Goal: Communication & Community: Answer question/provide support

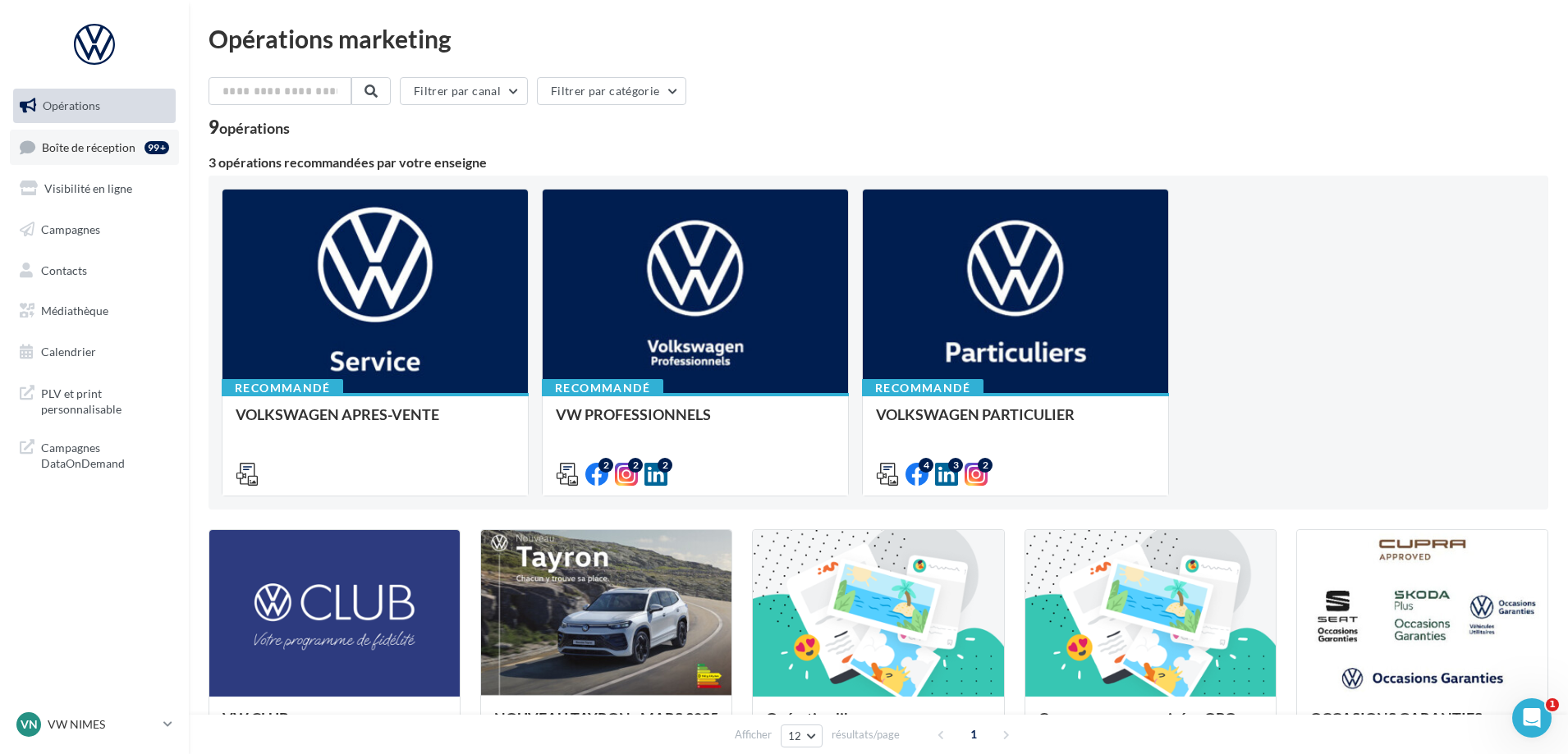
click at [97, 153] on span "Boîte de réception" at bounding box center [89, 147] width 94 height 14
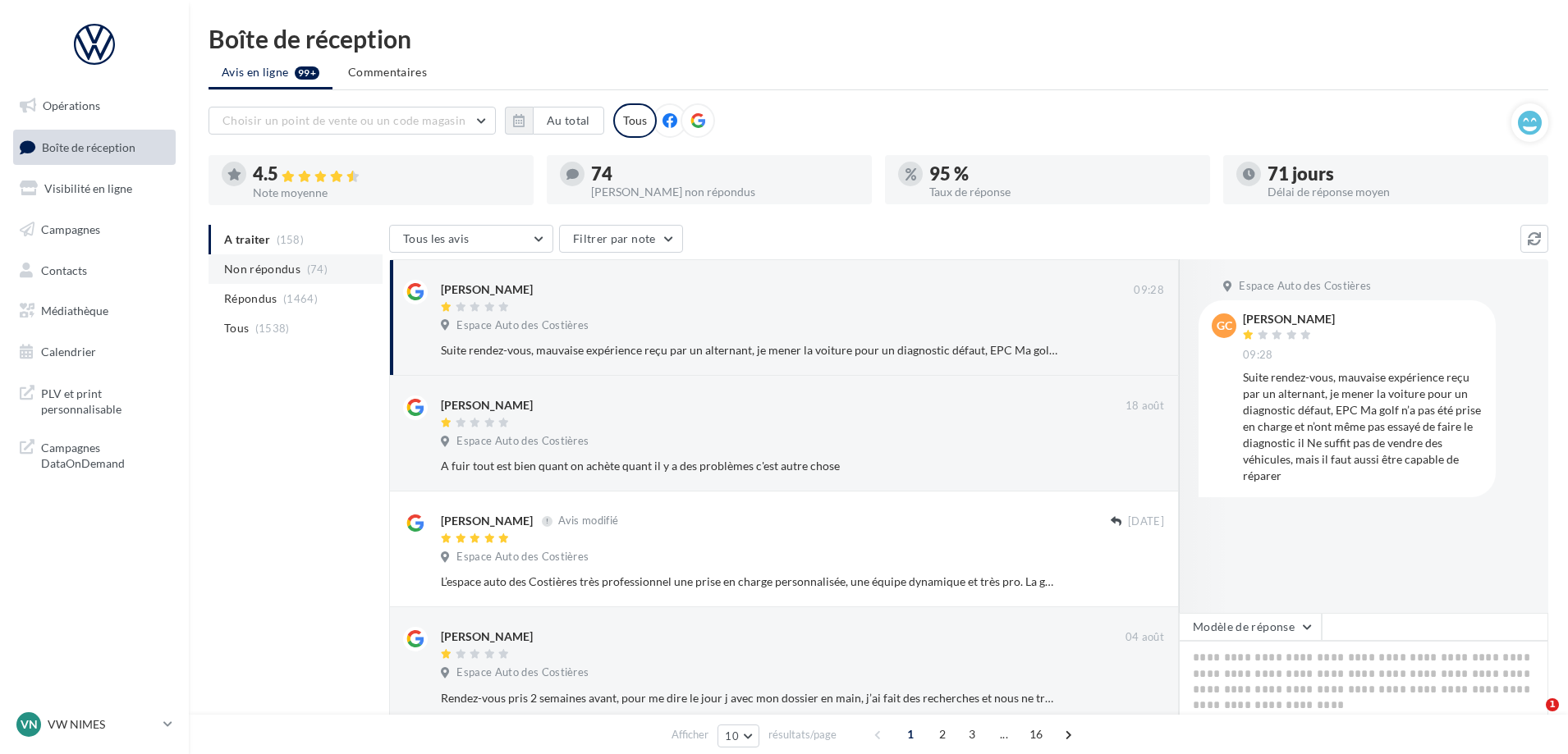
click at [306, 281] on li "Non répondus (74)" at bounding box center [296, 269] width 174 height 30
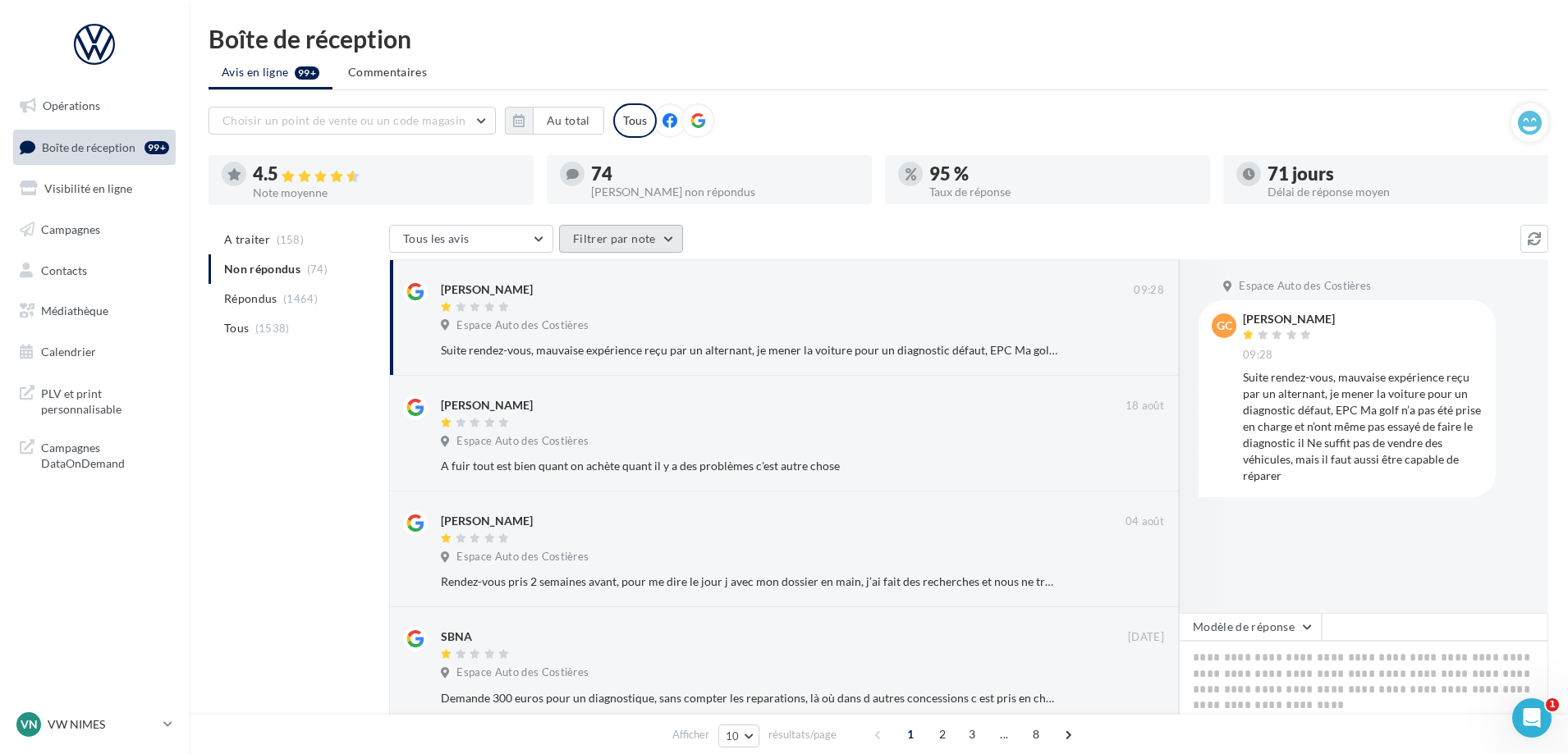
click at [613, 248] on button "Filtrer par note" at bounding box center [621, 239] width 124 height 28
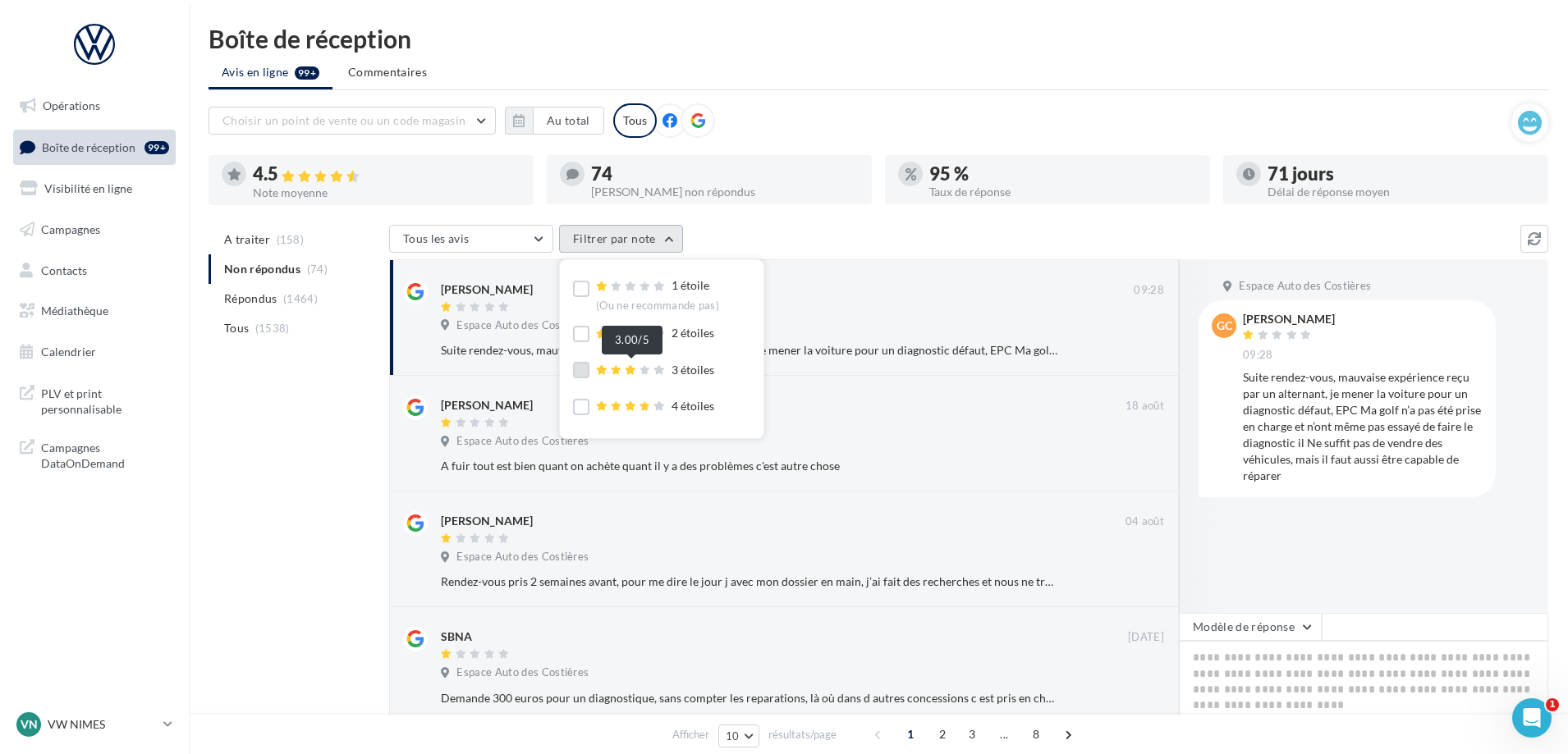
scroll to position [47, 0]
click at [655, 399] on icon at bounding box center [659, 398] width 11 height 10
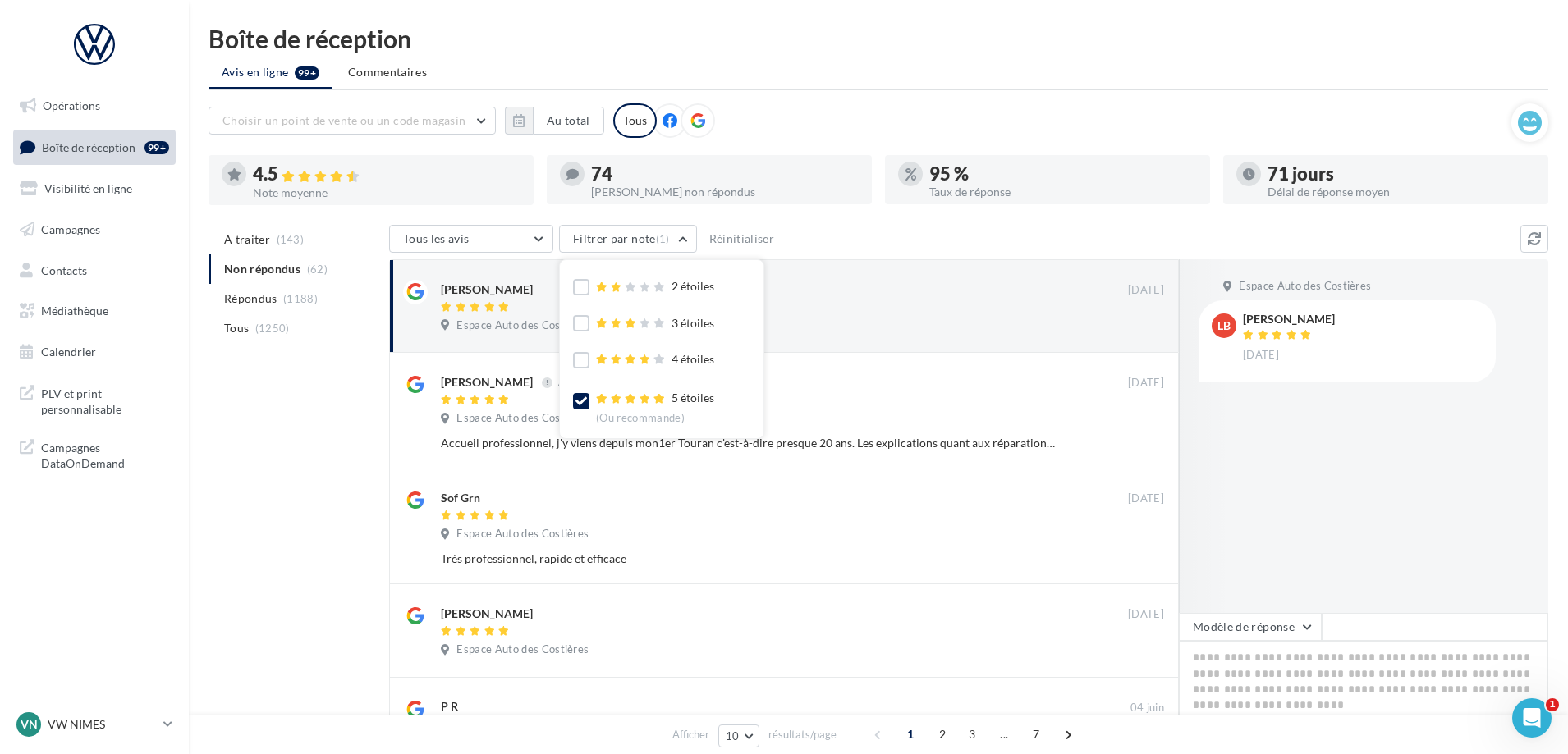
click at [916, 230] on div "Tous les avis Tous les avis Avis avec commentaire Avis sans commentaire Filtrer…" at bounding box center [954, 241] width 1131 height 31
drag, startPoint x: 800, startPoint y: 302, endPoint x: 820, endPoint y: 302, distance: 20.0
click at [810, 302] on div at bounding box center [784, 308] width 687 height 14
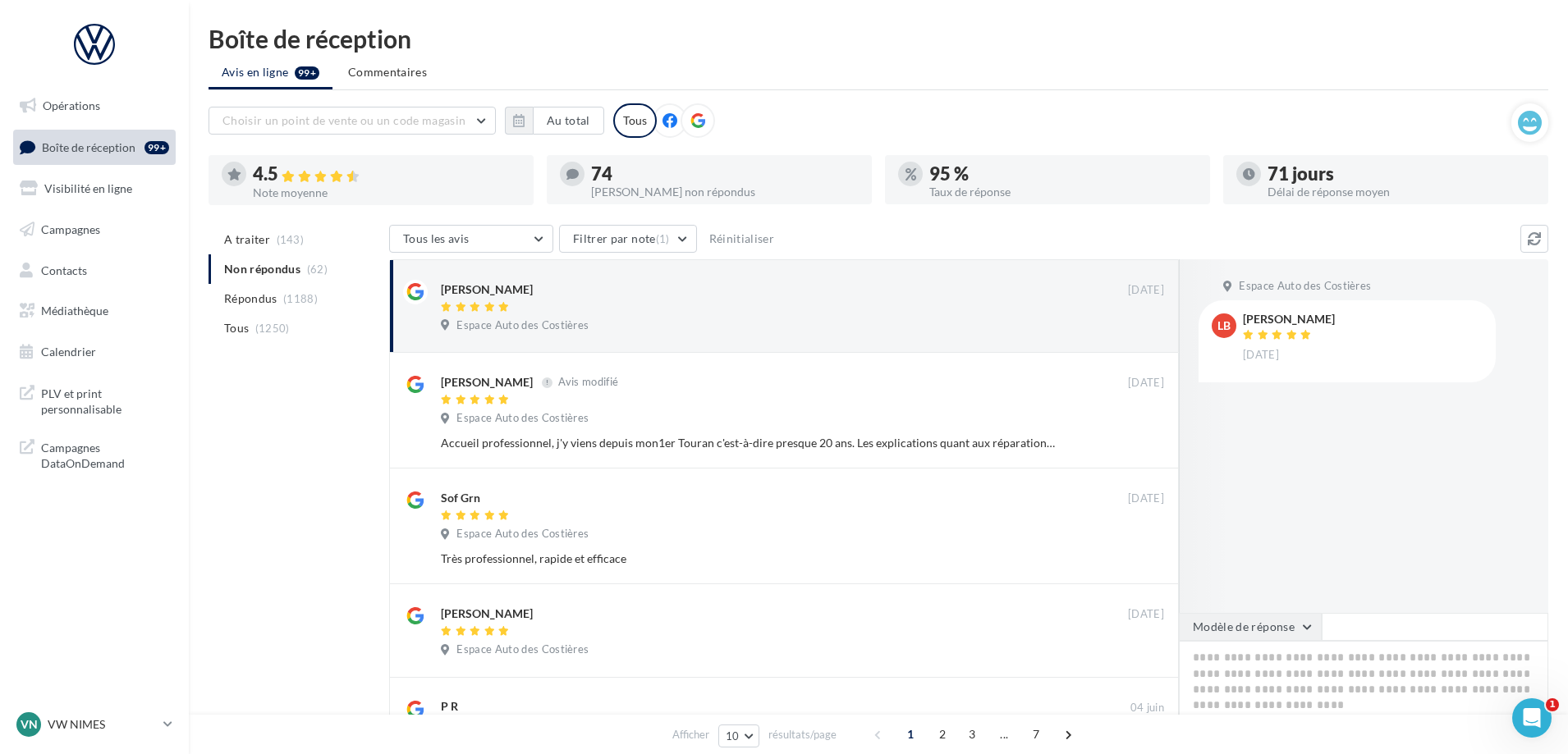
click at [1260, 631] on button "Modèle de réponse" at bounding box center [1250, 626] width 143 height 28
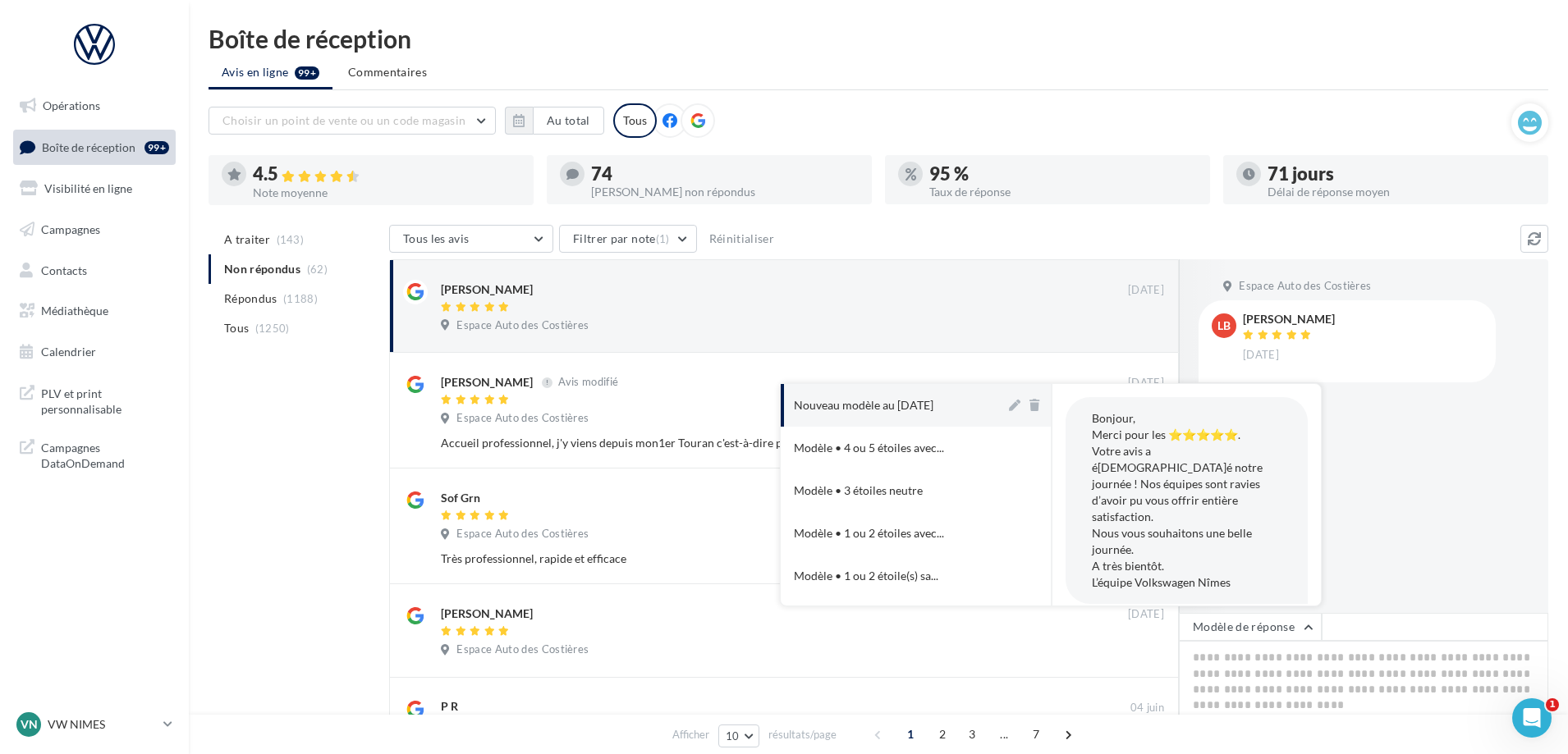
click at [933, 407] on div "Nouveau modèle au [DATE]" at bounding box center [863, 405] width 140 height 17
type textarea "**********"
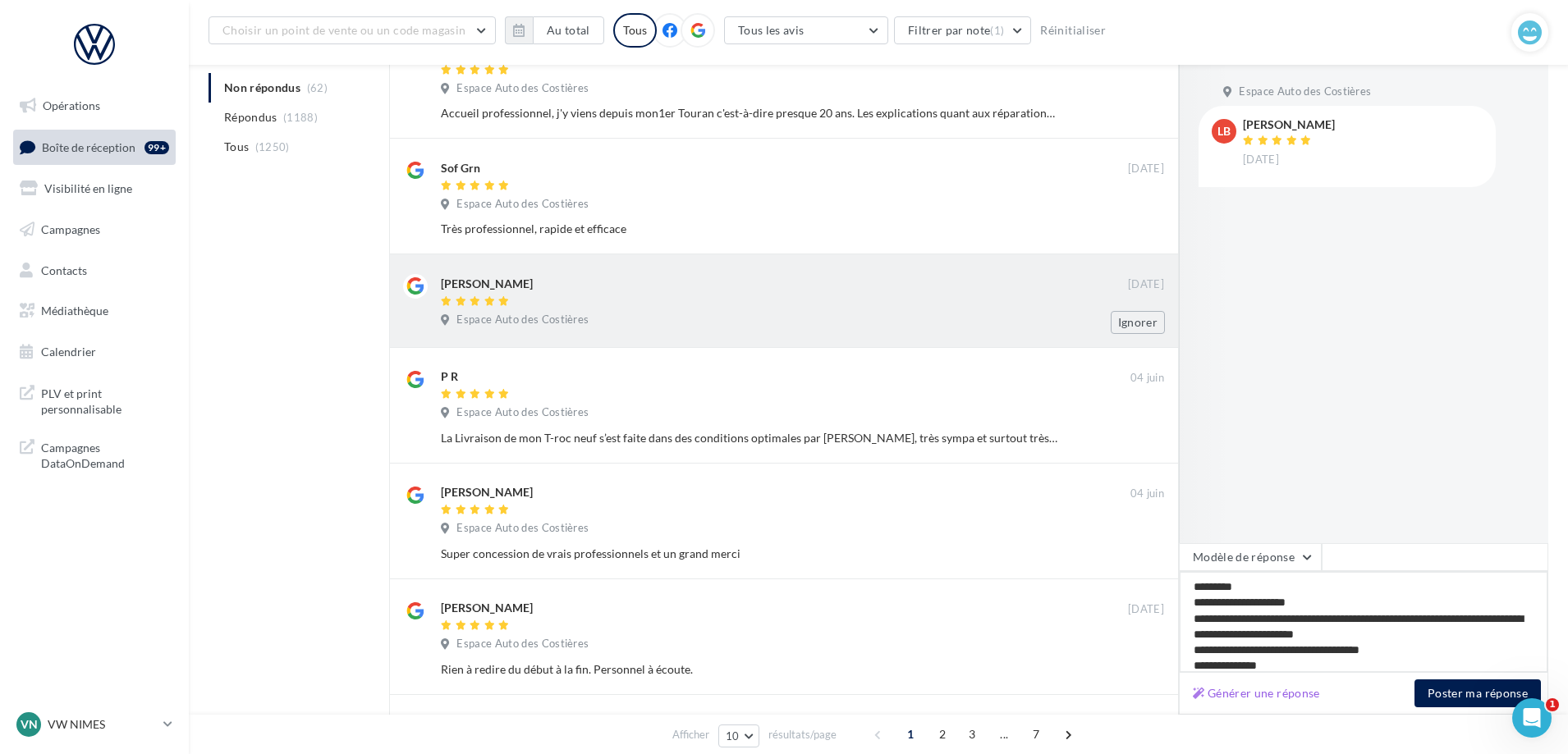
scroll to position [177, 0]
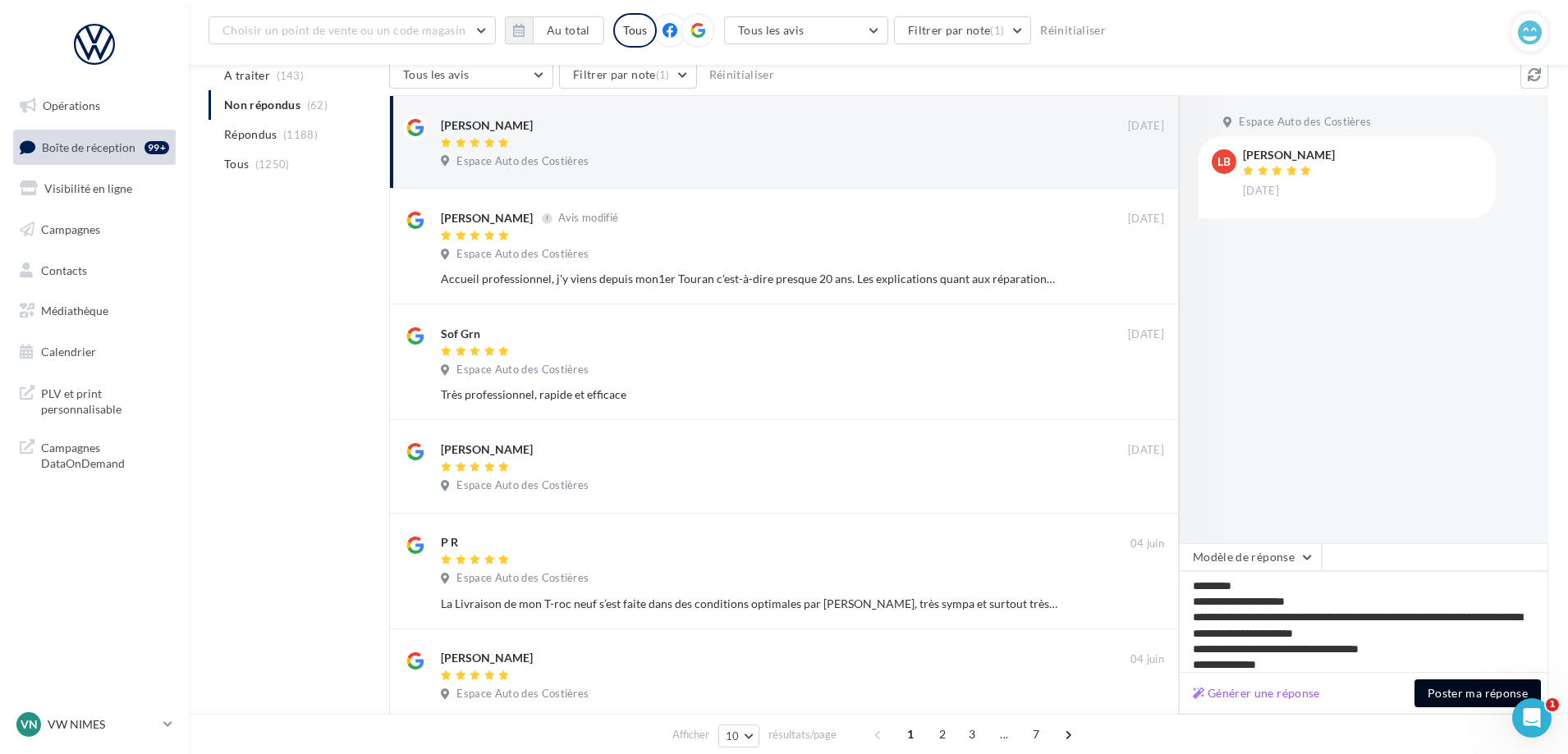
click at [1486, 694] on button "Poster ma réponse" at bounding box center [1477, 693] width 126 height 28
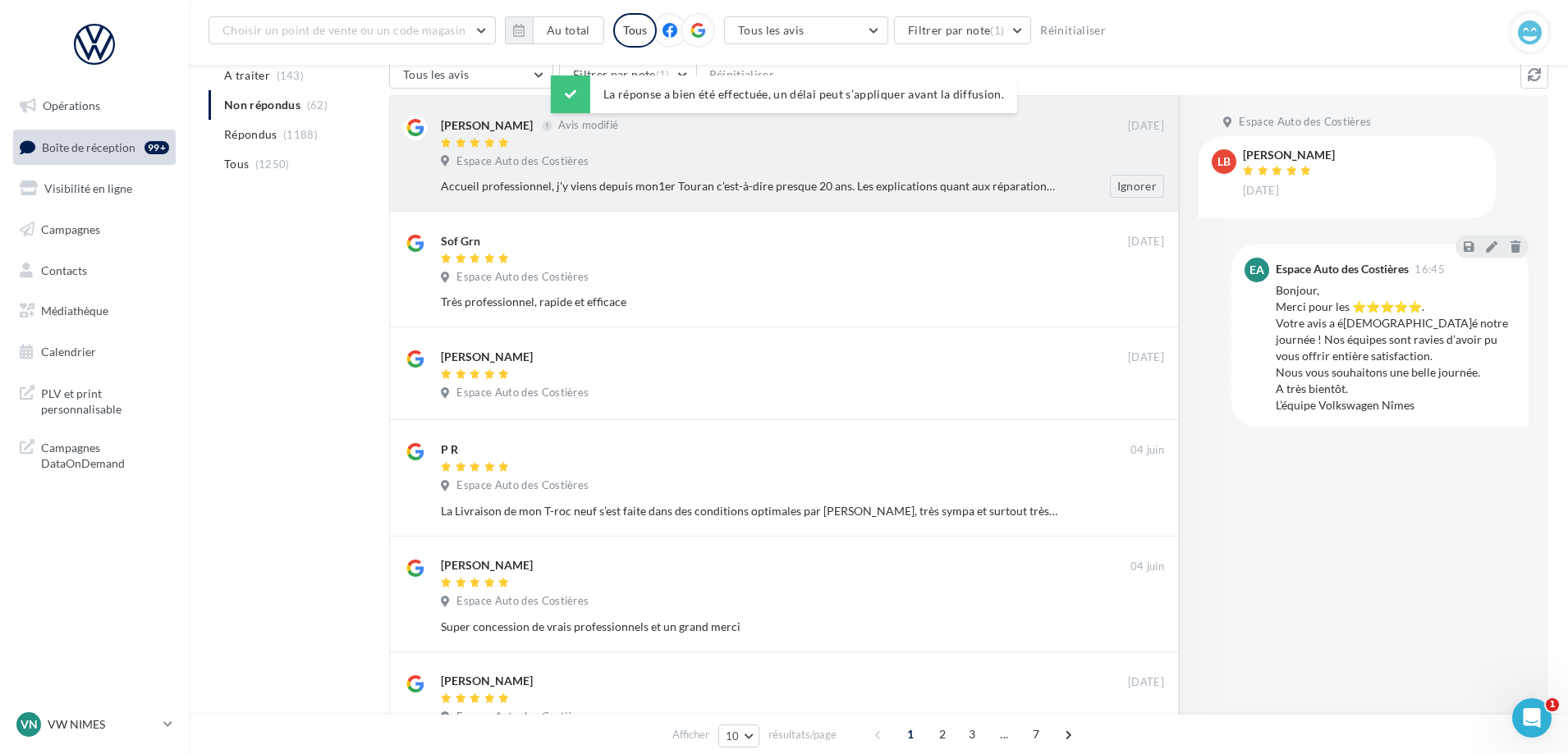
click at [858, 165] on div "Espace Auto des Costières" at bounding box center [802, 163] width 723 height 18
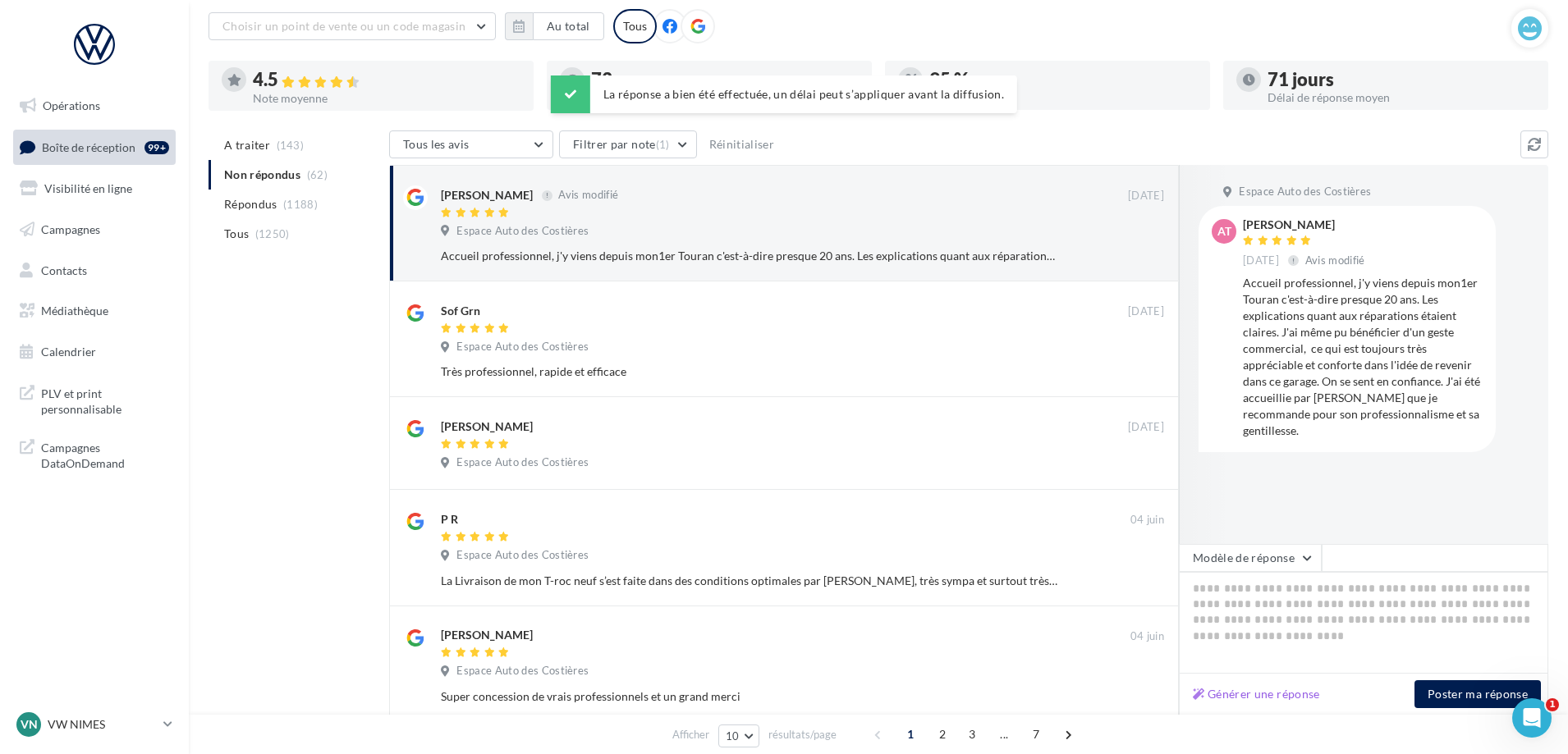
scroll to position [96, 0]
click at [1258, 556] on button "Modèle de réponse" at bounding box center [1250, 557] width 143 height 28
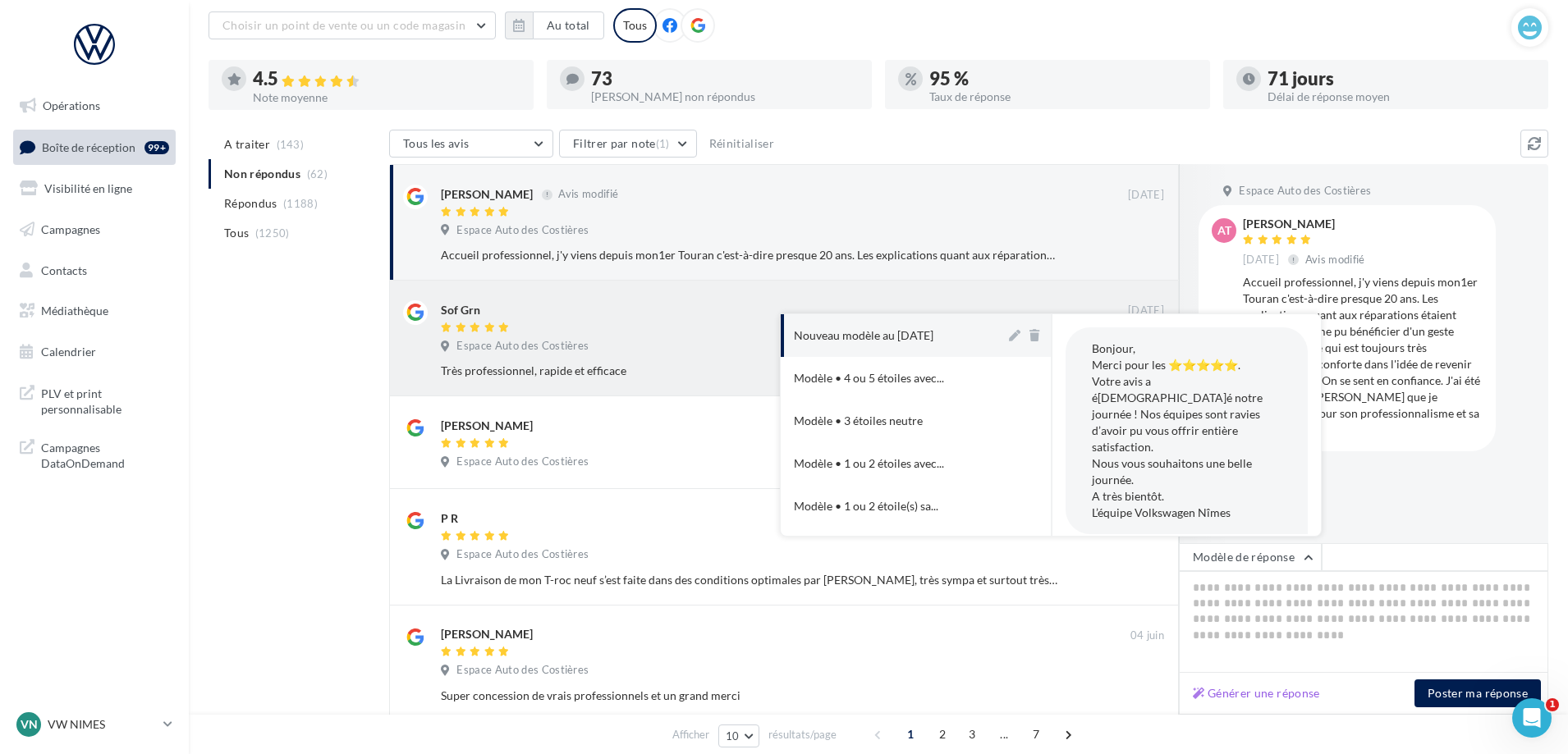
click at [931, 339] on div "Nouveau modèle au [DATE]" at bounding box center [863, 335] width 140 height 17
type textarea "**********"
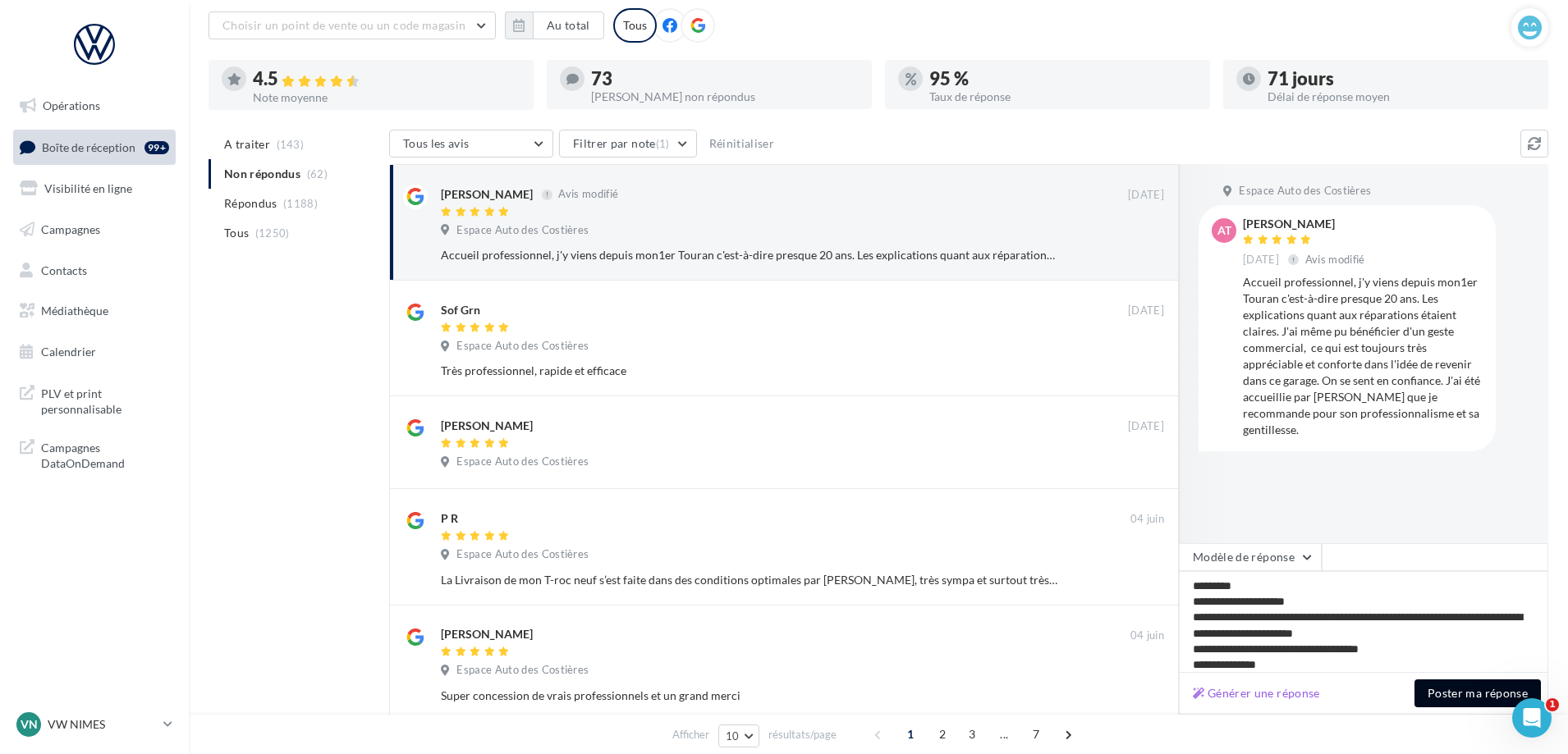
click at [1485, 699] on button "Poster ma réponse" at bounding box center [1477, 693] width 126 height 28
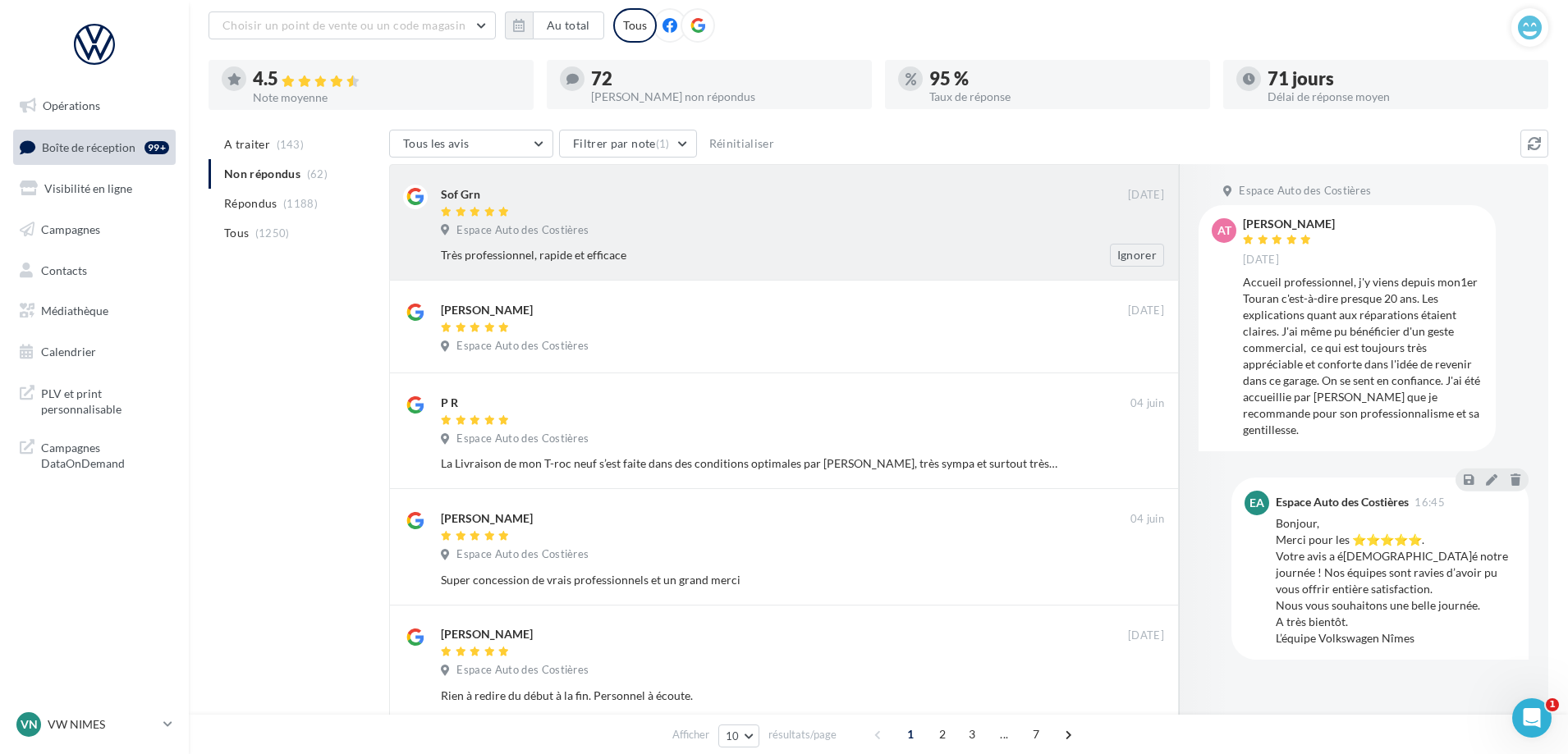
drag, startPoint x: 960, startPoint y: 299, endPoint x: 963, endPoint y: 251, distance: 48.1
click at [928, 220] on div "Sof Grn [DATE] Espace Auto des Costières Très professionnel, rapide et efficace…" at bounding box center [802, 225] width 723 height 82
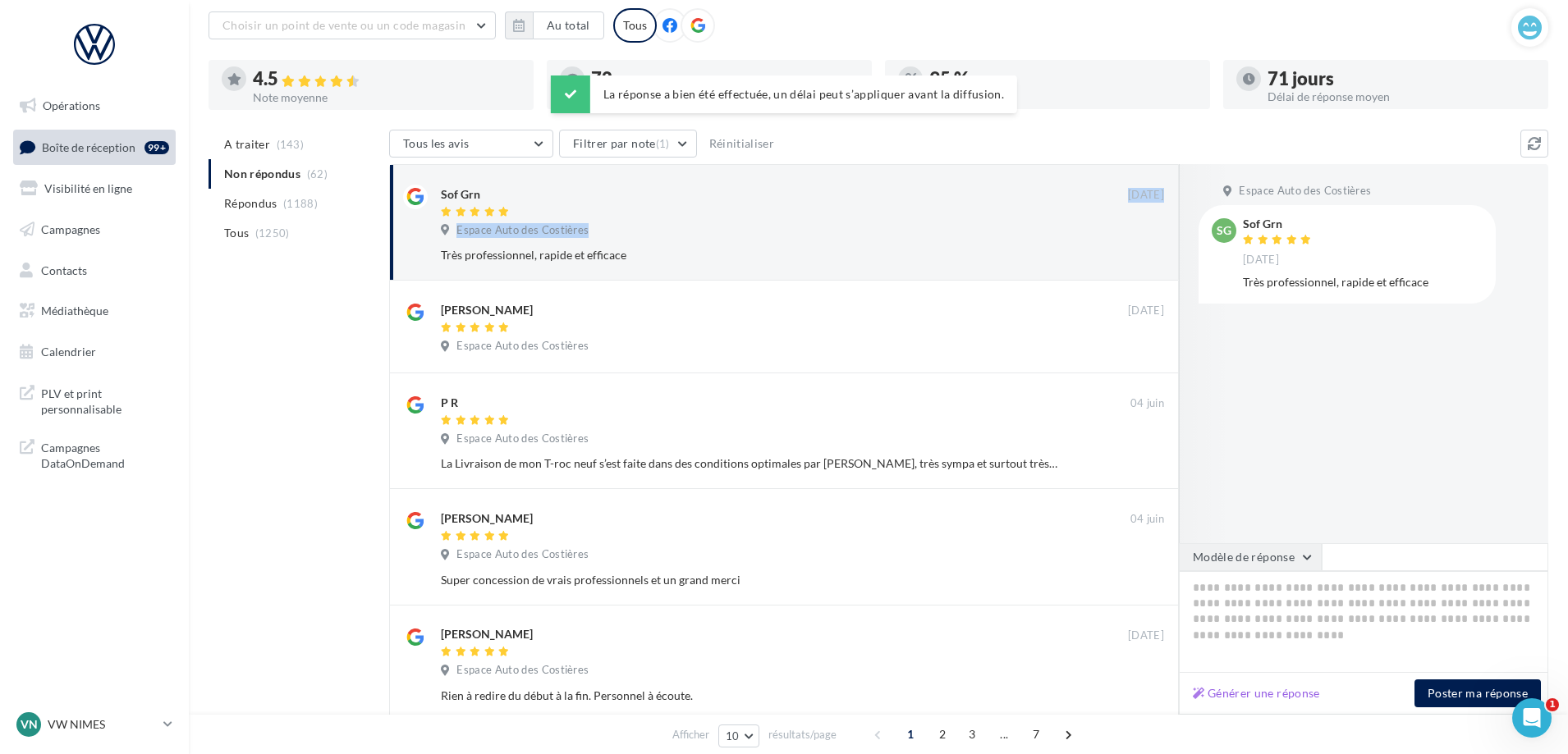
click at [1297, 552] on button "Modèle de réponse" at bounding box center [1250, 557] width 143 height 28
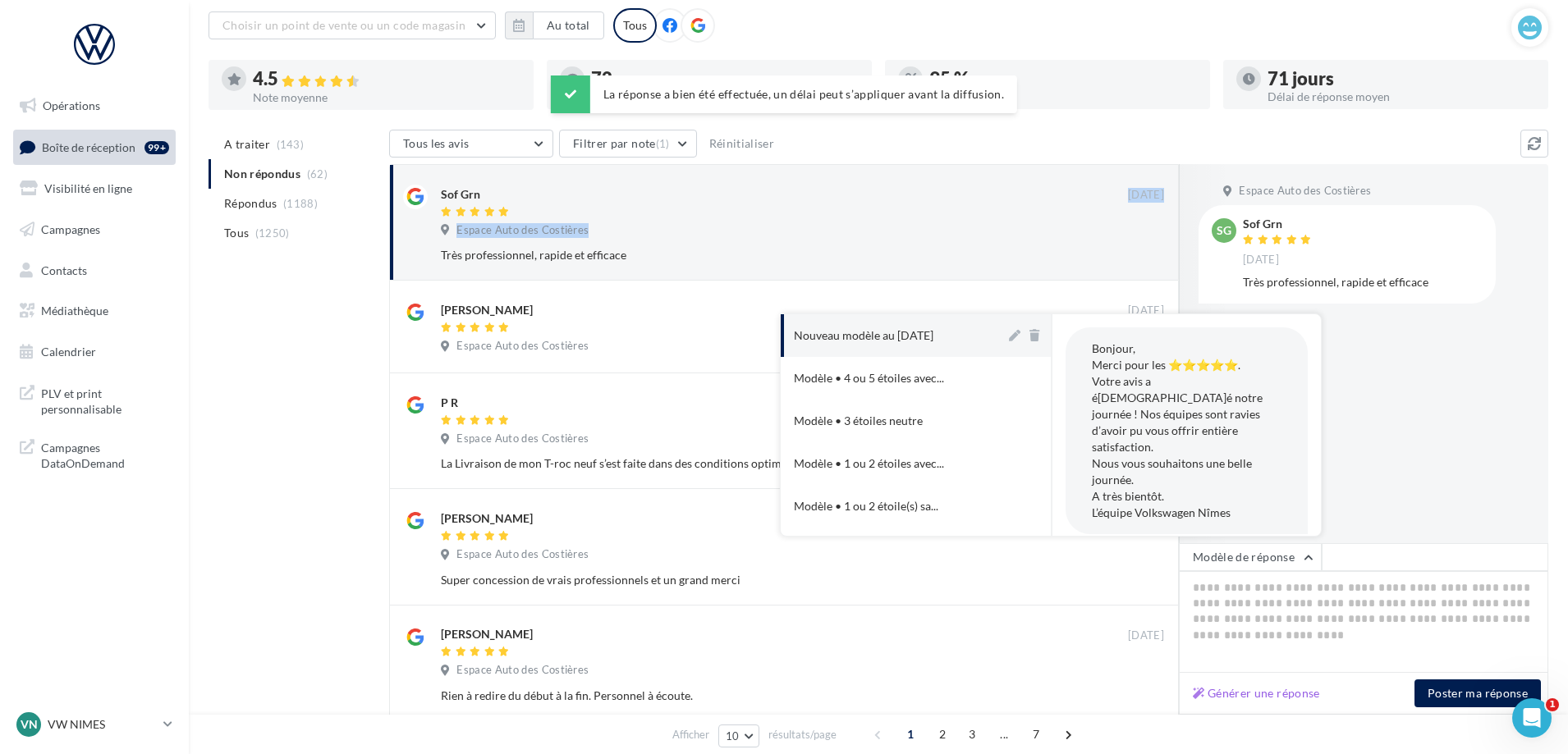
click at [968, 342] on button "Nouveau modèle au [DATE]" at bounding box center [893, 335] width 225 height 43
type textarea "**********"
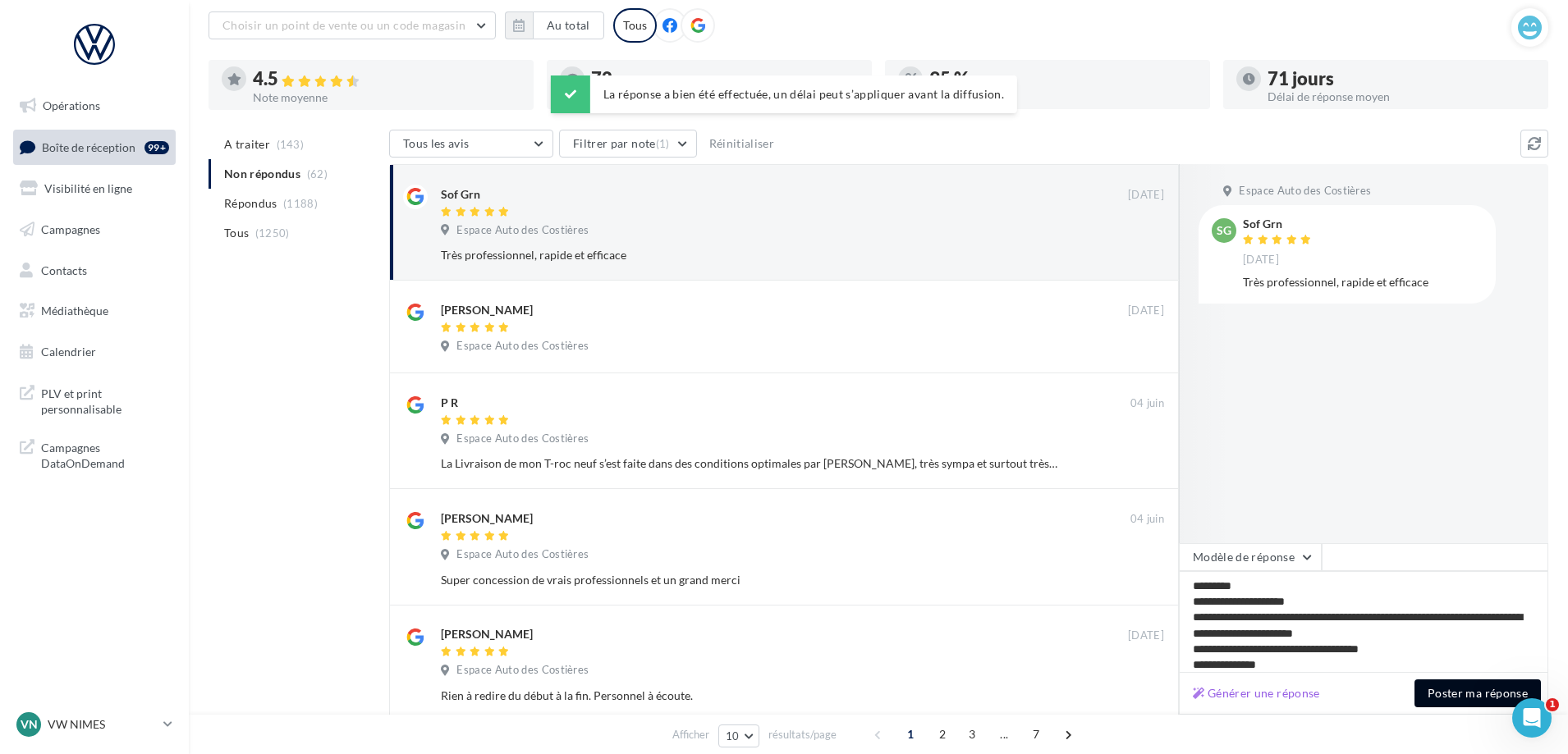
click at [1432, 685] on button "Poster ma réponse" at bounding box center [1477, 693] width 126 height 28
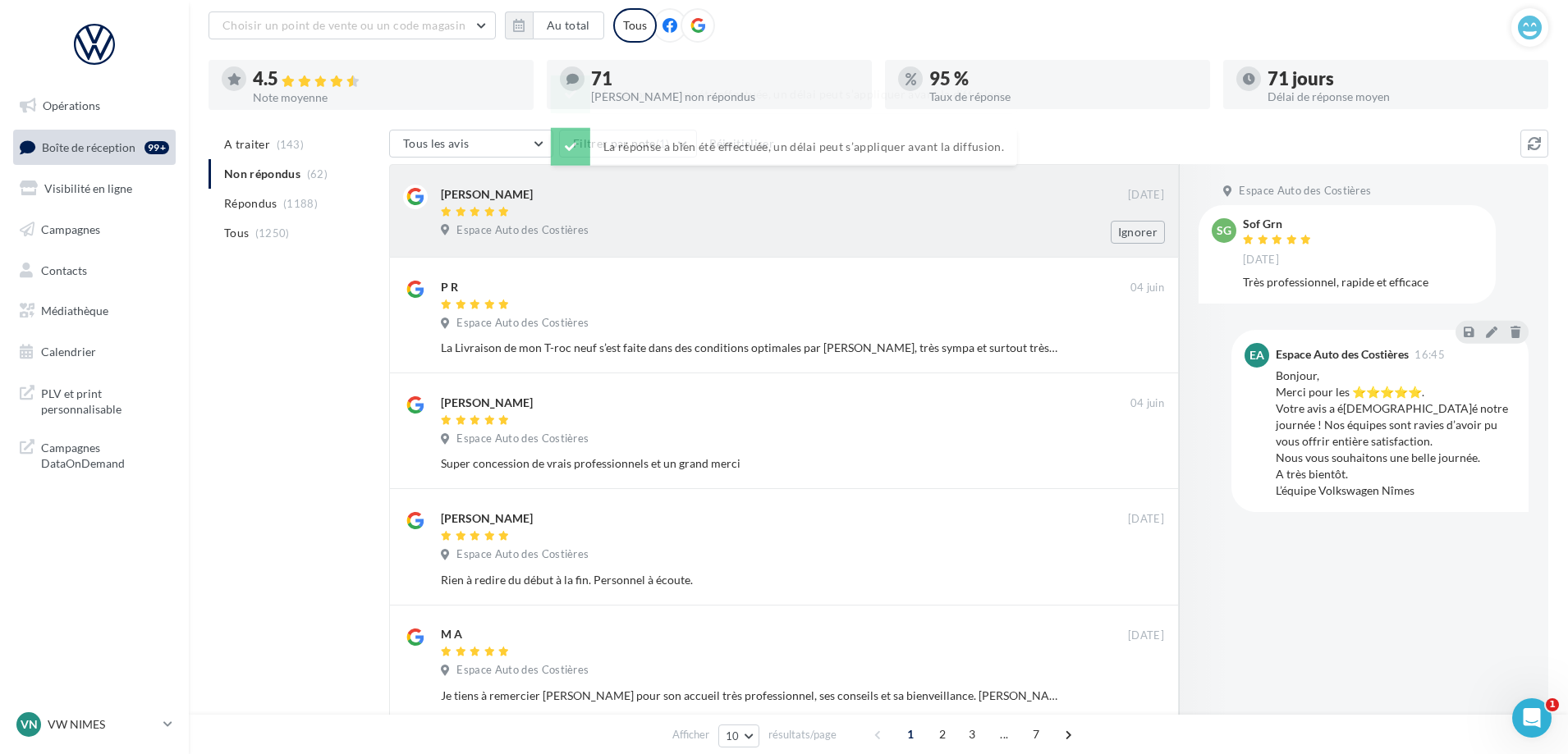
click at [857, 253] on div "[PERSON_NAME] [DATE] Espace Auto des Costières Ignorer" at bounding box center [784, 211] width 789 height 94
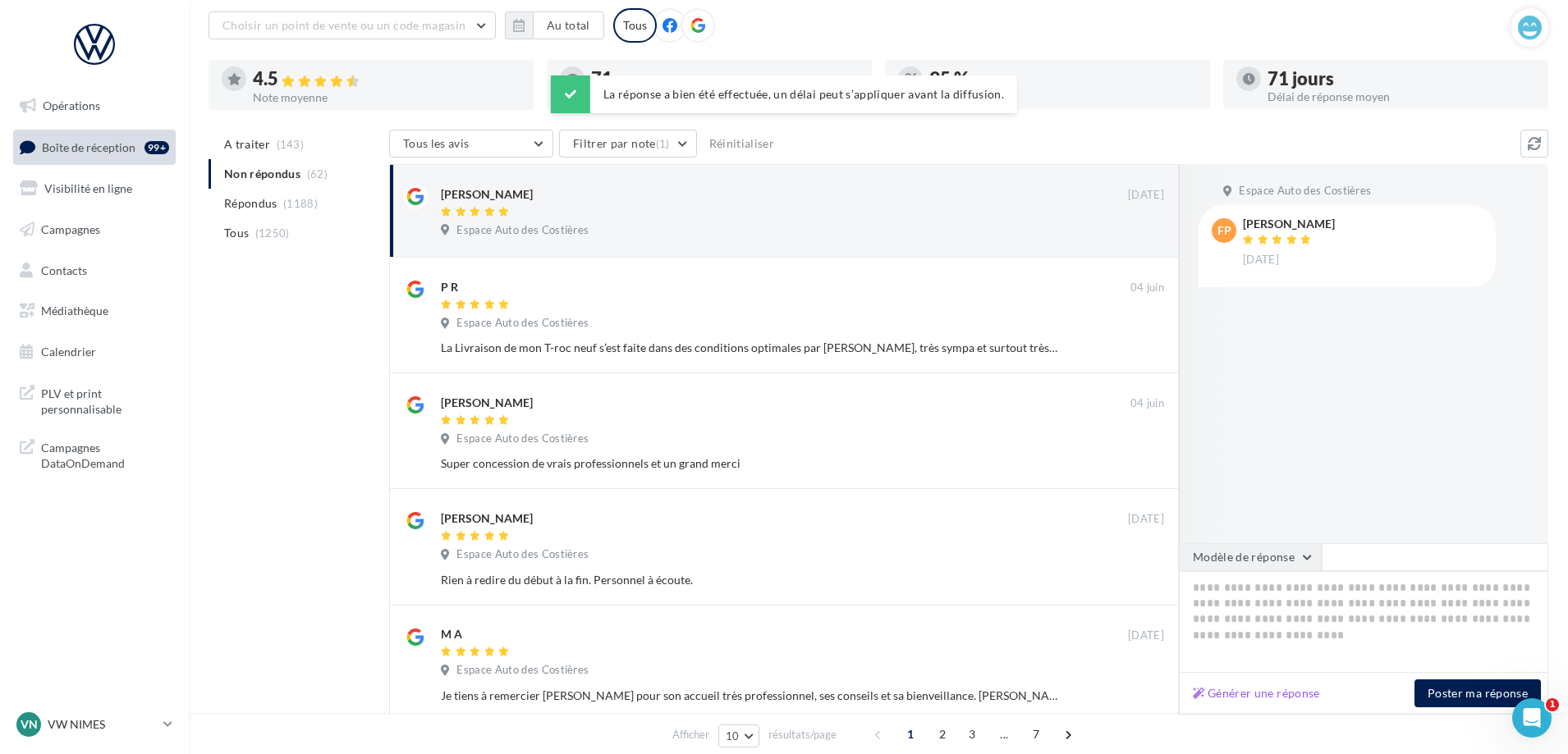
click at [1273, 554] on button "Modèle de réponse" at bounding box center [1250, 557] width 143 height 28
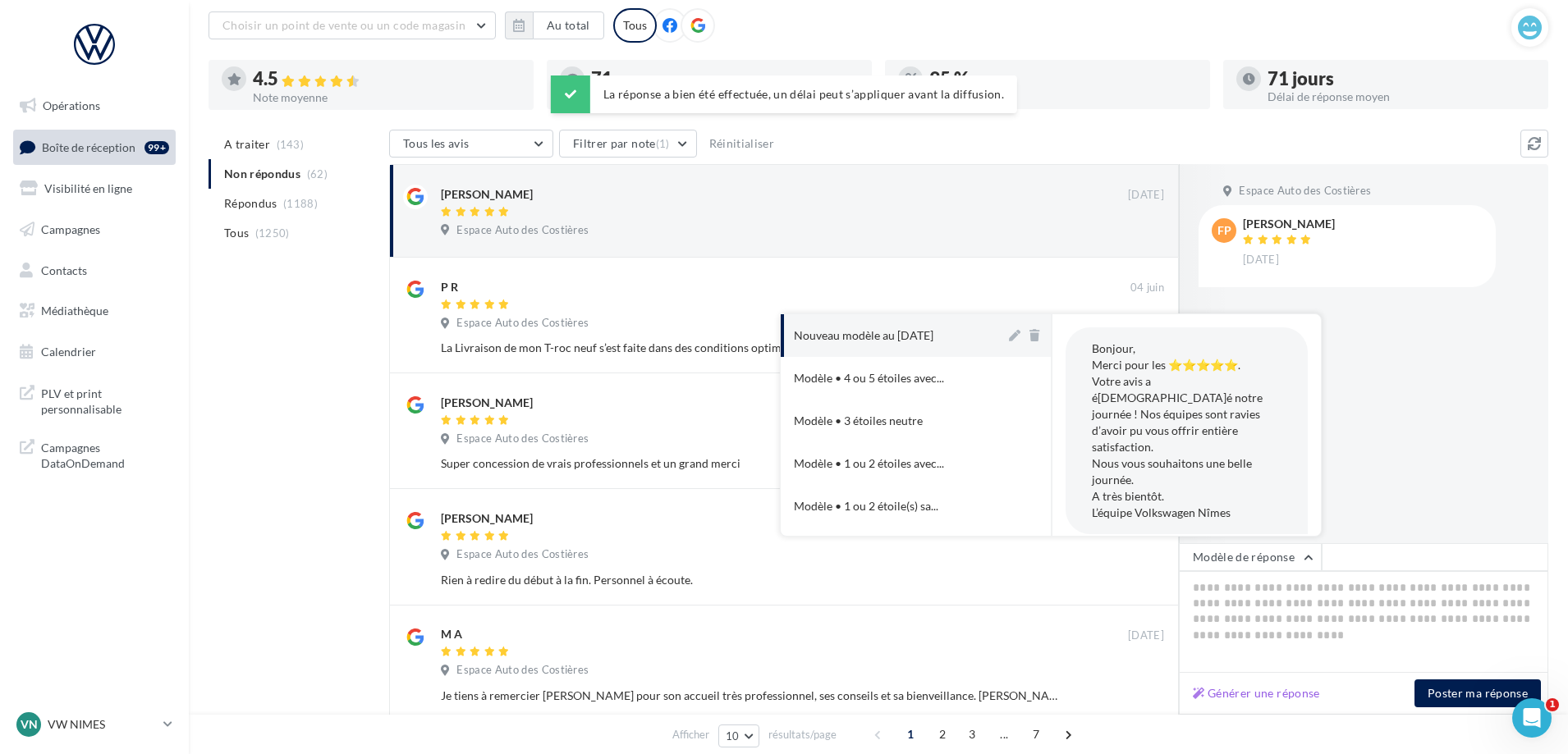
click at [933, 331] on div "Nouveau modèle au [DATE]" at bounding box center [863, 335] width 140 height 17
type textarea "**********"
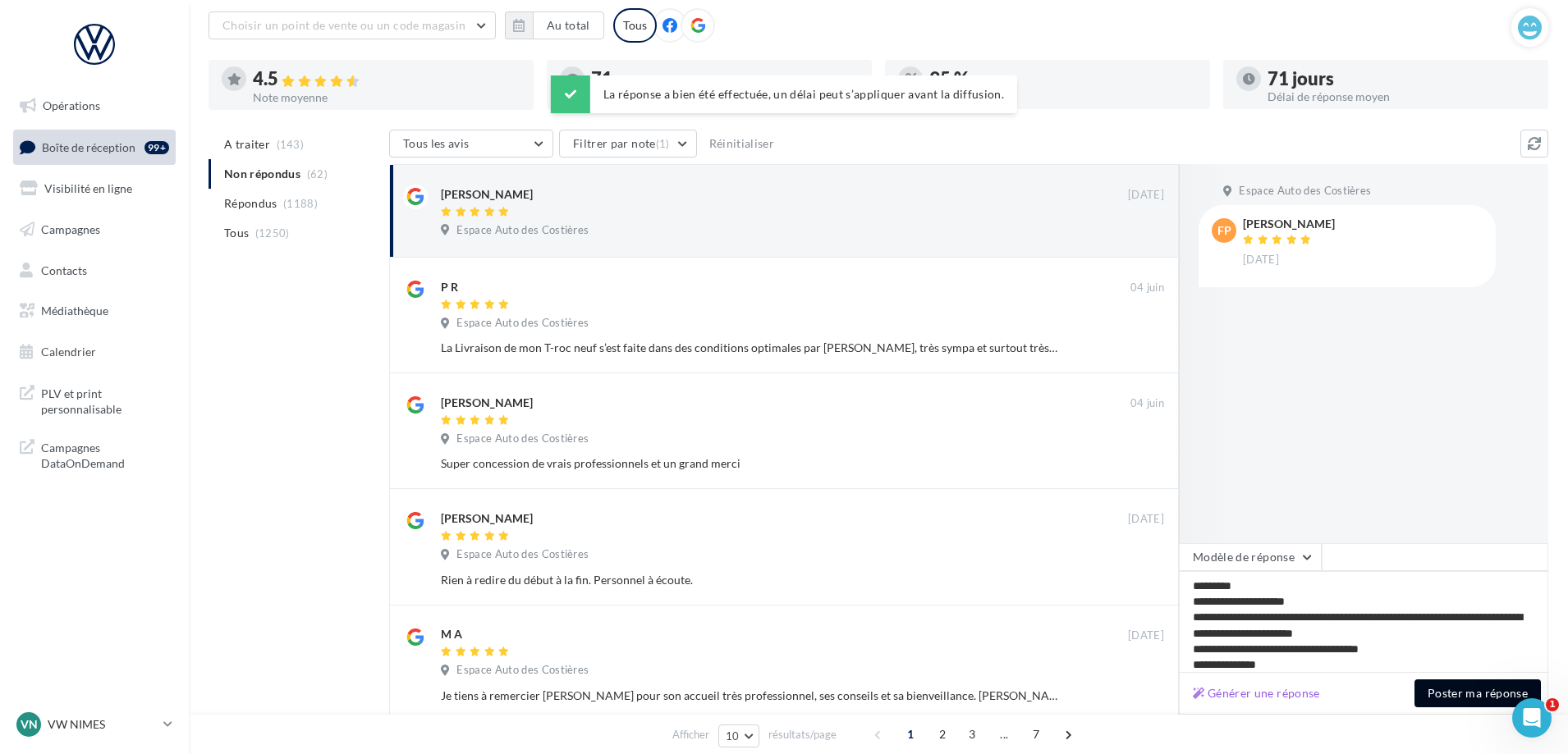
click at [1444, 694] on button "Poster ma réponse" at bounding box center [1477, 693] width 126 height 28
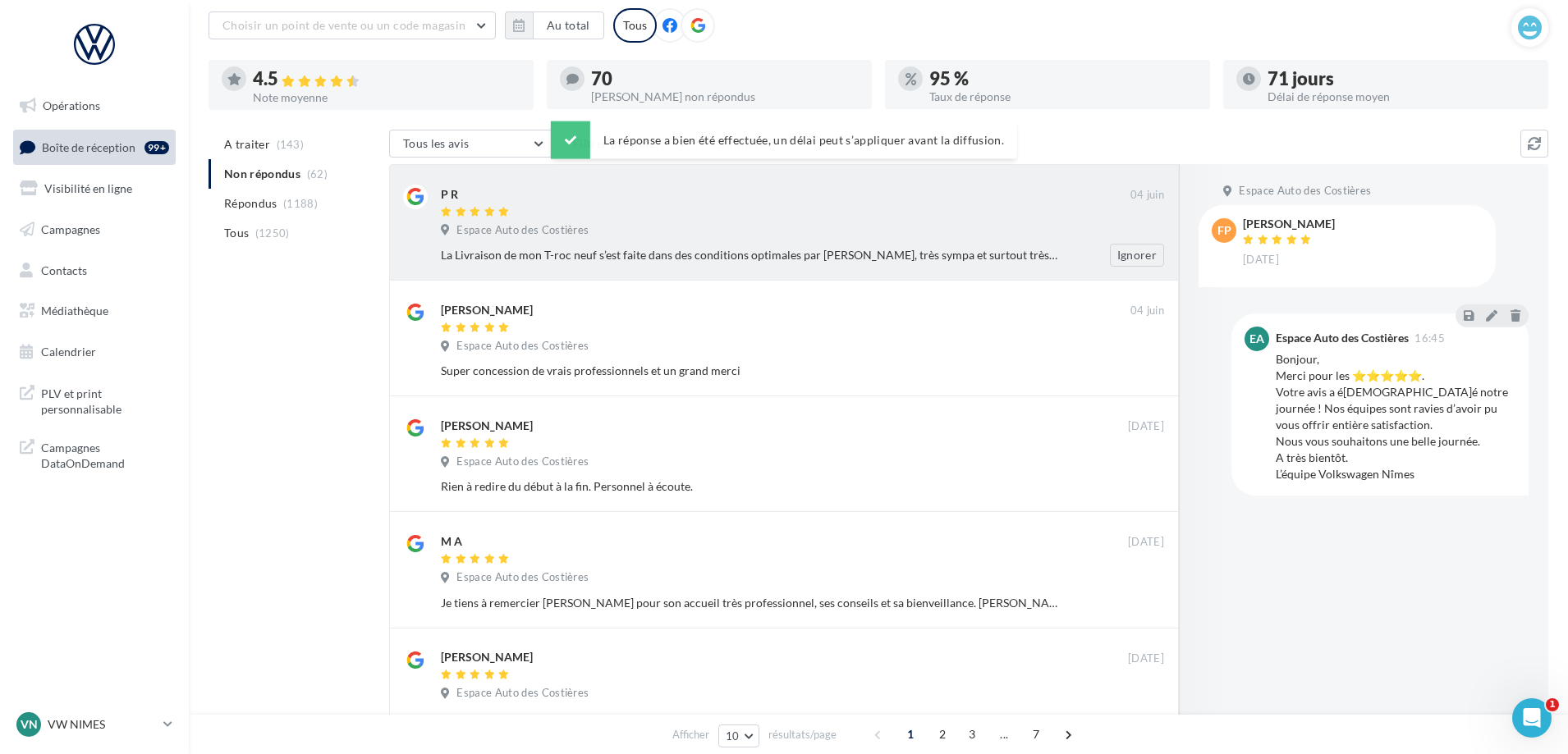
click at [817, 239] on div "Espace Auto des Costières" at bounding box center [802, 232] width 723 height 18
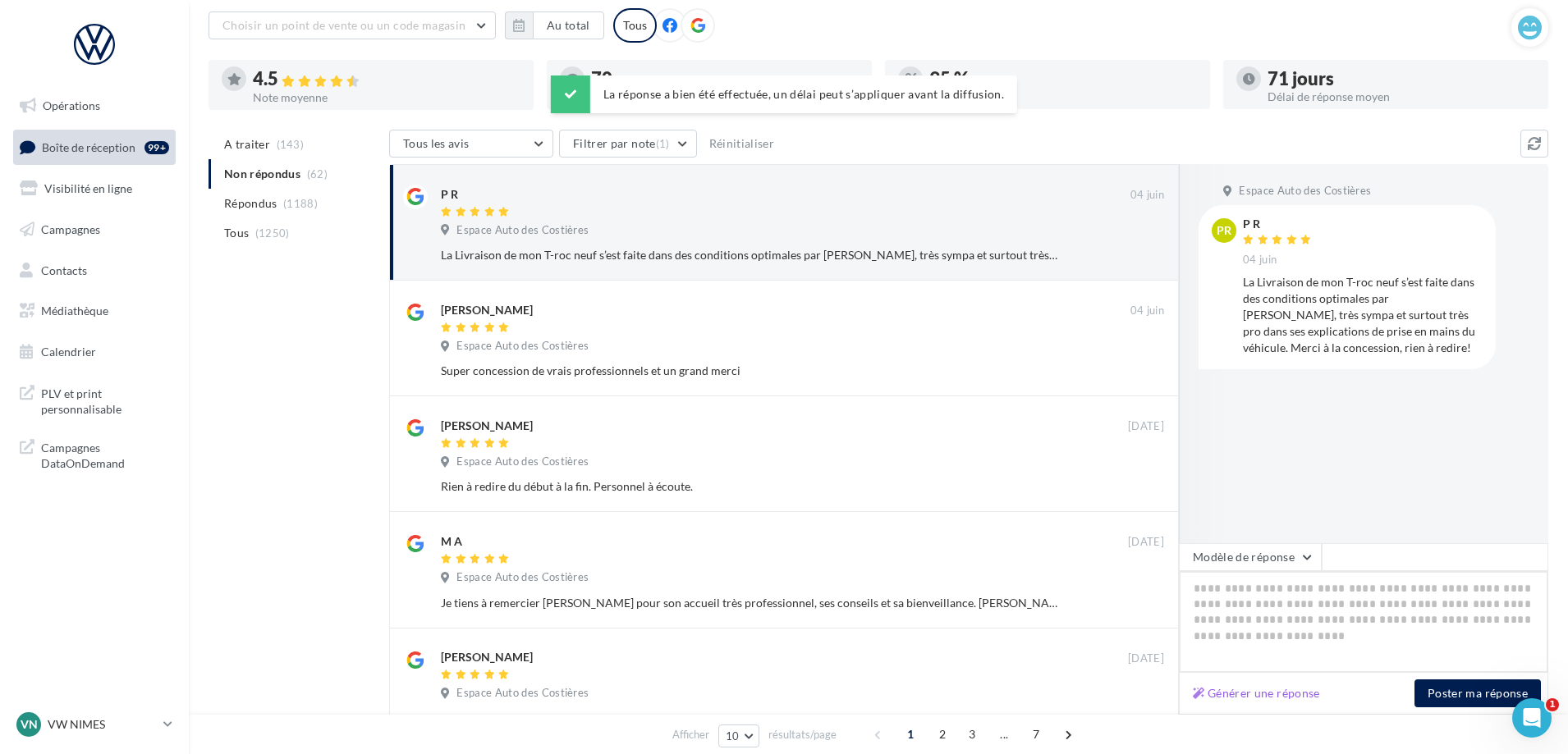
click at [1273, 572] on textarea at bounding box center [1363, 621] width 369 height 102
drag, startPoint x: 1263, startPoint y: 550, endPoint x: 1235, endPoint y: 549, distance: 28.0
click at [1257, 549] on button "Modèle de réponse" at bounding box center [1250, 557] width 143 height 28
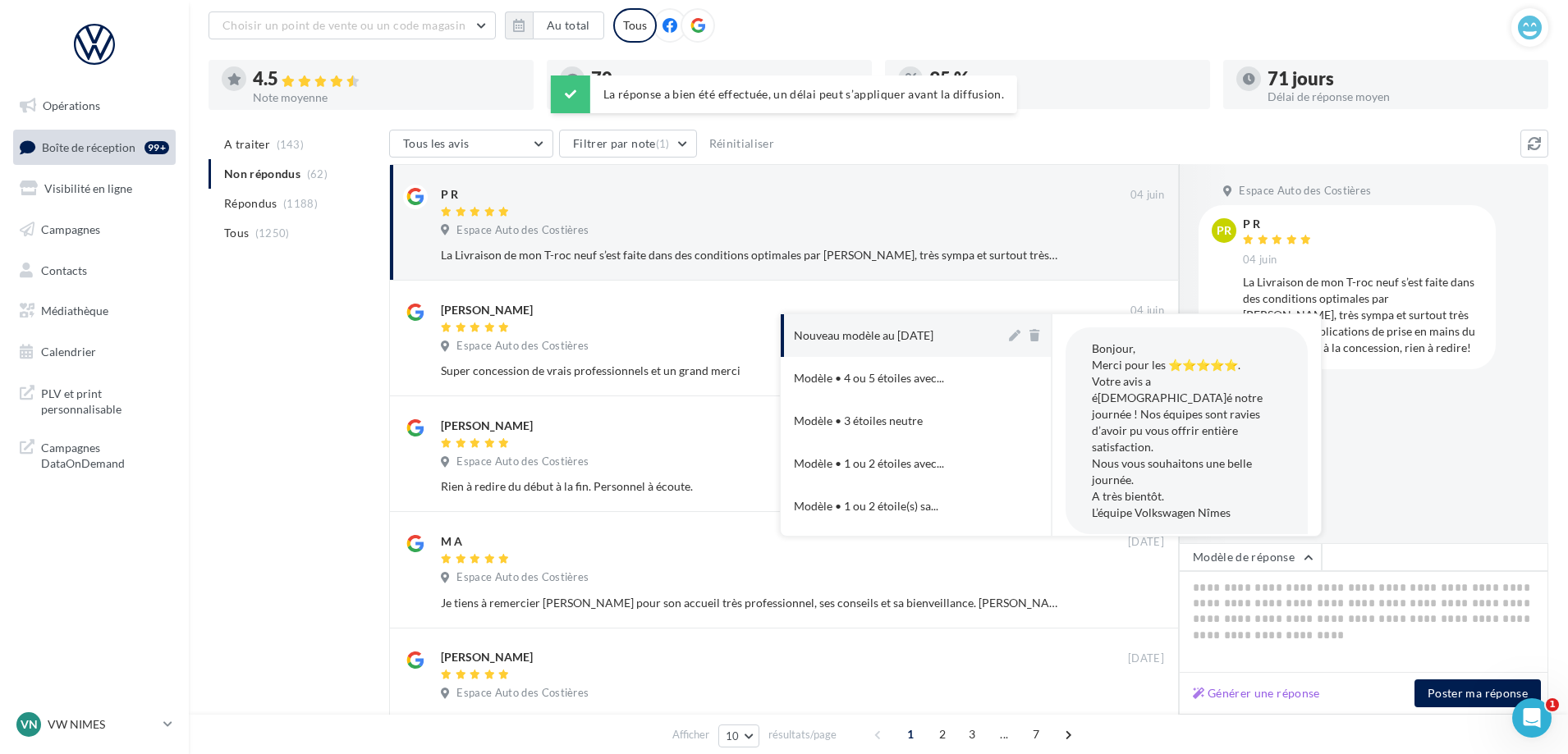
click at [894, 341] on div "Nouveau modèle au [DATE]" at bounding box center [863, 335] width 140 height 17
type textarea "**********"
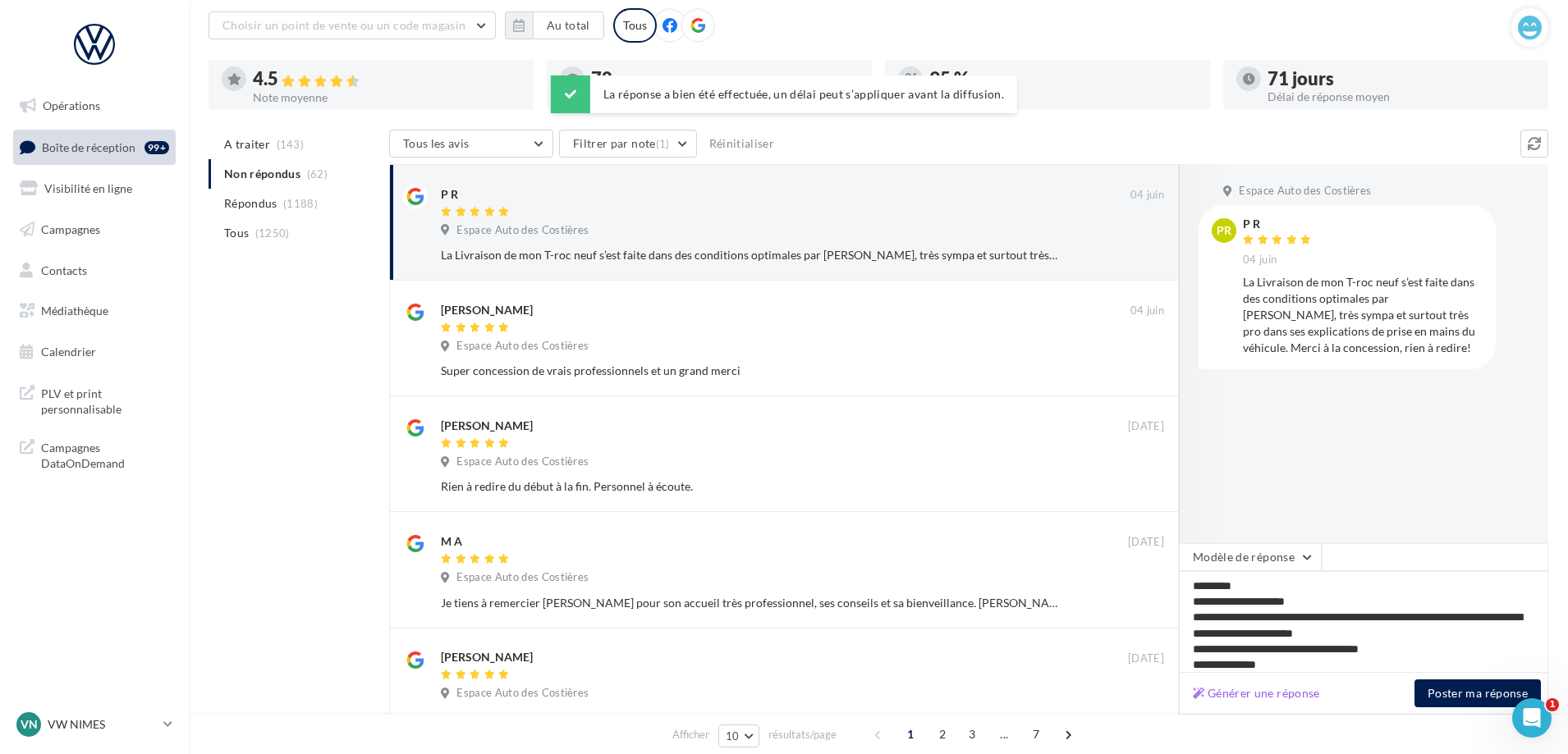
click at [1479, 713] on div "Générer une réponse Poster ma réponse" at bounding box center [1363, 693] width 369 height 42
click at [1465, 696] on button "Poster ma réponse" at bounding box center [1477, 693] width 126 height 28
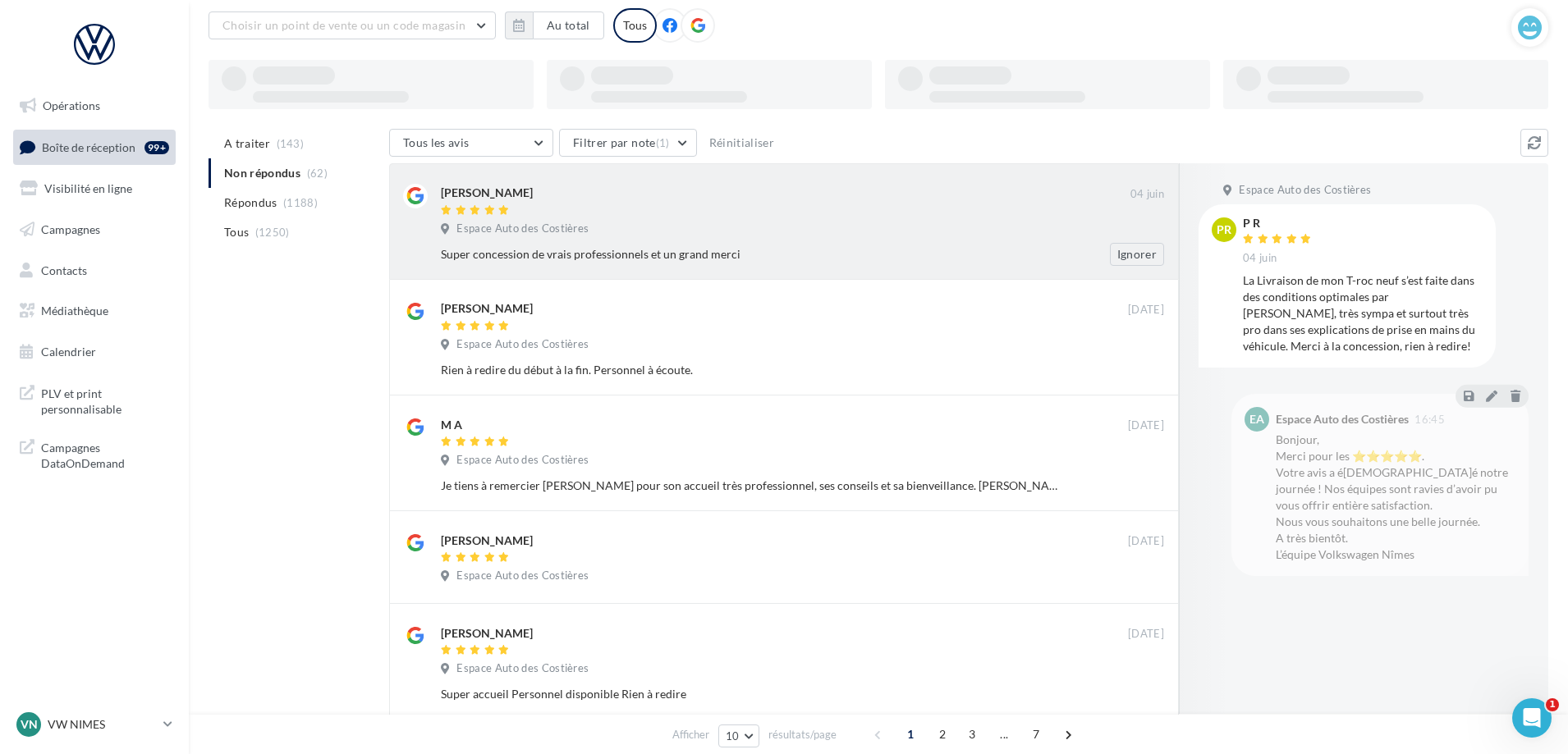
click at [857, 239] on div "Espace Auto des Costières" at bounding box center [802, 230] width 723 height 18
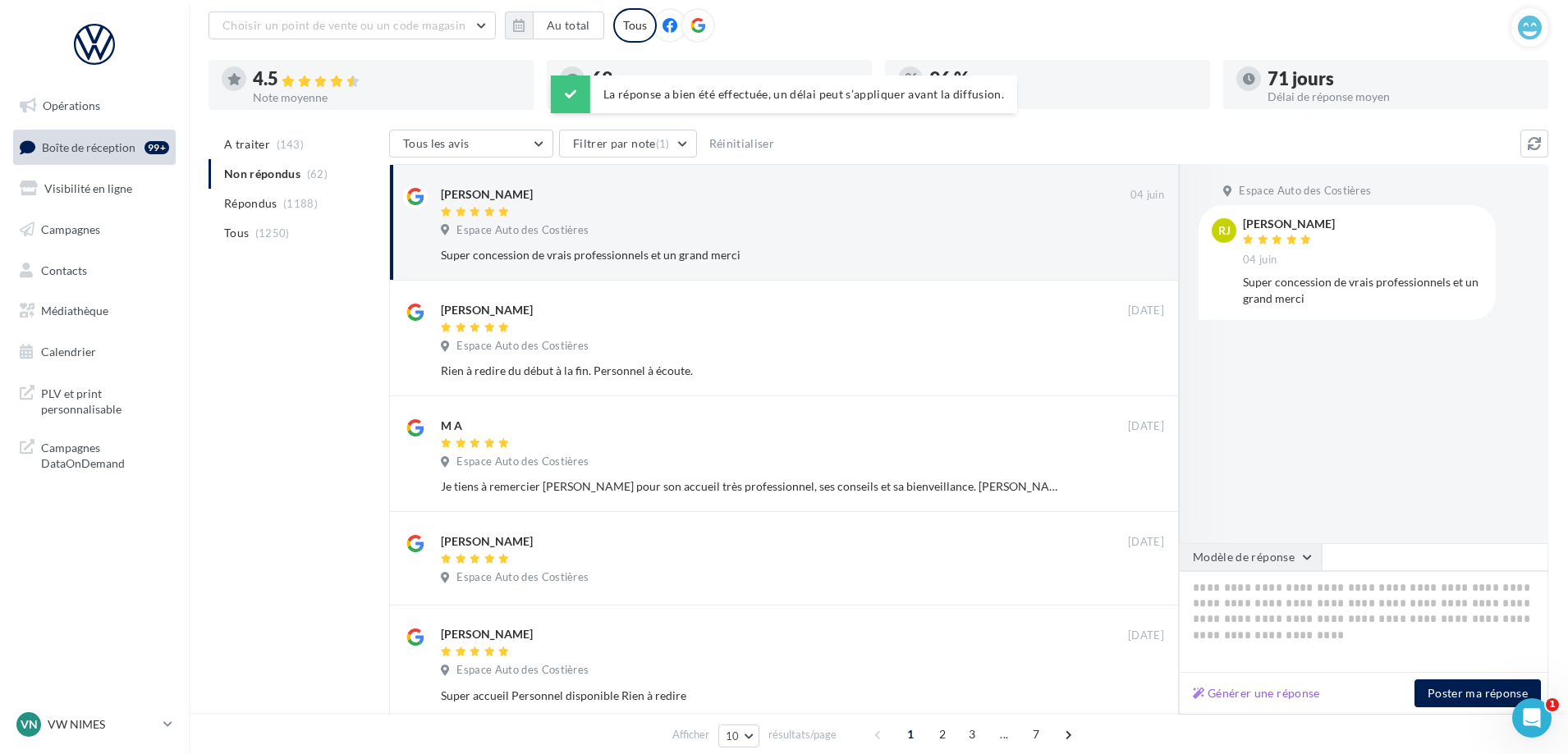
click at [1259, 556] on button "Modèle de réponse" at bounding box center [1250, 557] width 143 height 28
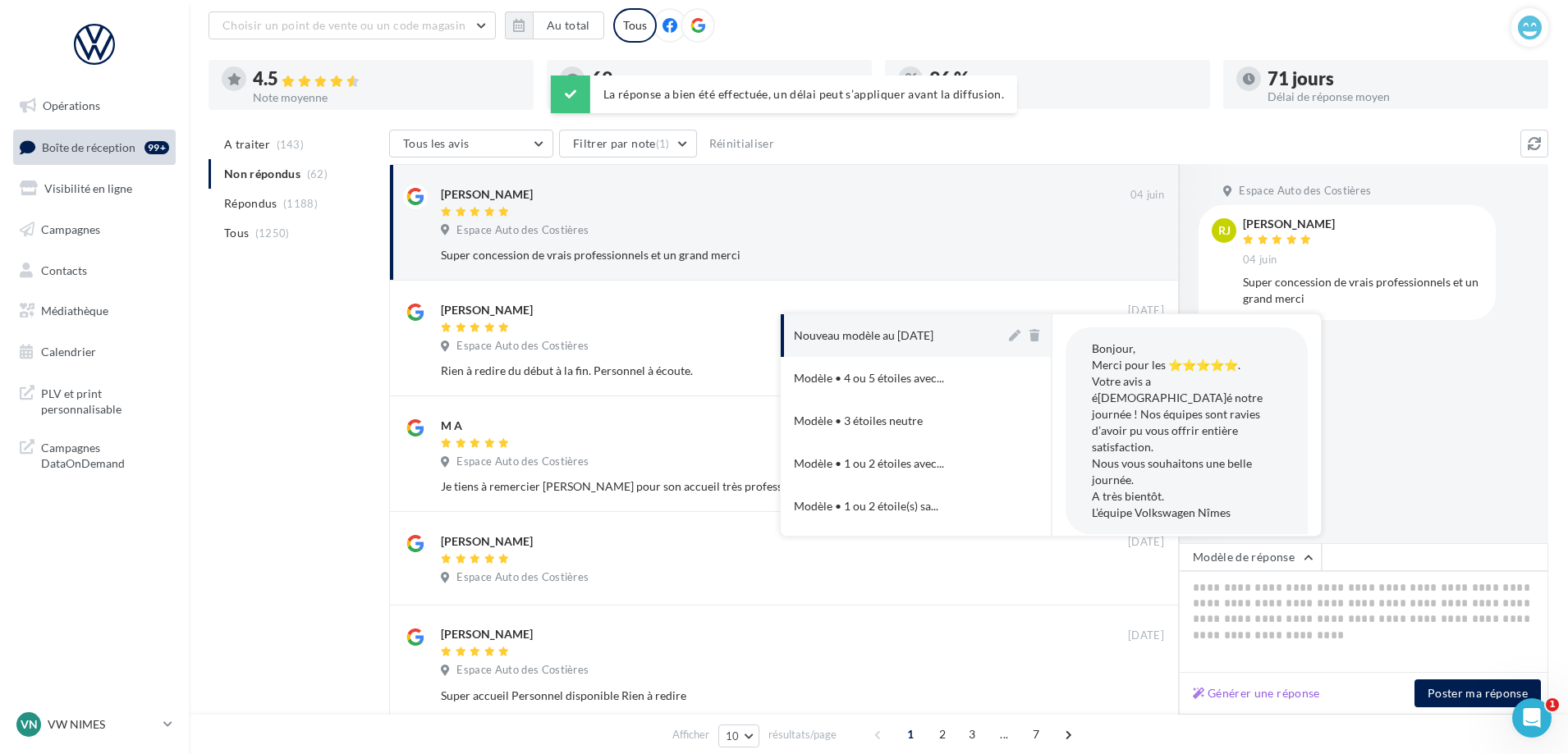
click at [933, 340] on div "Nouveau modèle au [DATE]" at bounding box center [863, 335] width 140 height 17
type textarea "**********"
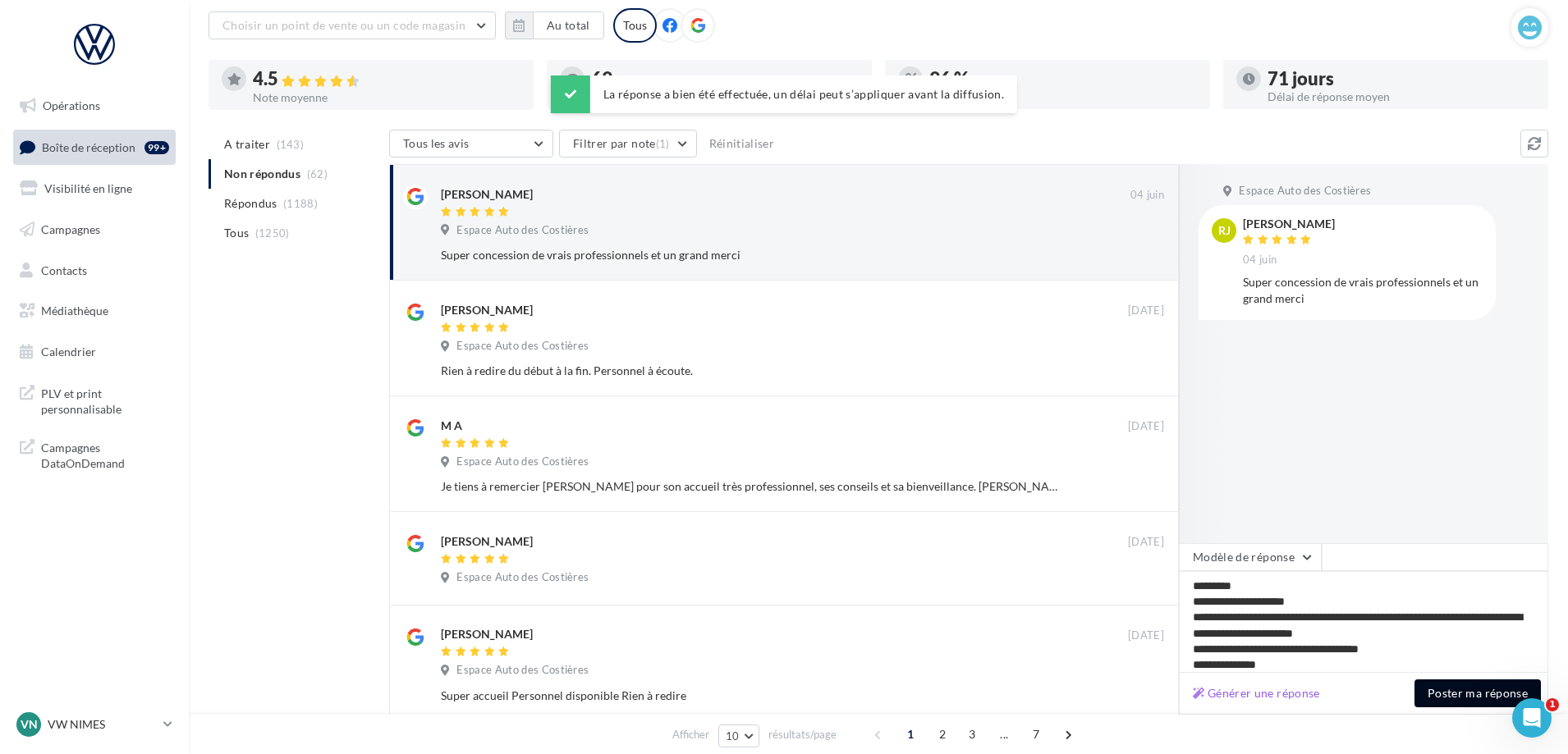
click at [1456, 697] on button "Poster ma réponse" at bounding box center [1477, 693] width 126 height 28
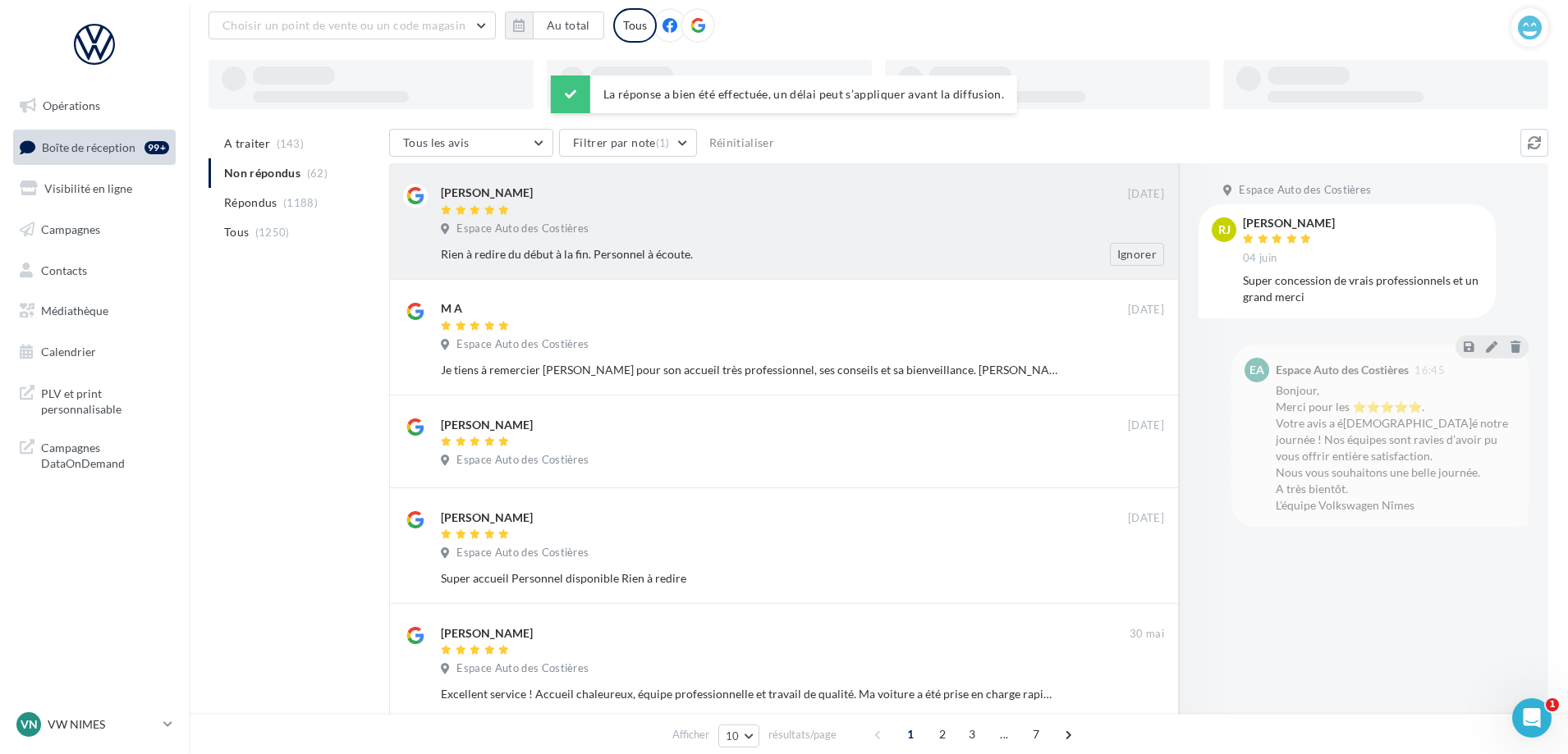
click at [861, 224] on div "Espace Auto des Costières" at bounding box center [802, 230] width 723 height 18
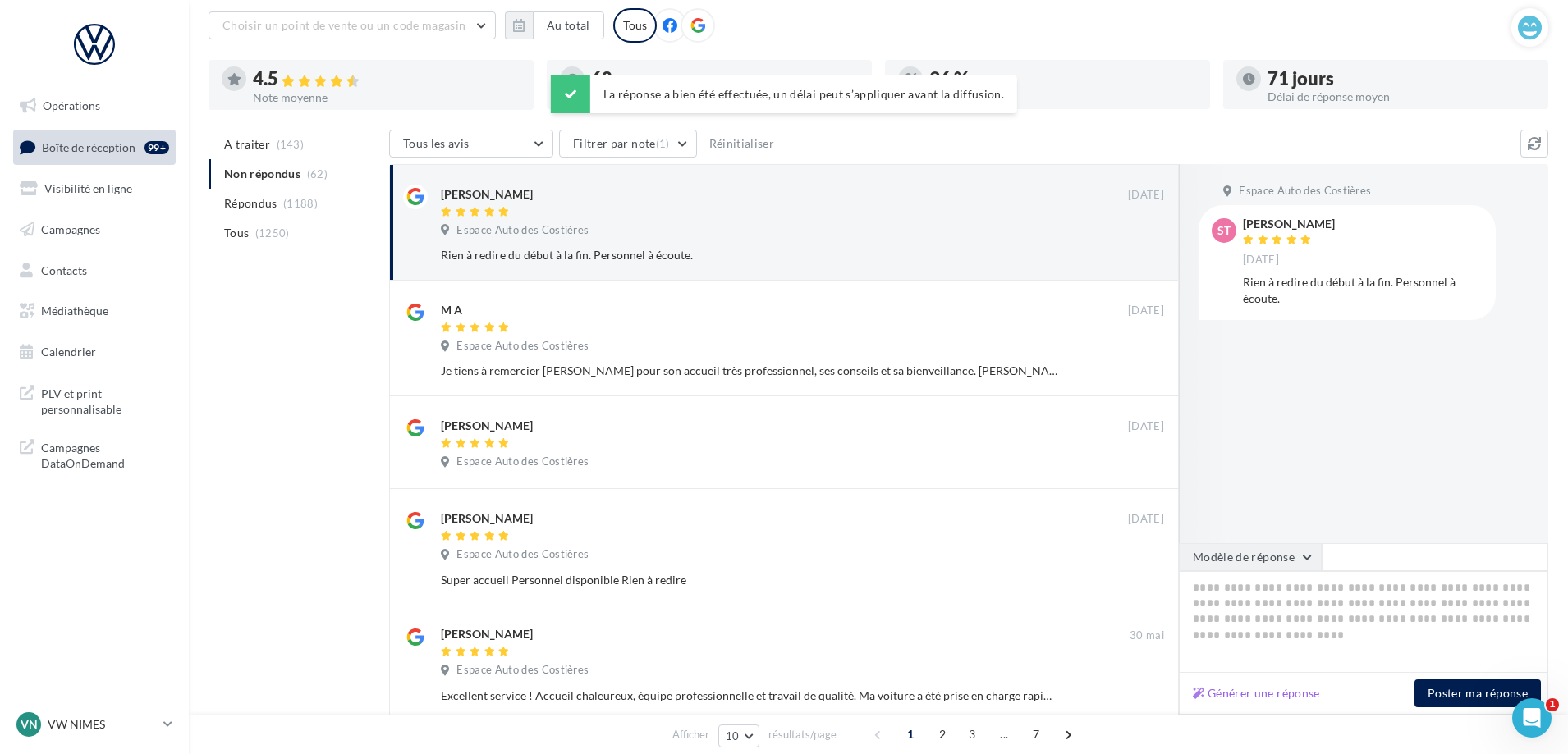
click at [1282, 569] on button "Modèle de réponse" at bounding box center [1250, 557] width 143 height 28
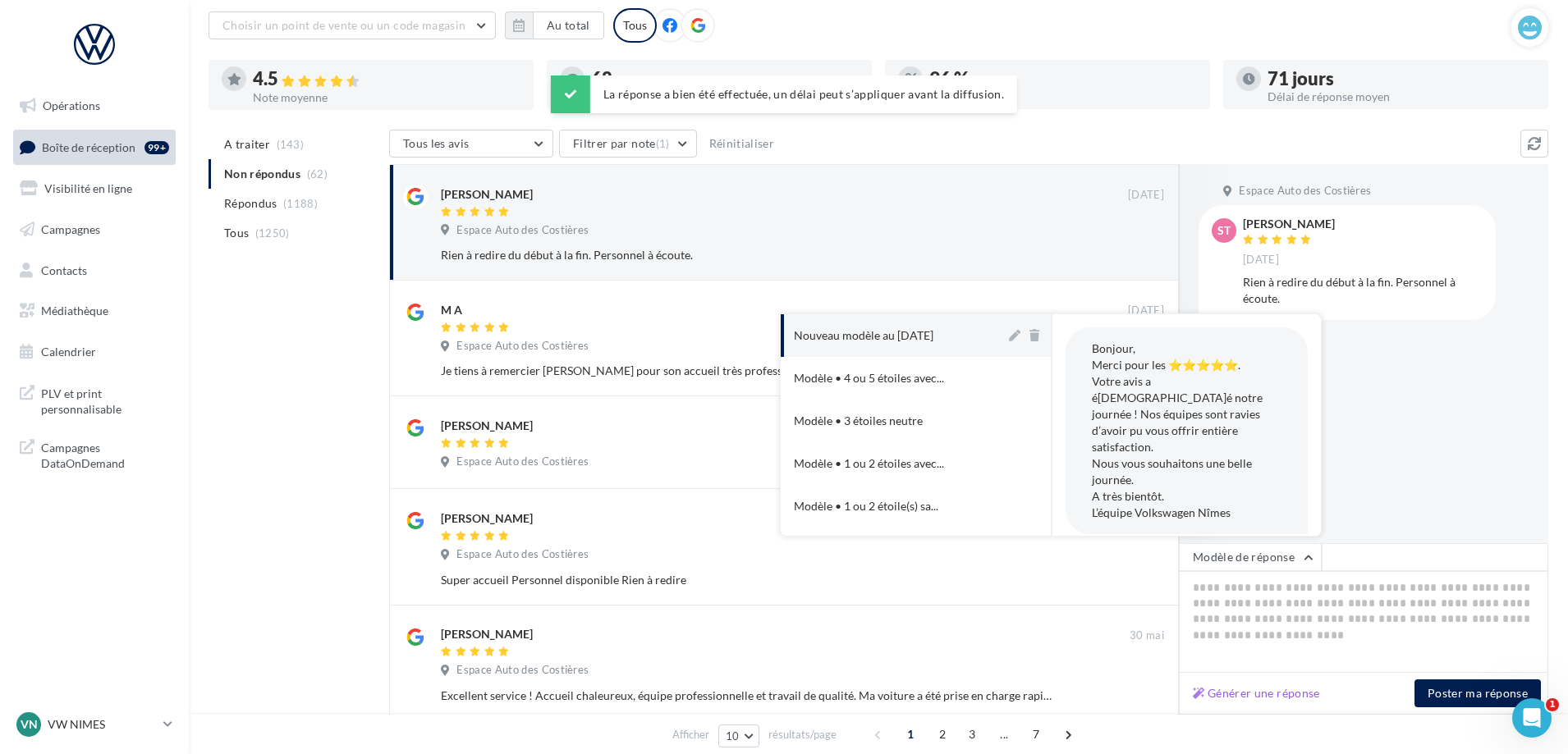
click at [898, 347] on button "Nouveau modèle au [DATE]" at bounding box center [893, 335] width 225 height 43
type textarea "**********"
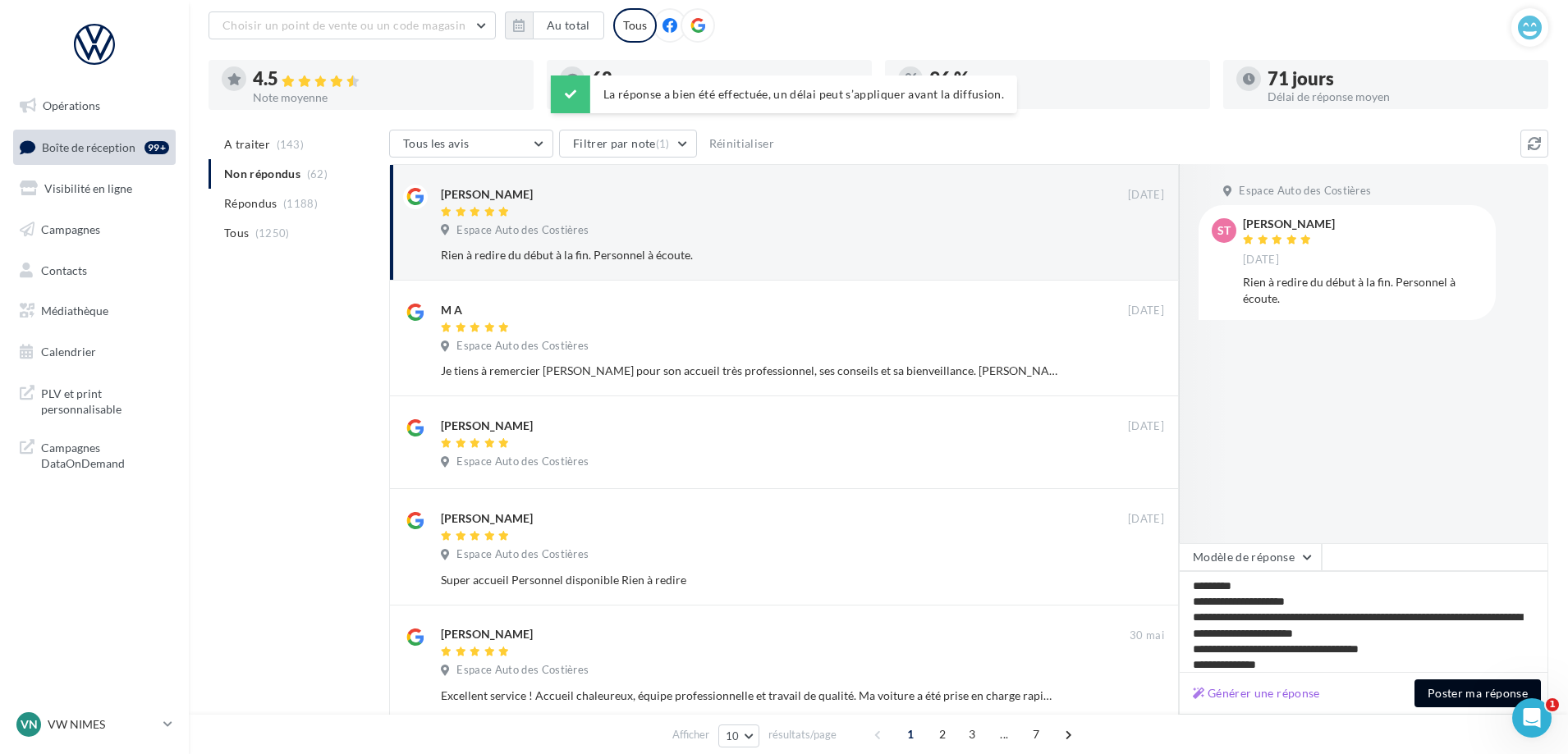
drag, startPoint x: 1451, startPoint y: 688, endPoint x: 1434, endPoint y: 685, distance: 17.3
click at [1450, 691] on button "Poster ma réponse" at bounding box center [1477, 693] width 126 height 28
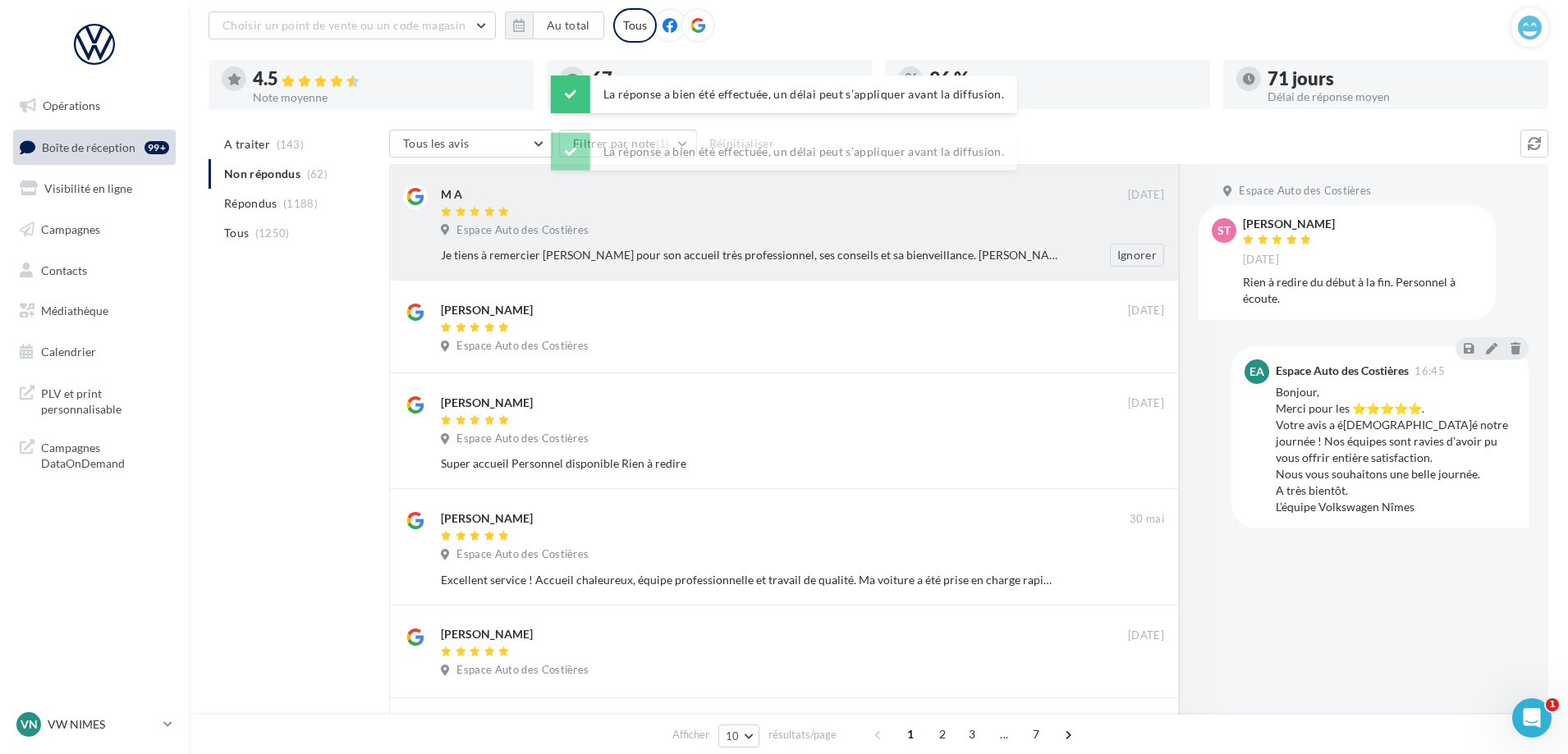
click at [821, 213] on div at bounding box center [784, 213] width 687 height 14
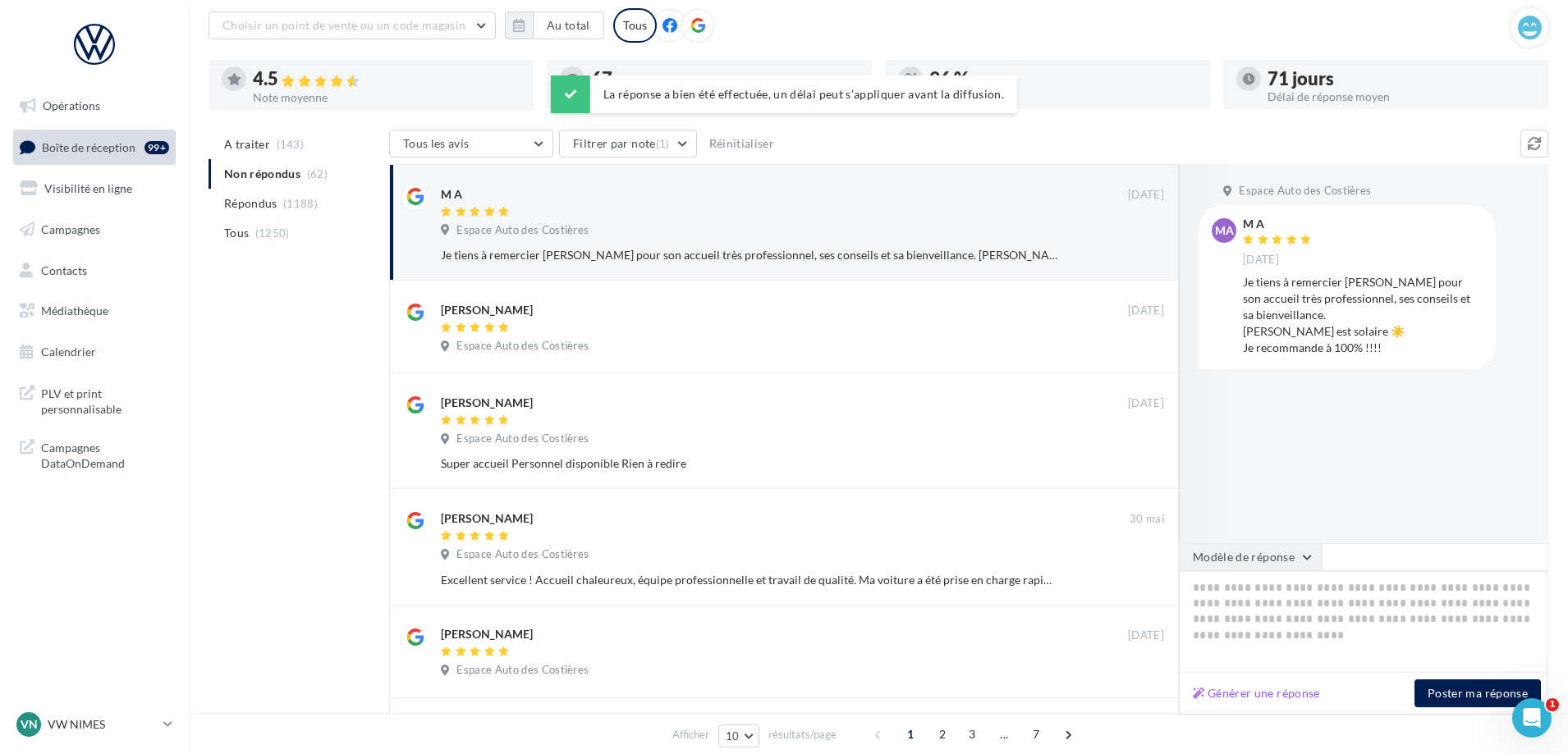
click at [1288, 559] on button "Modèle de réponse" at bounding box center [1250, 557] width 143 height 28
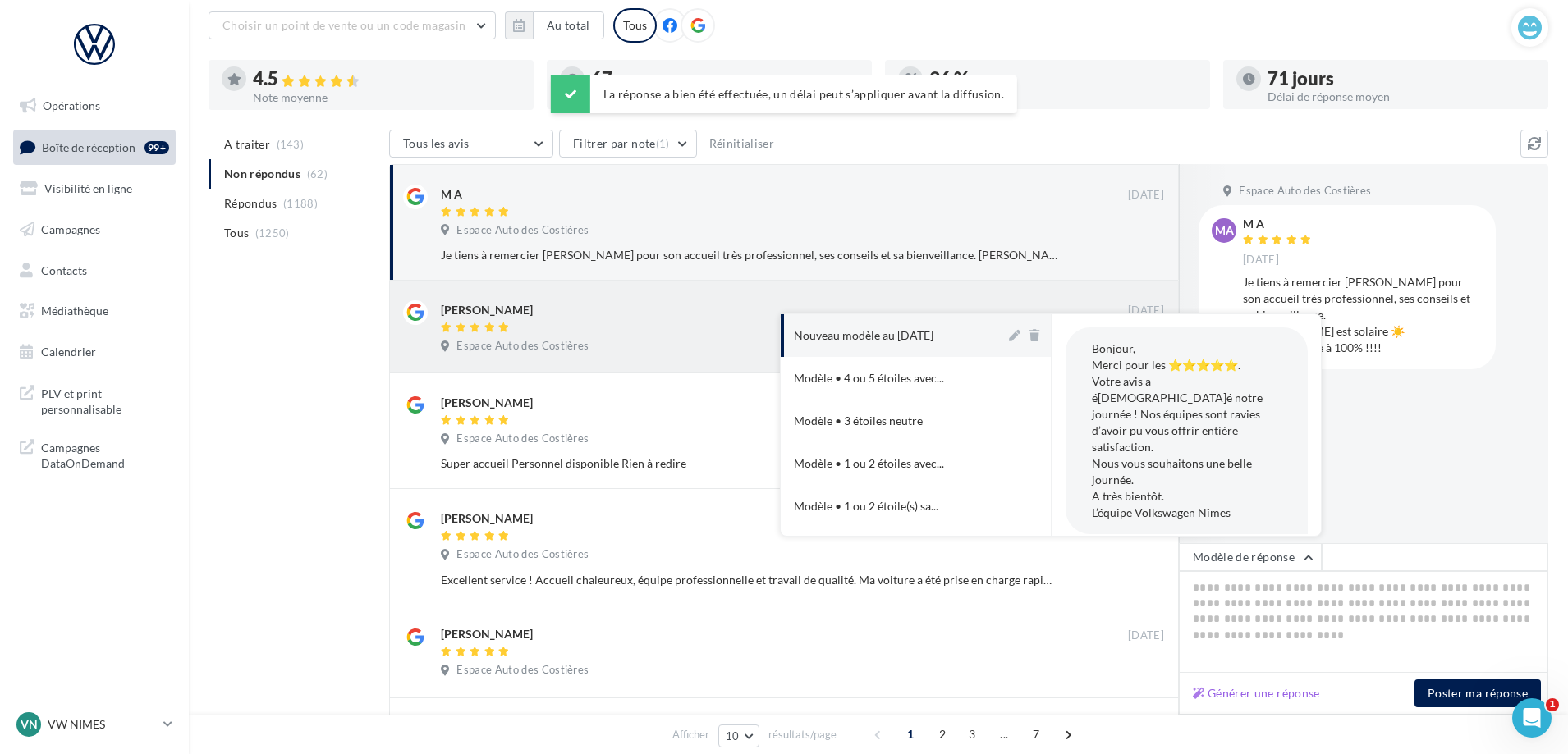
drag, startPoint x: 879, startPoint y: 339, endPoint x: 901, endPoint y: 356, distance: 27.8
click at [878, 337] on div "Nouveau modèle au [DATE]" at bounding box center [863, 335] width 140 height 17
type textarea "**********"
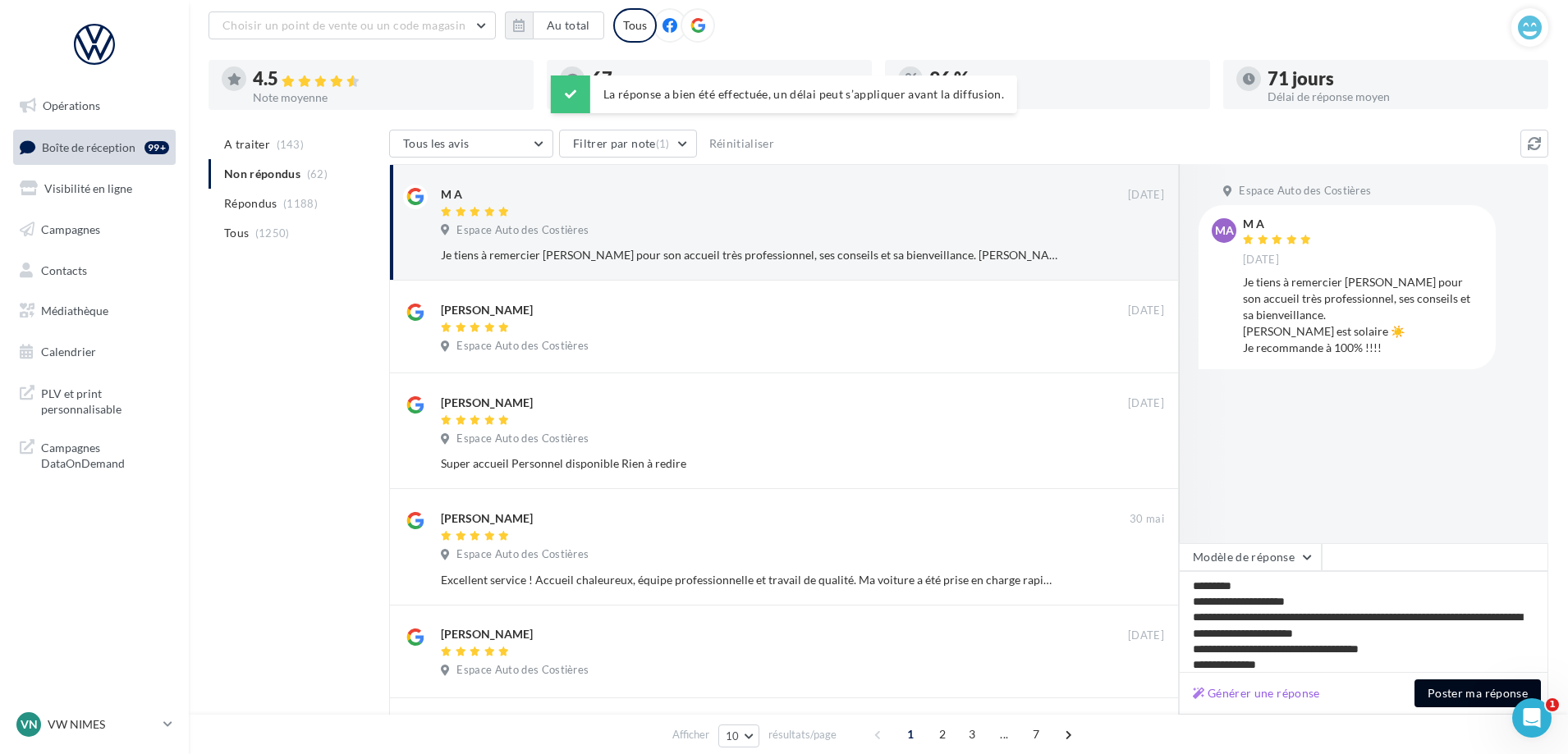
click at [1436, 681] on button "Poster ma réponse" at bounding box center [1477, 693] width 126 height 28
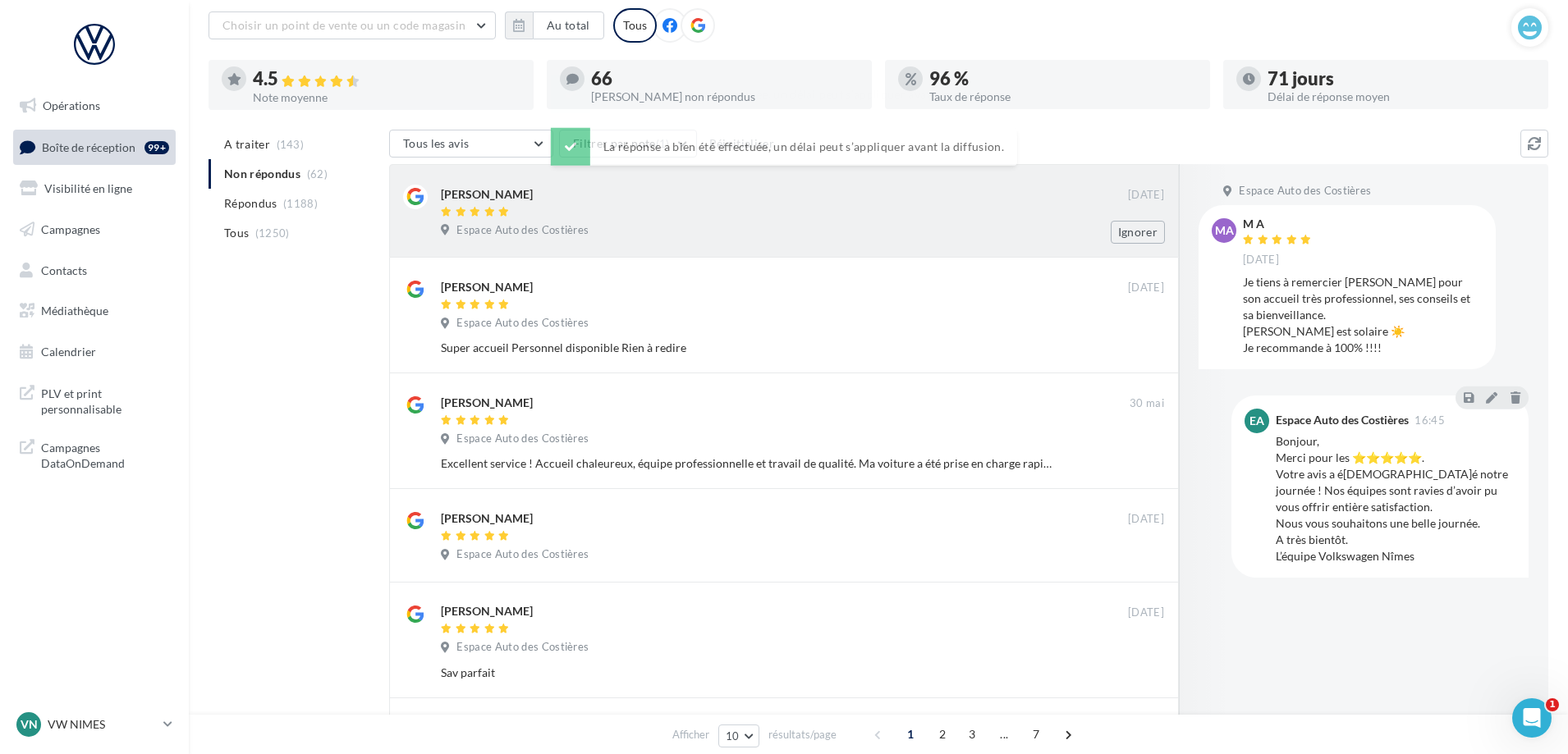
click at [802, 226] on div "Espace Auto des Costières" at bounding box center [802, 232] width 723 height 18
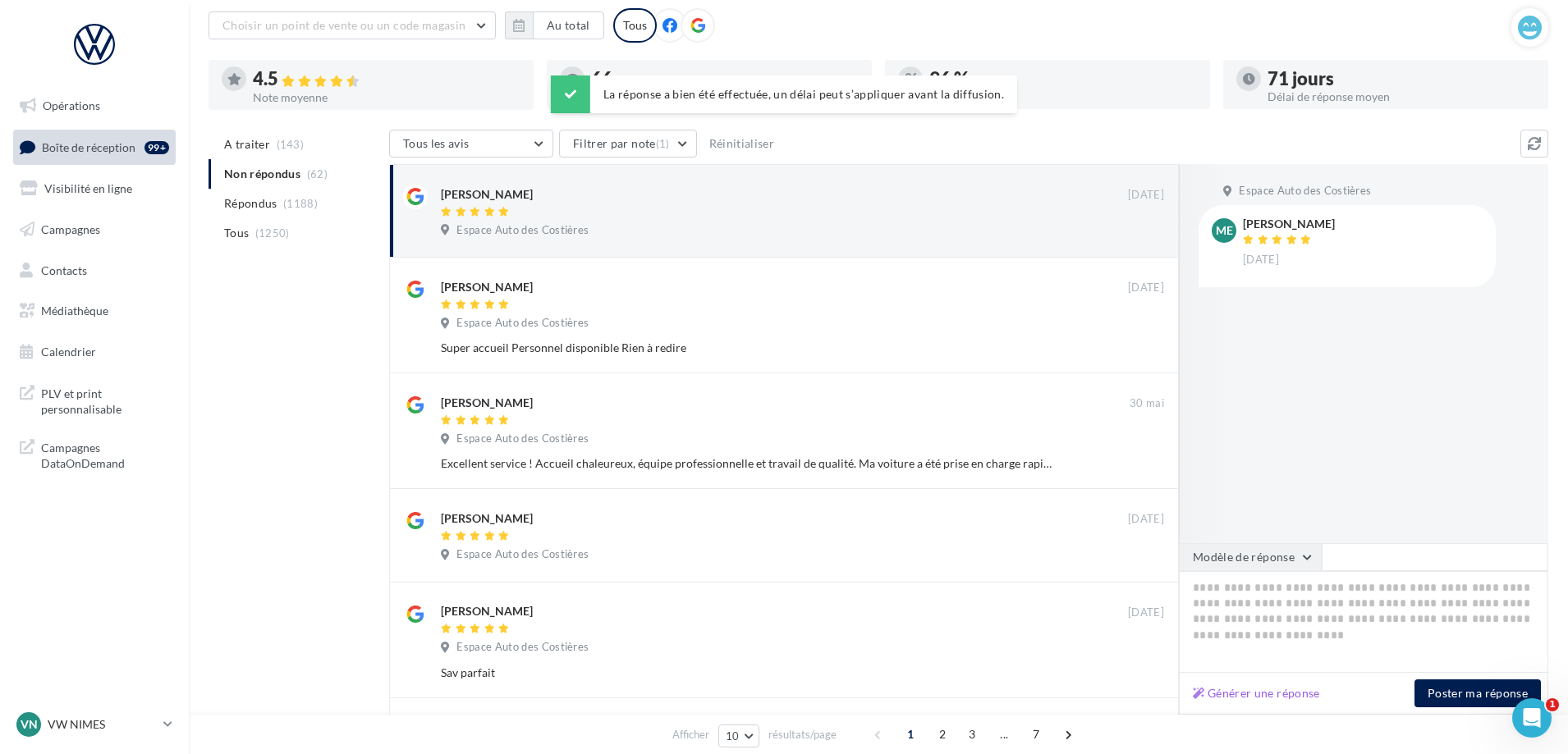
click at [1259, 552] on button "Modèle de réponse" at bounding box center [1250, 557] width 143 height 28
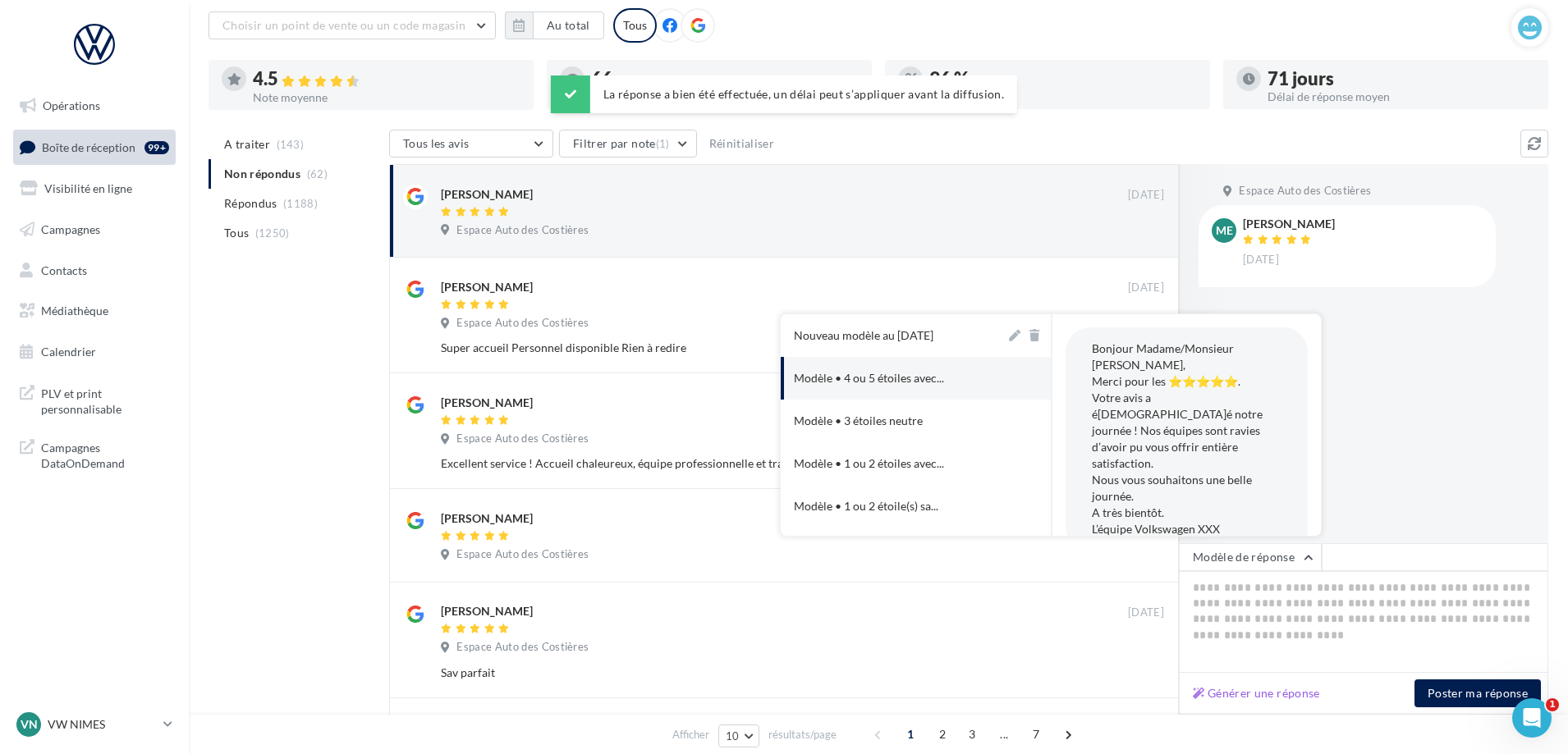
click at [907, 357] on button "Modèle • 4 ou 5 étoiles avec..." at bounding box center [893, 378] width 225 height 43
type textarea "**********"
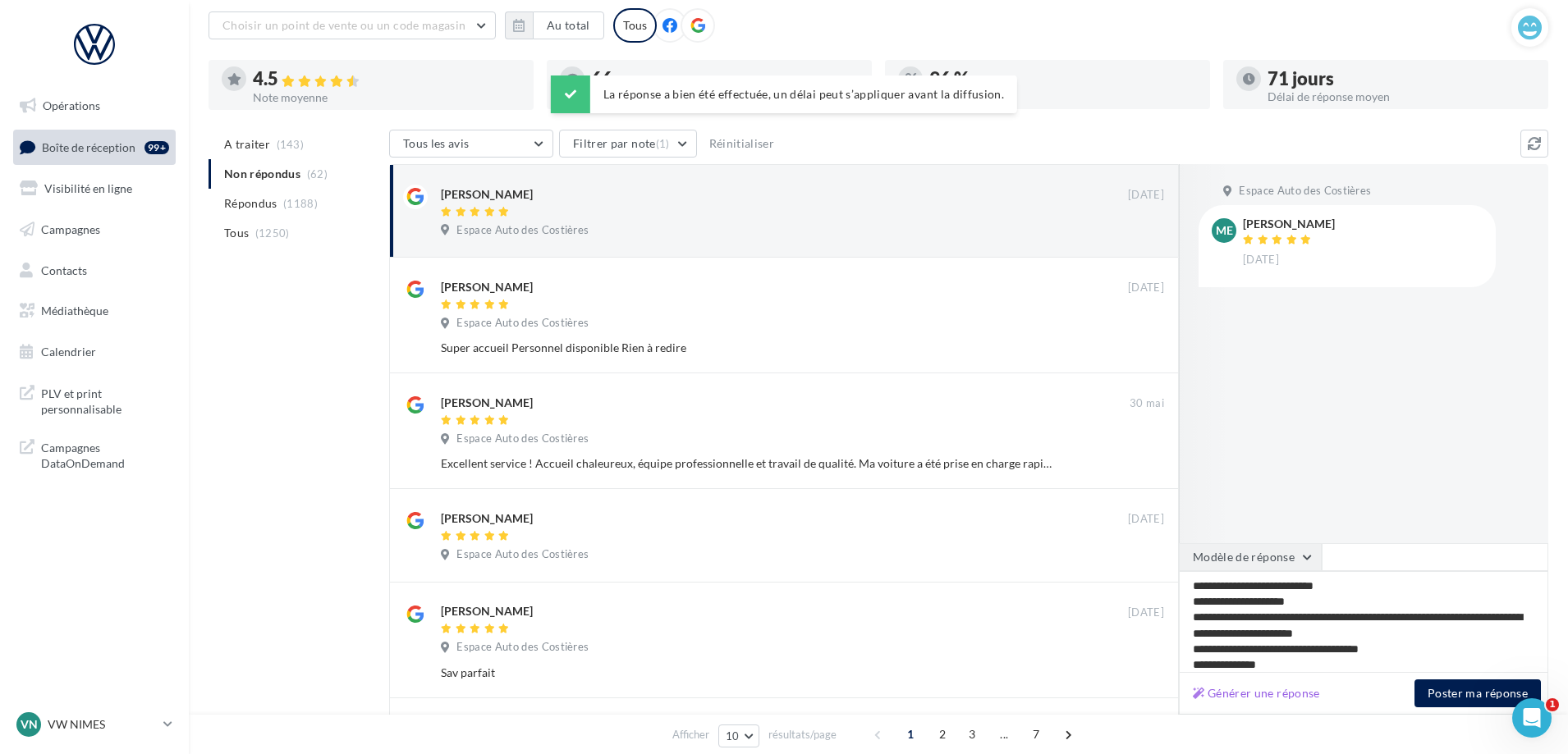
click at [1241, 549] on button "Modèle de réponse" at bounding box center [1250, 557] width 143 height 28
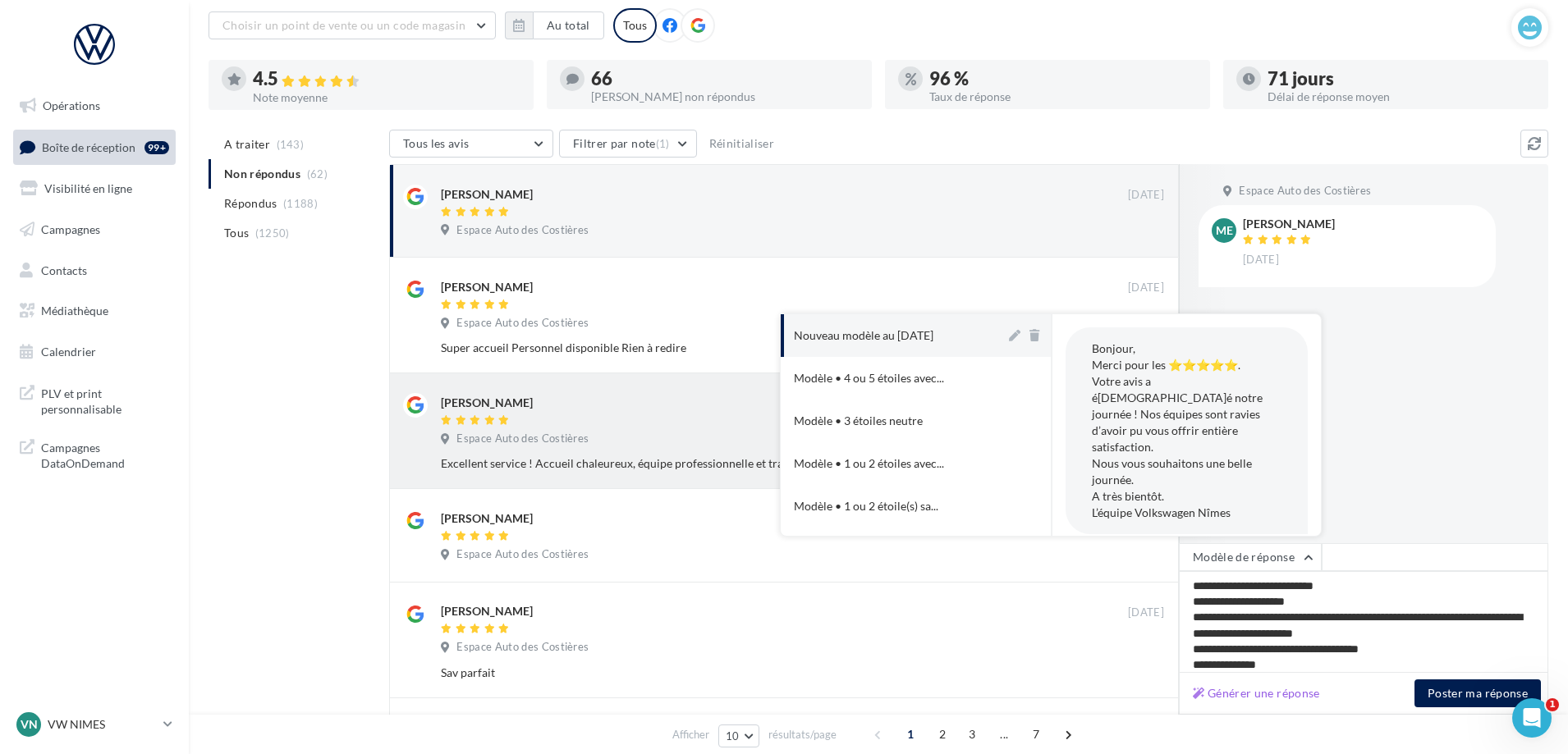
drag, startPoint x: 910, startPoint y: 344, endPoint x: 979, endPoint y: 384, distance: 79.8
click at [908, 343] on button "Nouveau modèle au [DATE]" at bounding box center [893, 335] width 225 height 43
type textarea "**********"
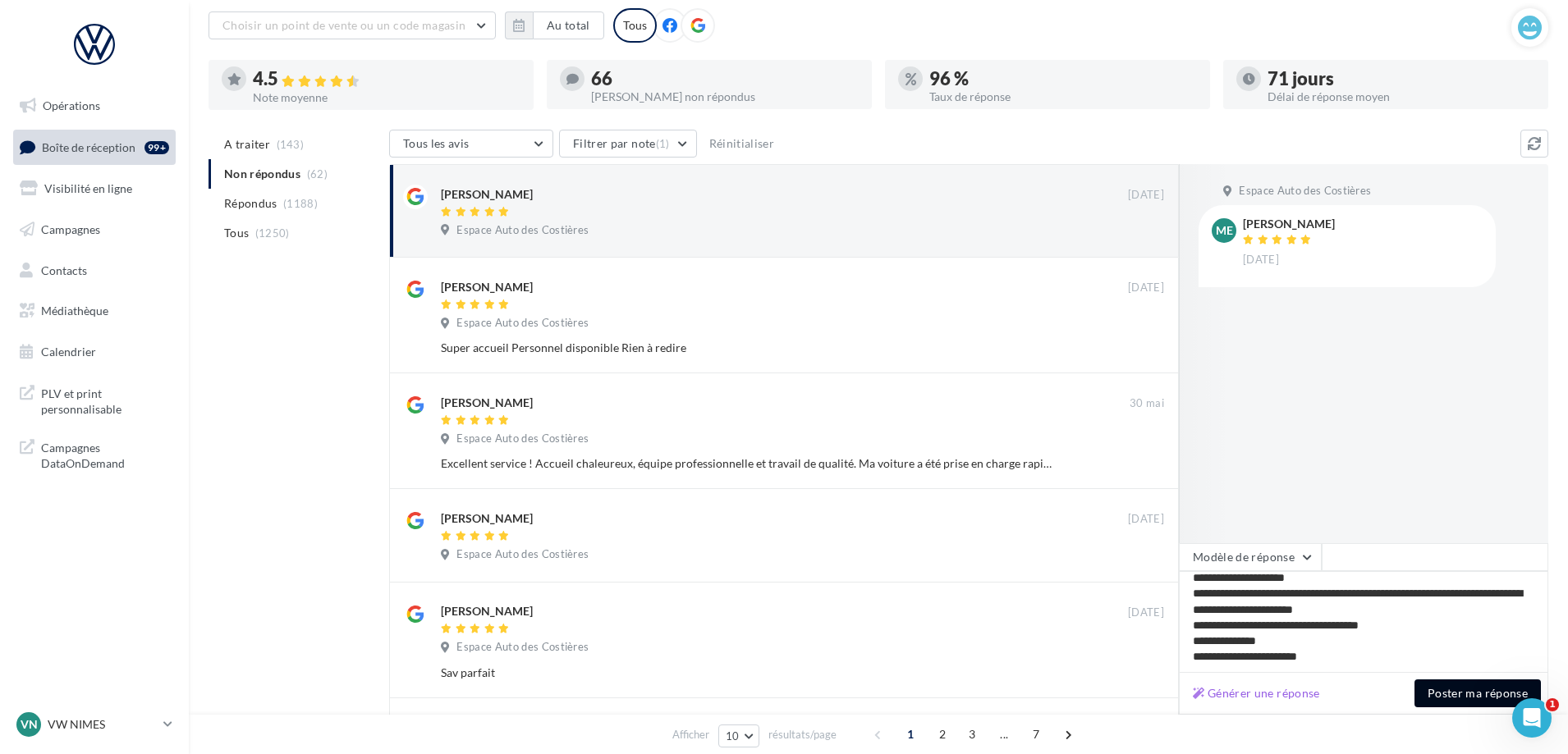
click at [1460, 690] on button "Poster ma réponse" at bounding box center [1477, 693] width 126 height 28
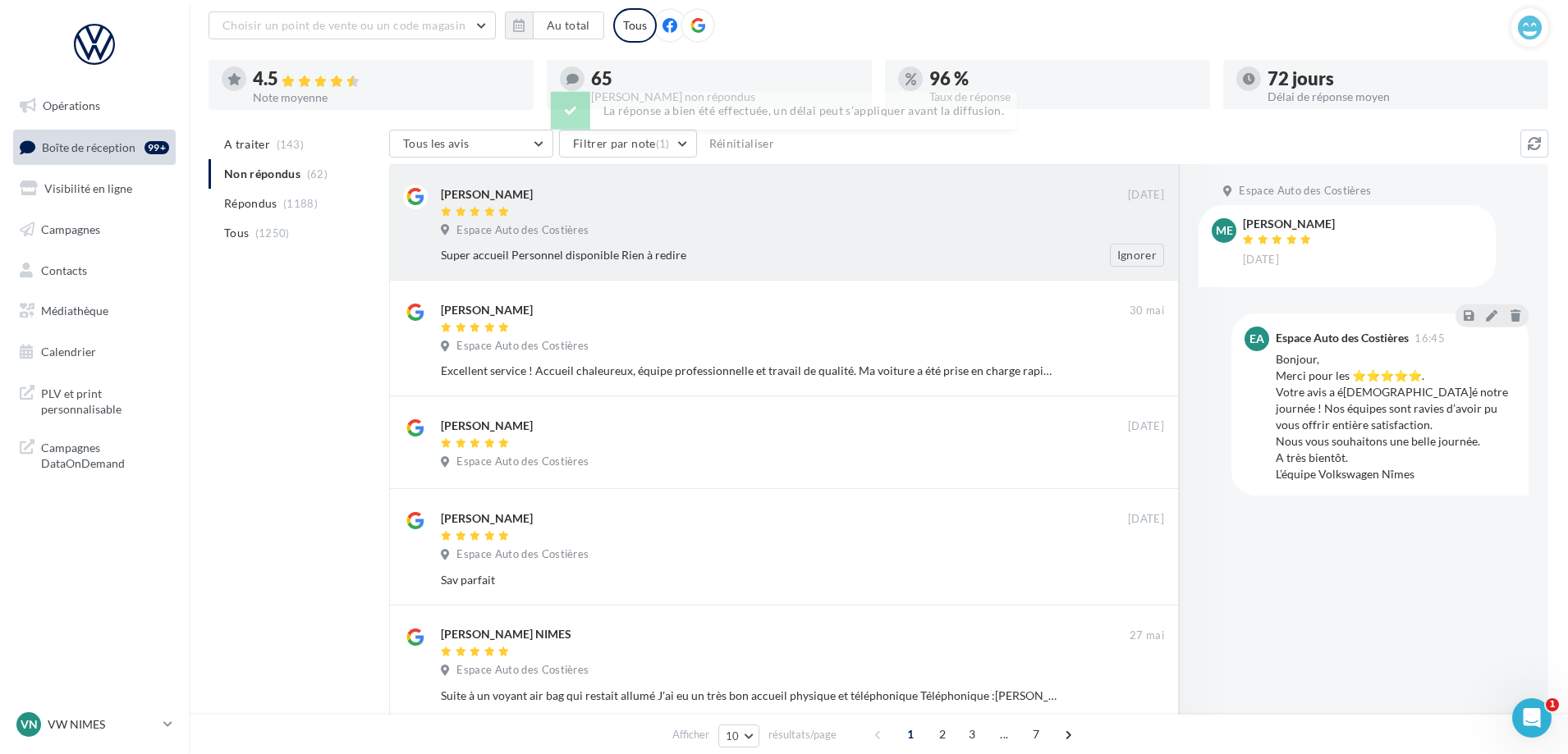
drag, startPoint x: 860, startPoint y: 234, endPoint x: 893, endPoint y: 244, distance: 34.5
click at [860, 233] on div "Espace Auto des Costières" at bounding box center [802, 232] width 723 height 18
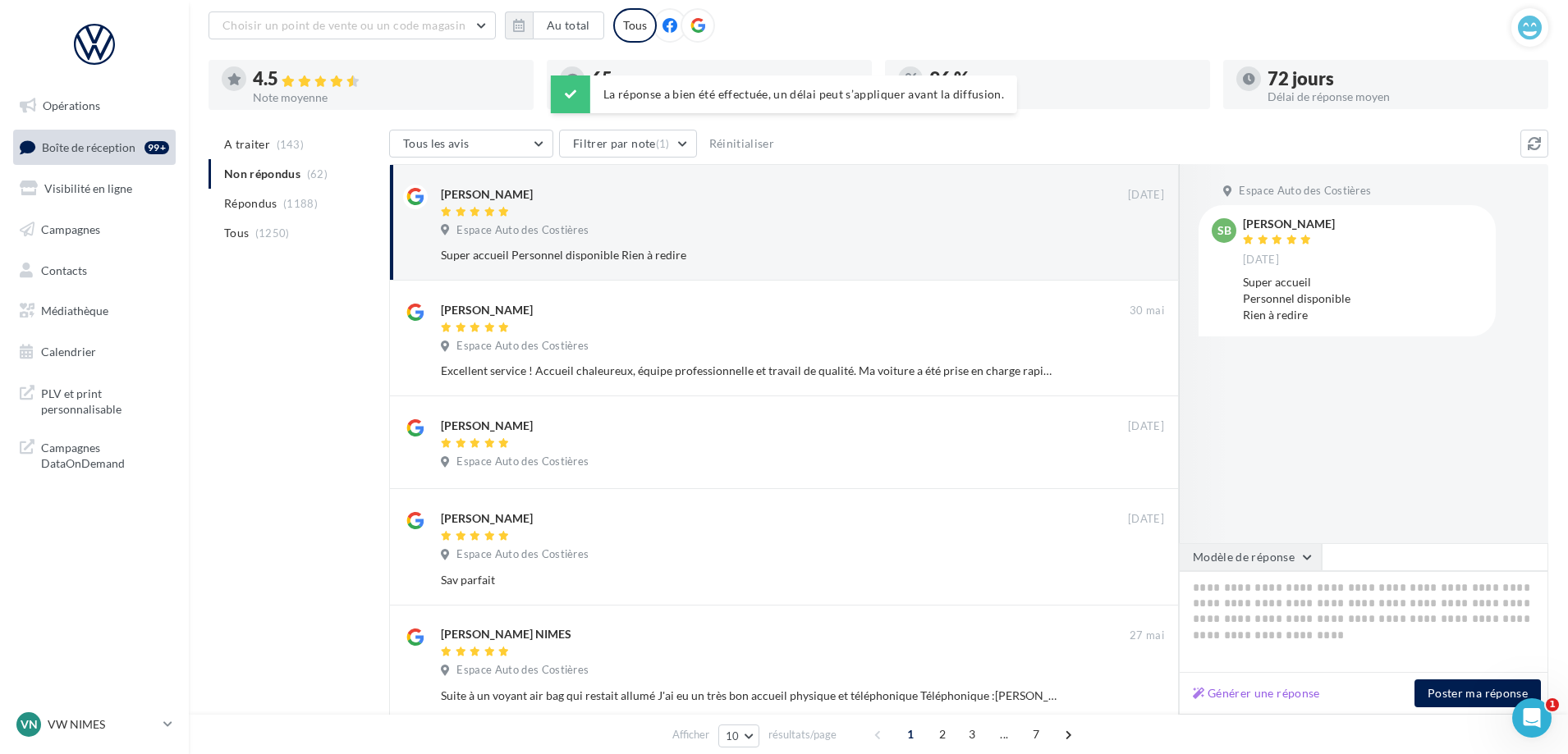
click at [1267, 559] on button "Modèle de réponse" at bounding box center [1250, 557] width 143 height 28
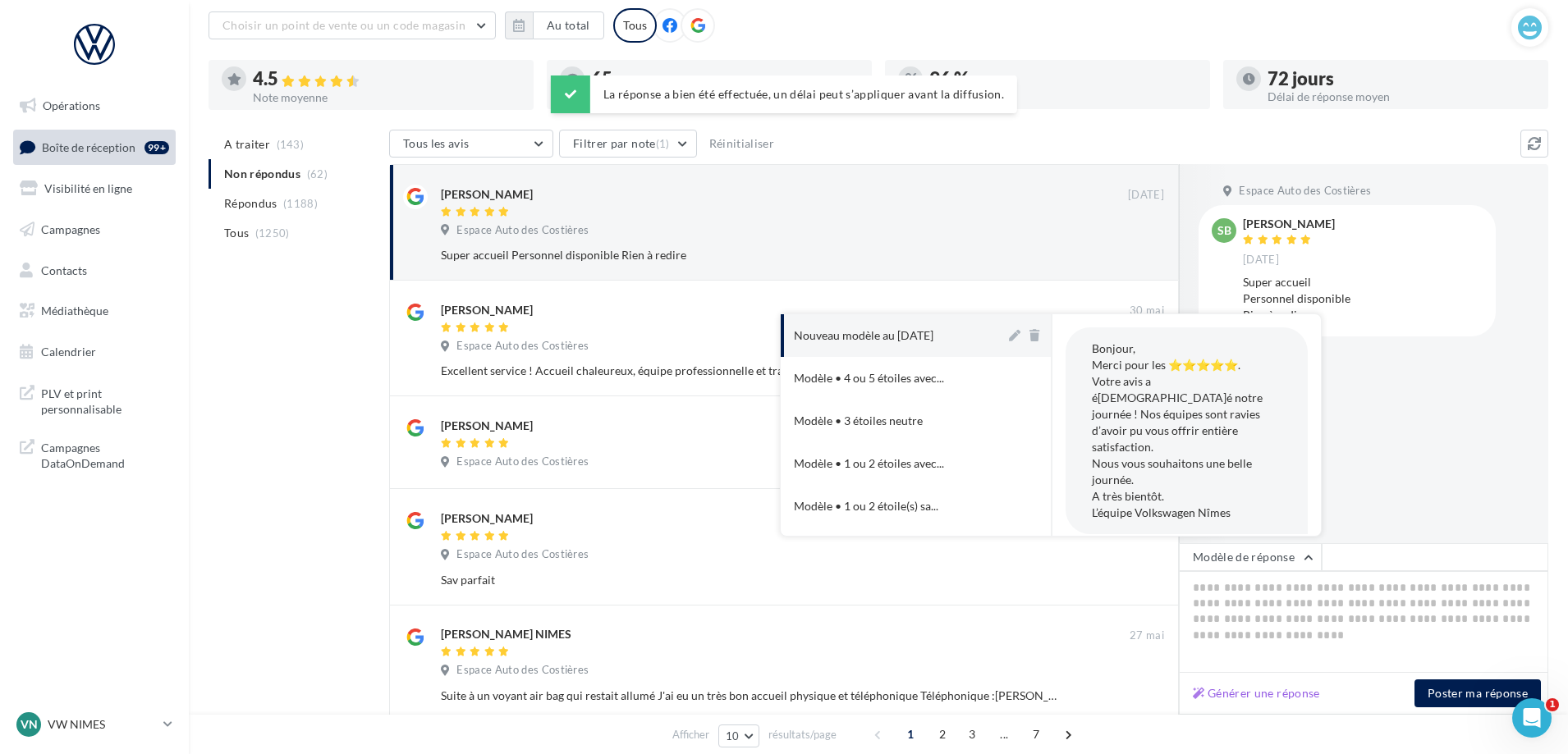
click at [936, 344] on button "Nouveau modèle au [DATE]" at bounding box center [893, 335] width 225 height 43
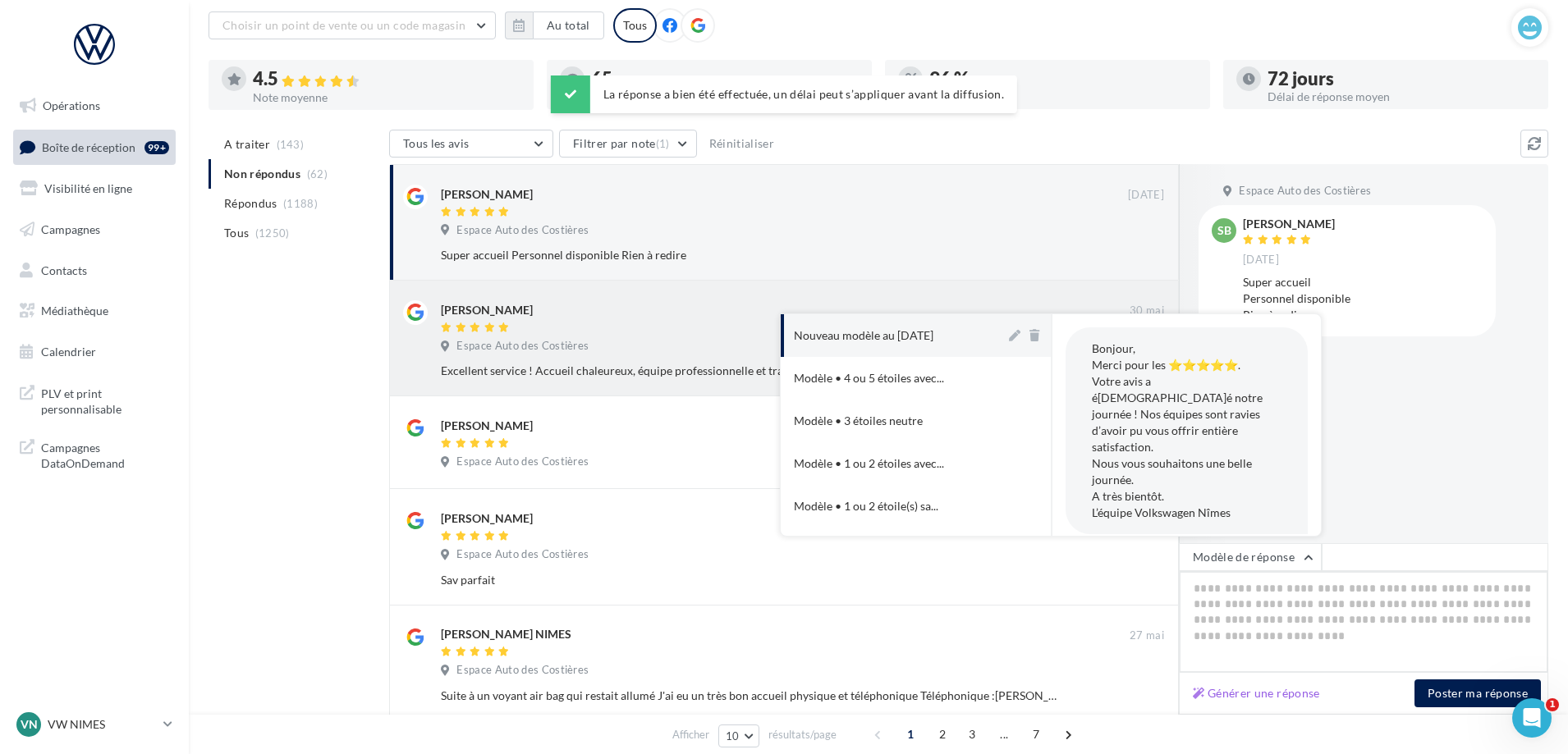
type textarea "**********"
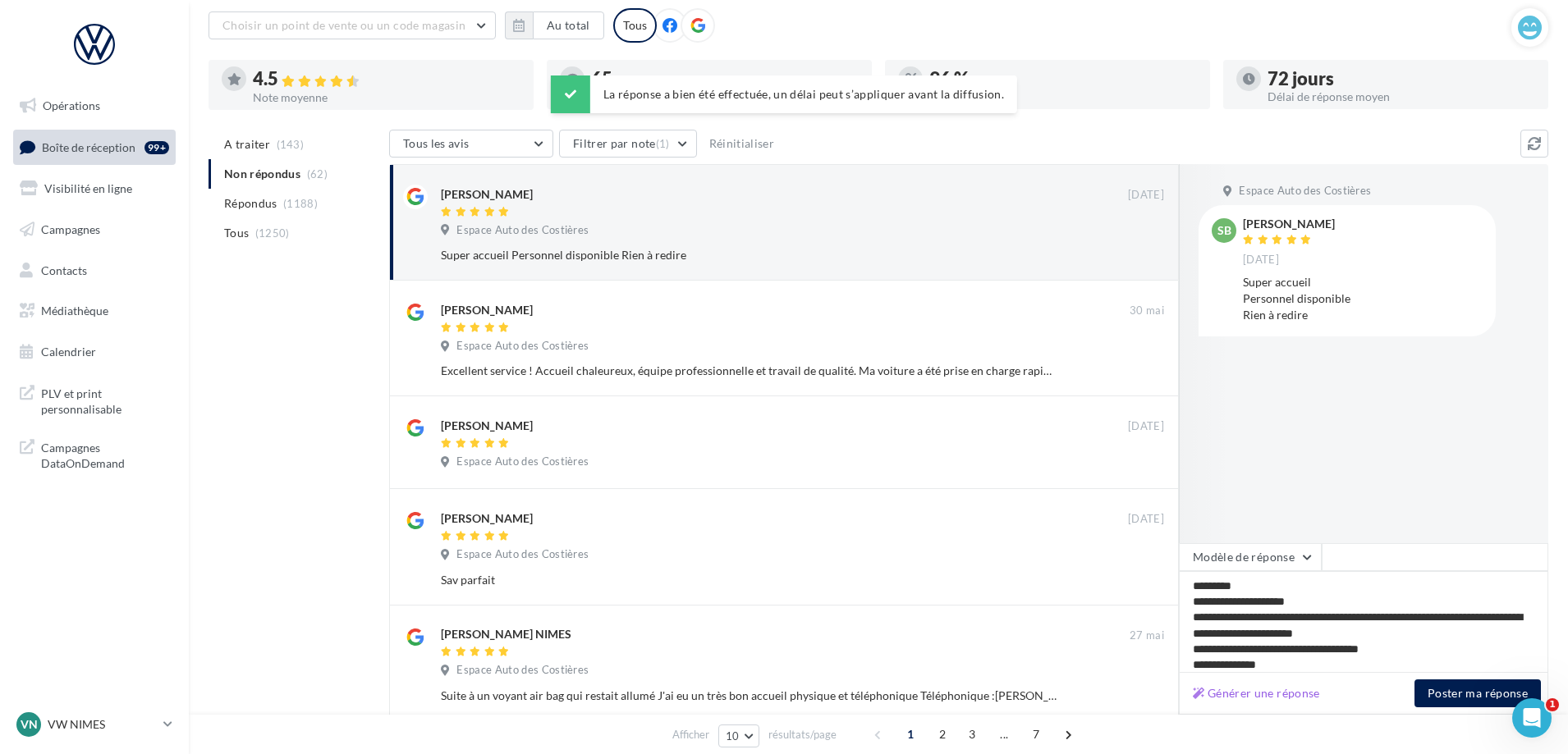
click at [1469, 719] on div "Afficher 10 5 10 25 50 résultats/page 1 2 3 ... 7" at bounding box center [878, 733] width 1379 height 39
click at [1439, 696] on button "Poster ma réponse" at bounding box center [1477, 693] width 126 height 28
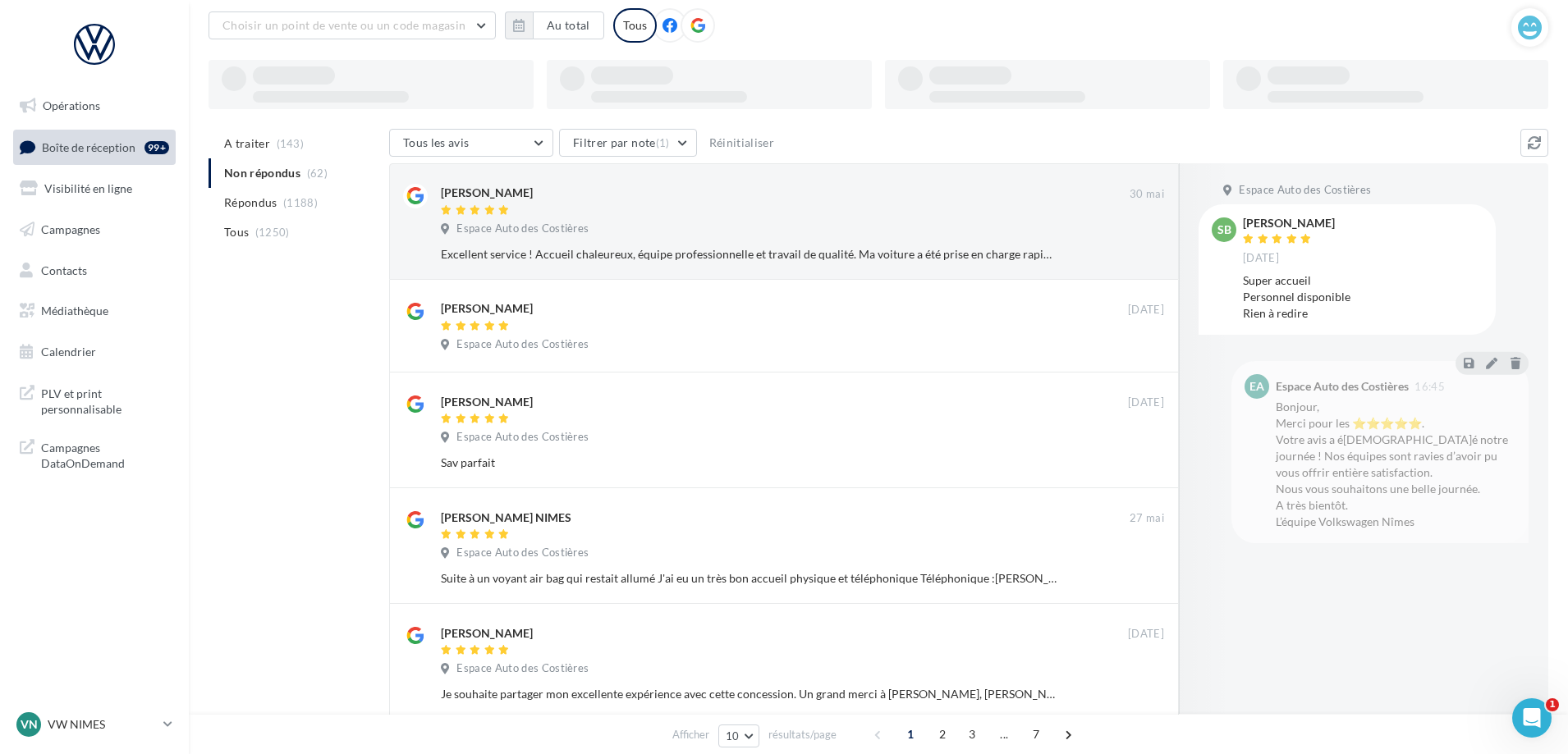
click at [894, 249] on div "Excellent service ! Accueil chaleureux, équipe professionnelle et travail de qu…" at bounding box center [748, 254] width 616 height 17
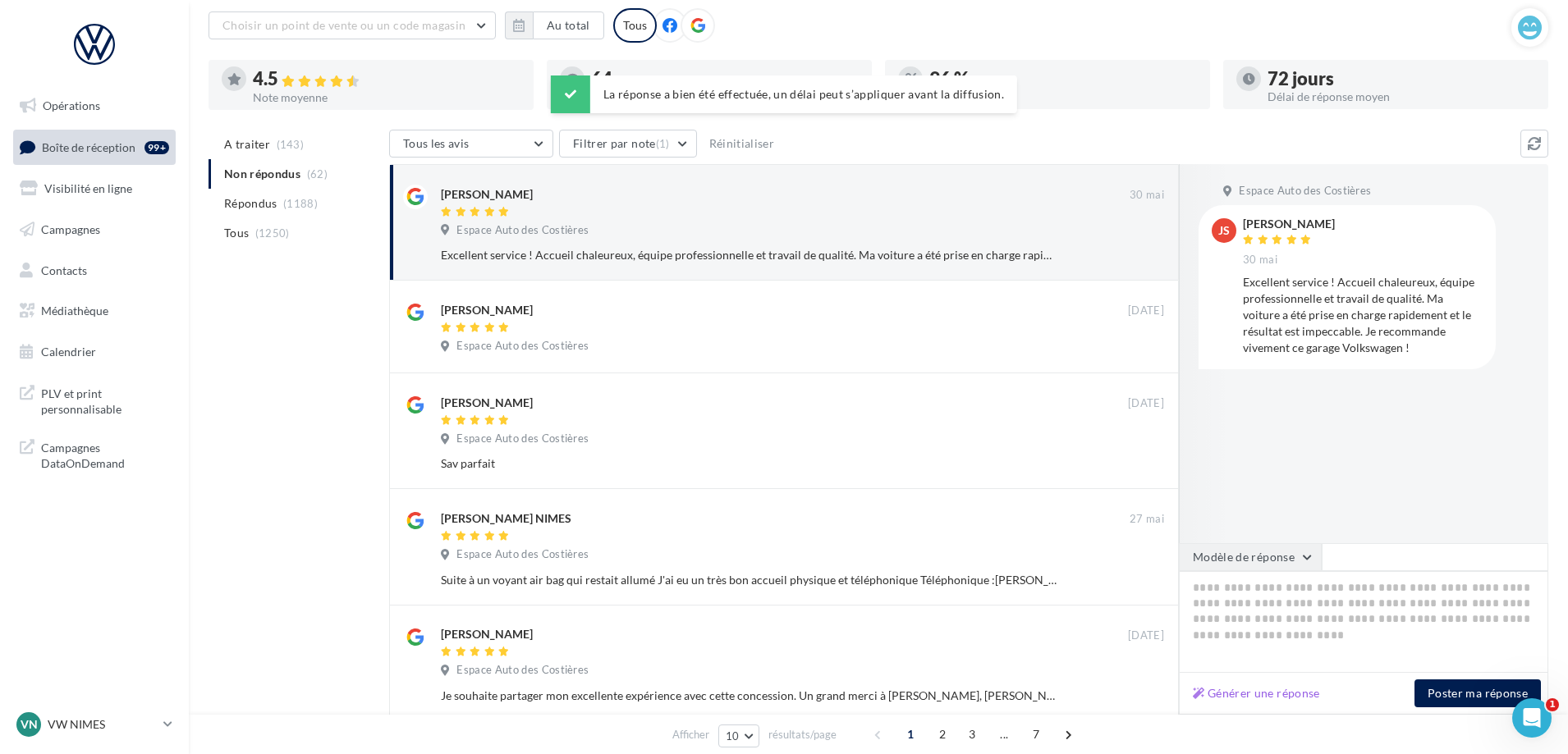
click at [1303, 546] on button "Modèle de réponse" at bounding box center [1250, 557] width 143 height 28
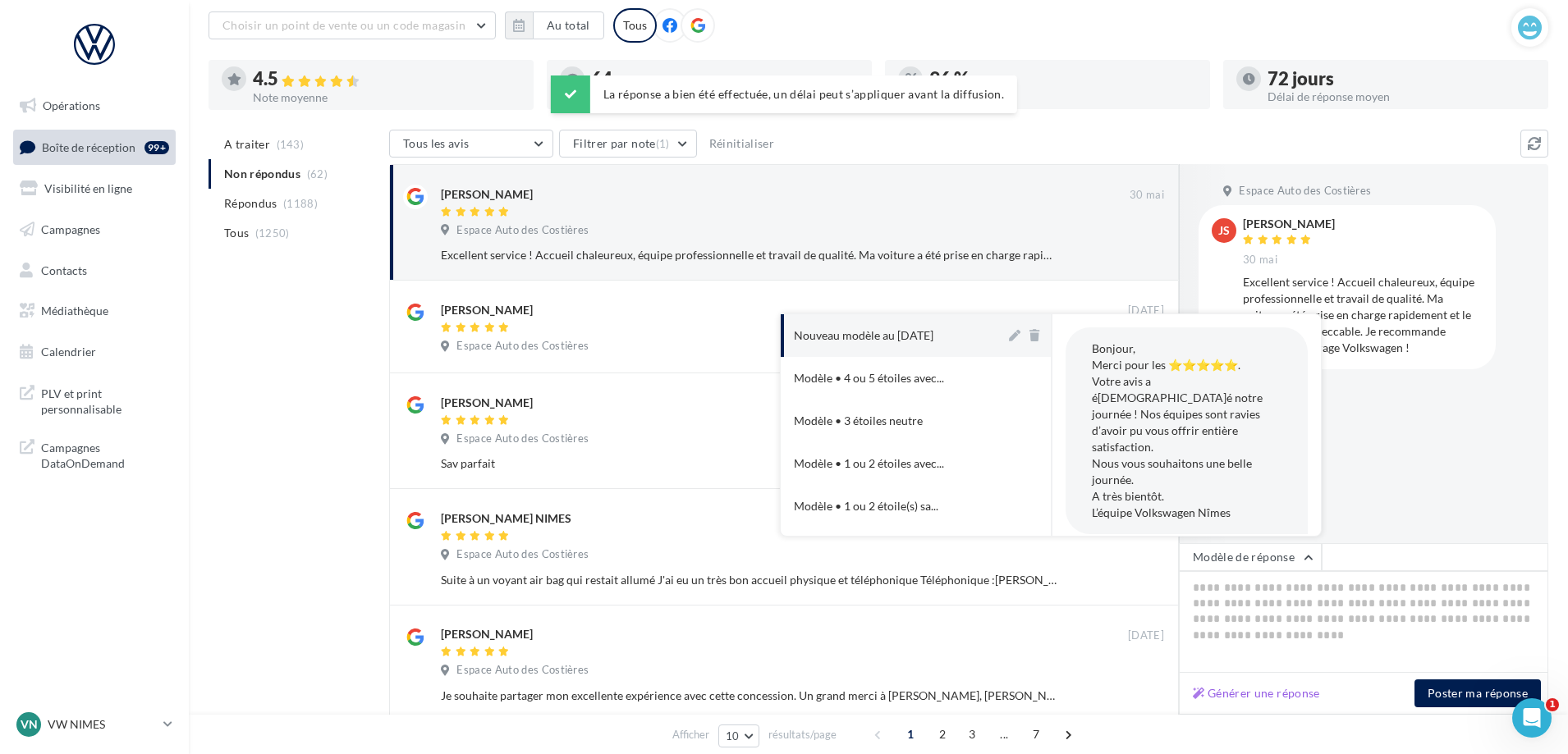
click at [923, 343] on div "Nouveau modèle au [DATE]" at bounding box center [863, 335] width 140 height 17
type textarea "**********"
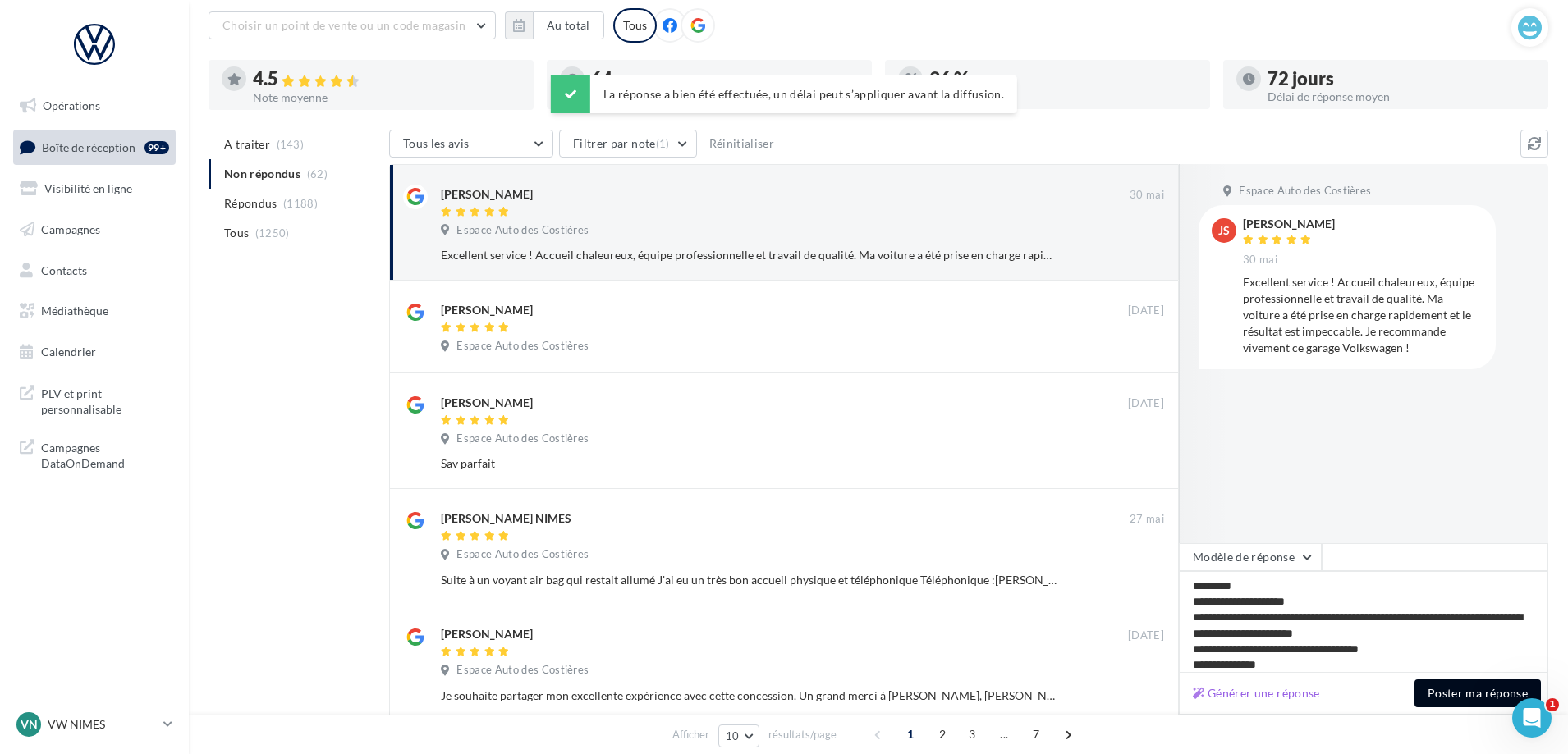
click at [1451, 688] on button "Poster ma réponse" at bounding box center [1477, 693] width 126 height 28
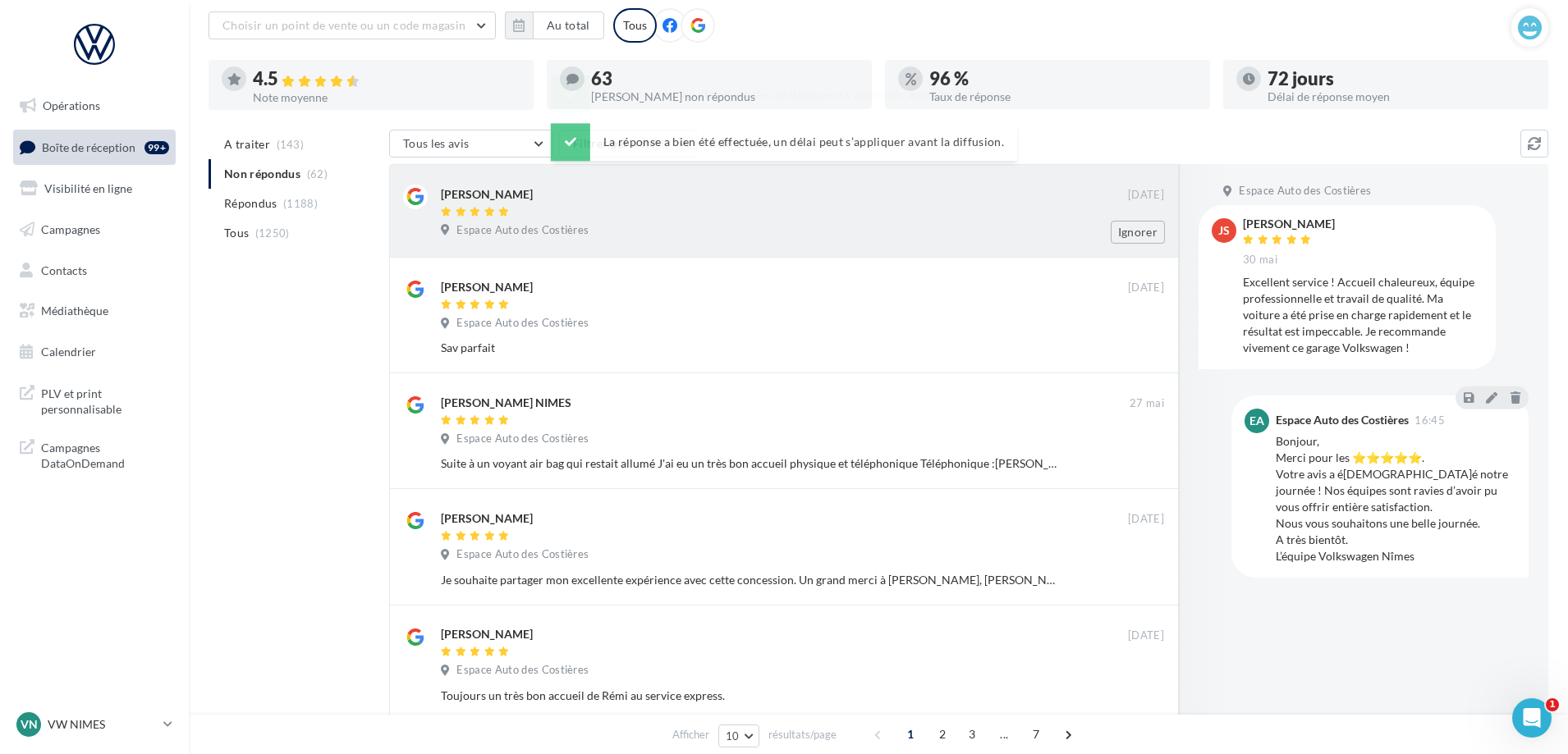
drag, startPoint x: 859, startPoint y: 255, endPoint x: 1016, endPoint y: 338, distance: 177.6
click at [860, 255] on div "[PERSON_NAME] [DATE] Espace Auto des Costières Ignorer" at bounding box center [784, 211] width 789 height 94
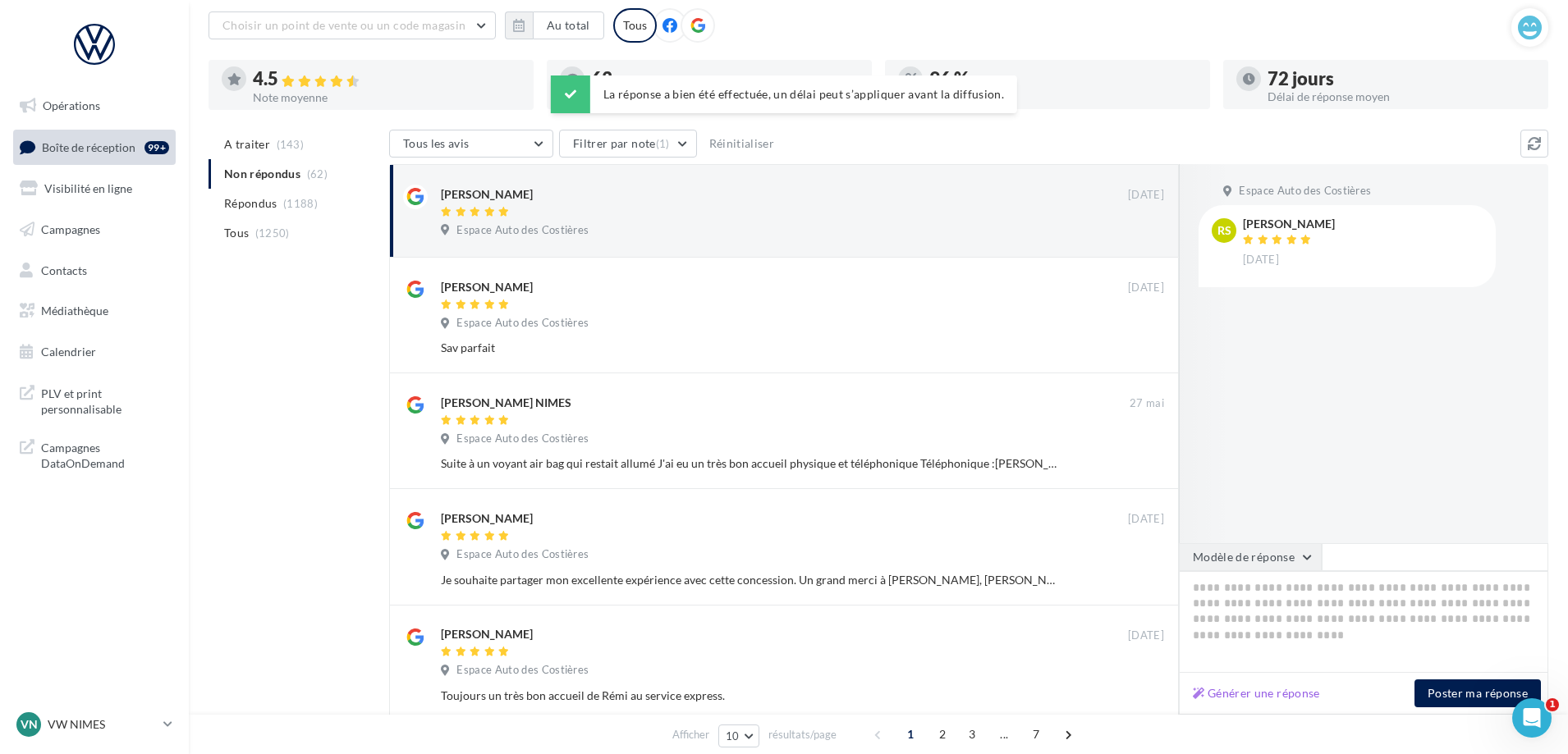
click at [1246, 557] on button "Modèle de réponse" at bounding box center [1250, 557] width 143 height 28
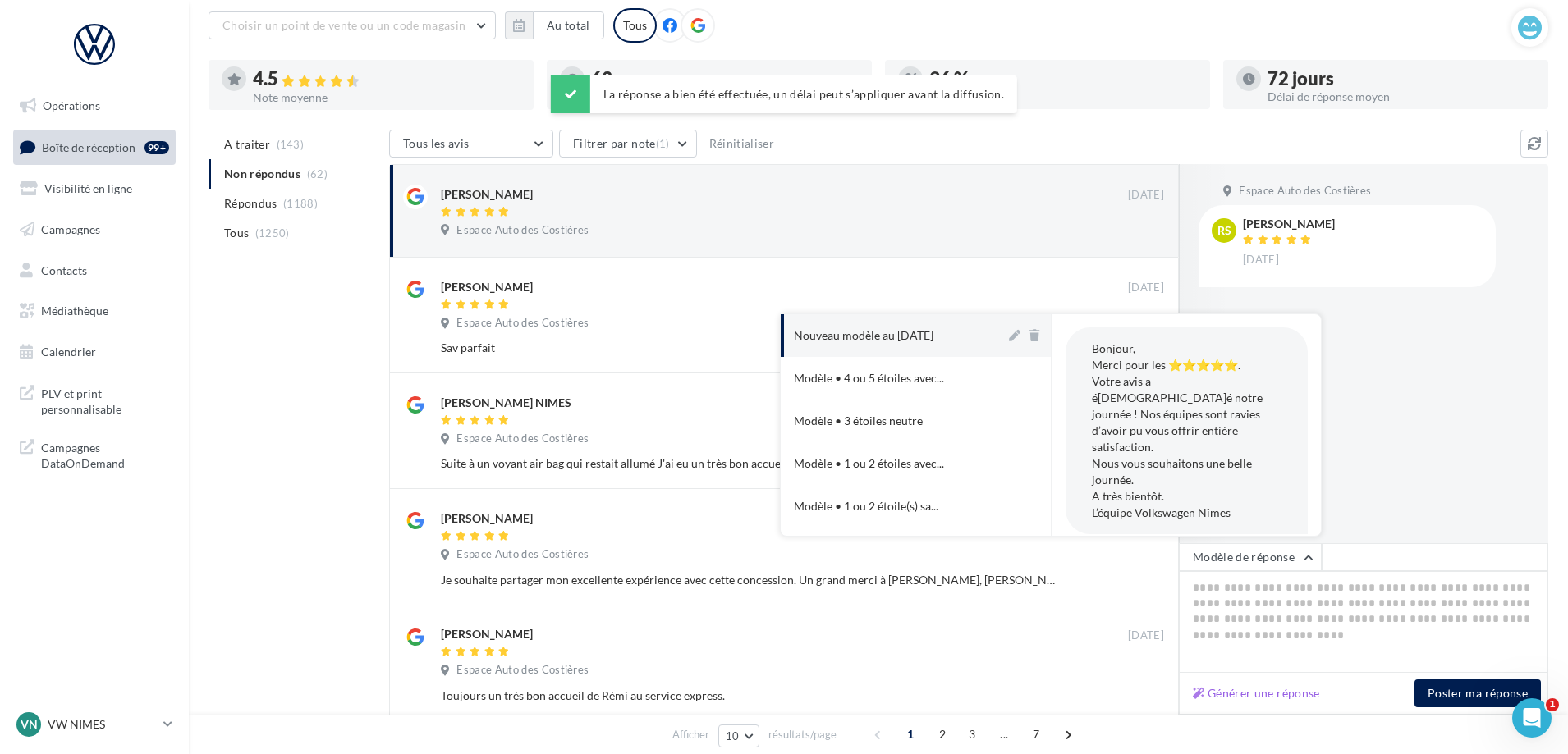
click at [877, 334] on div "Nouveau modèle au [DATE]" at bounding box center [863, 335] width 140 height 17
type textarea "**********"
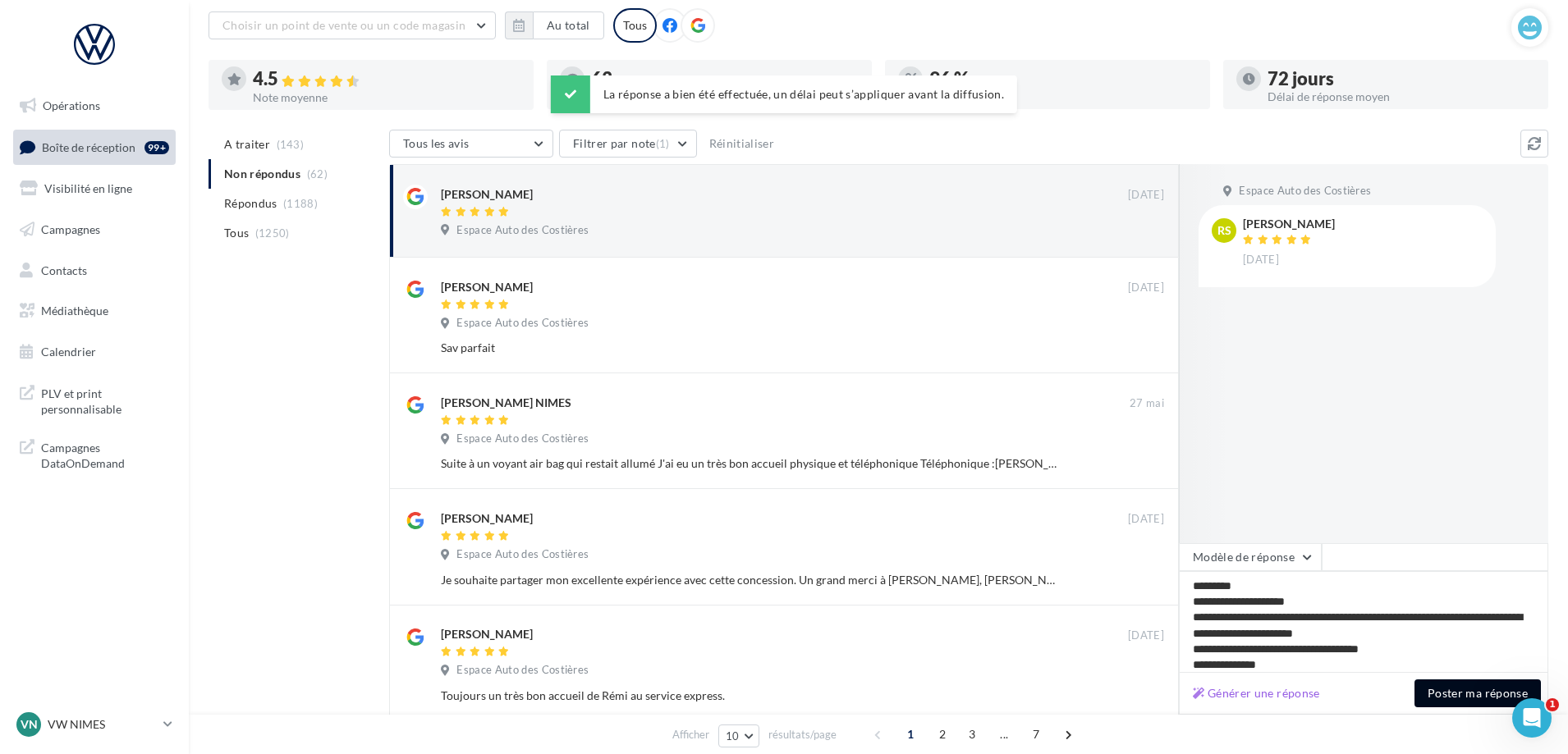
drag, startPoint x: 1434, startPoint y: 690, endPoint x: 1134, endPoint y: 571, distance: 322.7
click at [1434, 689] on button "Poster ma réponse" at bounding box center [1477, 693] width 126 height 28
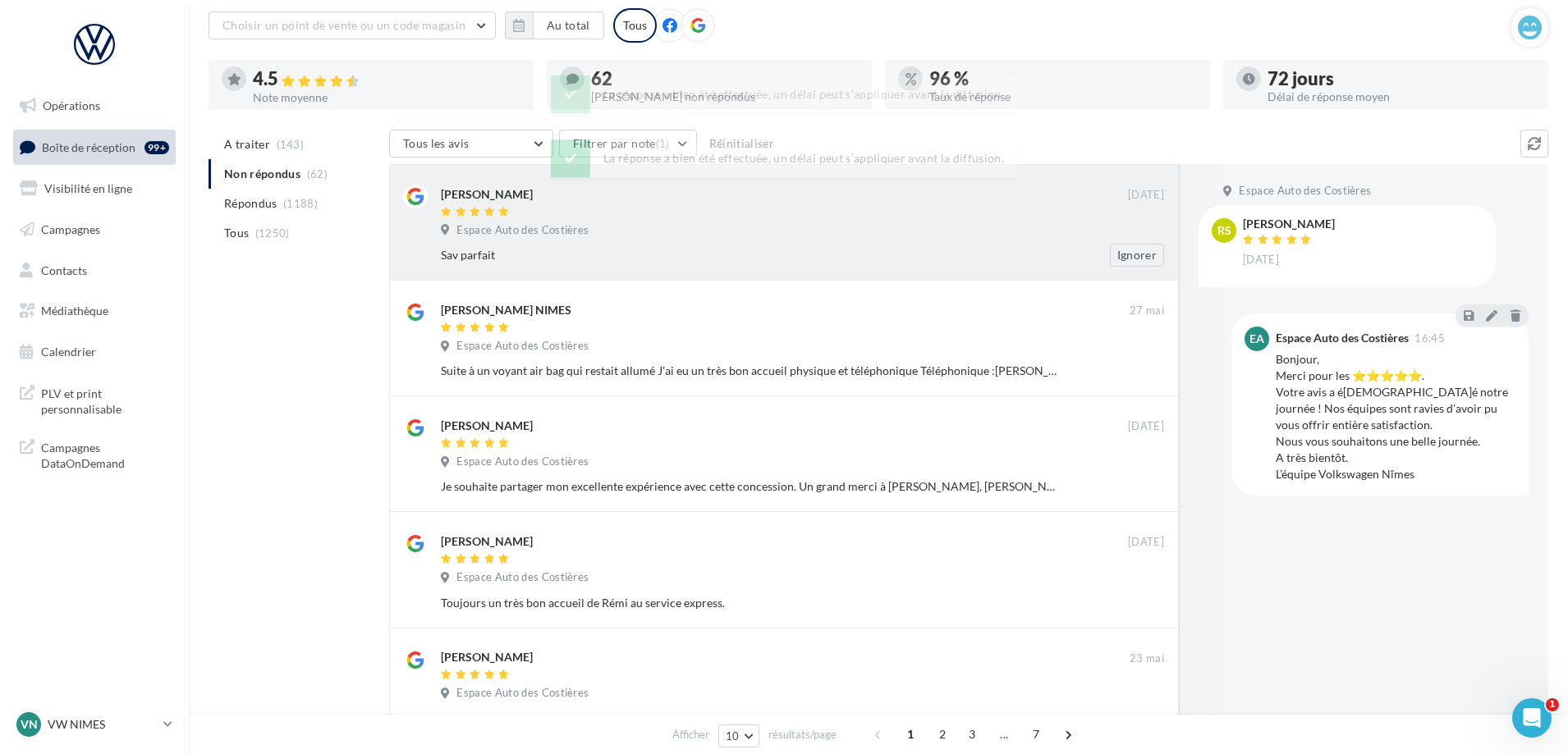
click at [851, 215] on div at bounding box center [784, 213] width 687 height 14
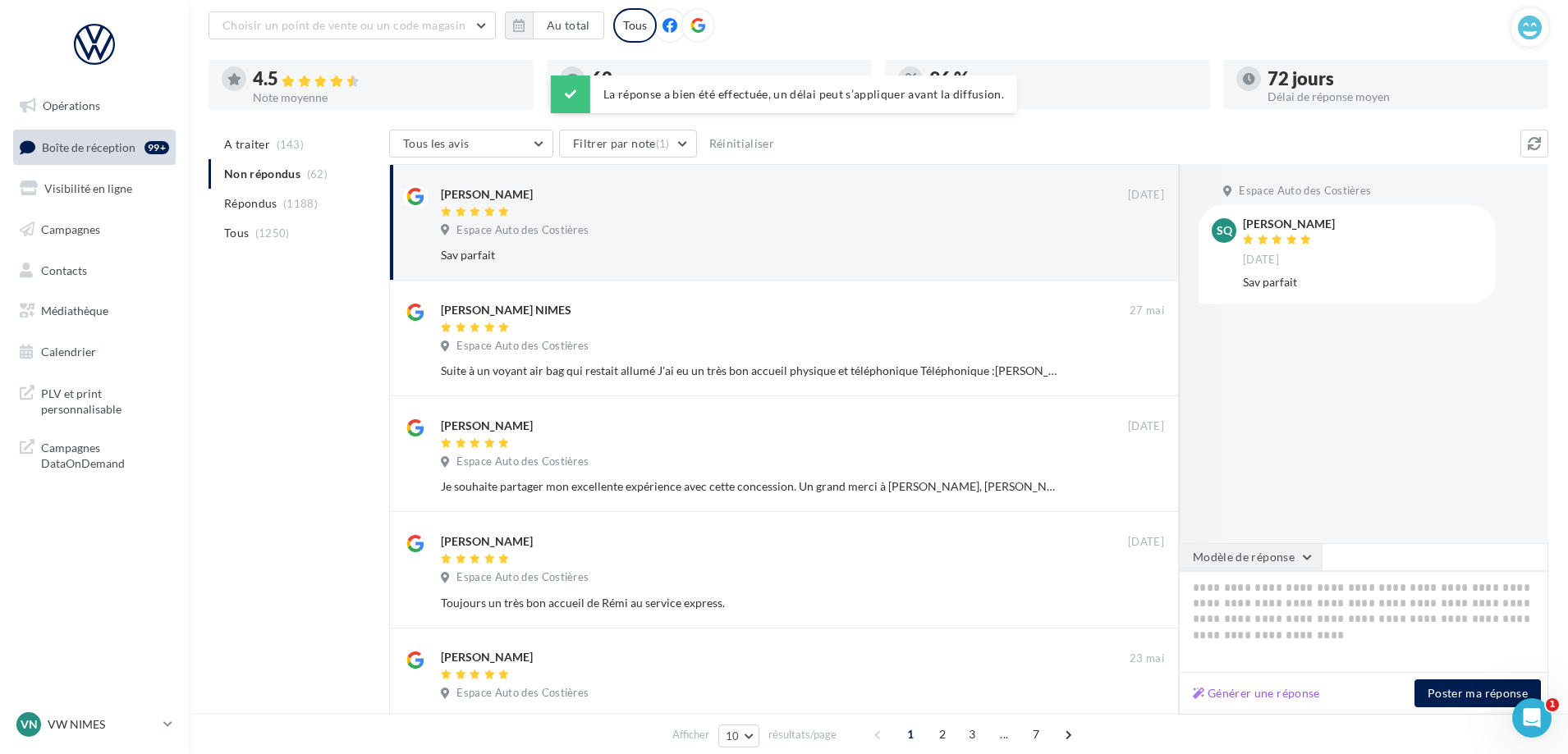
click at [1294, 554] on button "Modèle de réponse" at bounding box center [1250, 557] width 143 height 28
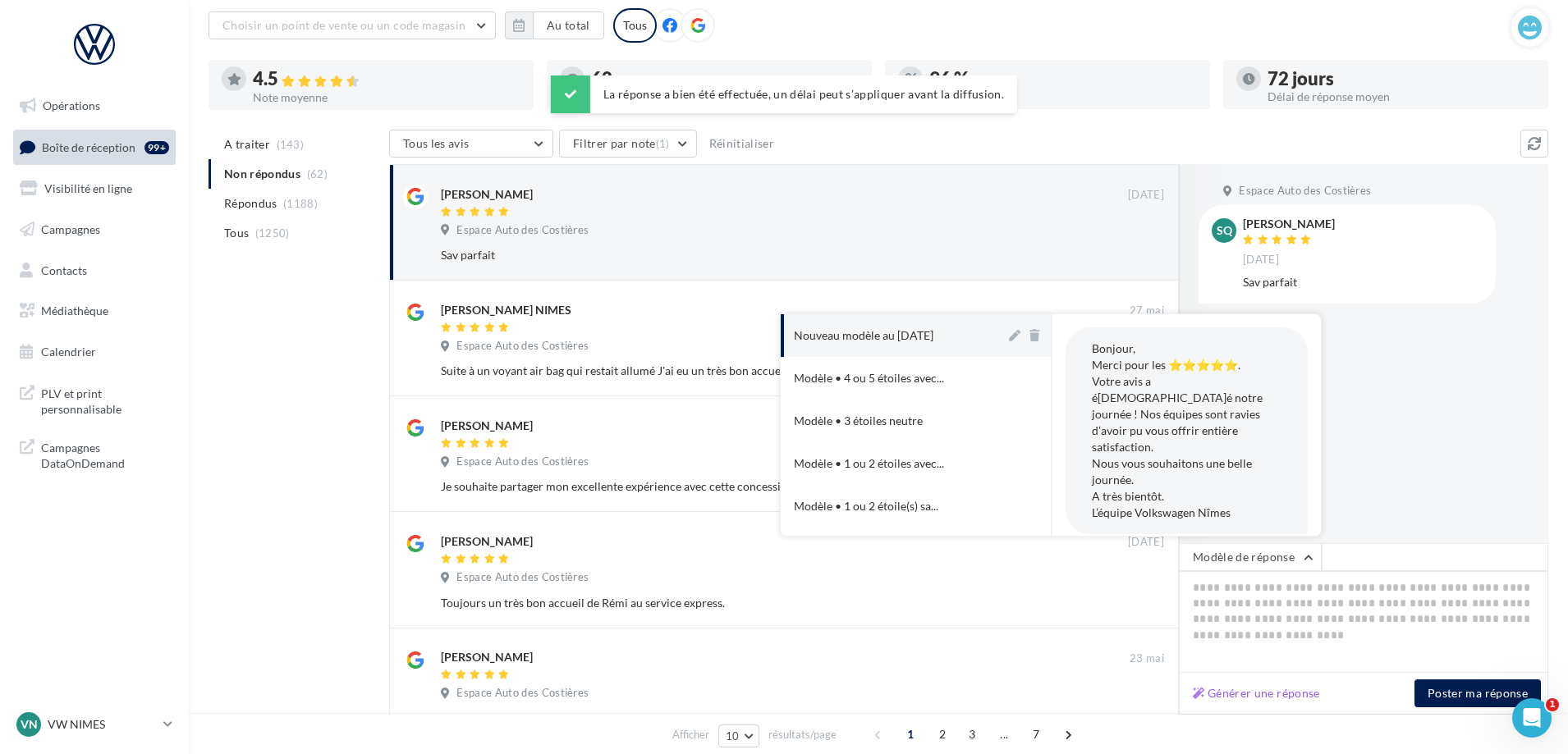
click at [924, 327] on div "Nouveau modèle au [DATE]" at bounding box center [863, 335] width 140 height 17
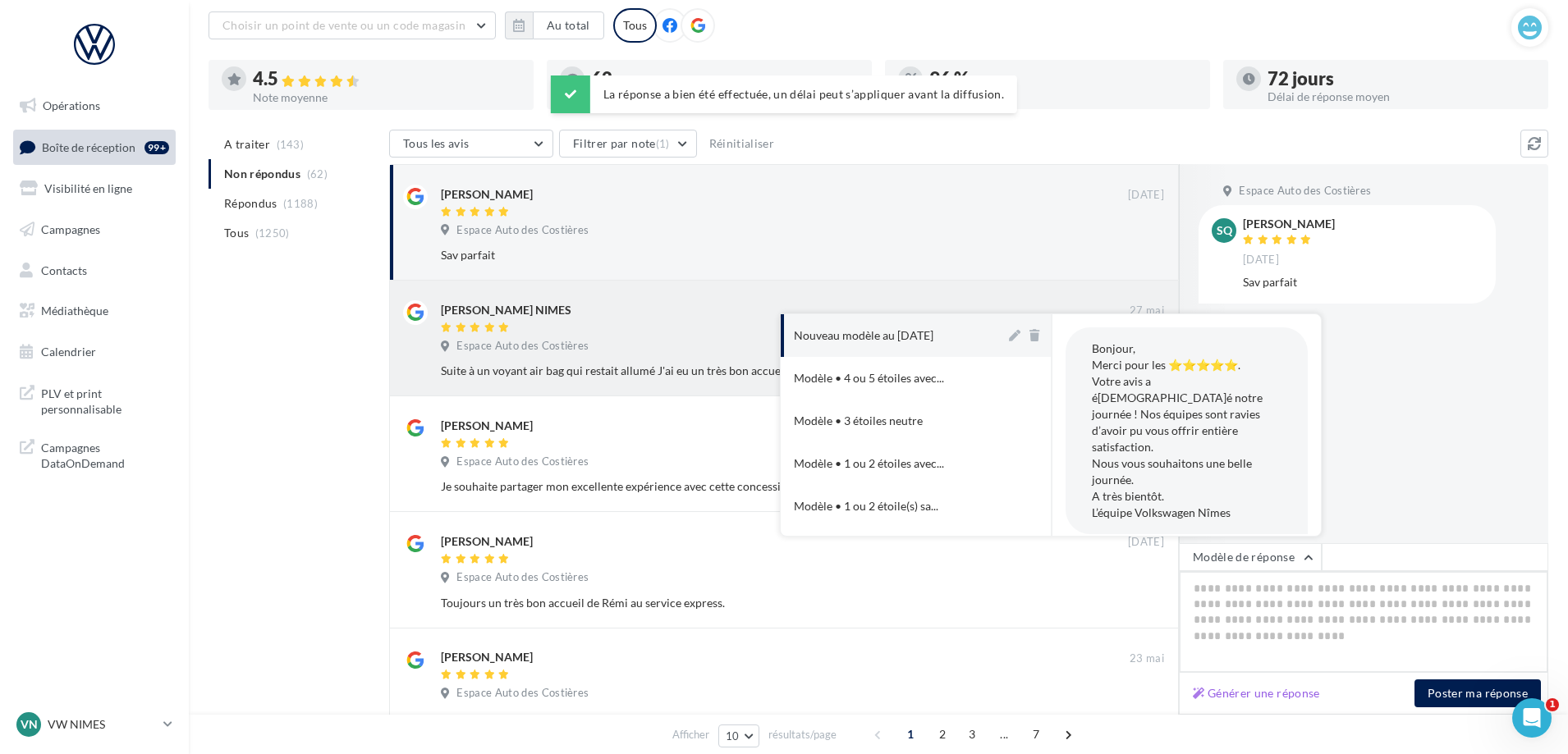
type textarea "**********"
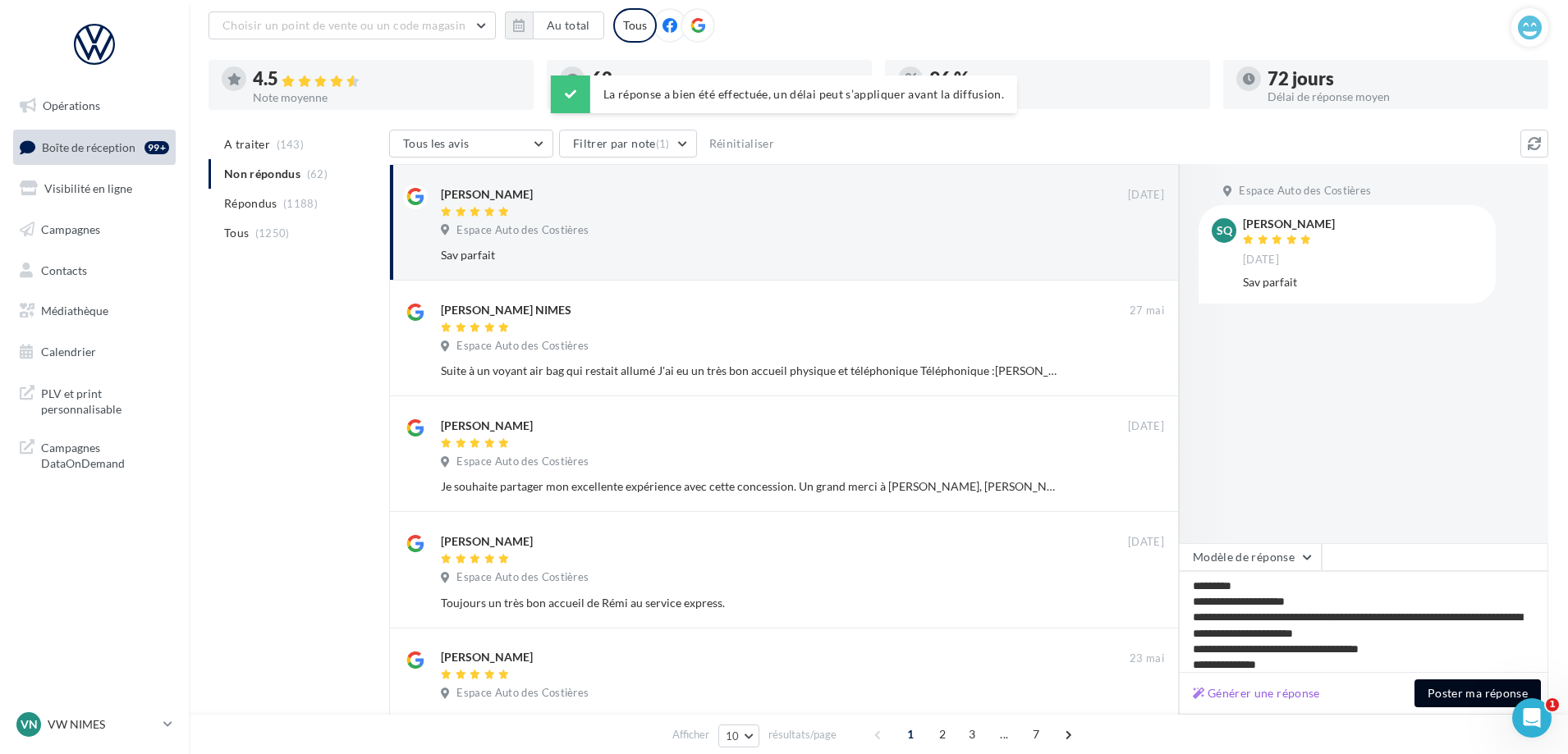
click at [1438, 698] on button "Poster ma réponse" at bounding box center [1477, 693] width 126 height 28
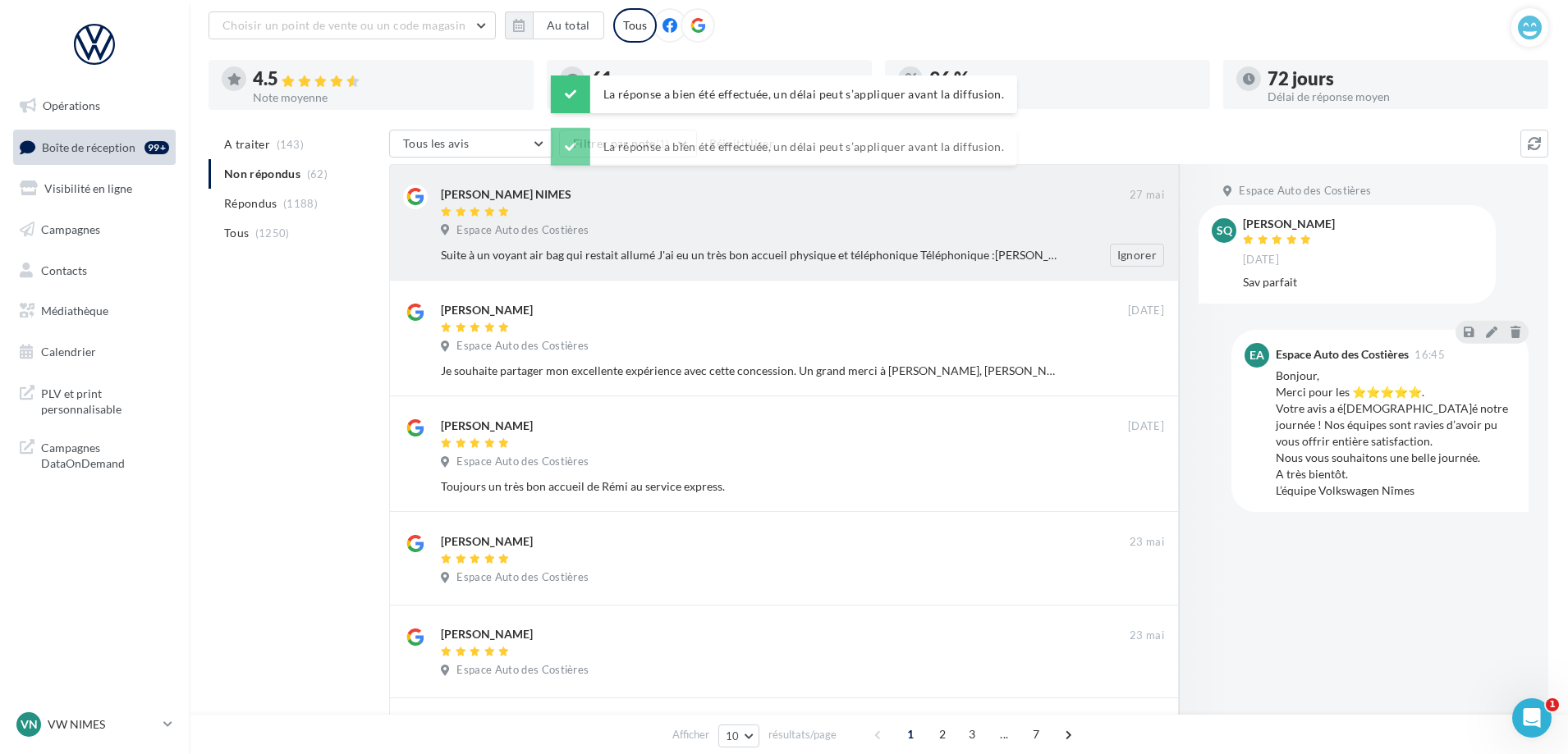
drag, startPoint x: 876, startPoint y: 230, endPoint x: 880, endPoint y: 242, distance: 12.6
click at [876, 233] on div "Espace Auto des Costières" at bounding box center [802, 232] width 723 height 18
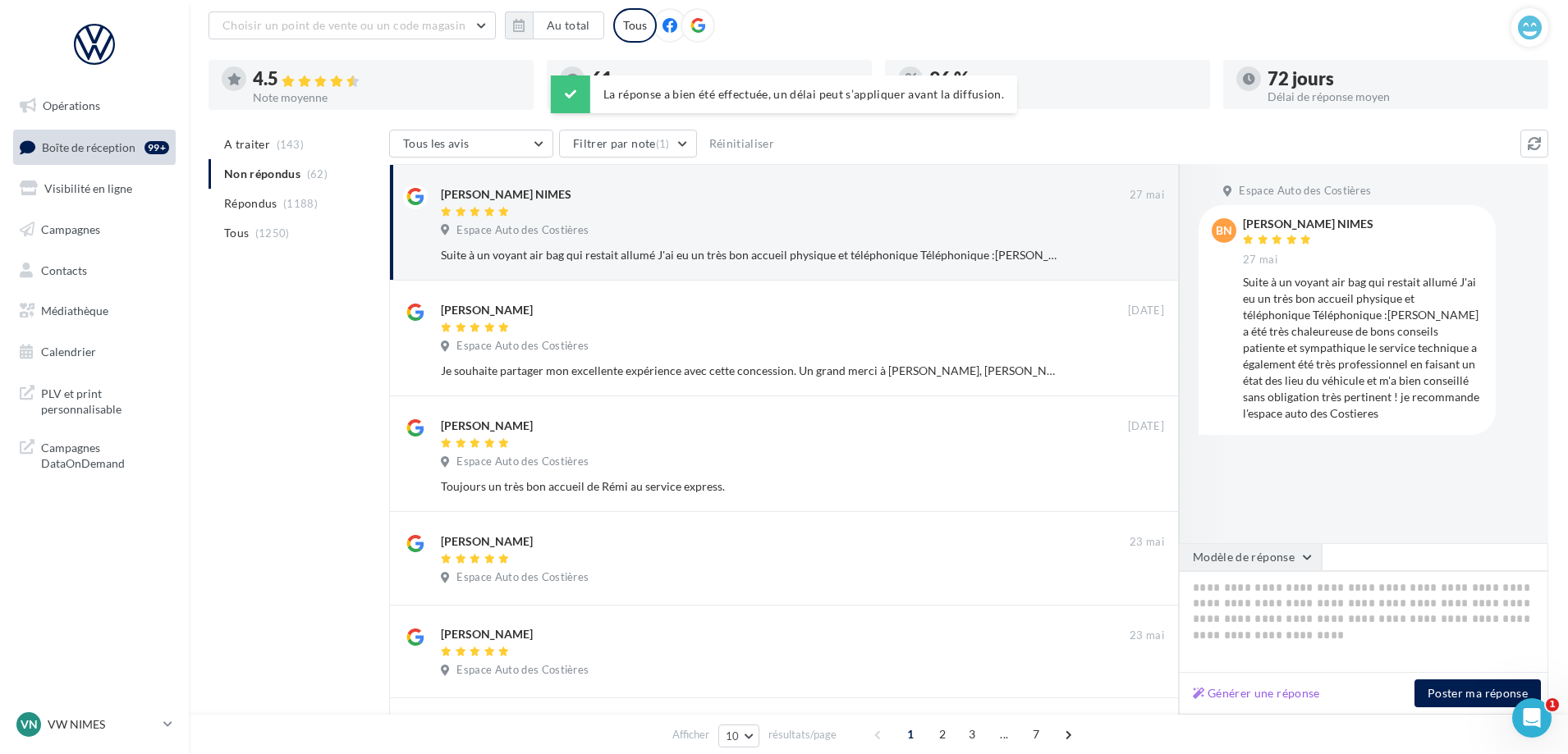
click at [1292, 563] on button "Modèle de réponse" at bounding box center [1250, 557] width 143 height 28
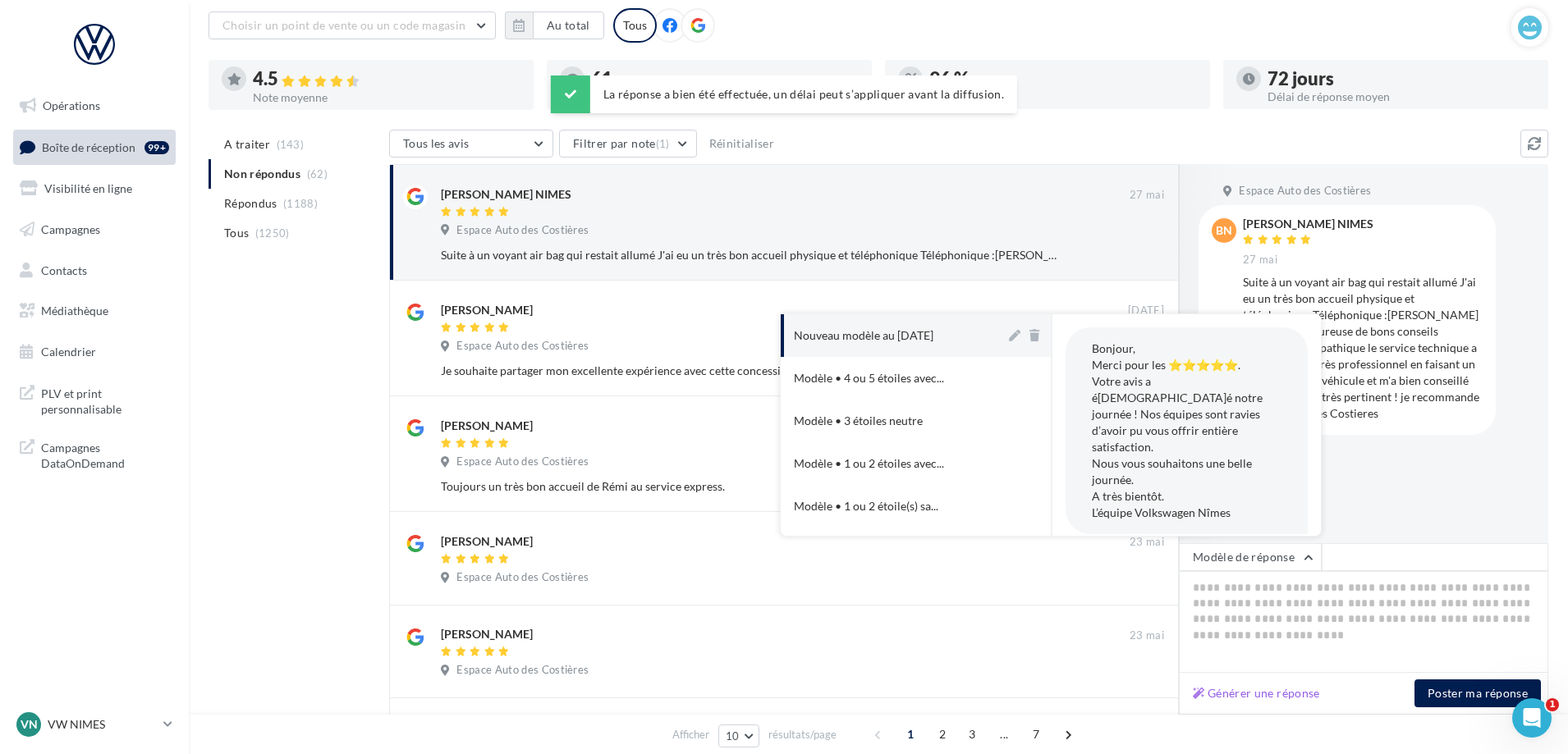
click at [915, 352] on button "Nouveau modèle au [DATE]" at bounding box center [893, 335] width 225 height 43
type textarea "**********"
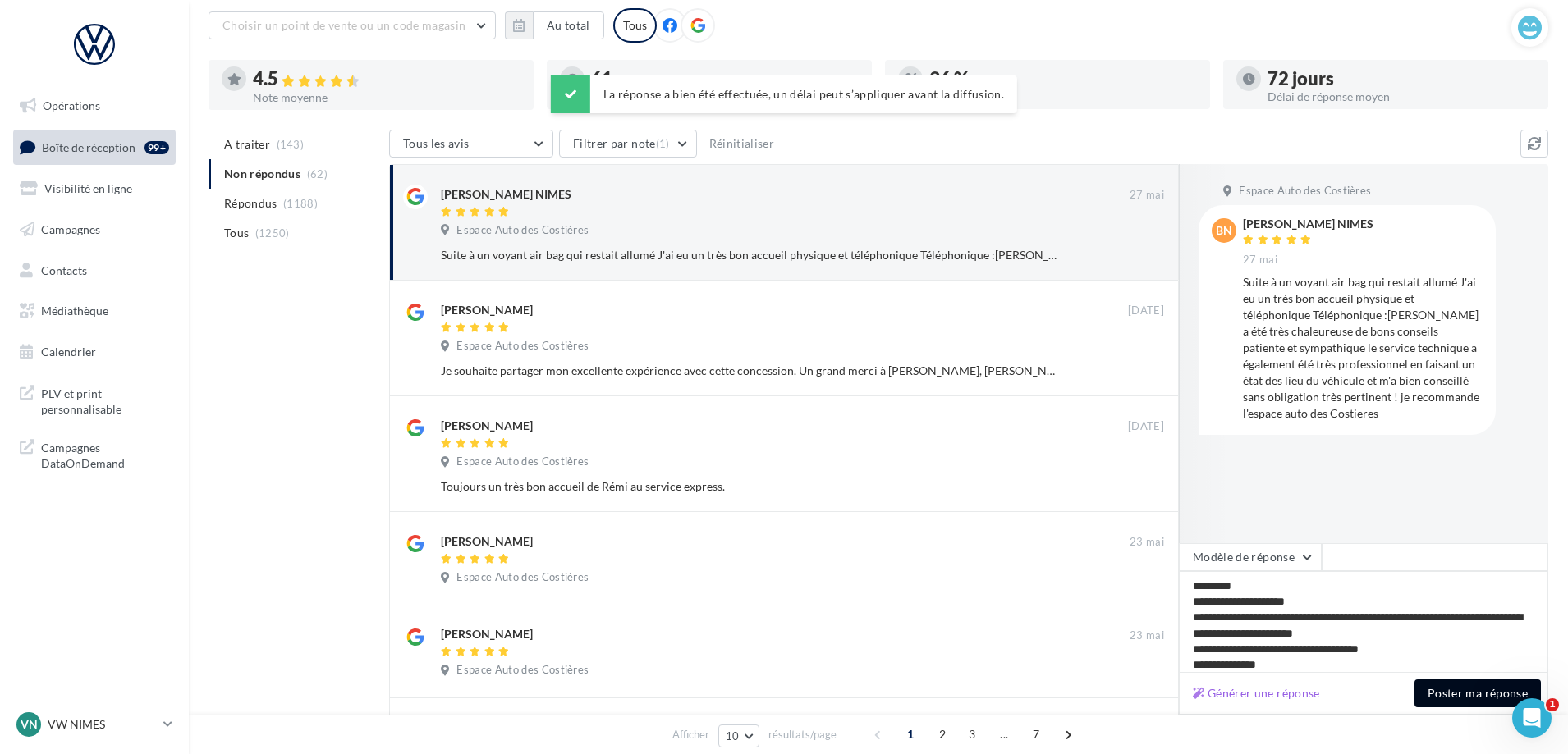
click at [1472, 697] on button "Poster ma réponse" at bounding box center [1477, 693] width 126 height 28
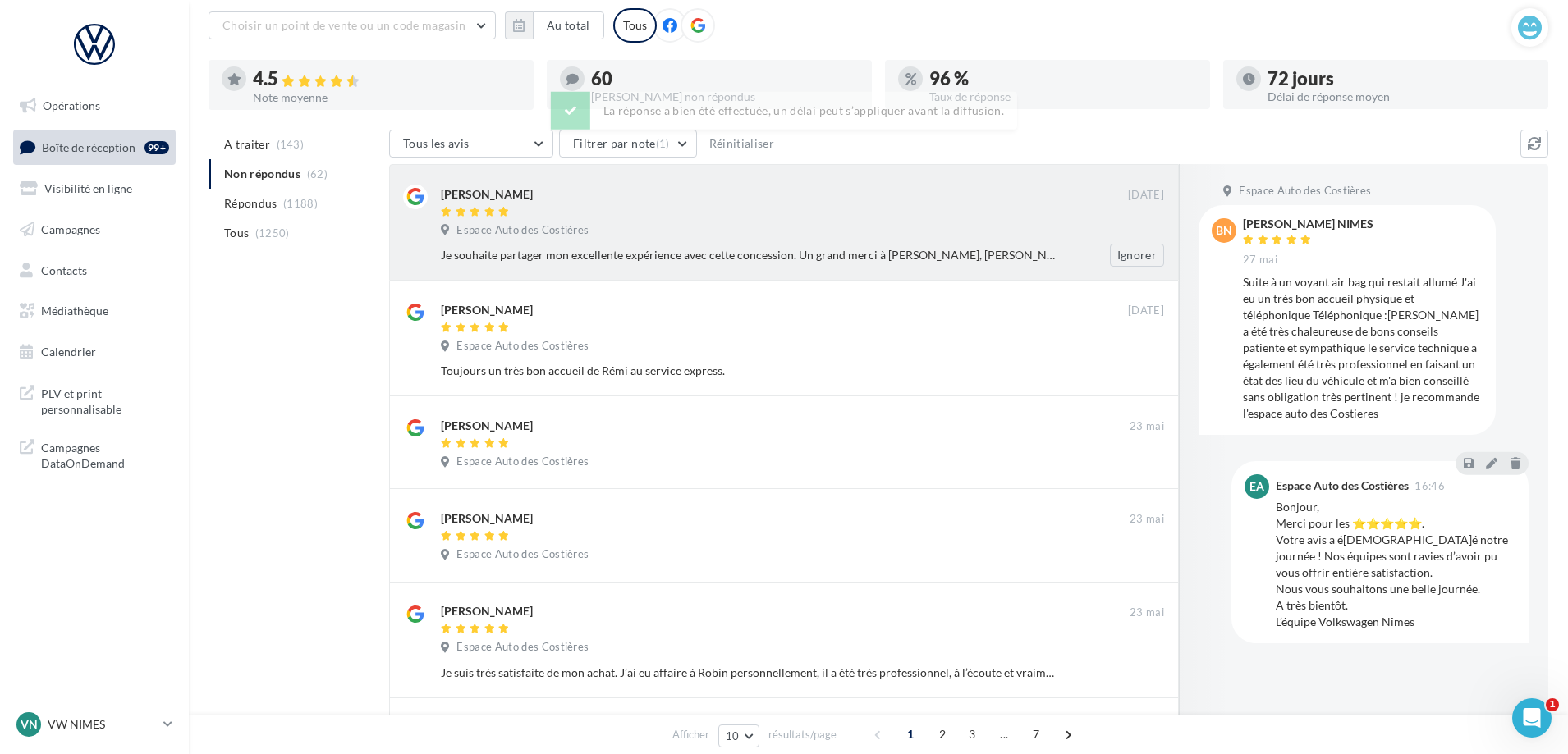
drag, startPoint x: 862, startPoint y: 230, endPoint x: 869, endPoint y: 241, distance: 13.0
click at [863, 231] on div "Espace Auto des Costières" at bounding box center [802, 232] width 723 height 18
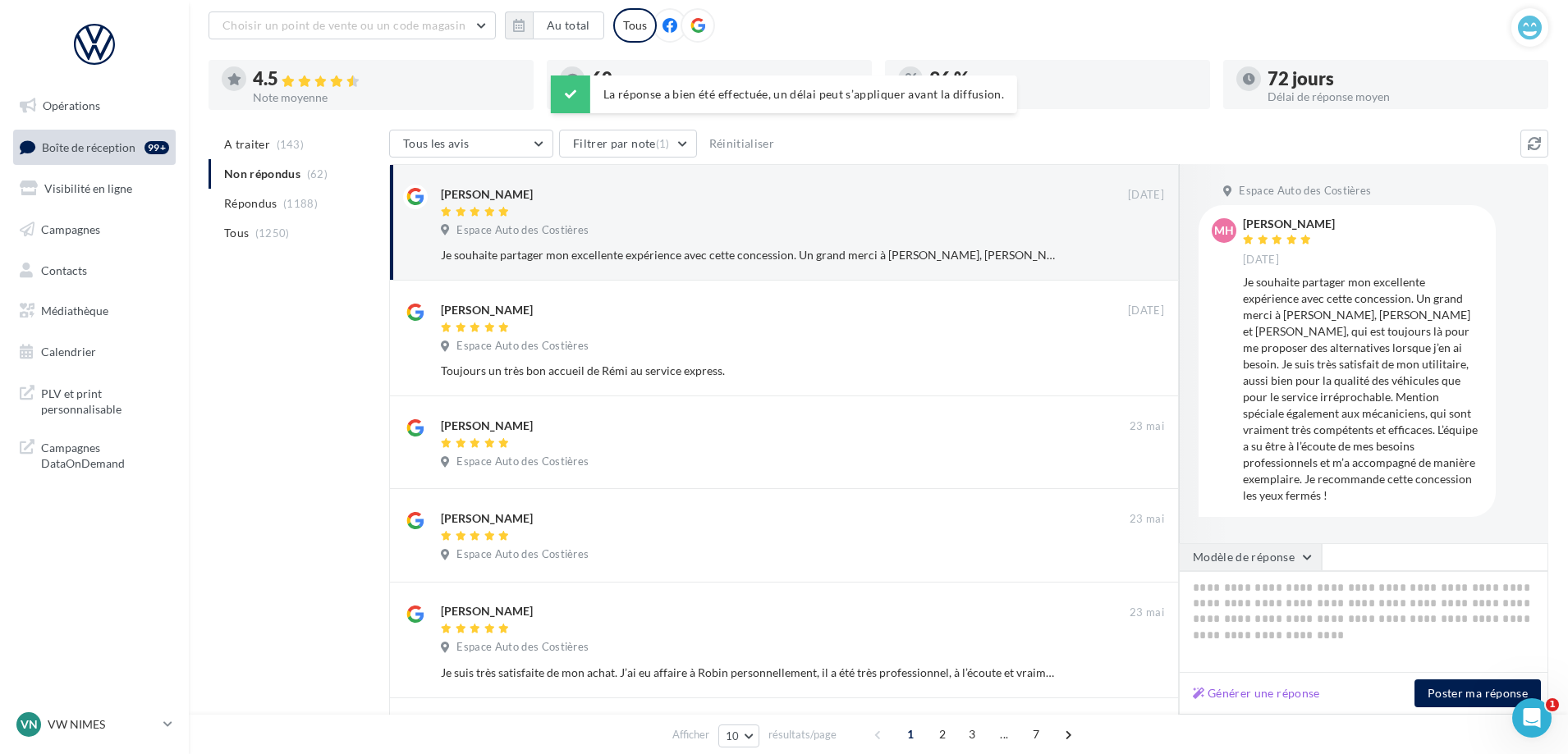
click at [1287, 546] on button "Modèle de réponse" at bounding box center [1250, 557] width 143 height 28
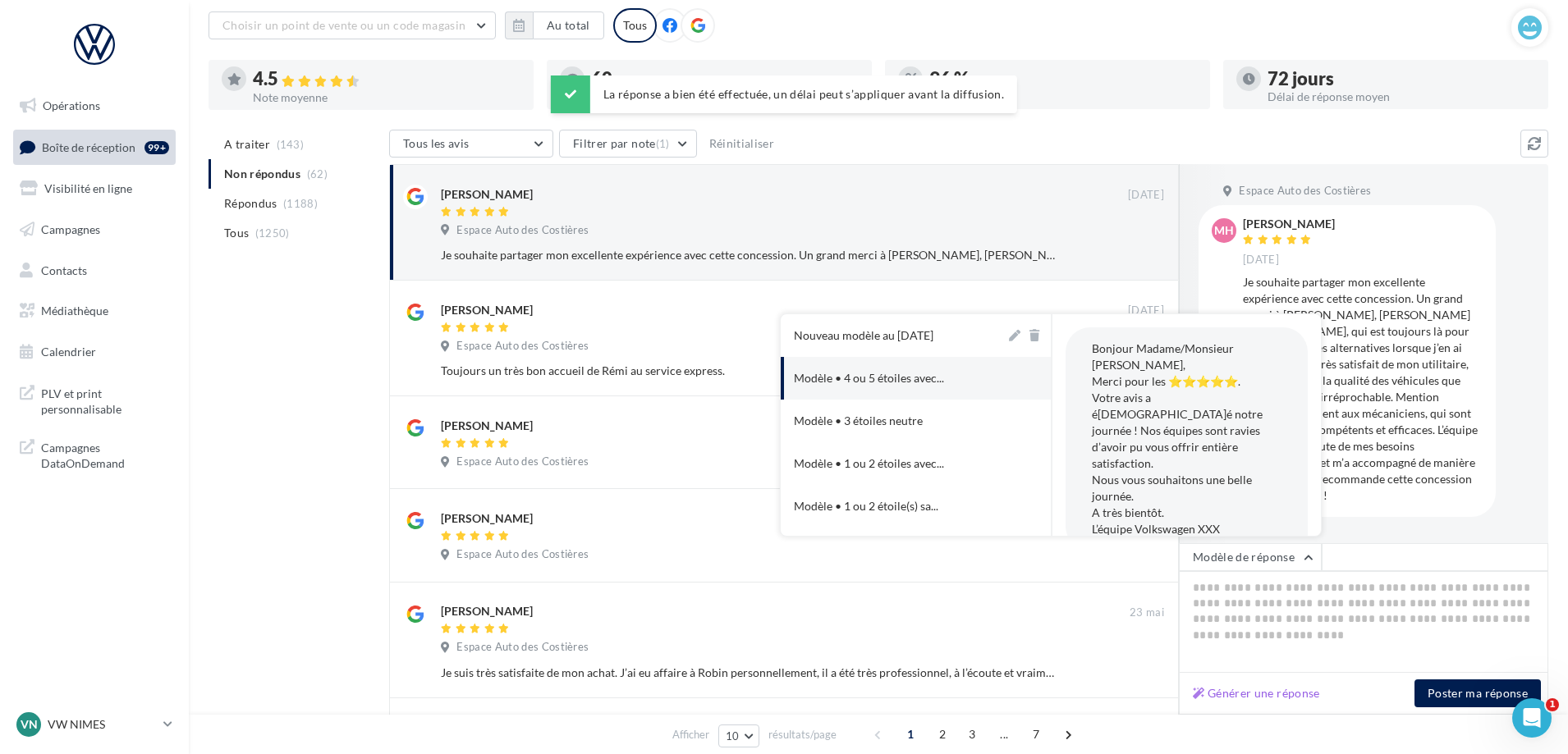
click at [925, 339] on div "Nouveau modèle au [DATE]" at bounding box center [863, 335] width 140 height 17
type textarea "**********"
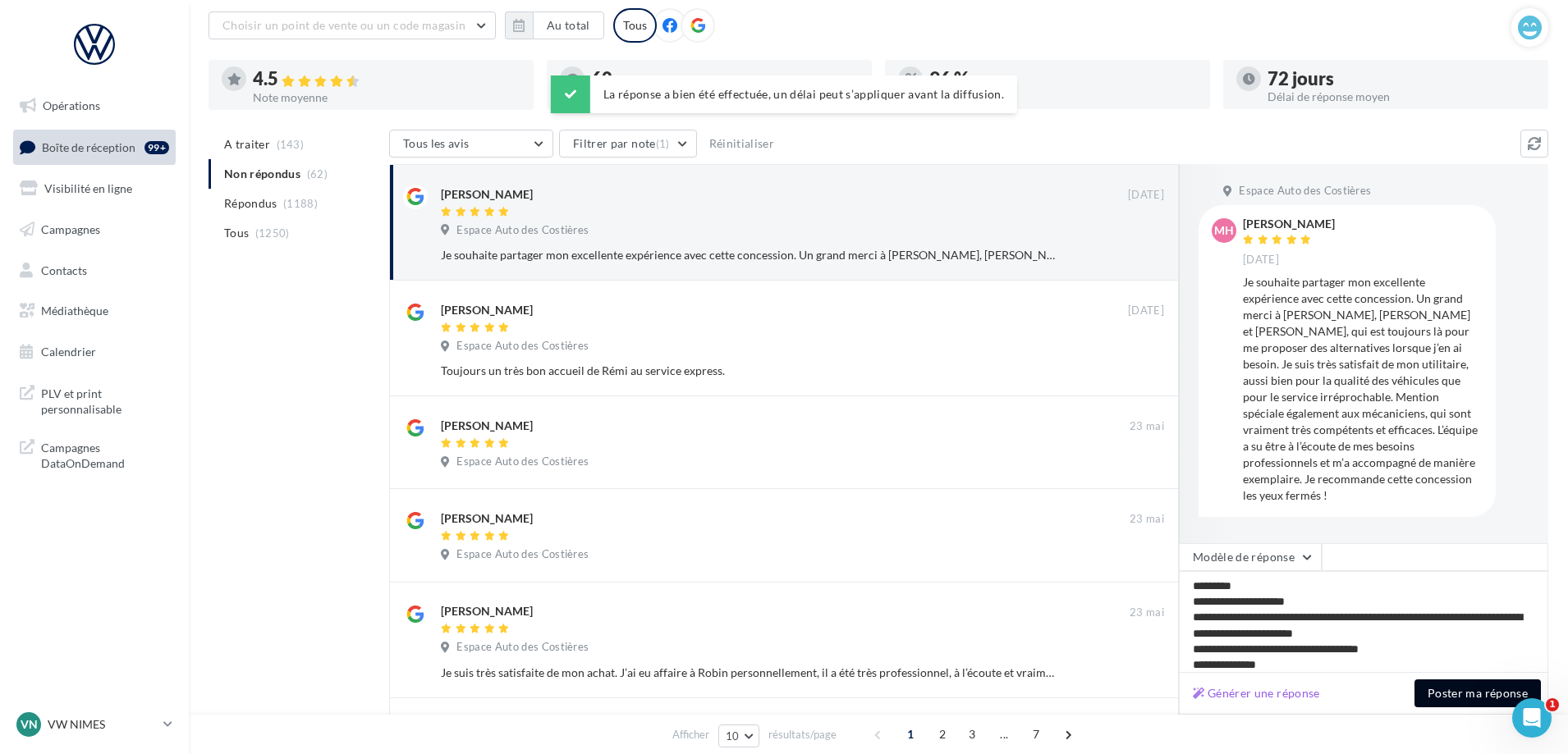
click at [1455, 699] on button "Poster ma réponse" at bounding box center [1477, 693] width 126 height 28
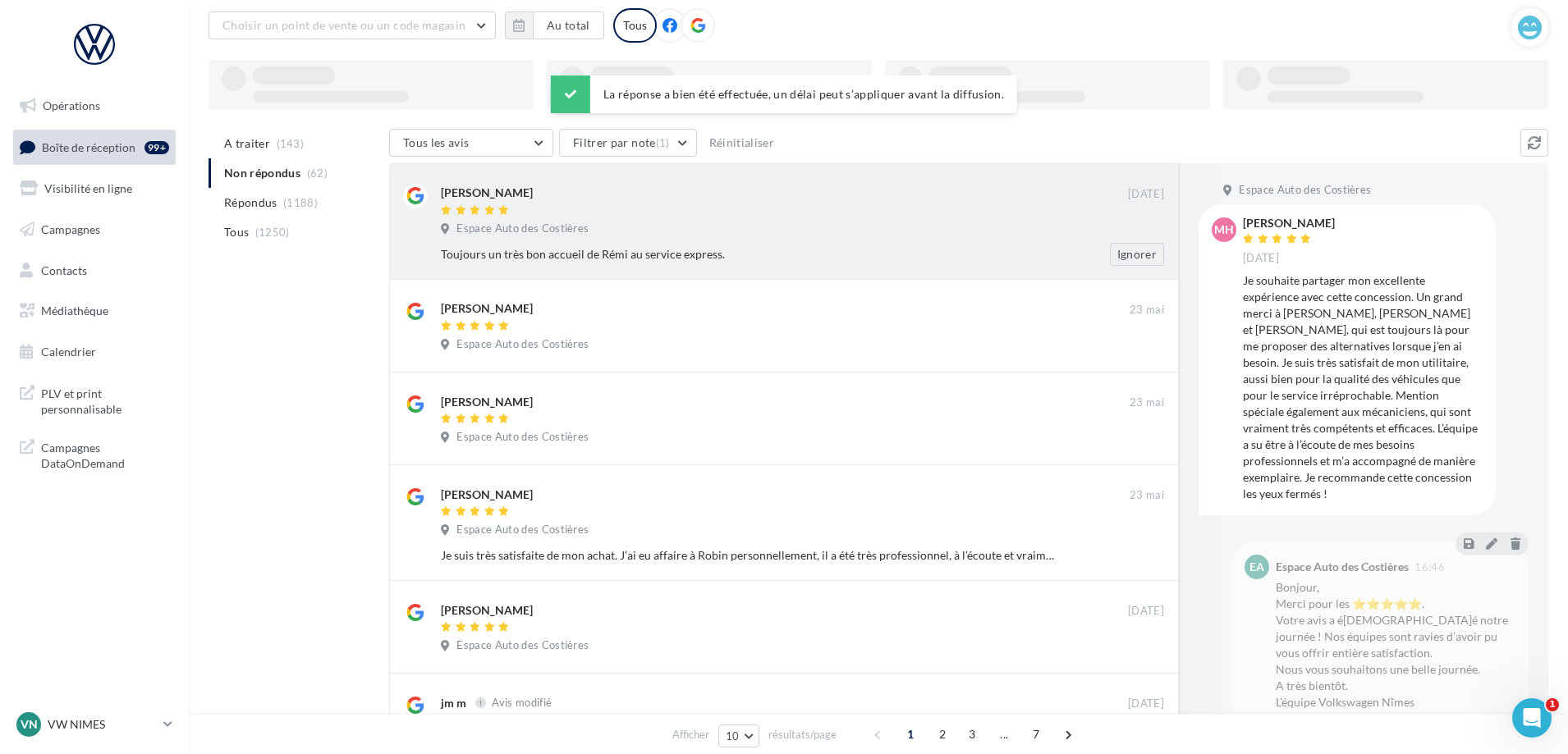
drag, startPoint x: 867, startPoint y: 220, endPoint x: 874, endPoint y: 224, distance: 8.1
click at [868, 220] on div "[PERSON_NAME] [DATE] Espace Auto des Costières Toujours un très bon accueil de …" at bounding box center [802, 225] width 723 height 82
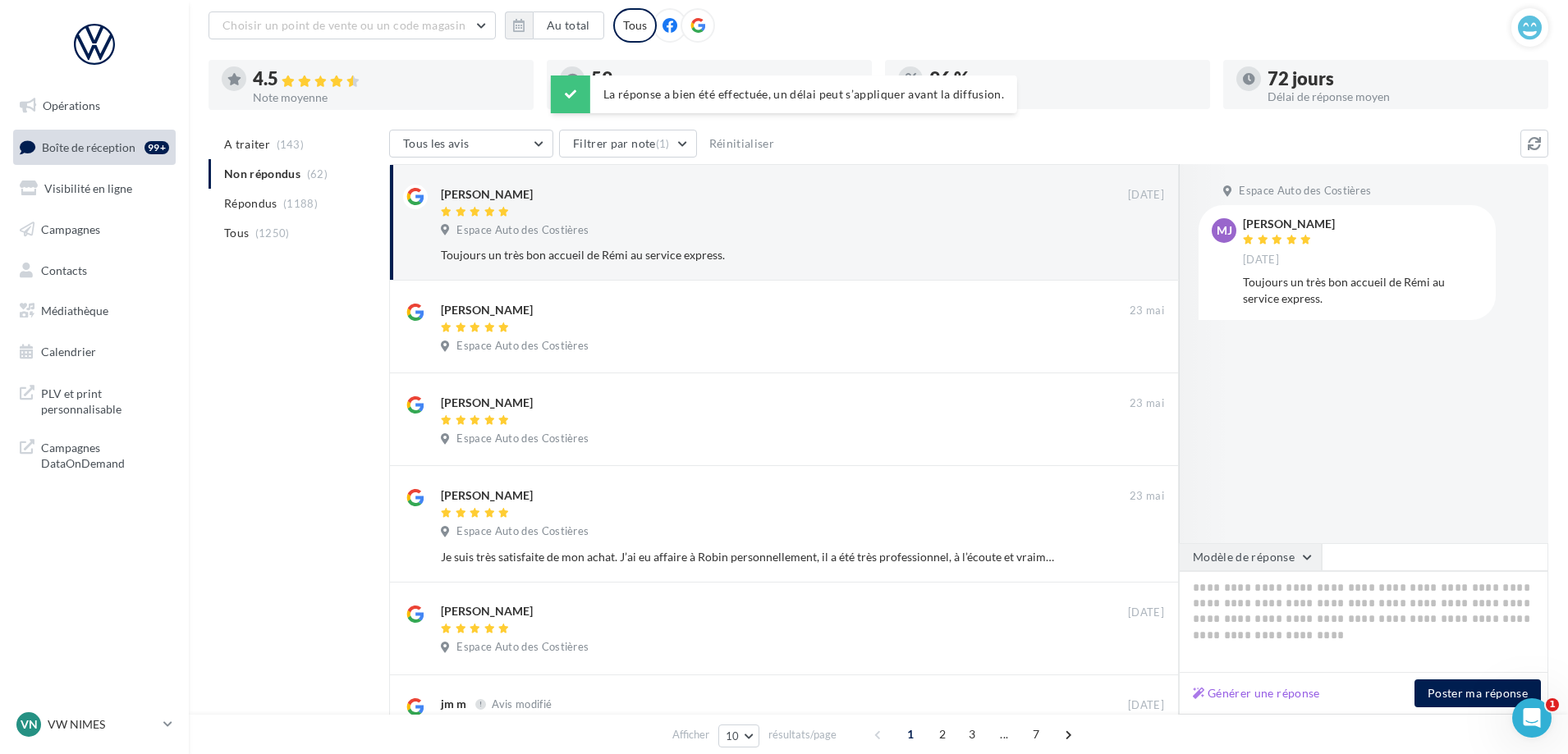
click at [1303, 565] on button "Modèle de réponse" at bounding box center [1250, 557] width 143 height 28
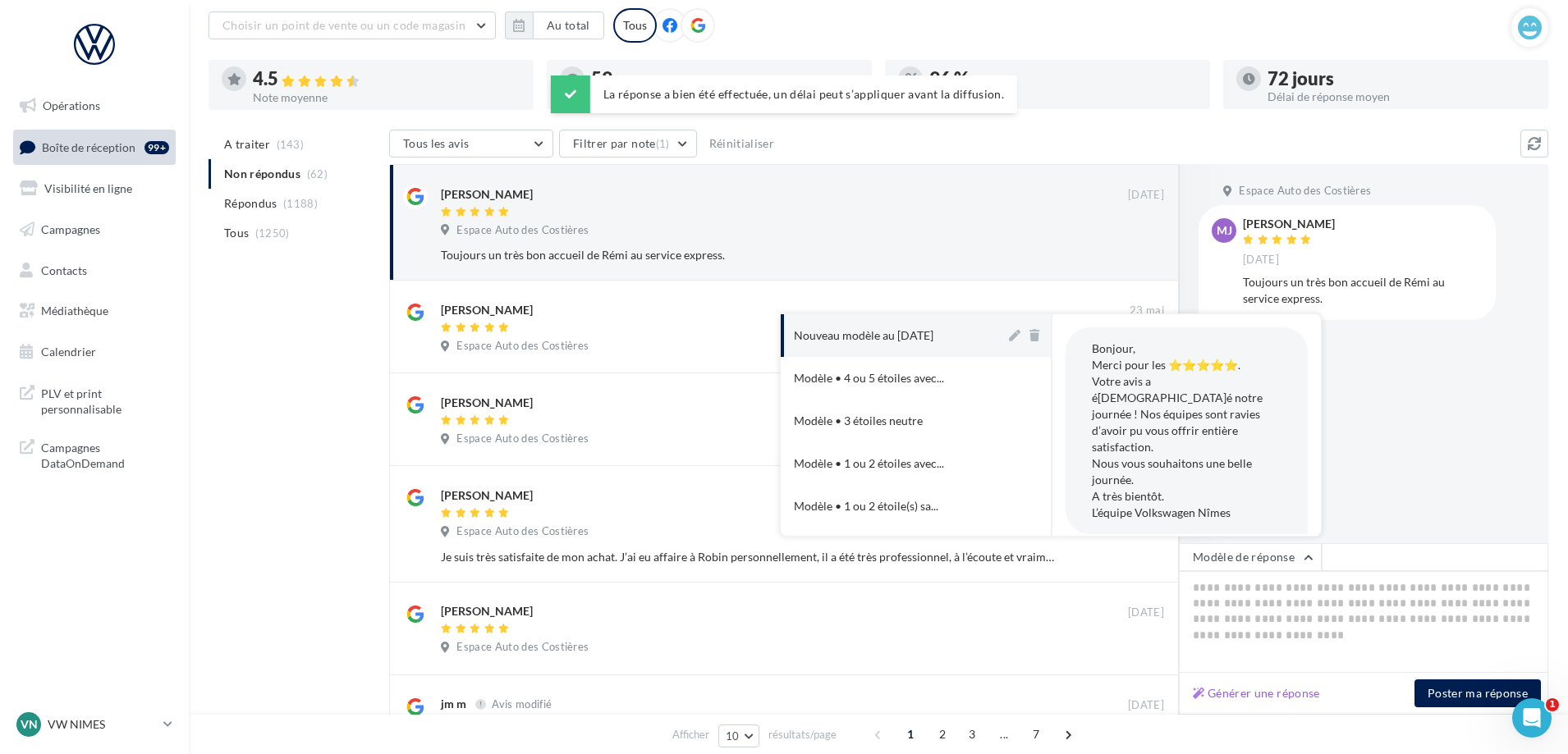
click at [882, 333] on div "Nouveau modèle au [DATE]" at bounding box center [863, 335] width 140 height 17
type textarea "**********"
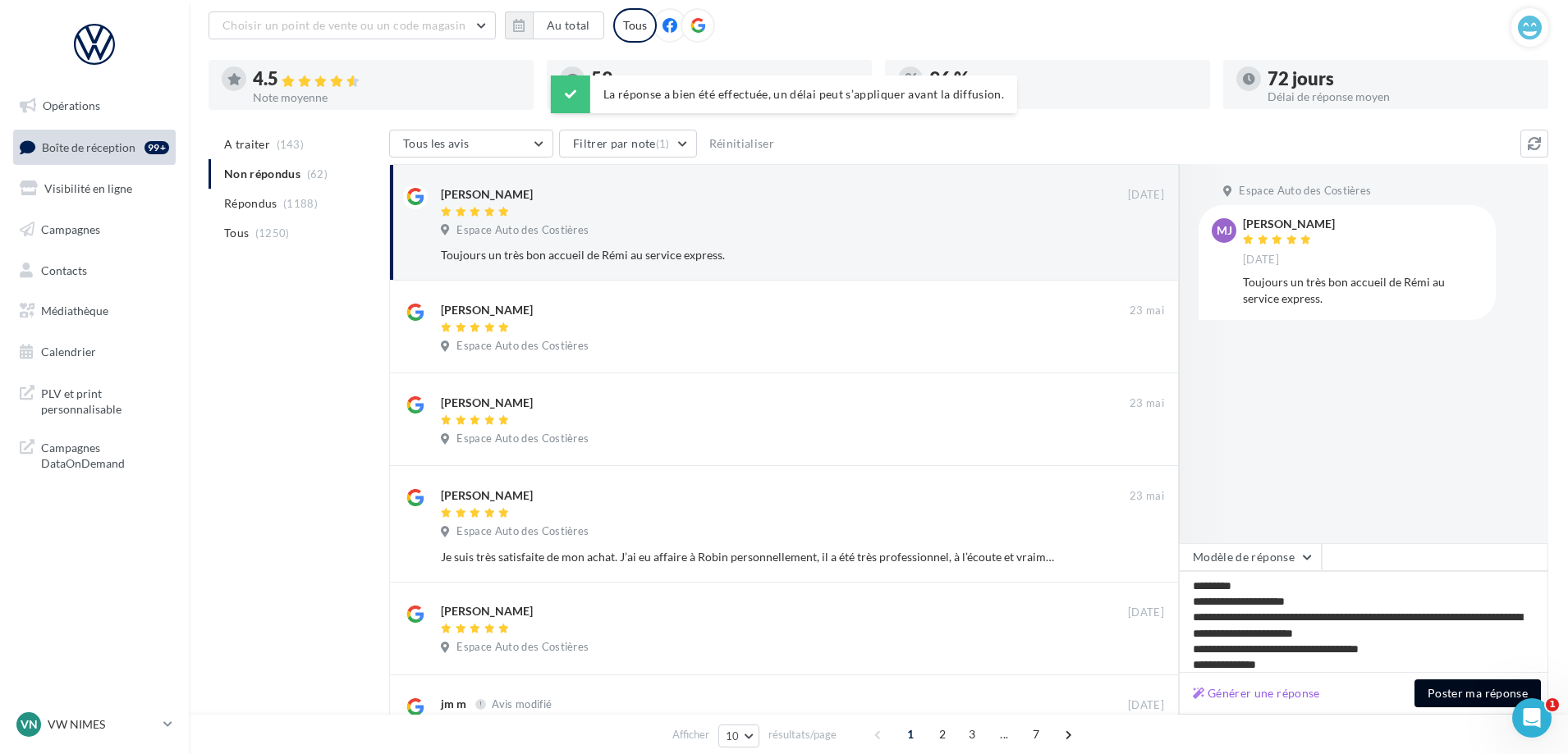
click at [1475, 685] on button "Poster ma réponse" at bounding box center [1477, 693] width 126 height 28
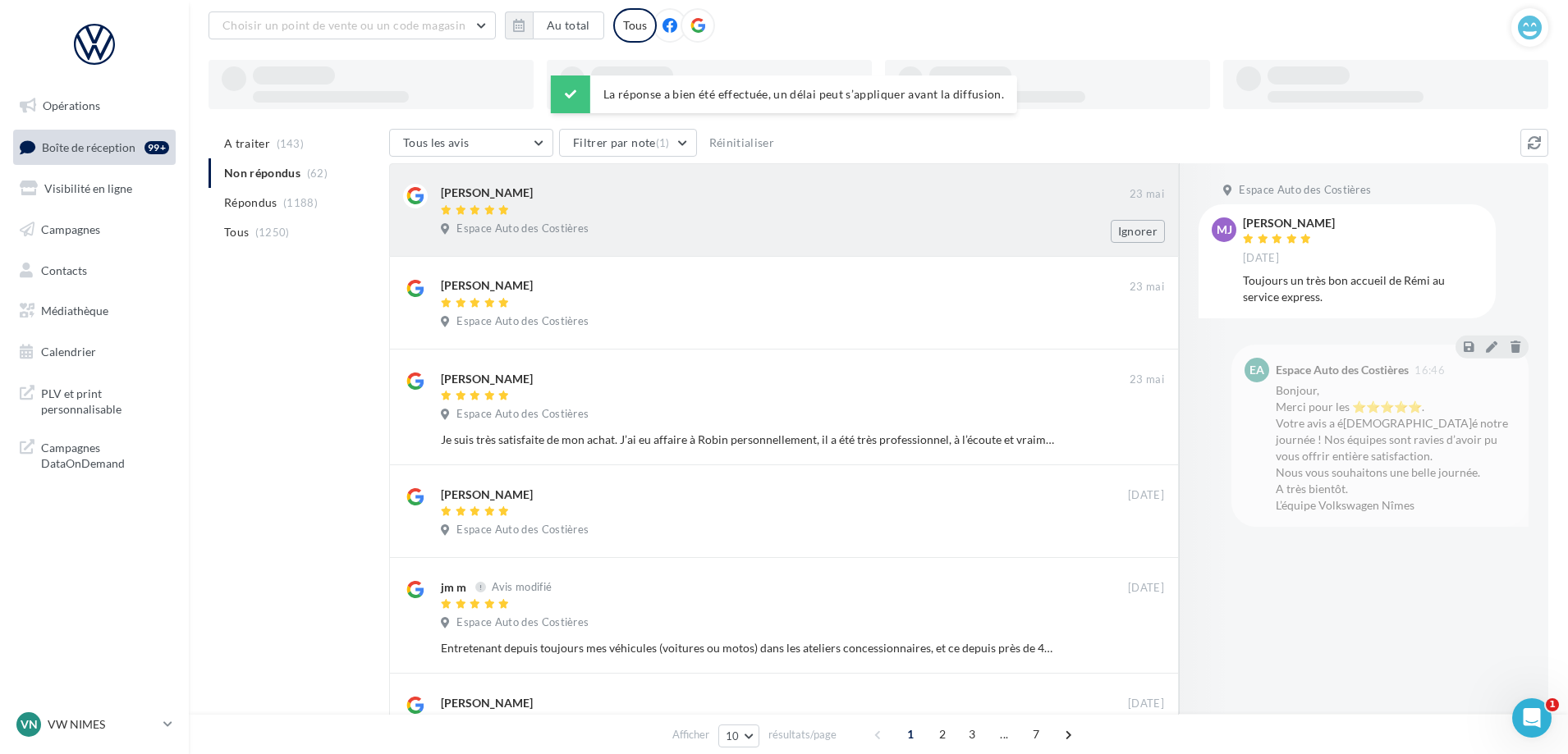
click at [872, 251] on div "[PERSON_NAME] [DATE] Espace Auto des Costières Ignorer" at bounding box center [784, 210] width 789 height 94
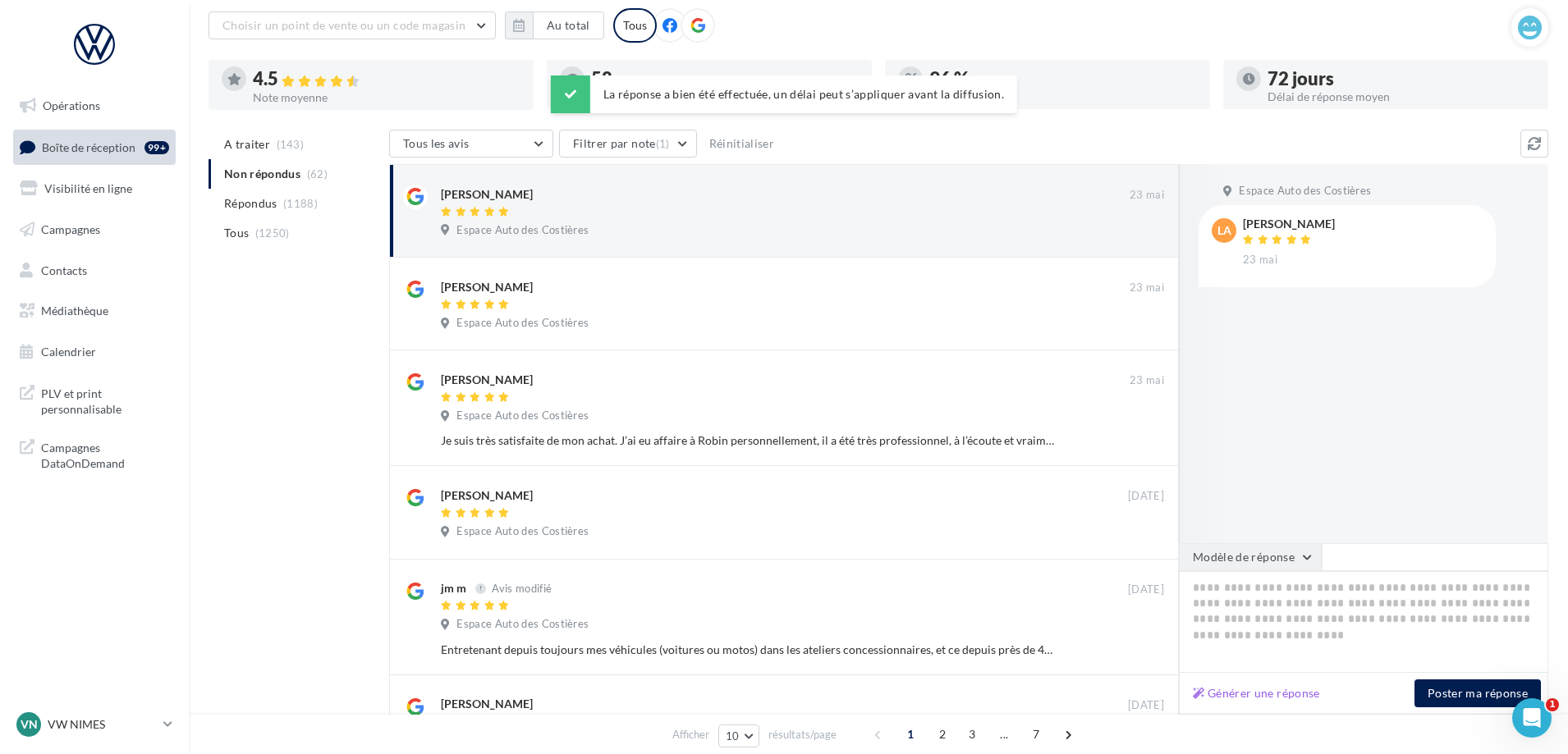
drag, startPoint x: 1295, startPoint y: 560, endPoint x: 1257, endPoint y: 542, distance: 42.0
click at [1294, 561] on button "Modèle de réponse" at bounding box center [1250, 557] width 143 height 28
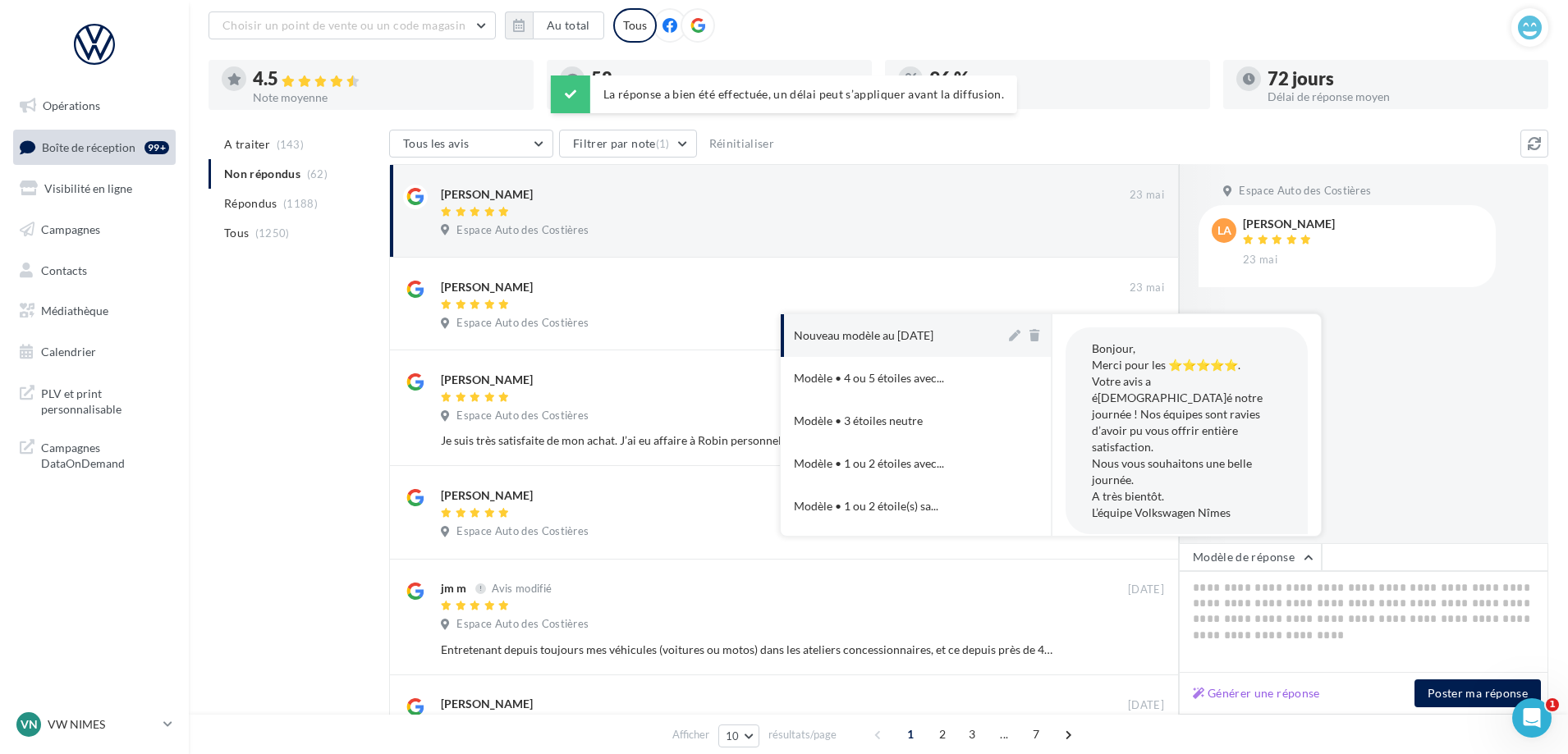
click at [933, 331] on div "Nouveau modèle au [DATE]" at bounding box center [863, 335] width 140 height 17
type textarea "**********"
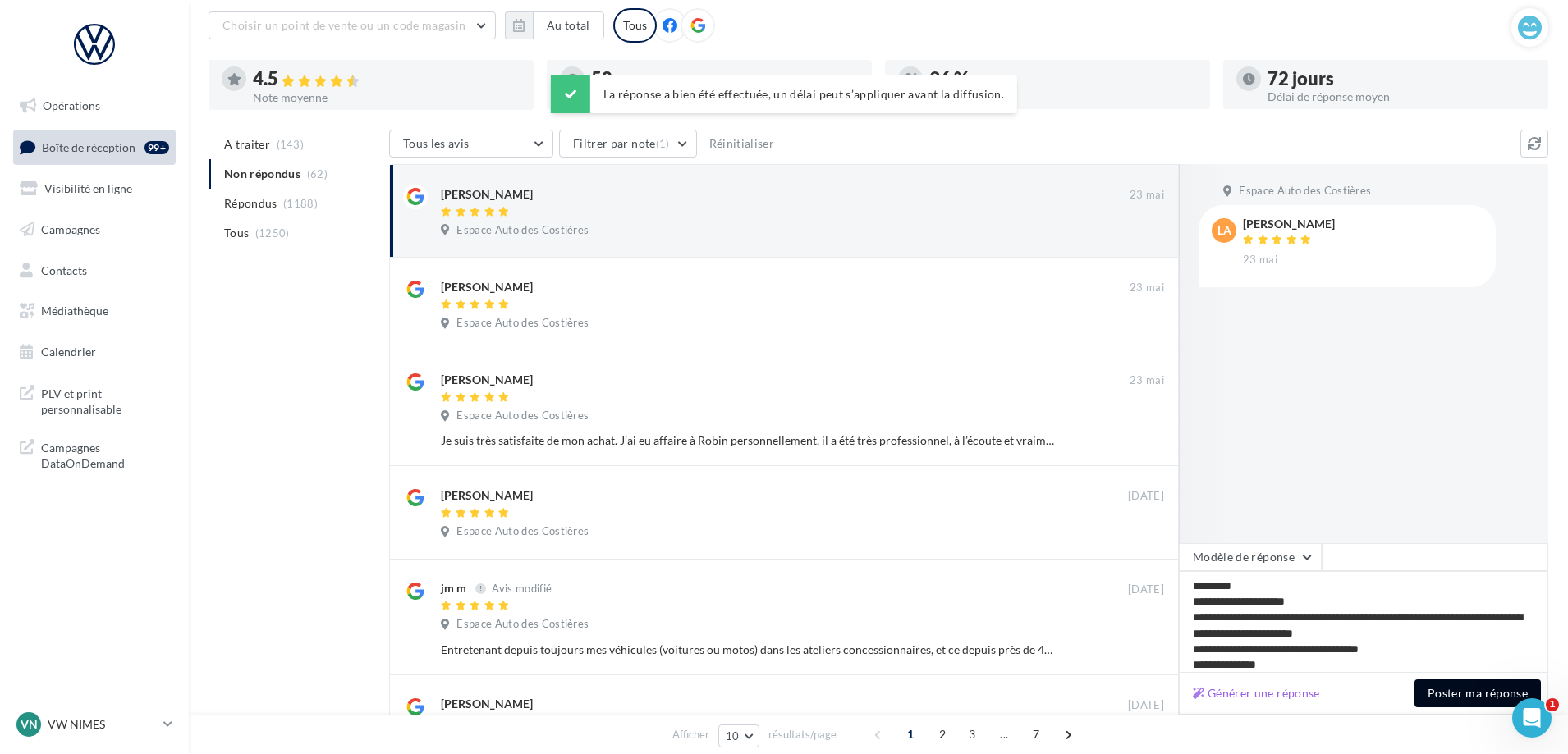
click at [1452, 691] on button "Poster ma réponse" at bounding box center [1477, 693] width 126 height 28
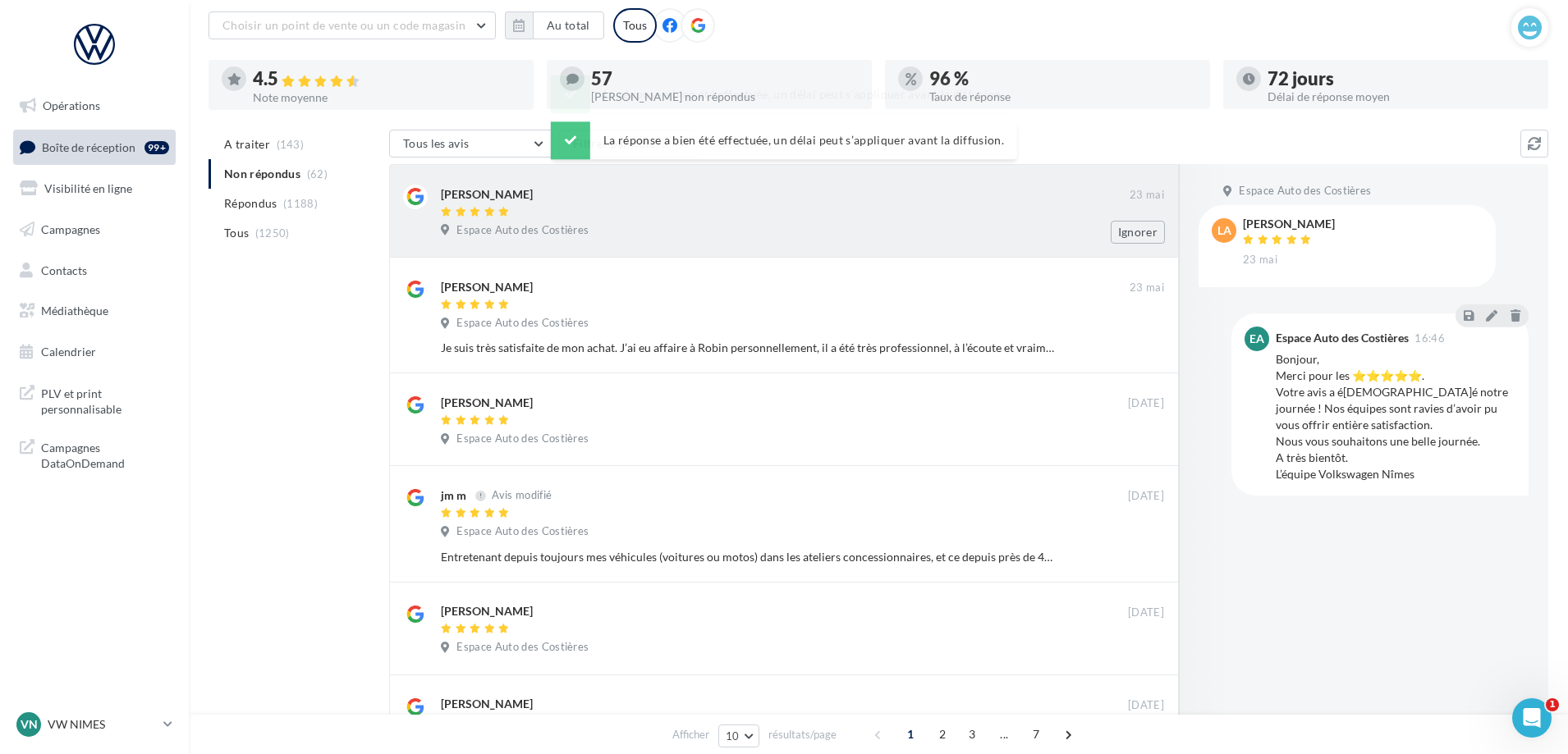
click at [850, 229] on div "Espace Auto des Costières" at bounding box center [802, 232] width 723 height 18
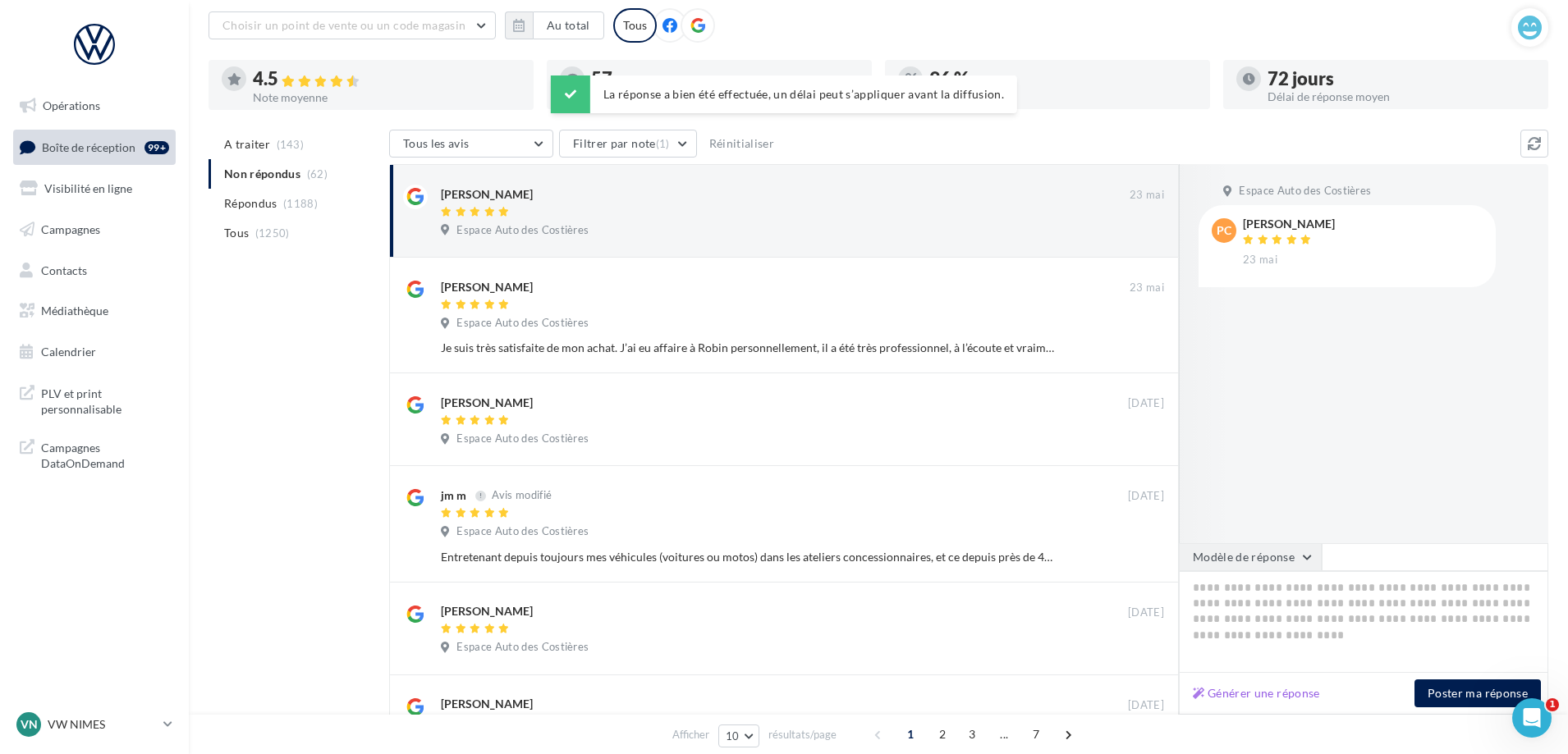
drag, startPoint x: 1263, startPoint y: 554, endPoint x: 1232, endPoint y: 537, distance: 35.4
click at [1263, 553] on button "Modèle de réponse" at bounding box center [1250, 557] width 143 height 28
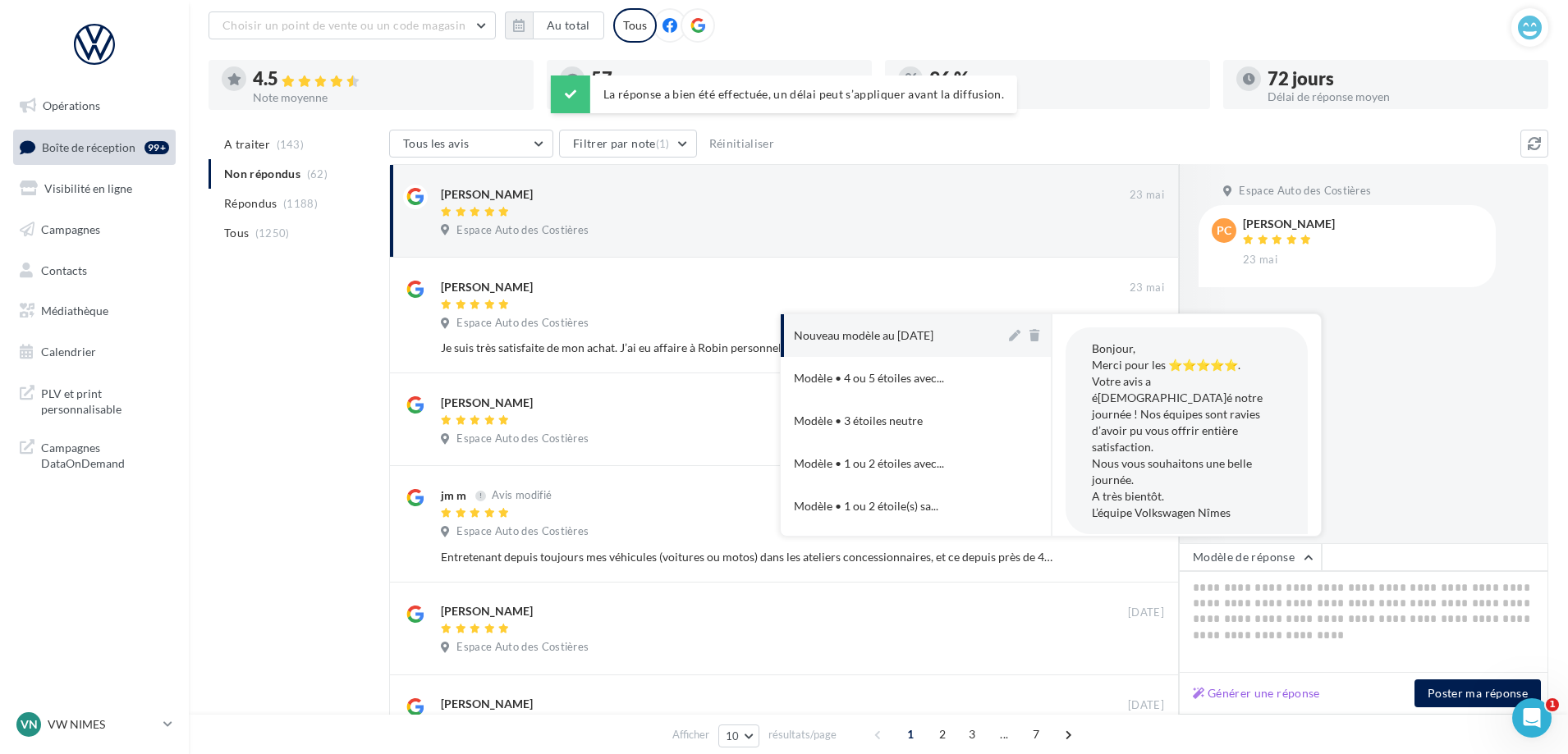
click at [887, 331] on div "Nouveau modèle au [DATE]" at bounding box center [863, 335] width 140 height 17
type textarea "**********"
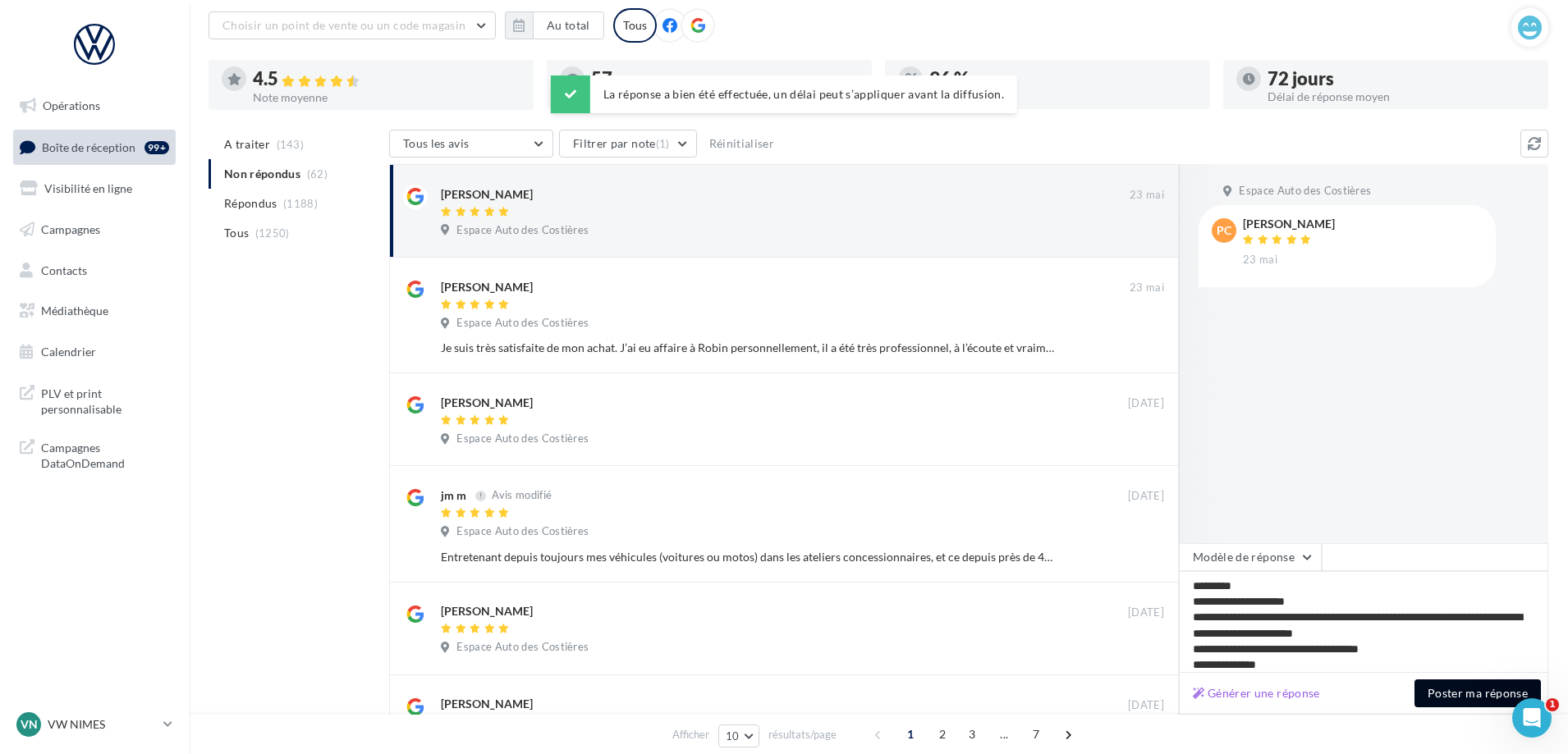
click at [1454, 697] on button "Poster ma réponse" at bounding box center [1477, 693] width 126 height 28
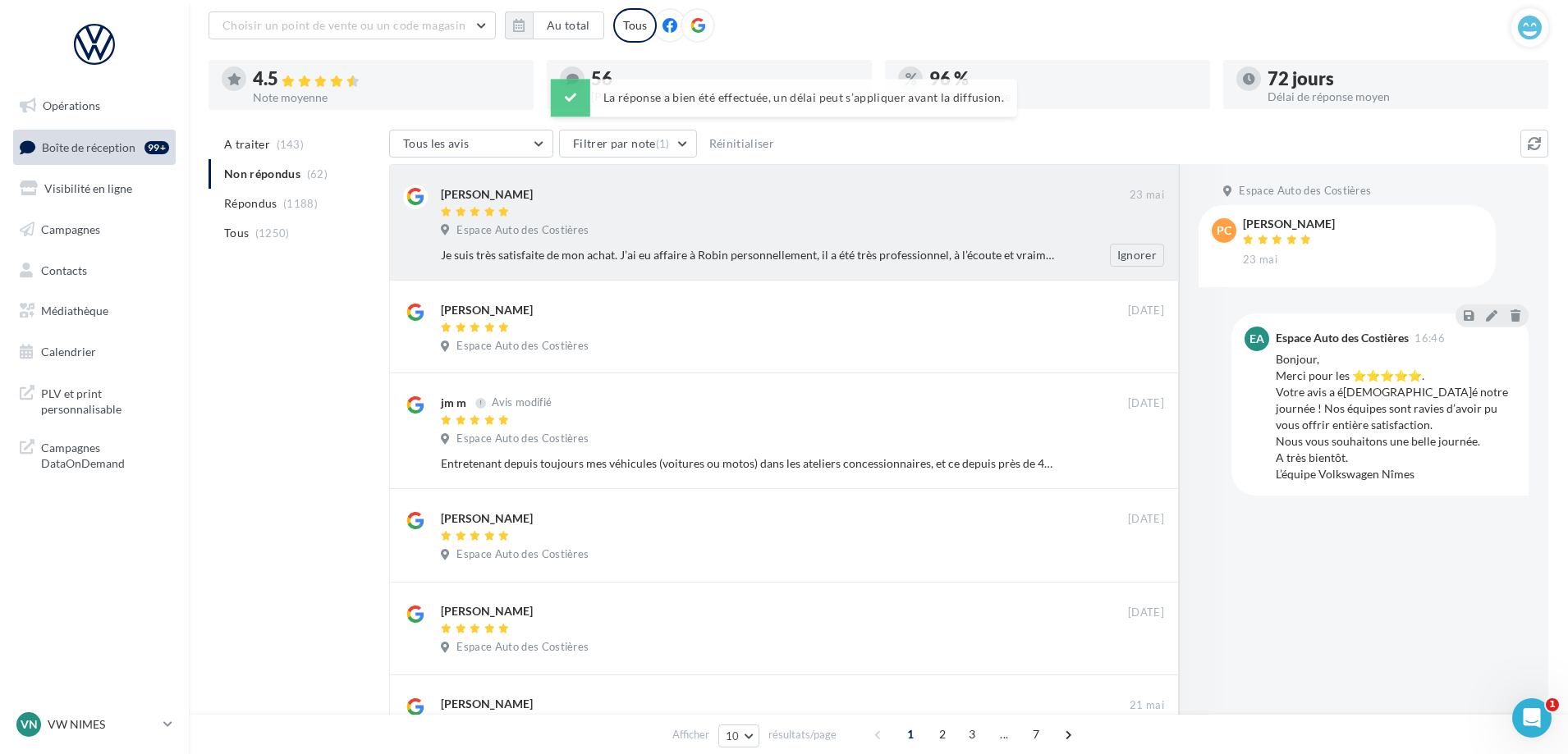
click at [851, 238] on div "Espace Auto des Costières" at bounding box center [802, 232] width 723 height 18
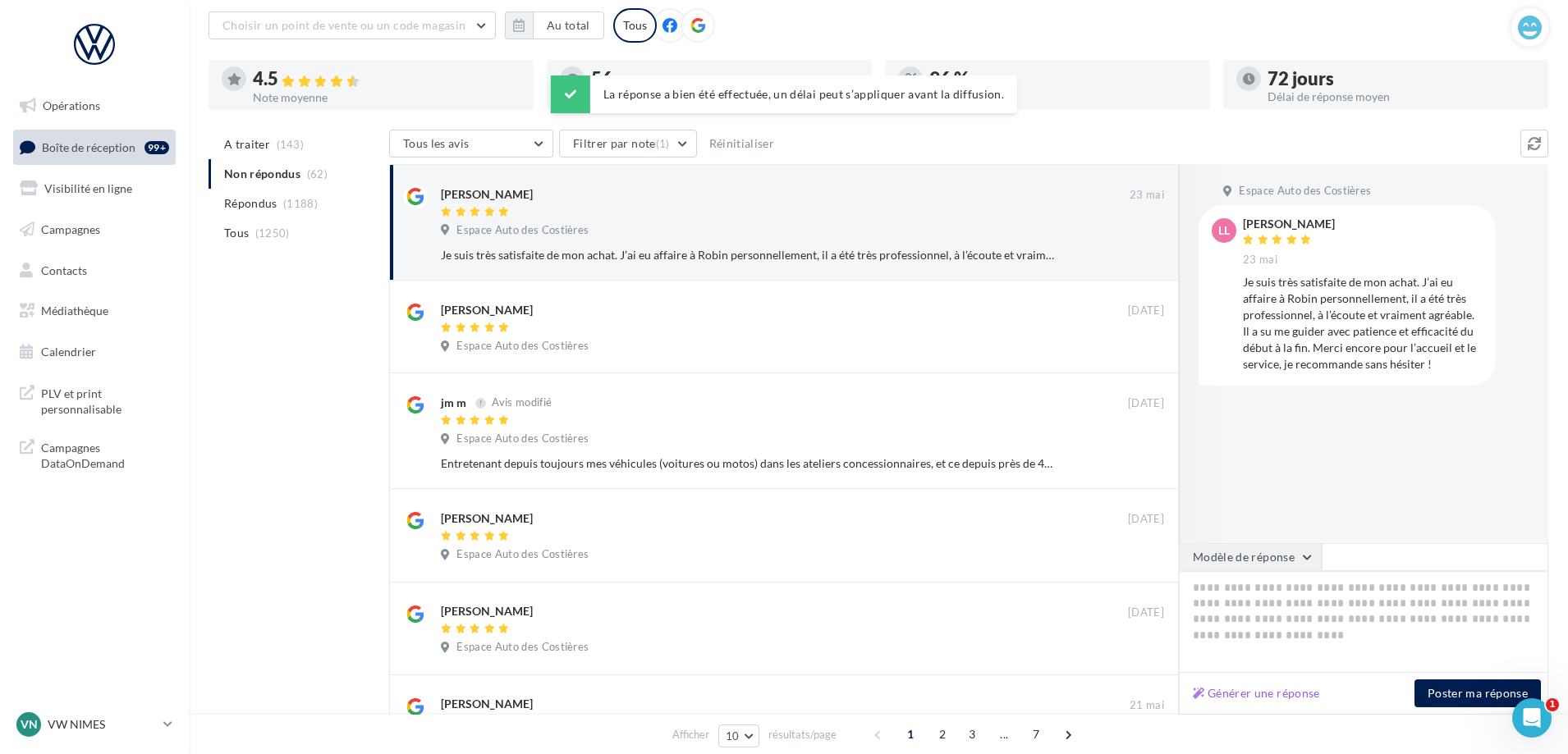
click at [1295, 557] on button "Modèle de réponse" at bounding box center [1250, 557] width 143 height 28
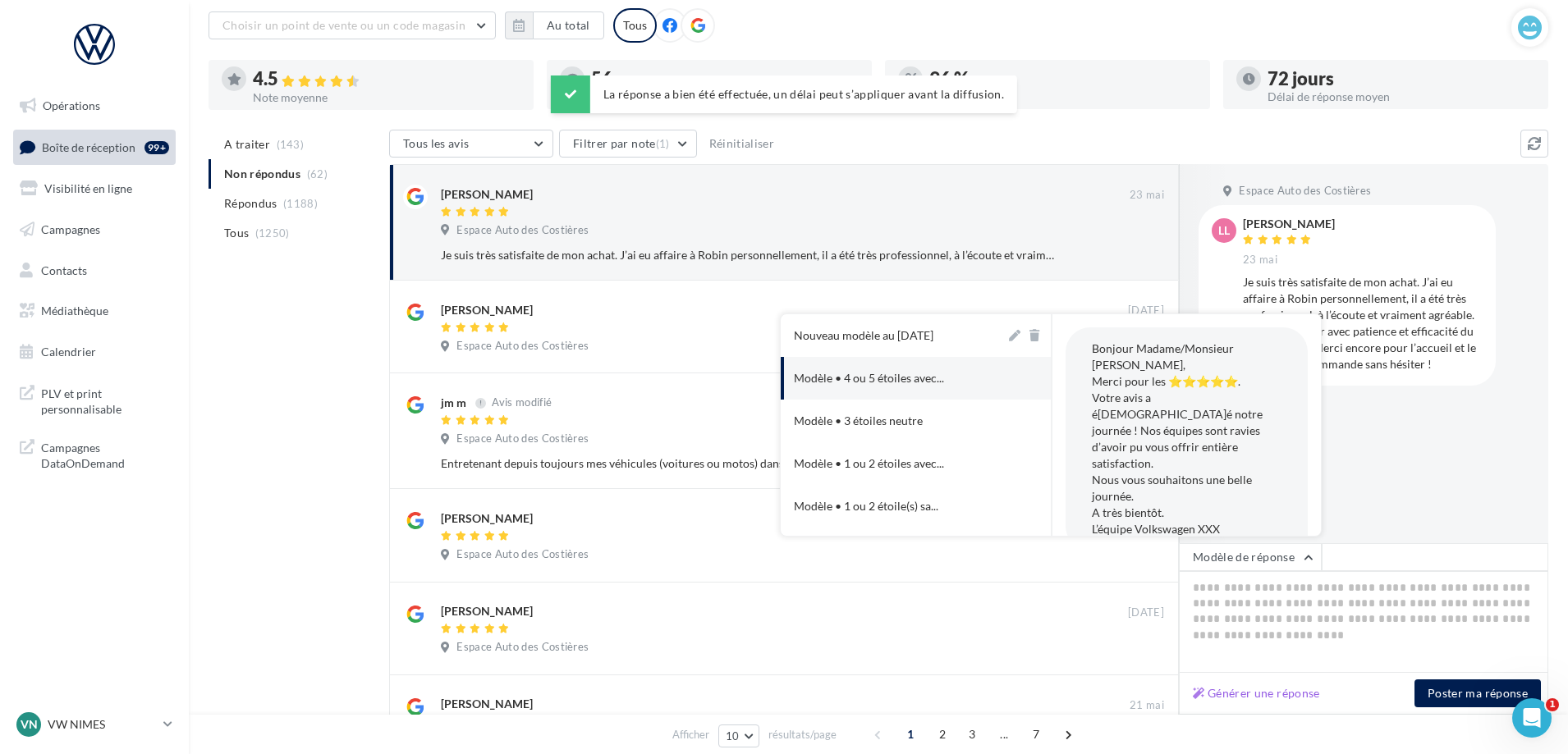
click at [916, 352] on button "Nouveau modèle au [DATE]" at bounding box center [893, 335] width 225 height 43
type textarea "**********"
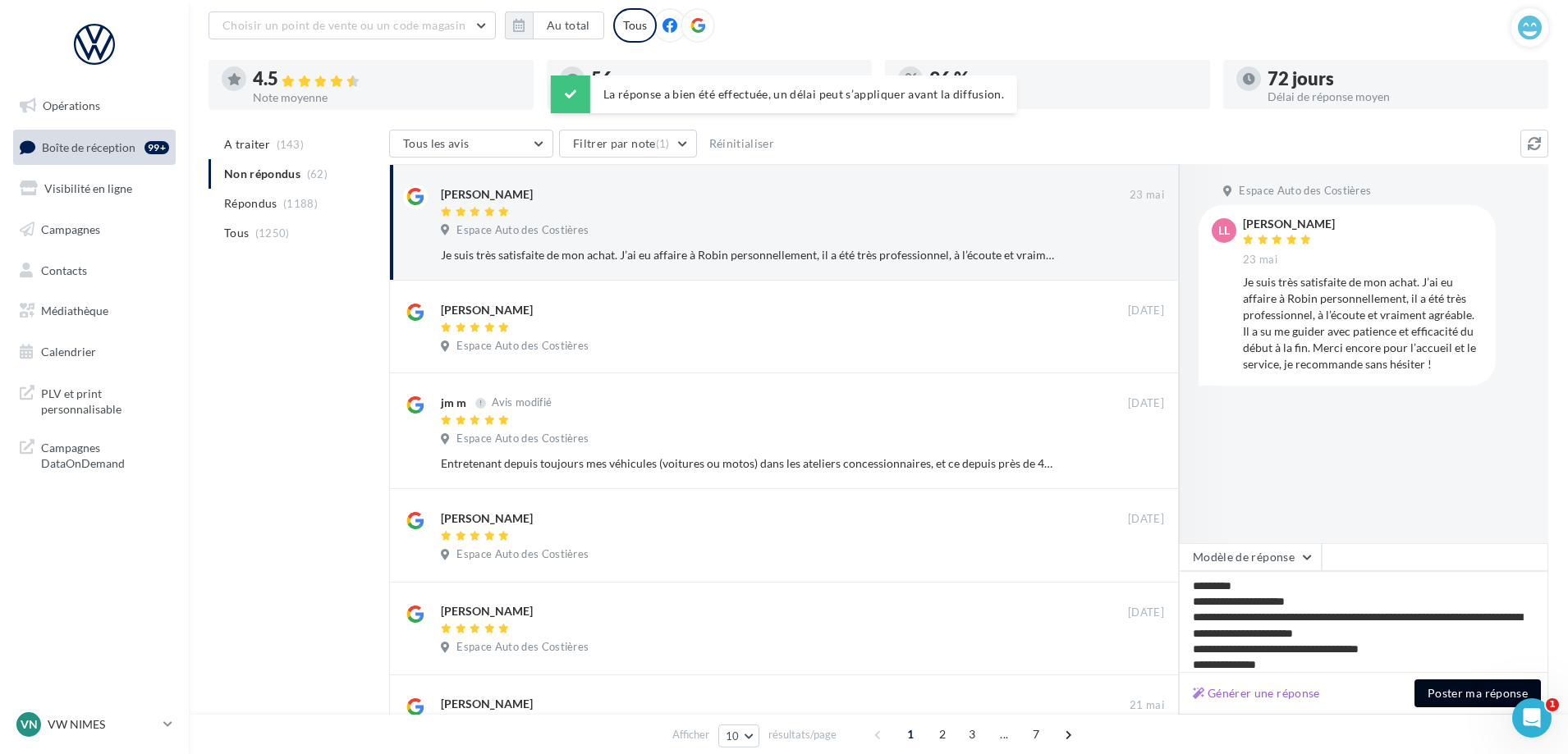
click at [1436, 695] on button "Poster ma réponse" at bounding box center [1477, 693] width 126 height 28
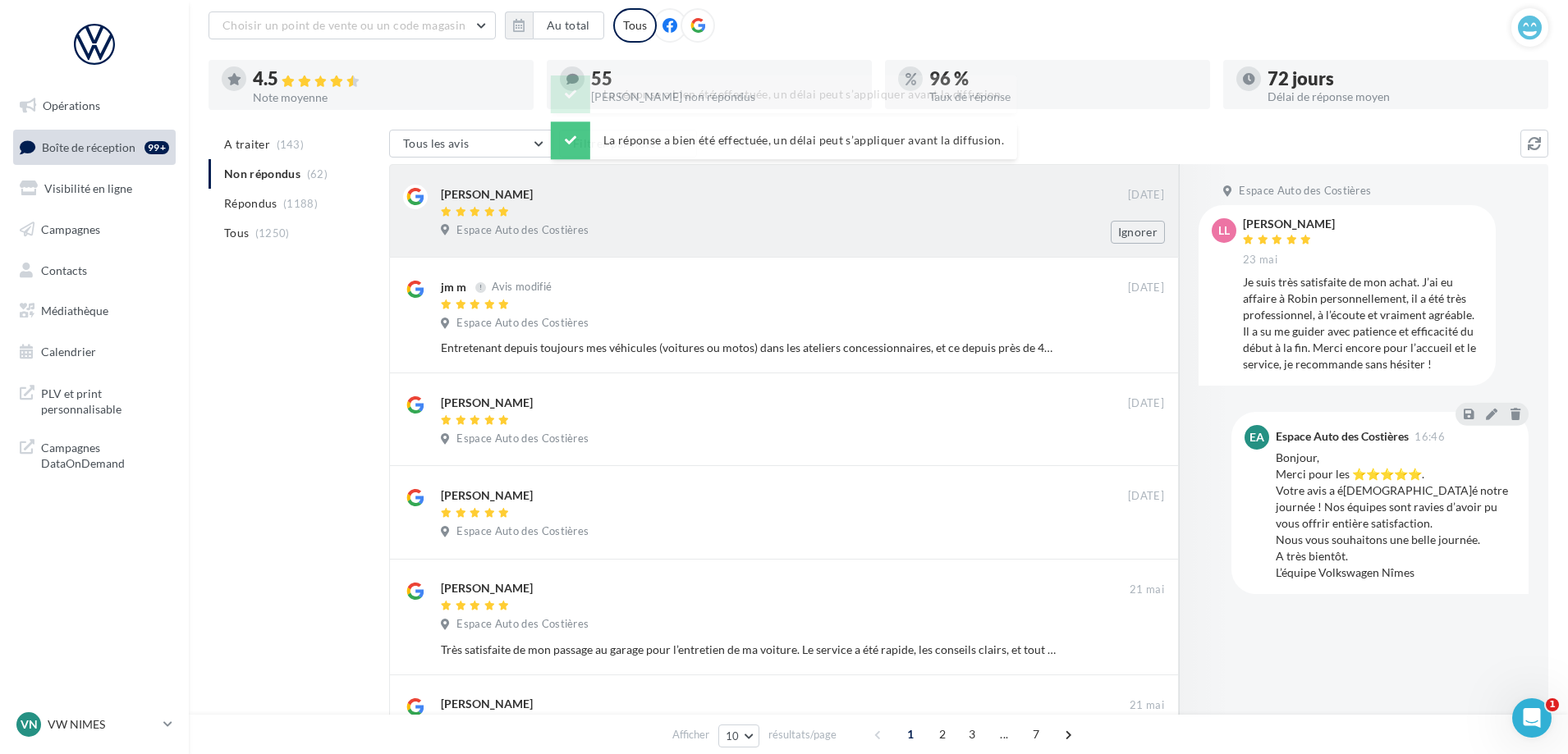
click at [878, 222] on div "[PERSON_NAME] [DATE] Espace Auto des Costières Ignorer" at bounding box center [802, 214] width 723 height 59
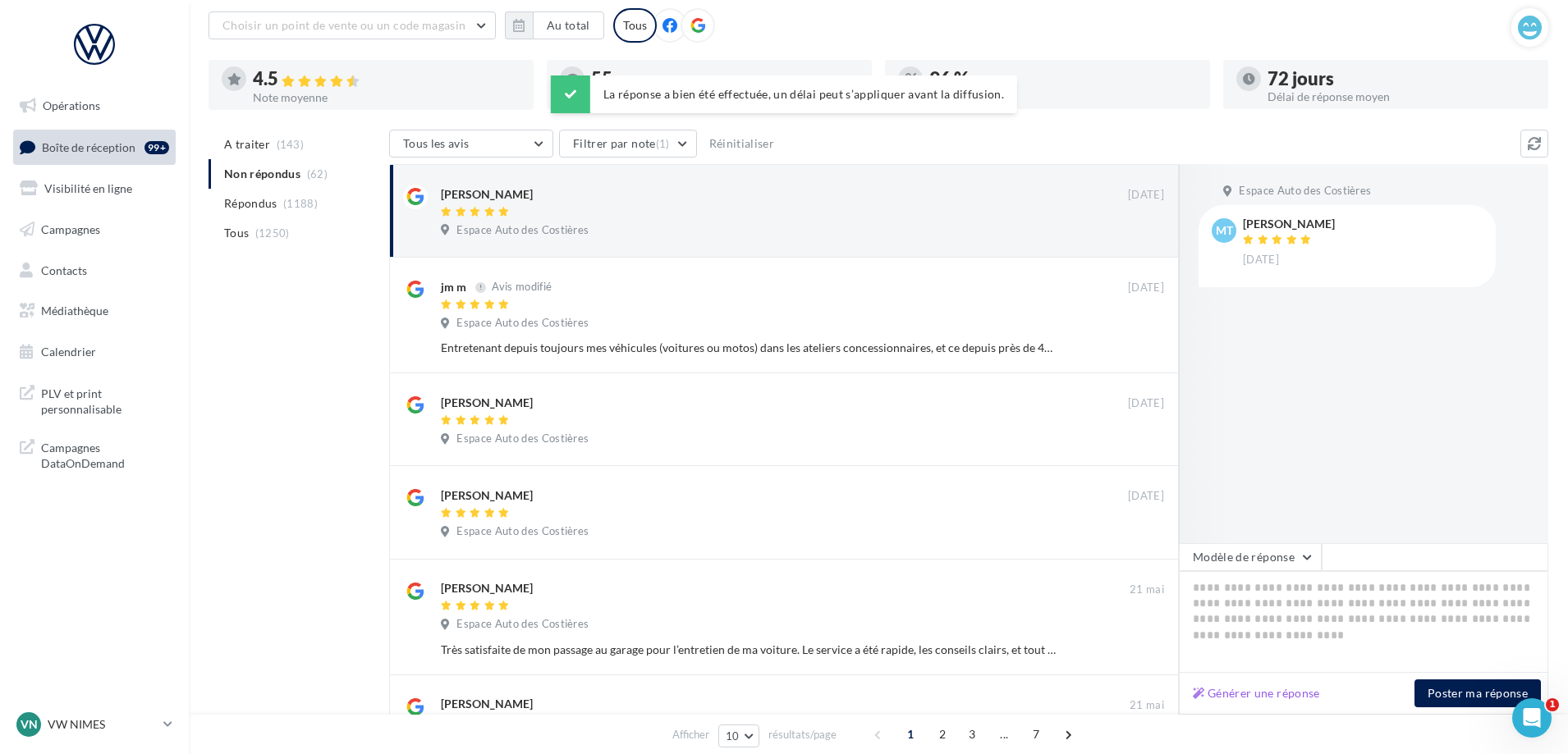
click at [1279, 537] on div at bounding box center [1231, 354] width 105 height 379
click at [1266, 566] on button "Modèle de réponse" at bounding box center [1250, 557] width 143 height 28
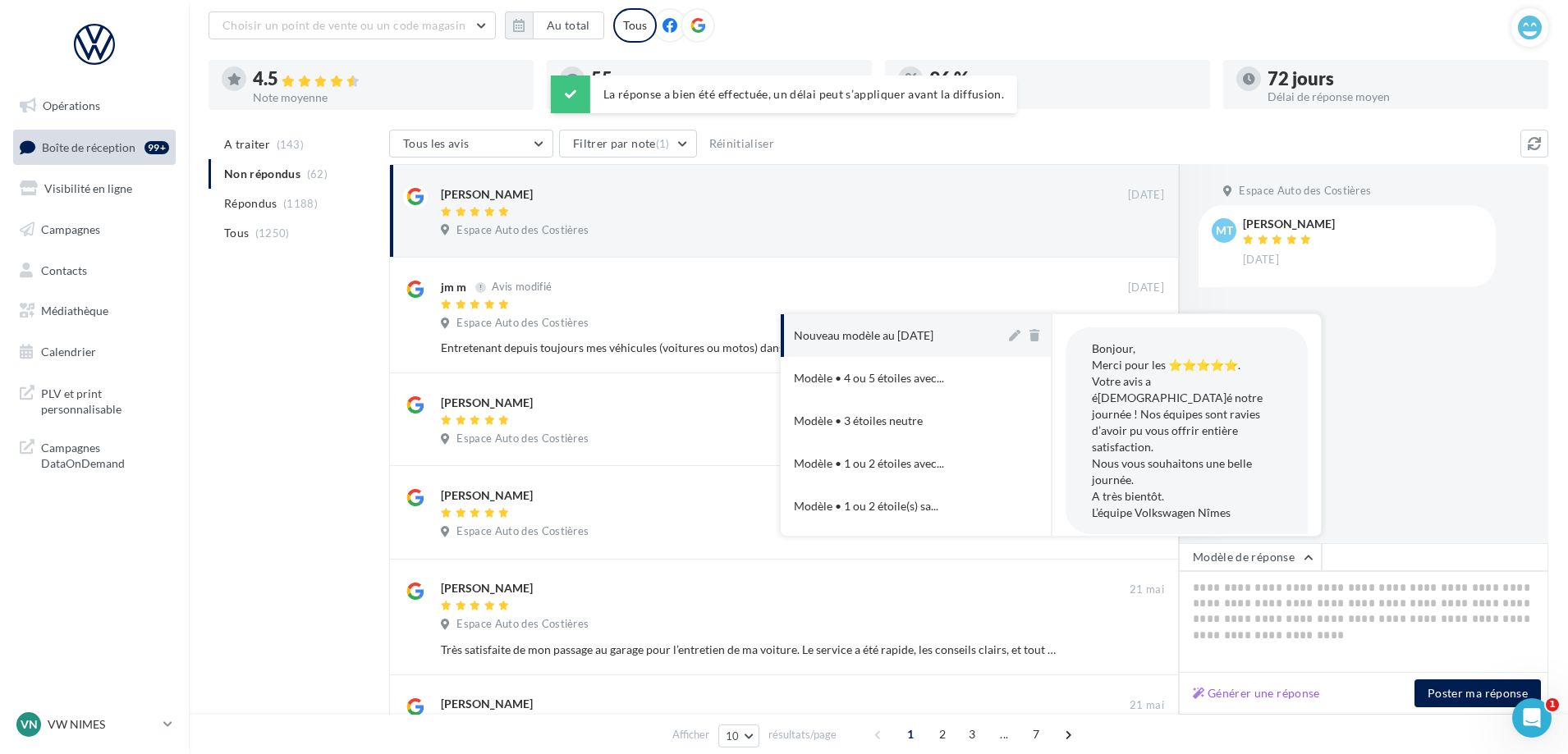
click at [937, 327] on button "Nouveau modèle au [DATE]" at bounding box center [893, 335] width 225 height 43
type textarea "**********"
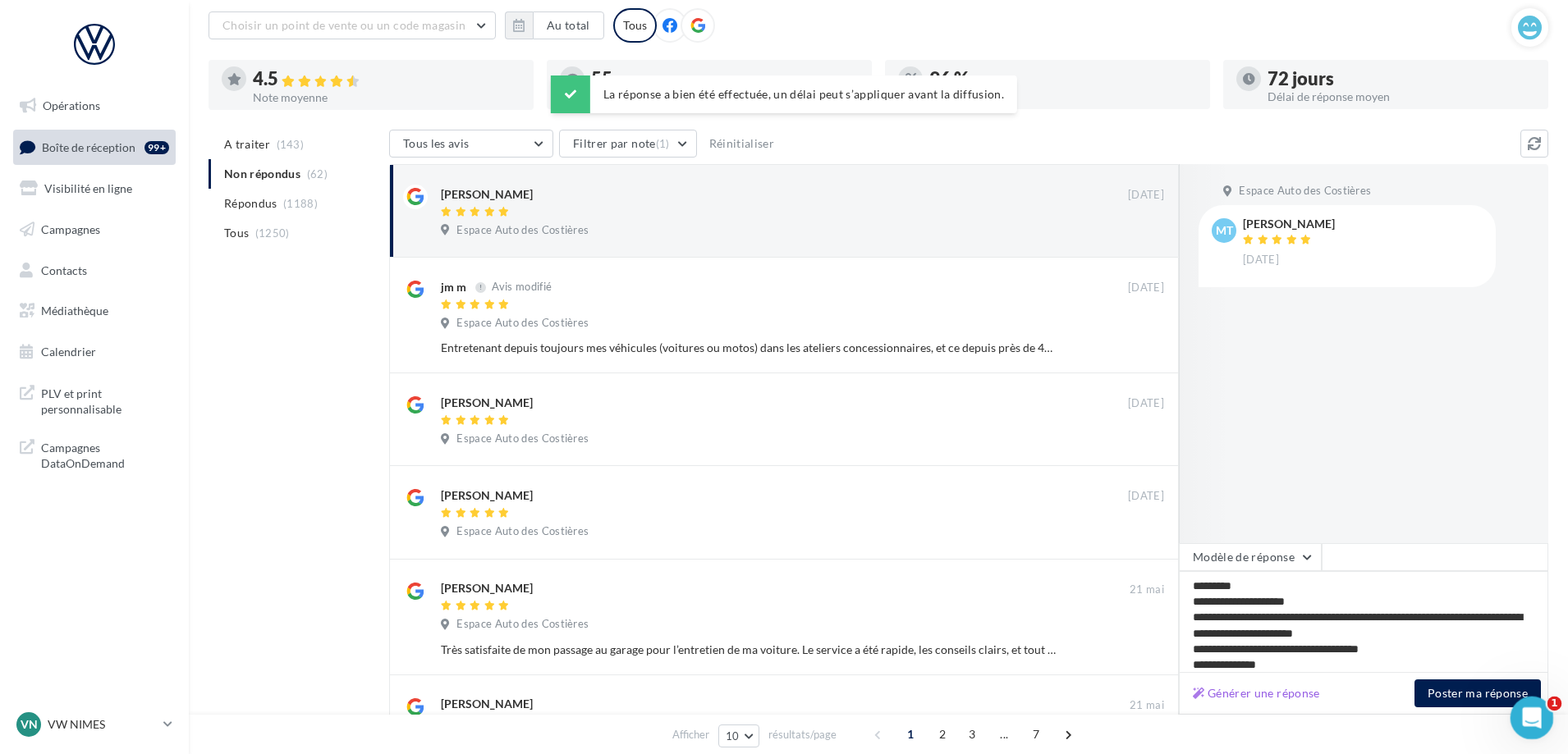
drag, startPoint x: 1524, startPoint y: 702, endPoint x: 1514, endPoint y: 701, distance: 10.0
click at [1521, 702] on div "Ouvrir le Messenger Intercom" at bounding box center [1529, 715] width 54 height 54
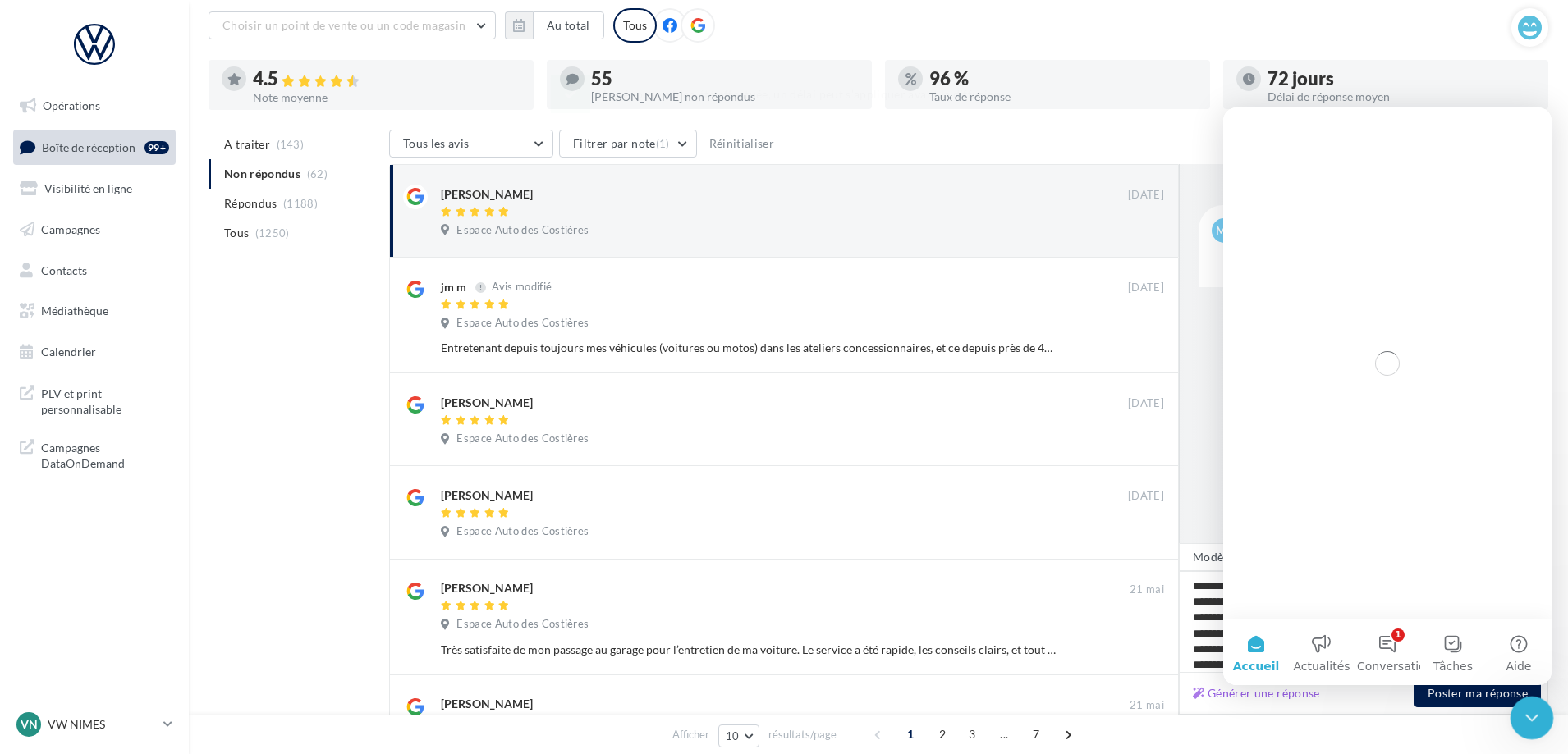
scroll to position [0, 0]
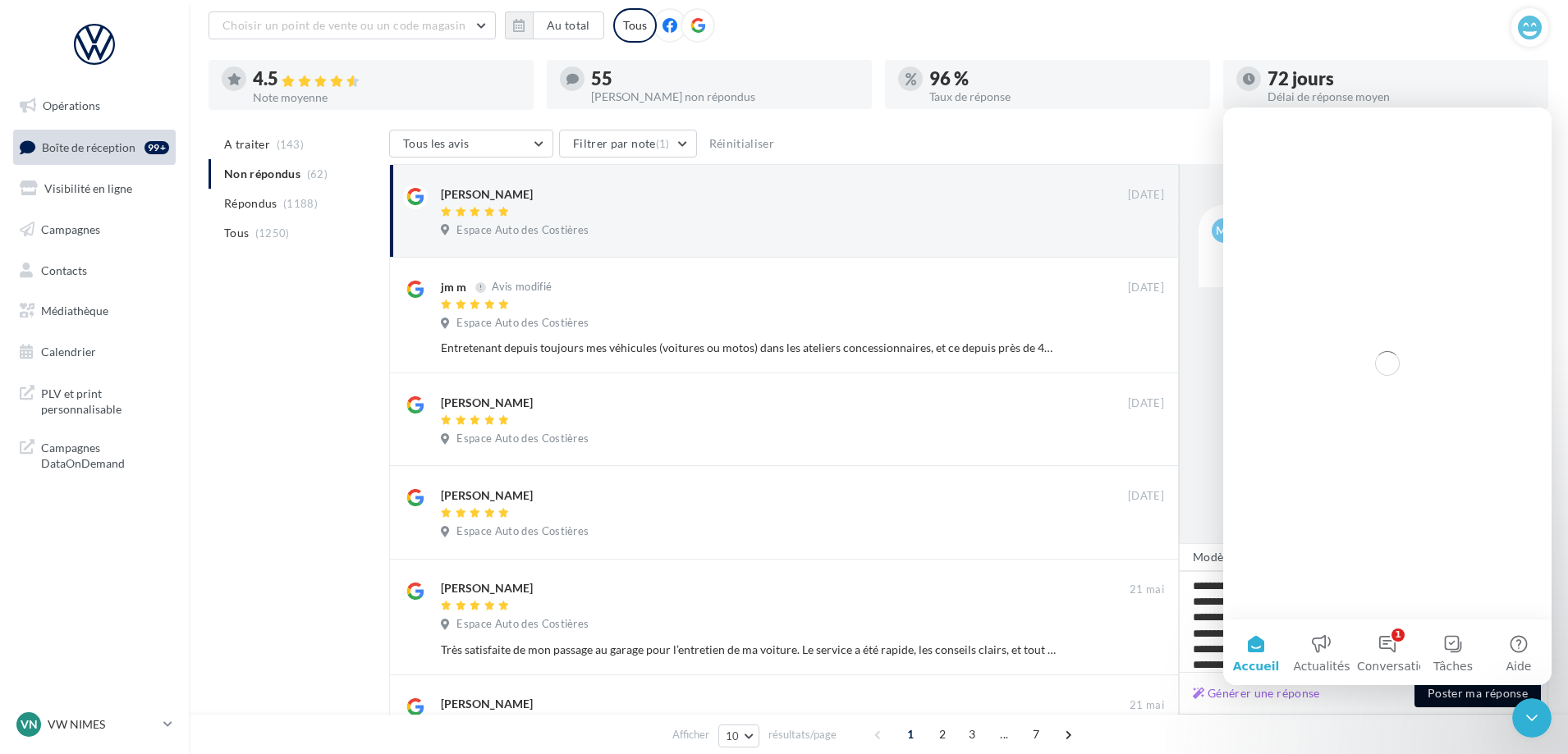
click at [1436, 691] on button "Poster ma réponse" at bounding box center [1477, 693] width 126 height 28
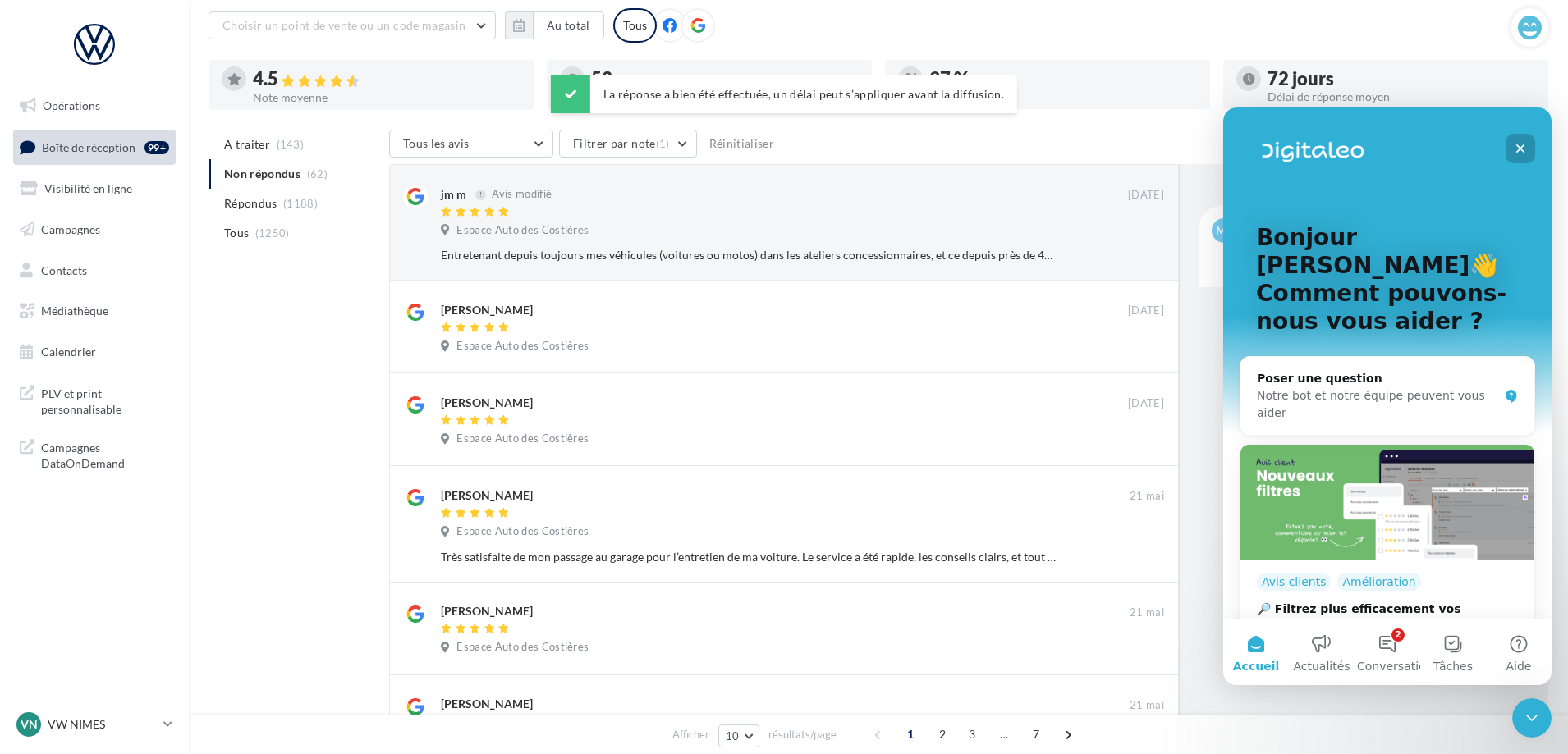
click at [1518, 146] on icon "Fermer" at bounding box center [1519, 148] width 13 height 13
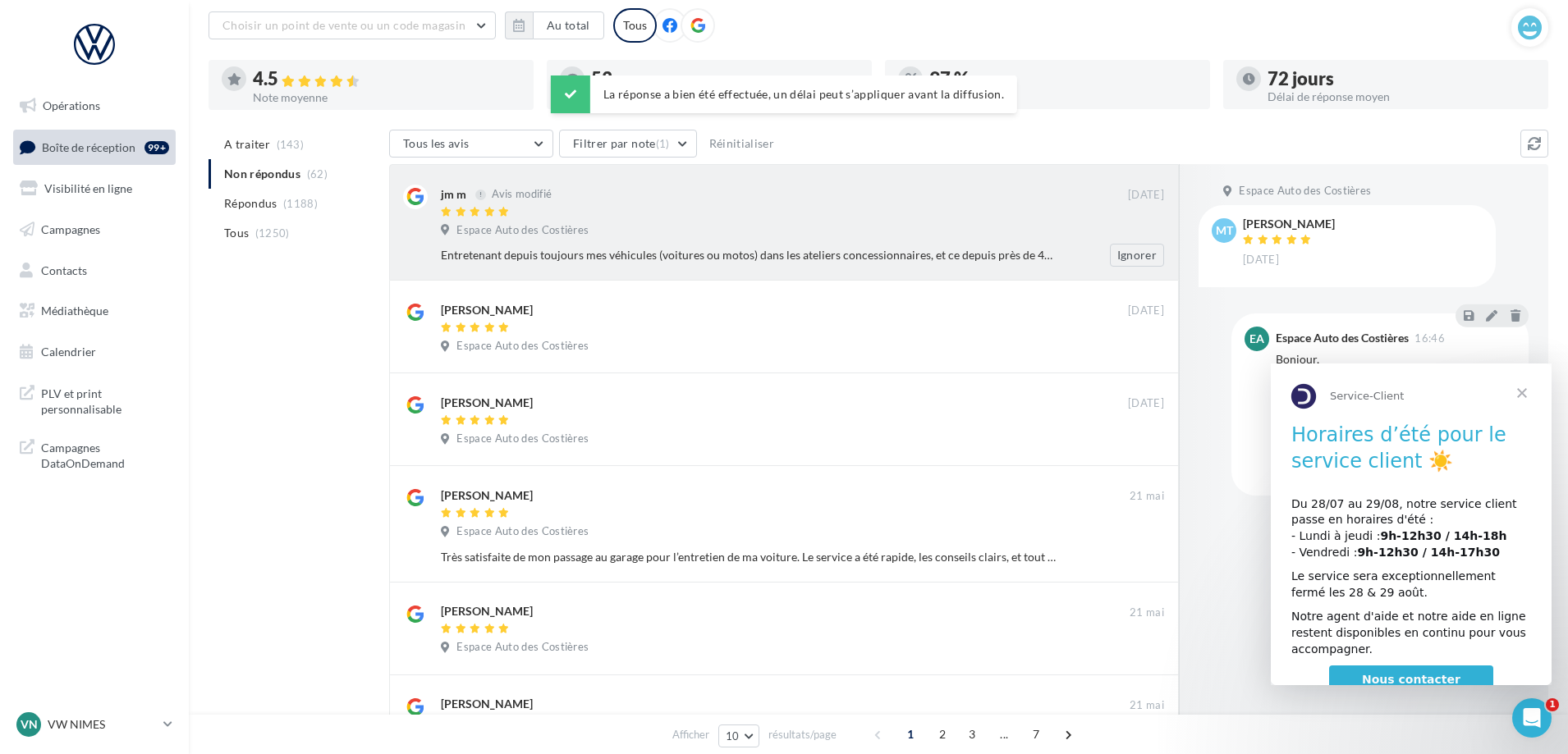
click at [947, 233] on div "Espace Auto des Costières" at bounding box center [802, 232] width 723 height 18
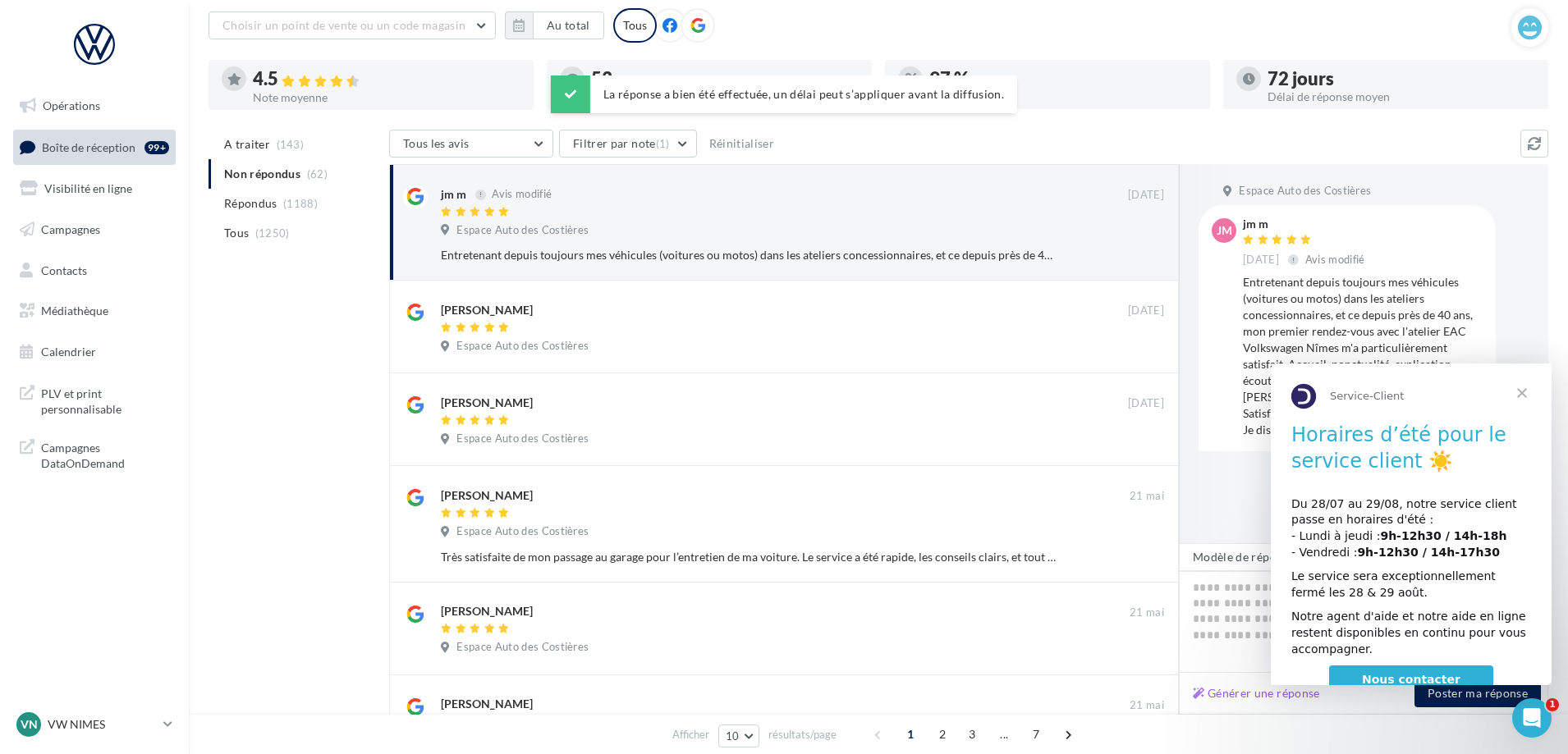
click at [1524, 393] on span "Fermer" at bounding box center [1522, 393] width 59 height 59
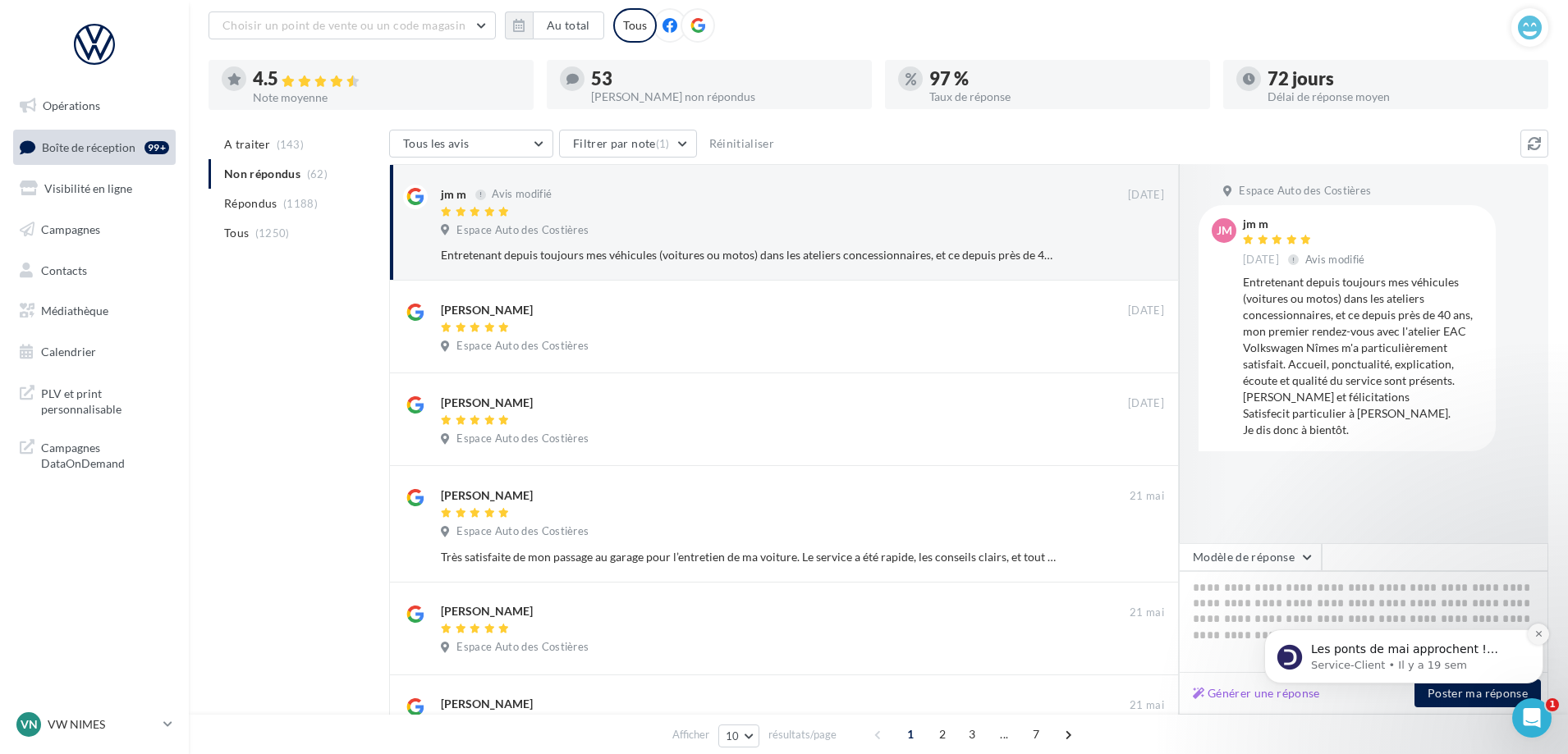
click at [1537, 637] on icon "Dismiss notification" at bounding box center [1538, 633] width 9 height 9
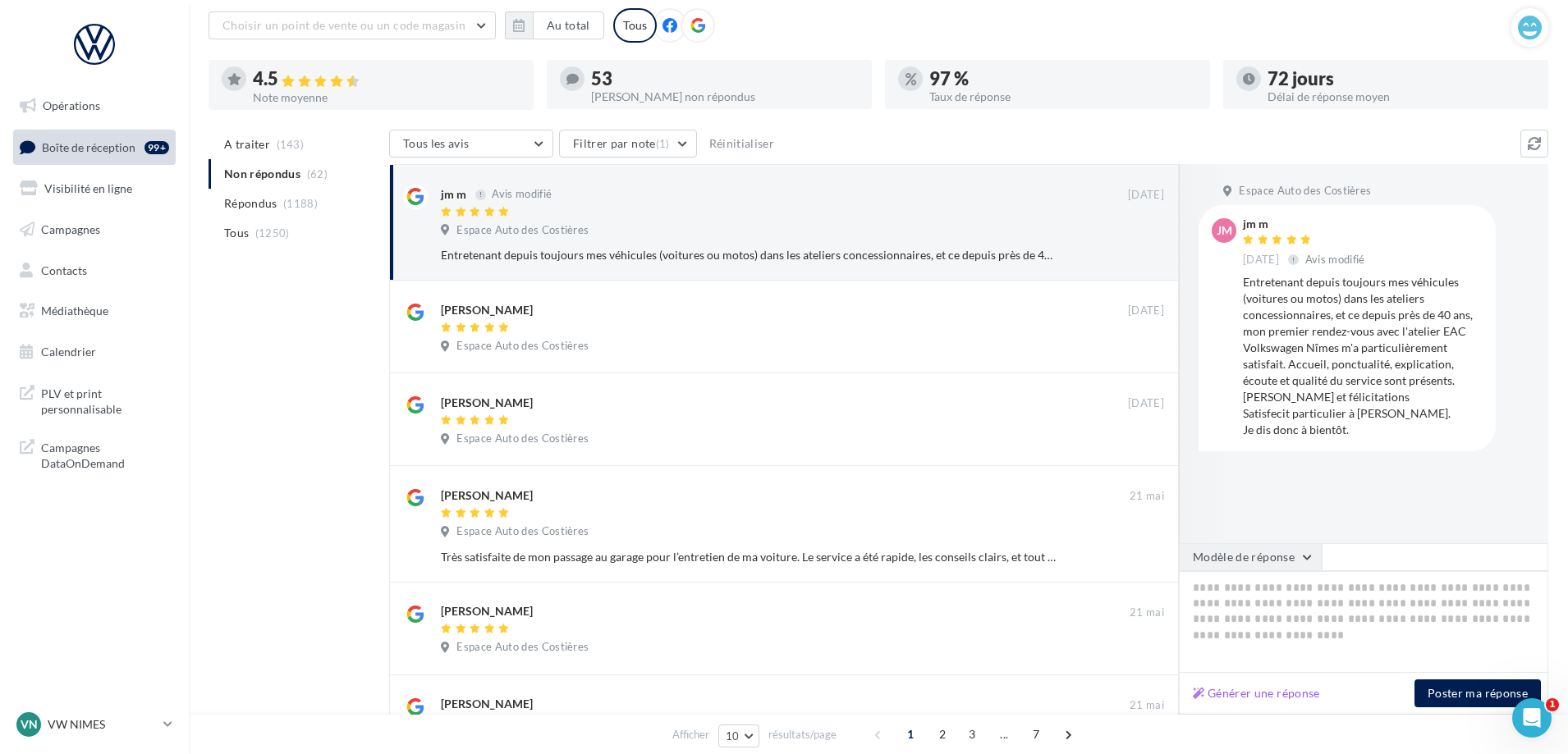
click at [1267, 559] on button "Modèle de réponse" at bounding box center [1250, 557] width 143 height 28
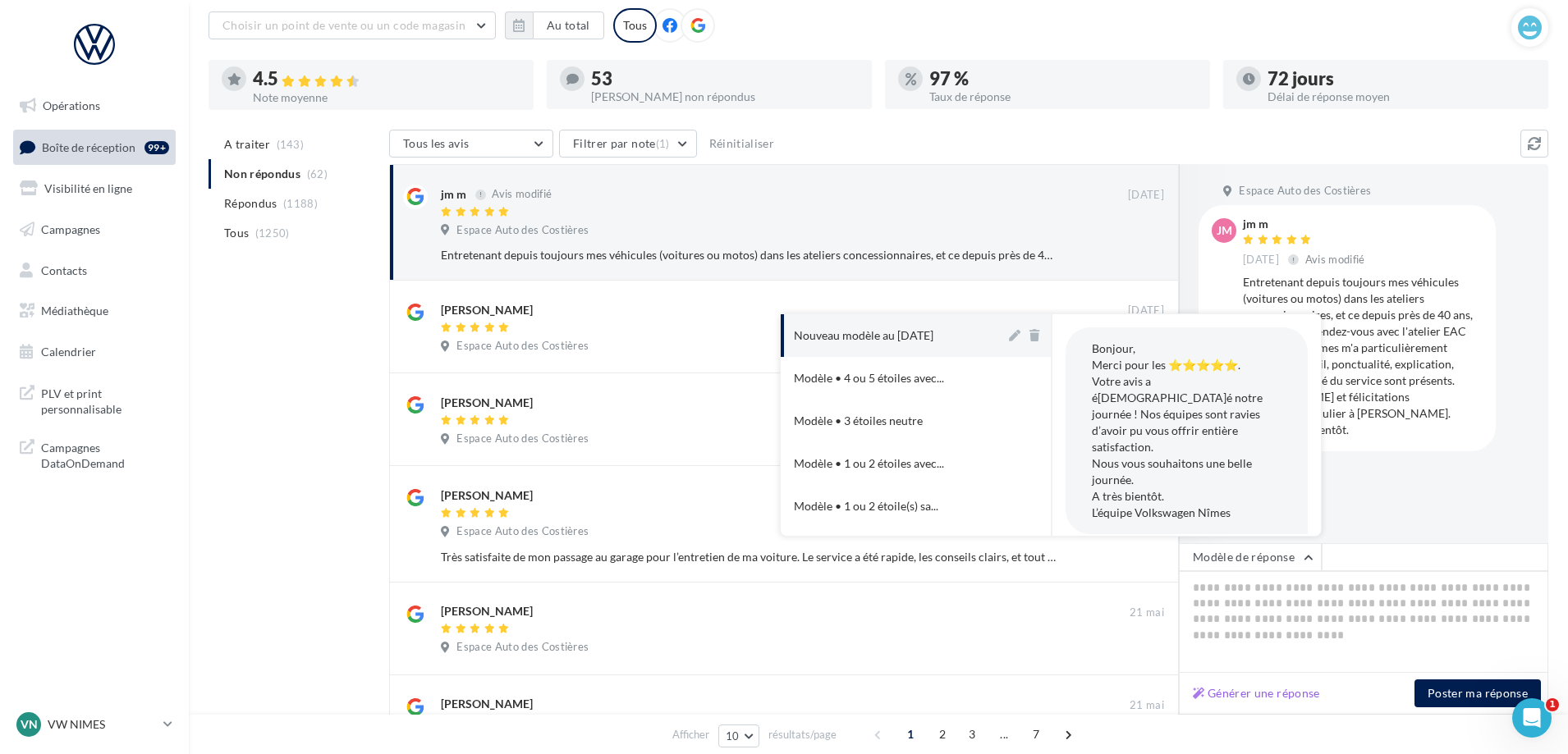
click at [903, 327] on div "Nouveau modèle au [DATE]" at bounding box center [863, 335] width 140 height 17
type textarea "**********"
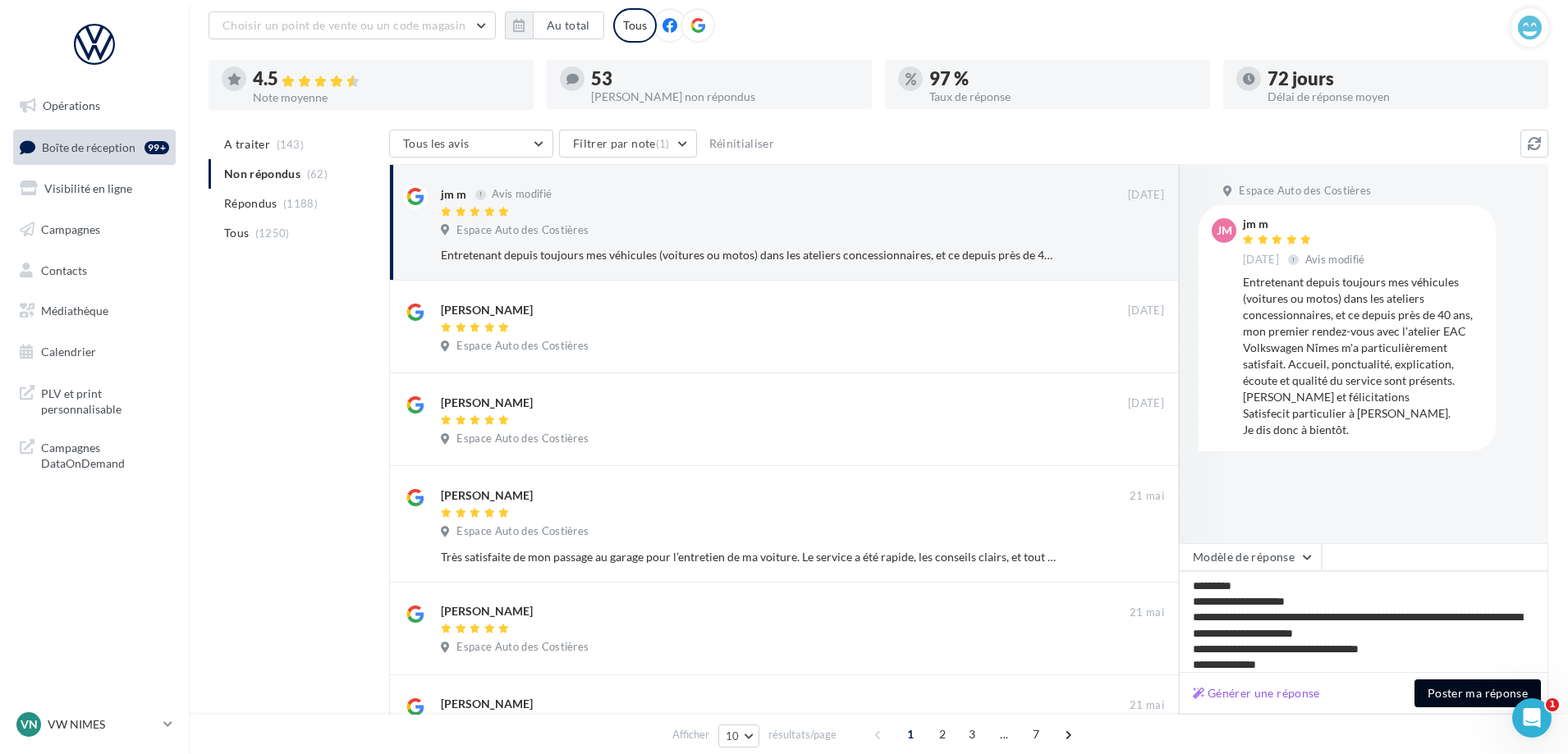
click at [1464, 700] on button "Poster ma réponse" at bounding box center [1477, 693] width 126 height 28
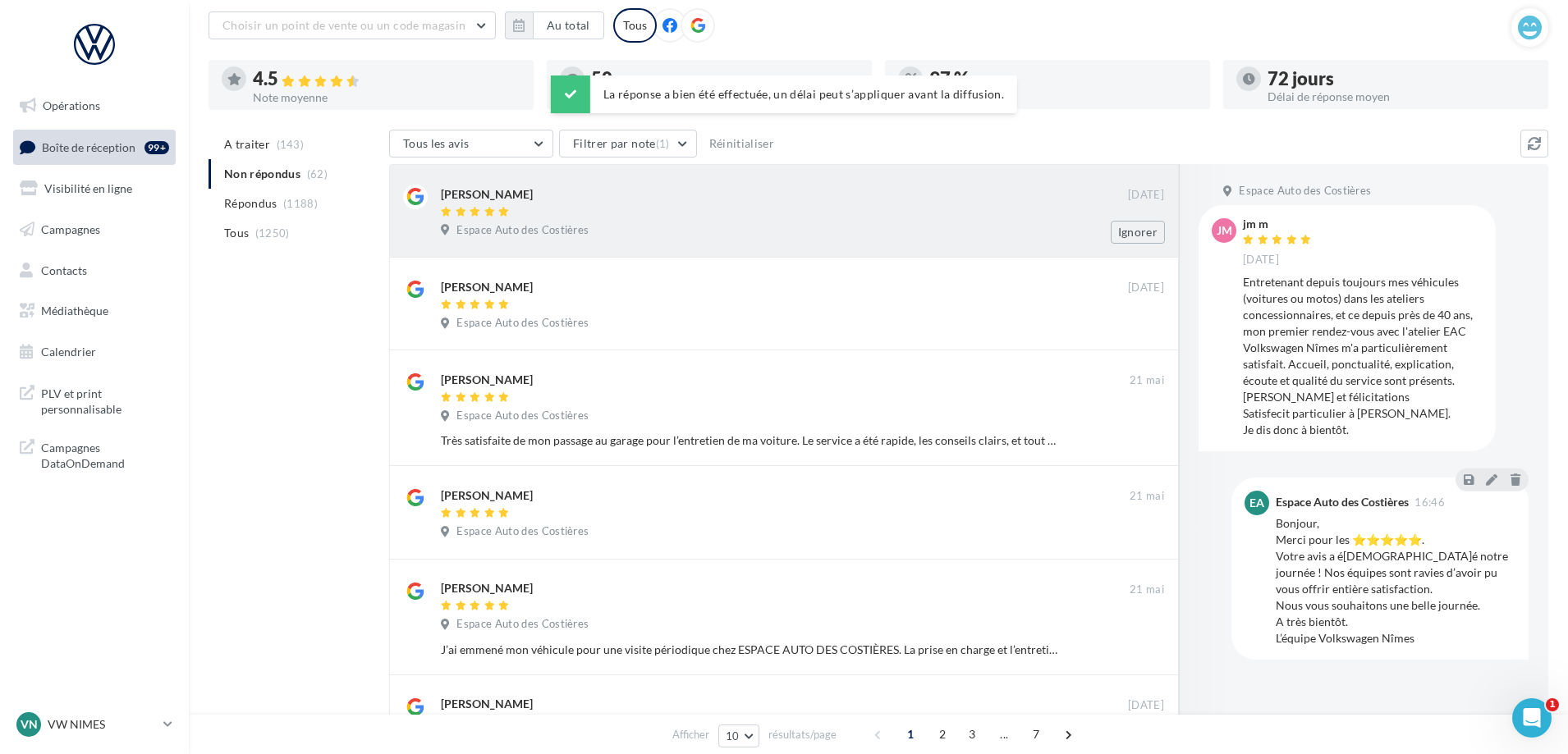
click at [700, 202] on div "[PERSON_NAME]" at bounding box center [784, 193] width 687 height 17
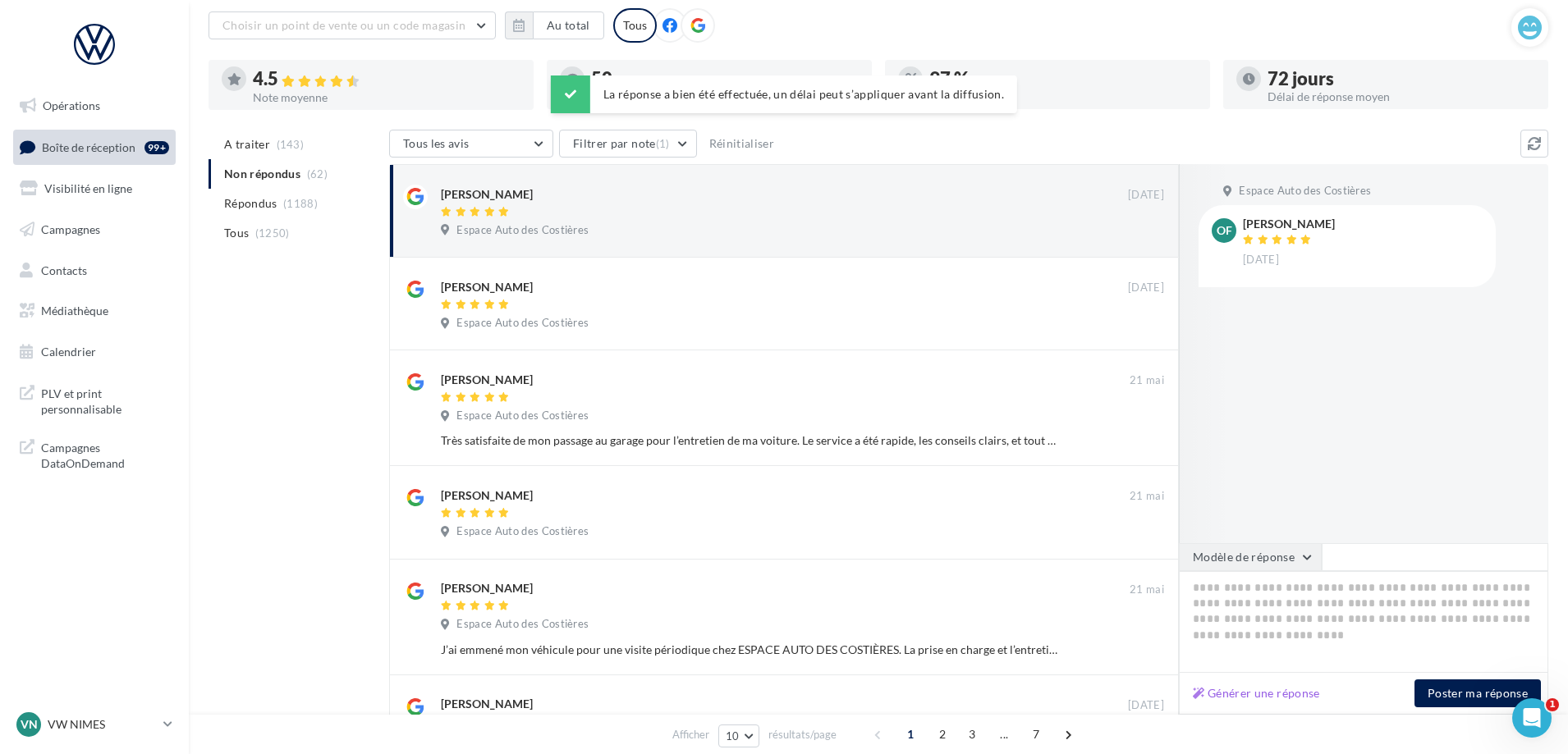
click at [1222, 547] on button "Modèle de réponse" at bounding box center [1250, 557] width 143 height 28
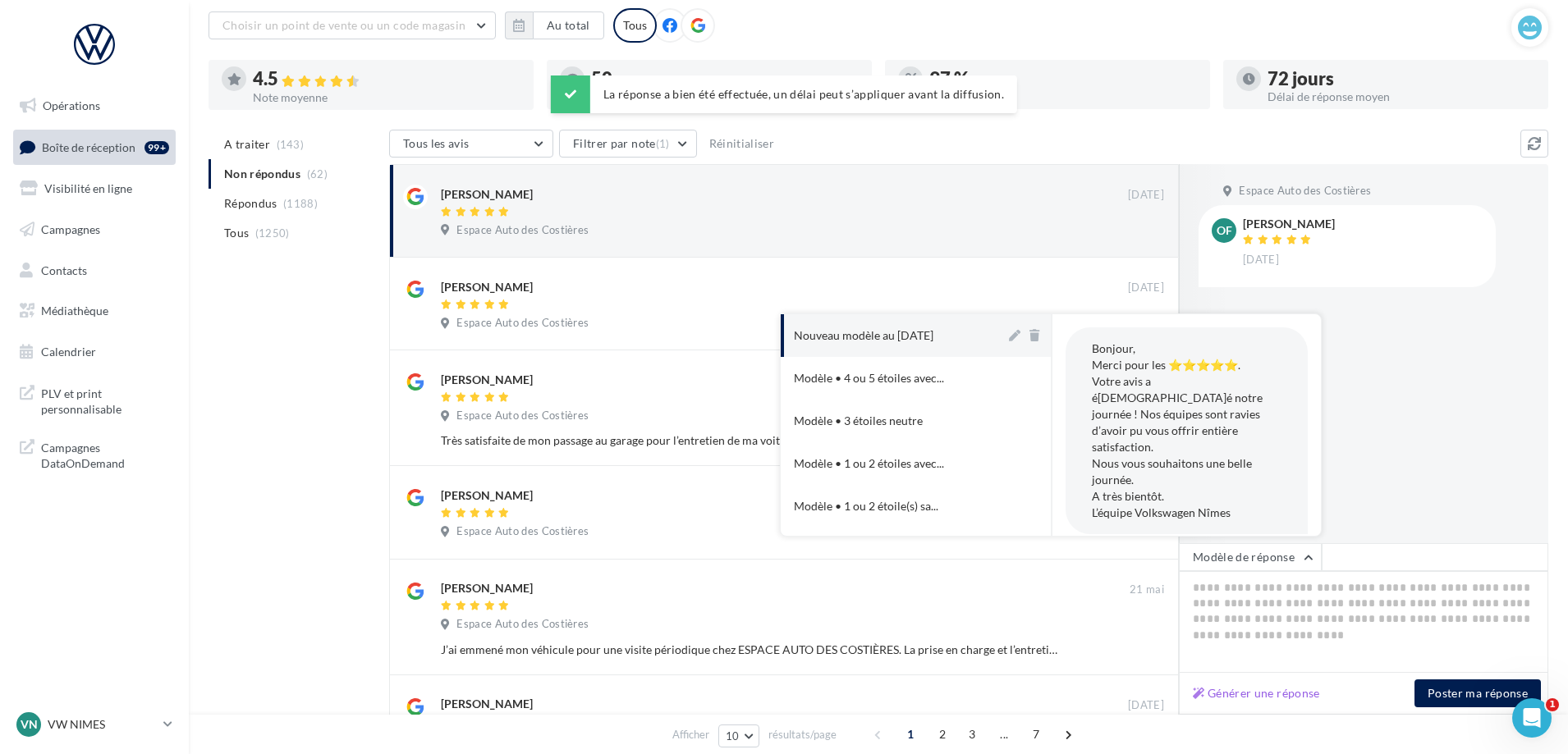
click at [924, 323] on button "Nouveau modèle au [DATE]" at bounding box center [893, 335] width 225 height 43
type textarea "**********"
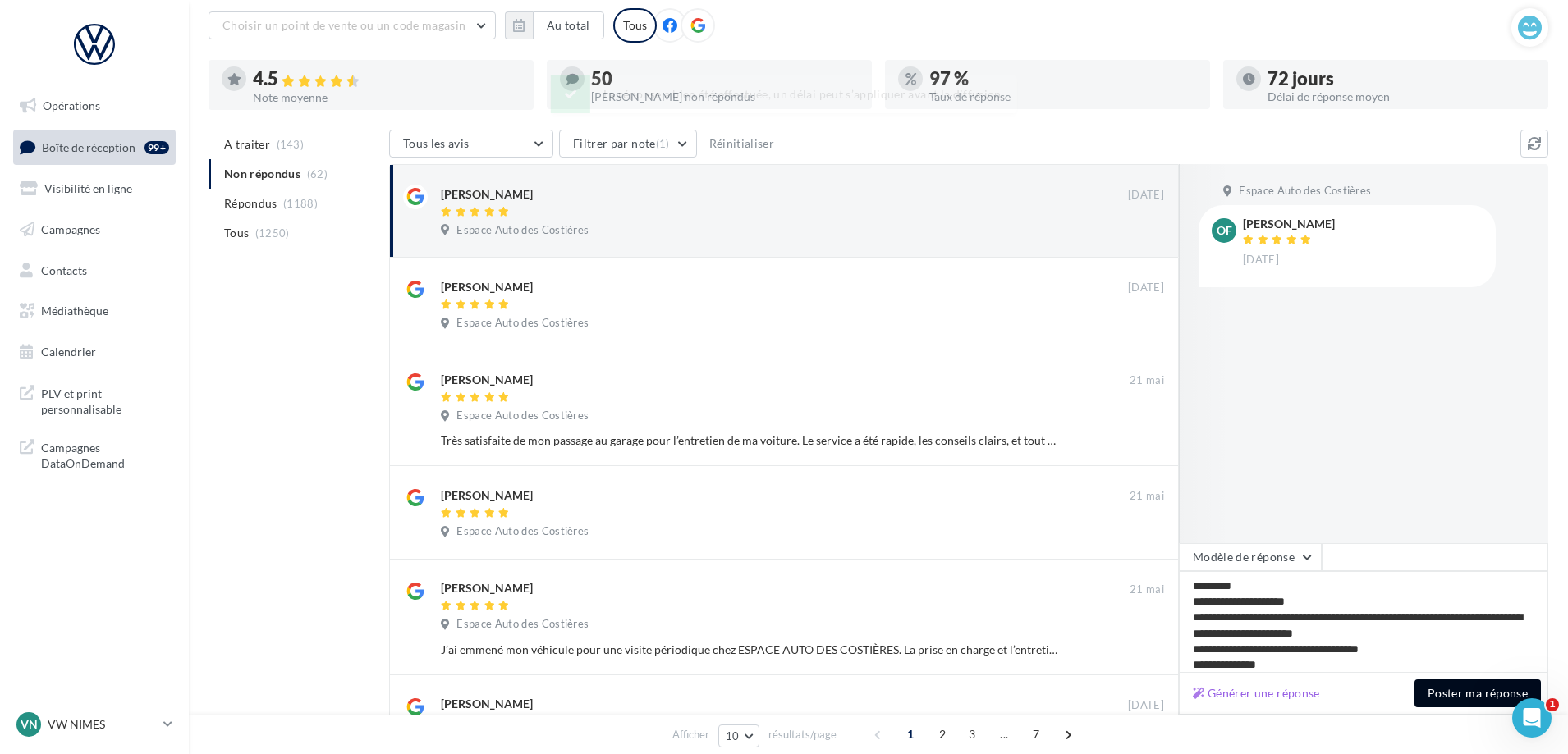
click at [1501, 691] on button "Poster ma réponse" at bounding box center [1477, 693] width 126 height 28
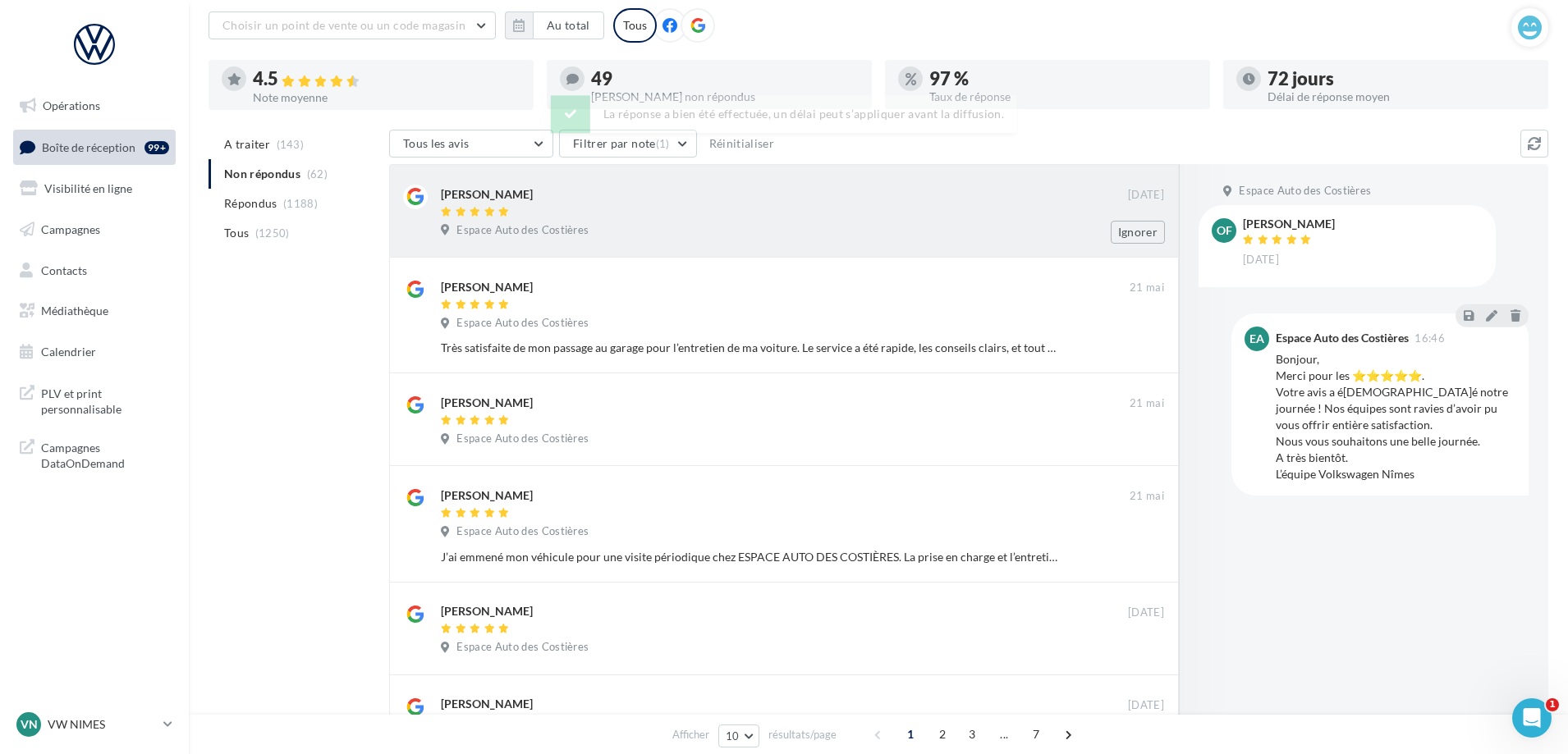
click at [821, 248] on div "[PERSON_NAME] [DATE] Espace Auto des Costières Ignorer" at bounding box center [784, 211] width 789 height 94
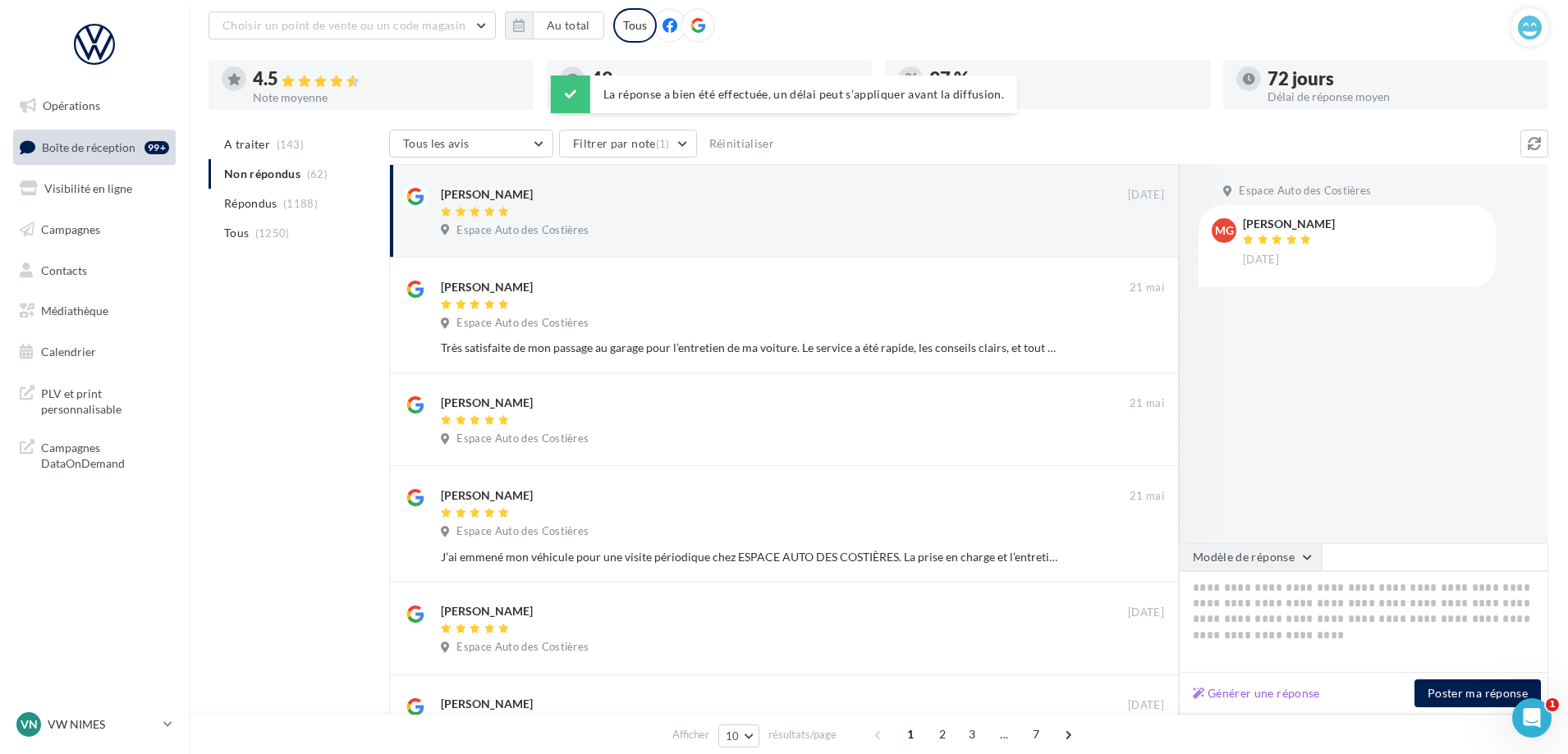
click at [1306, 562] on button "Modèle de réponse" at bounding box center [1250, 557] width 143 height 28
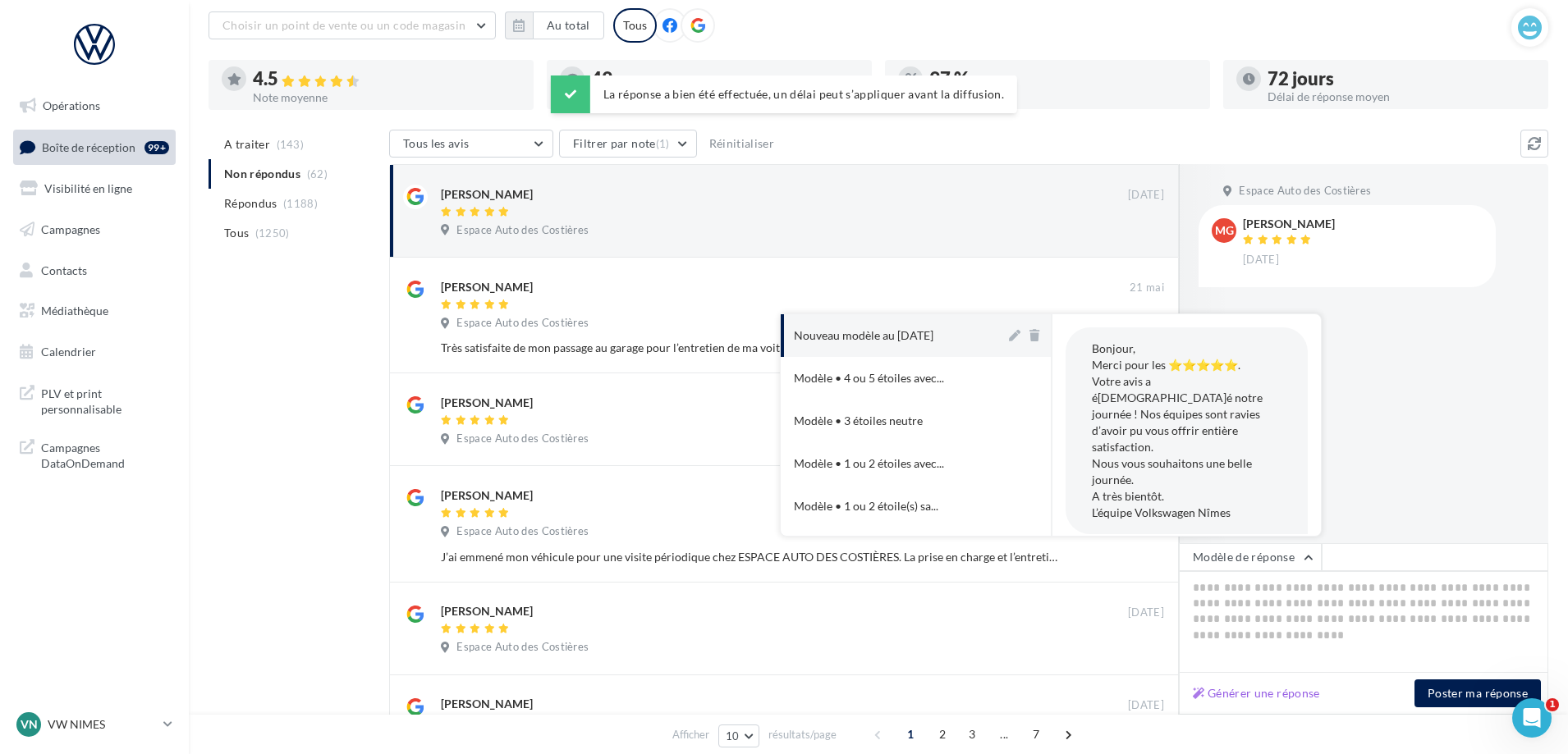
click at [879, 347] on button "Nouveau modèle au [DATE]" at bounding box center [893, 335] width 225 height 43
type textarea "**********"
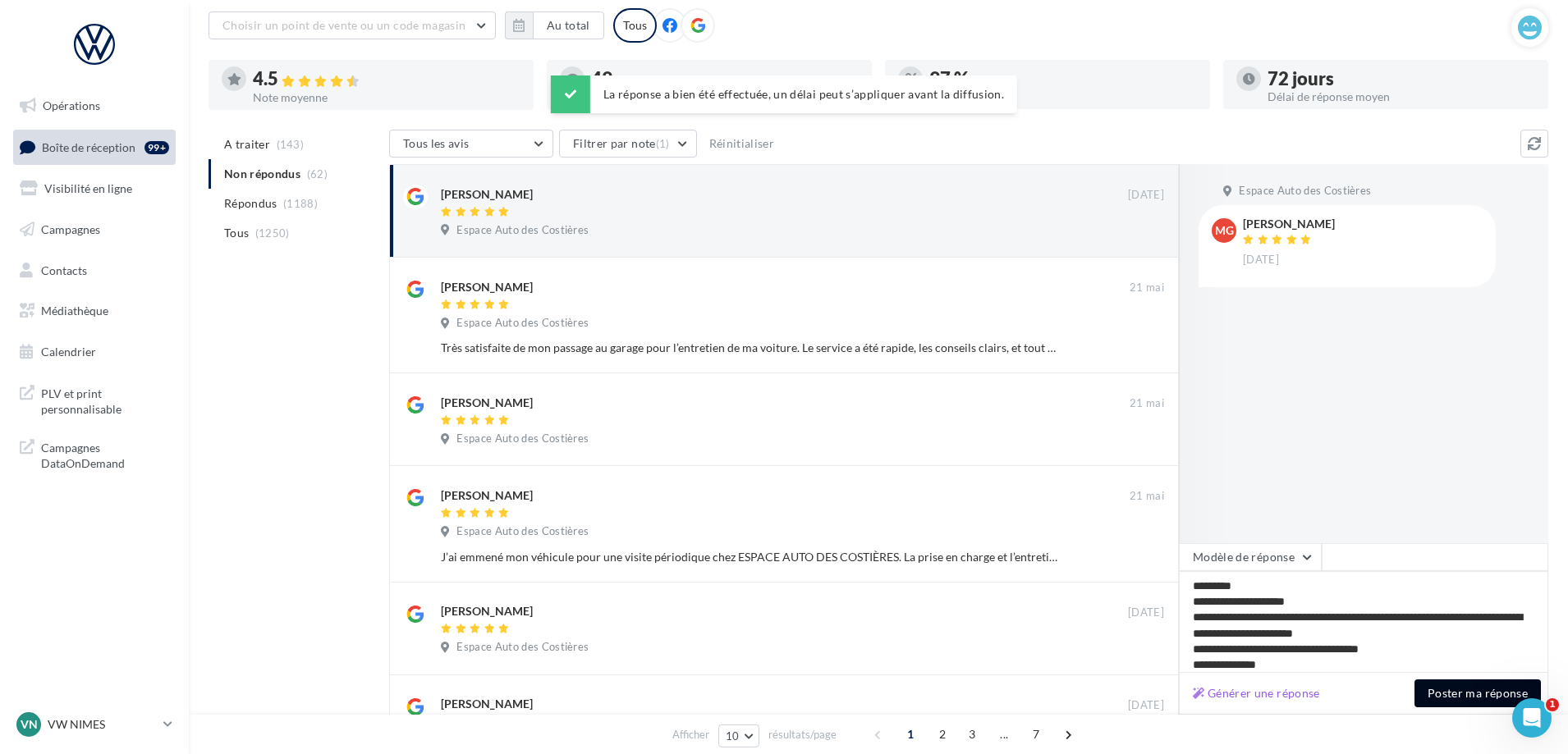
click at [1478, 699] on button "Poster ma réponse" at bounding box center [1477, 693] width 126 height 28
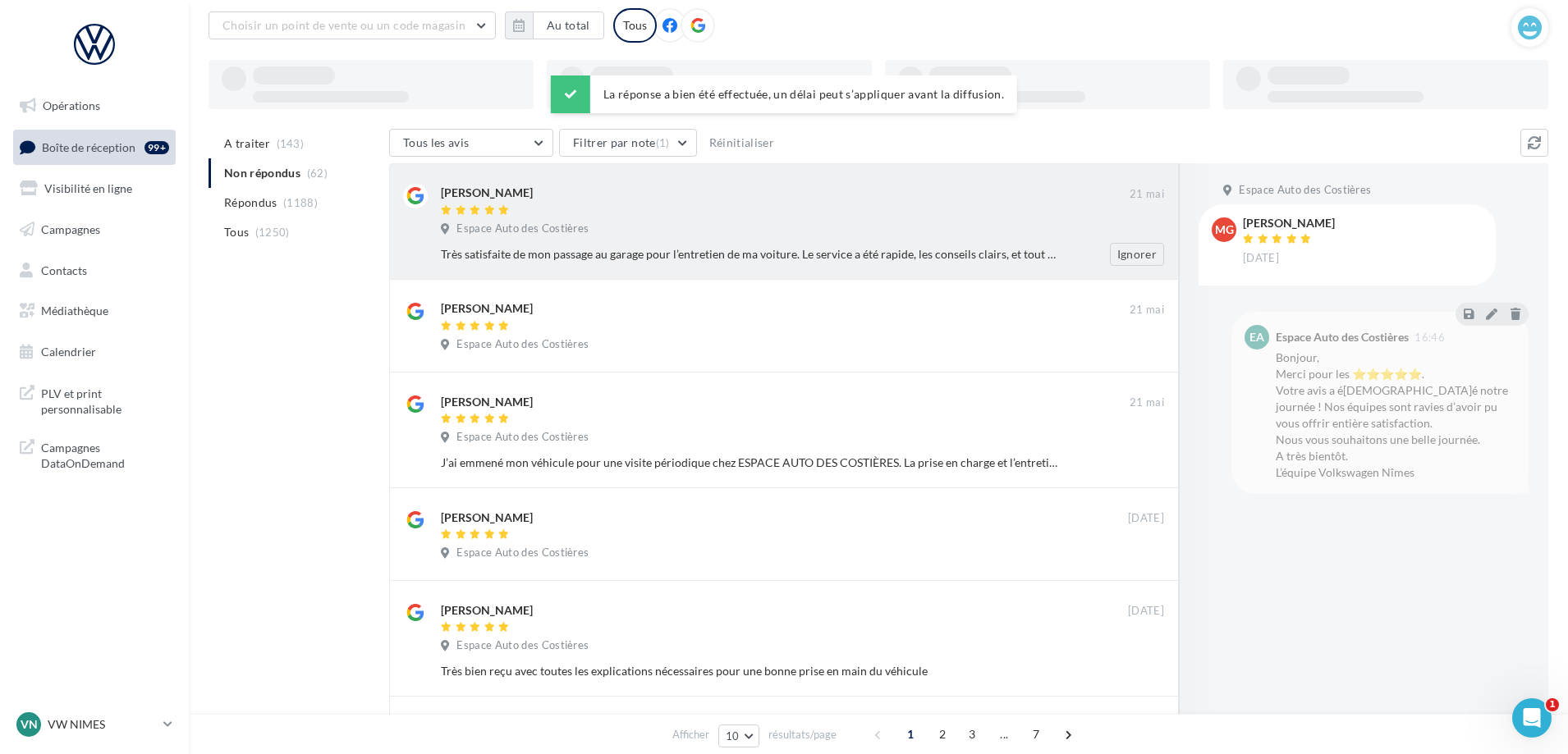
click at [858, 225] on div "Espace Auto des Costières" at bounding box center [802, 230] width 723 height 18
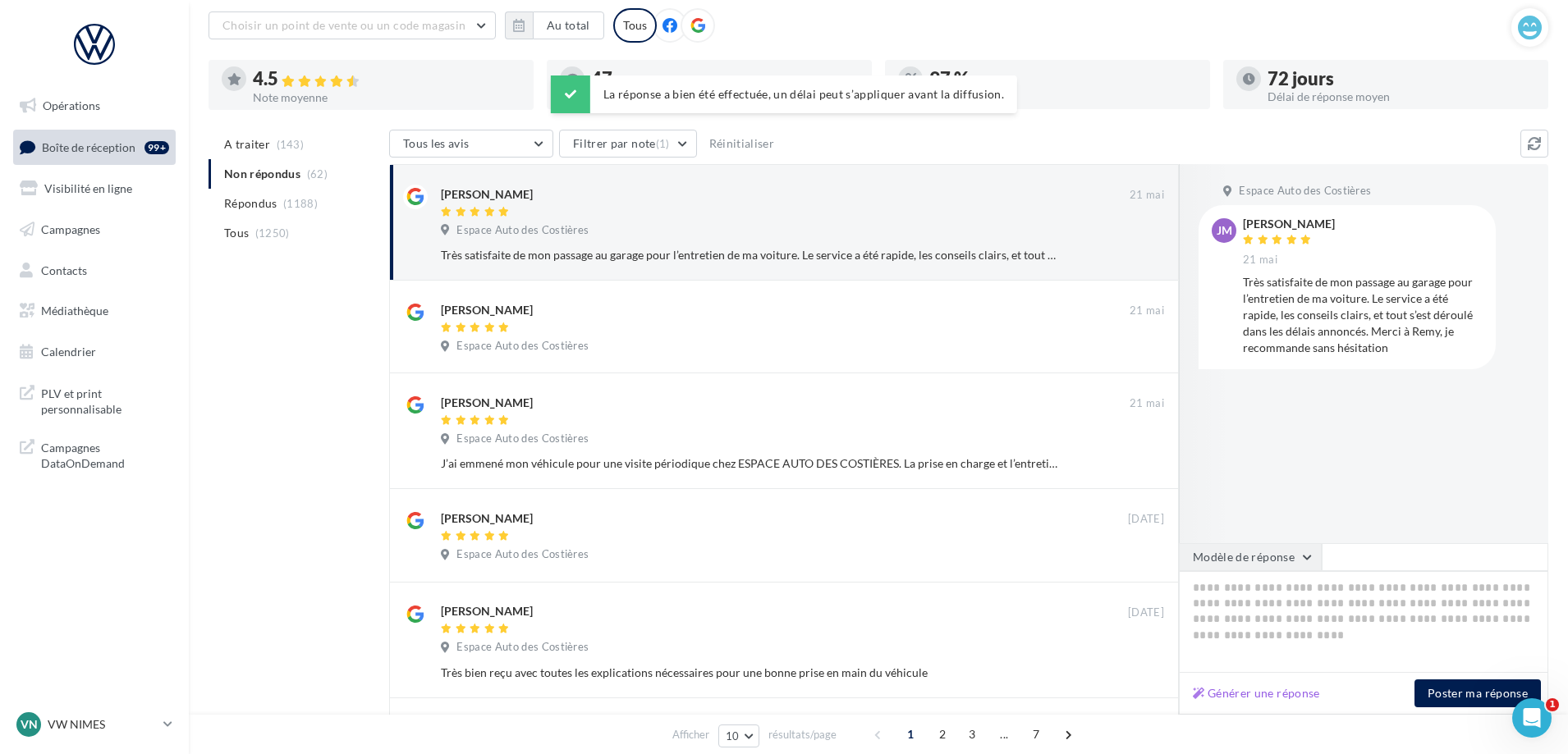
click at [1304, 555] on button "Modèle de réponse" at bounding box center [1250, 557] width 143 height 28
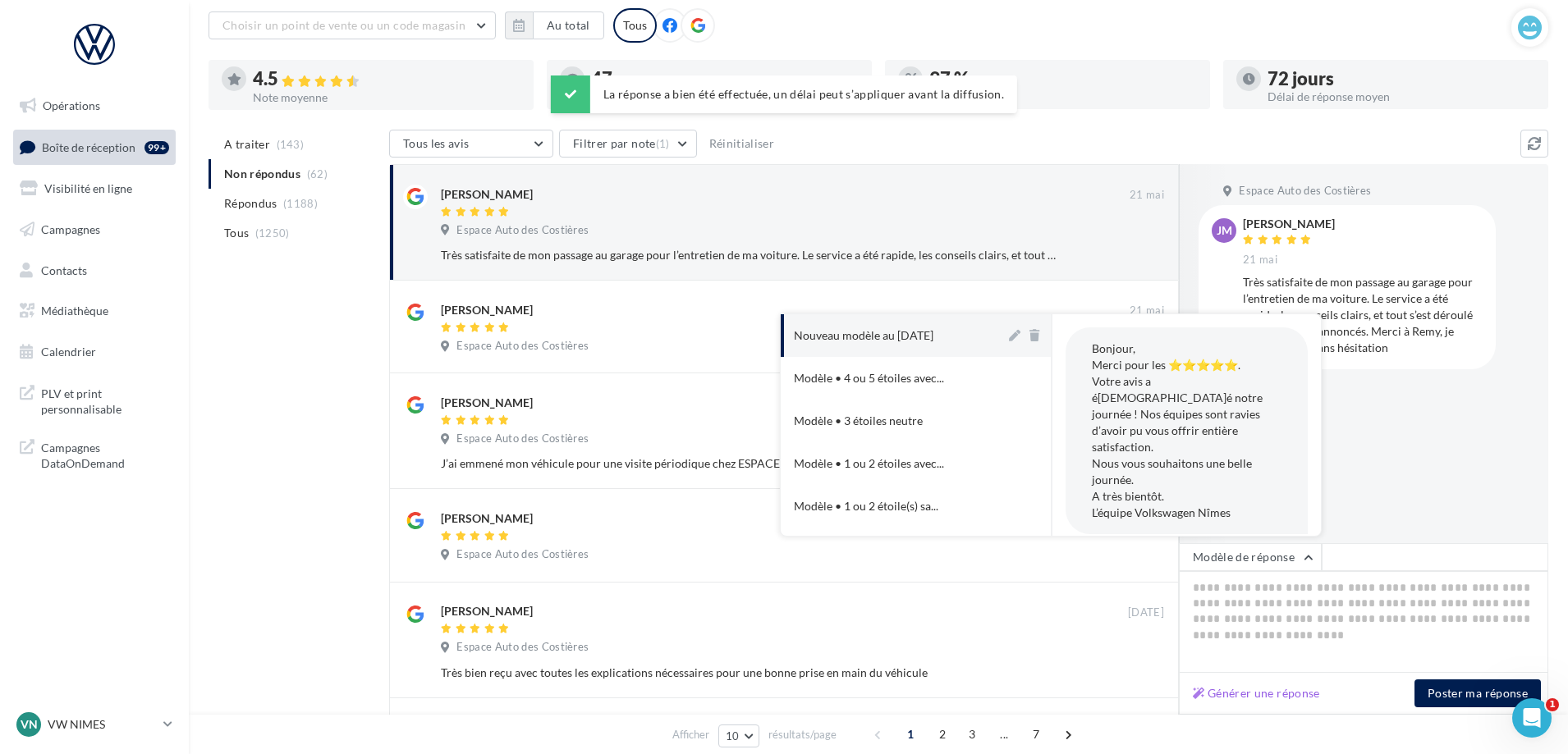
click at [919, 345] on button "Nouveau modèle au [DATE]" at bounding box center [893, 335] width 225 height 43
type textarea "**********"
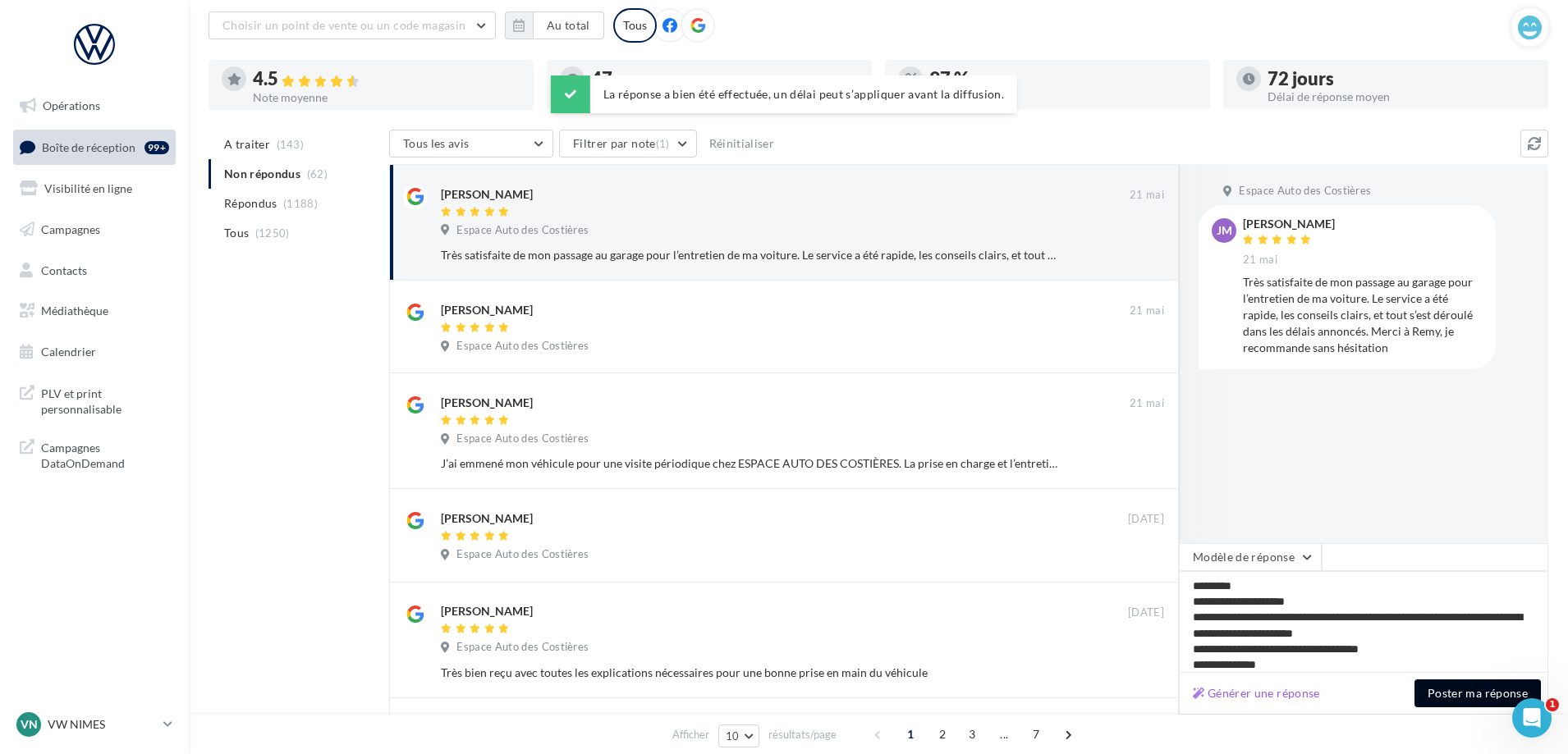
click at [1466, 689] on button "Poster ma réponse" at bounding box center [1477, 693] width 126 height 28
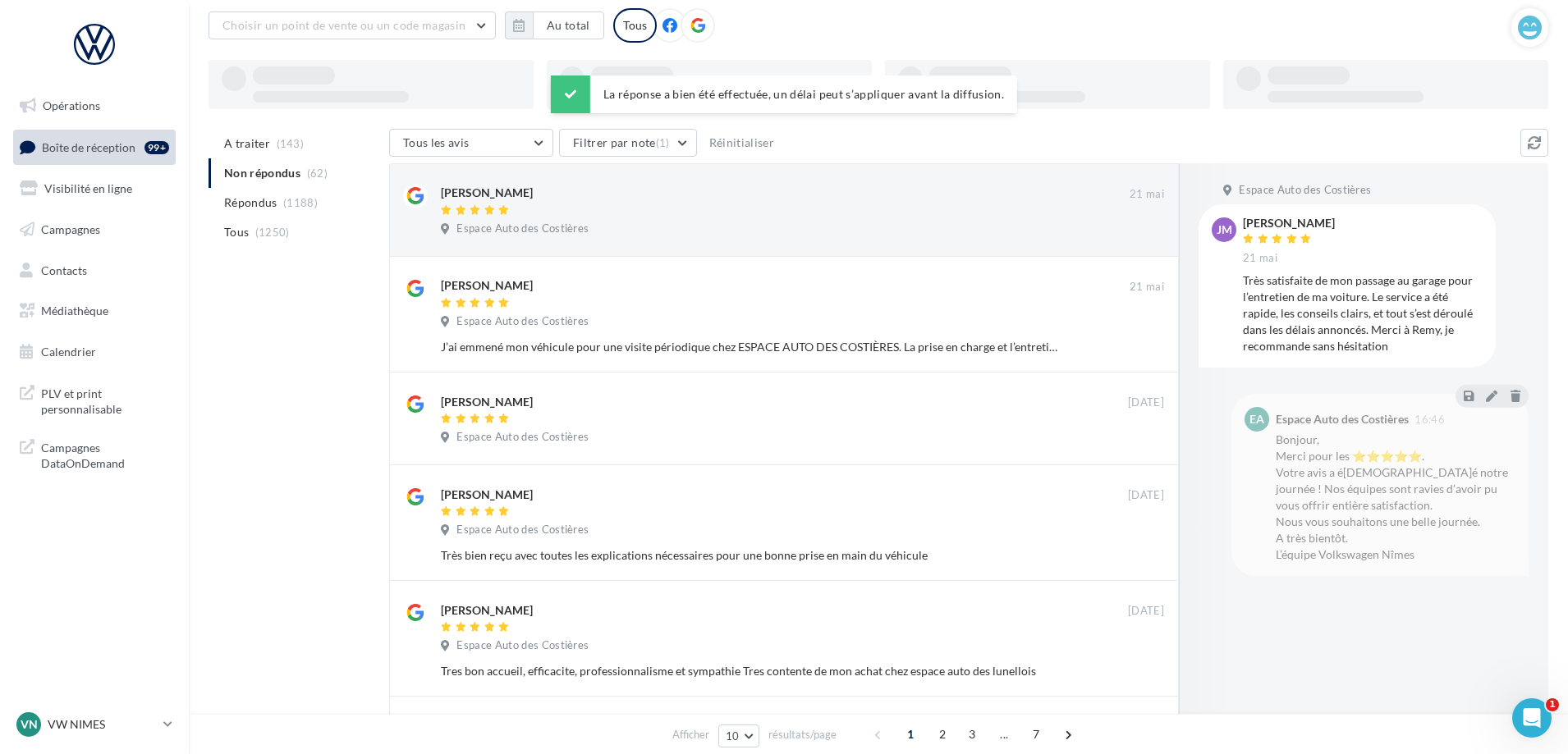
click at [829, 241] on div "[PERSON_NAME] [DATE] Espace Auto des Costières Ignorer" at bounding box center [802, 214] width 723 height 59
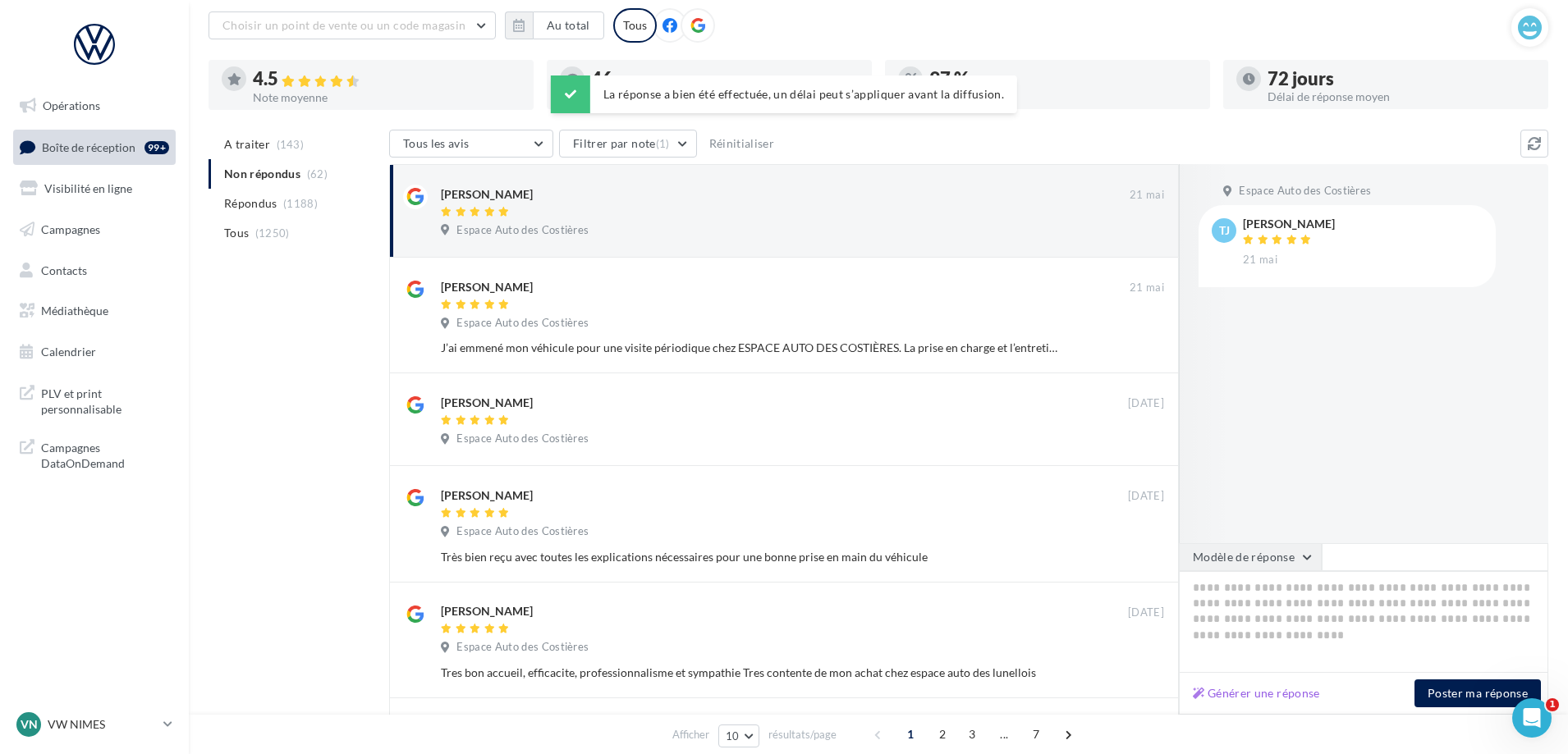
click at [1259, 552] on button "Modèle de réponse" at bounding box center [1250, 557] width 143 height 28
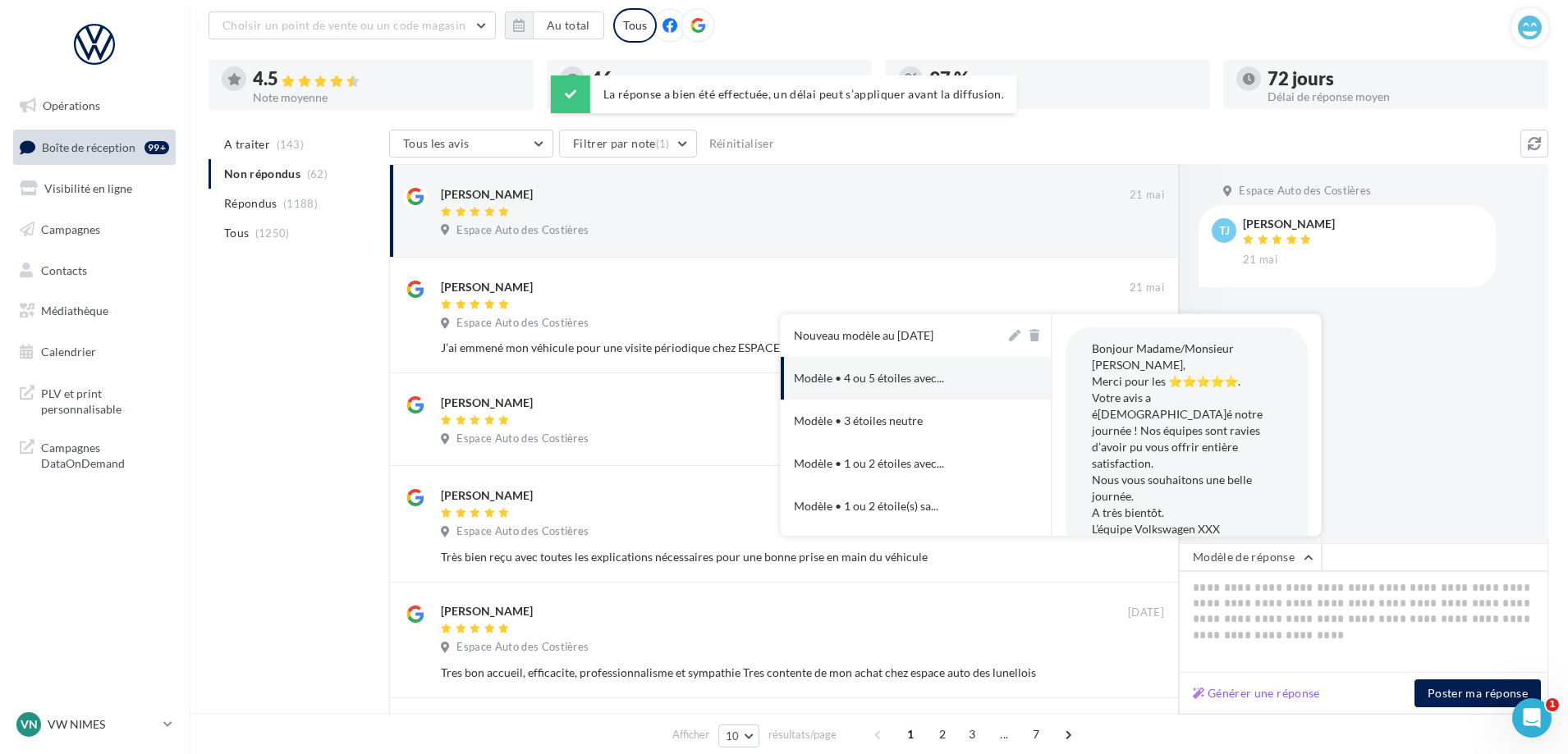
click at [932, 341] on div "Nouveau modèle au [DATE]" at bounding box center [863, 335] width 140 height 17
type textarea "**********"
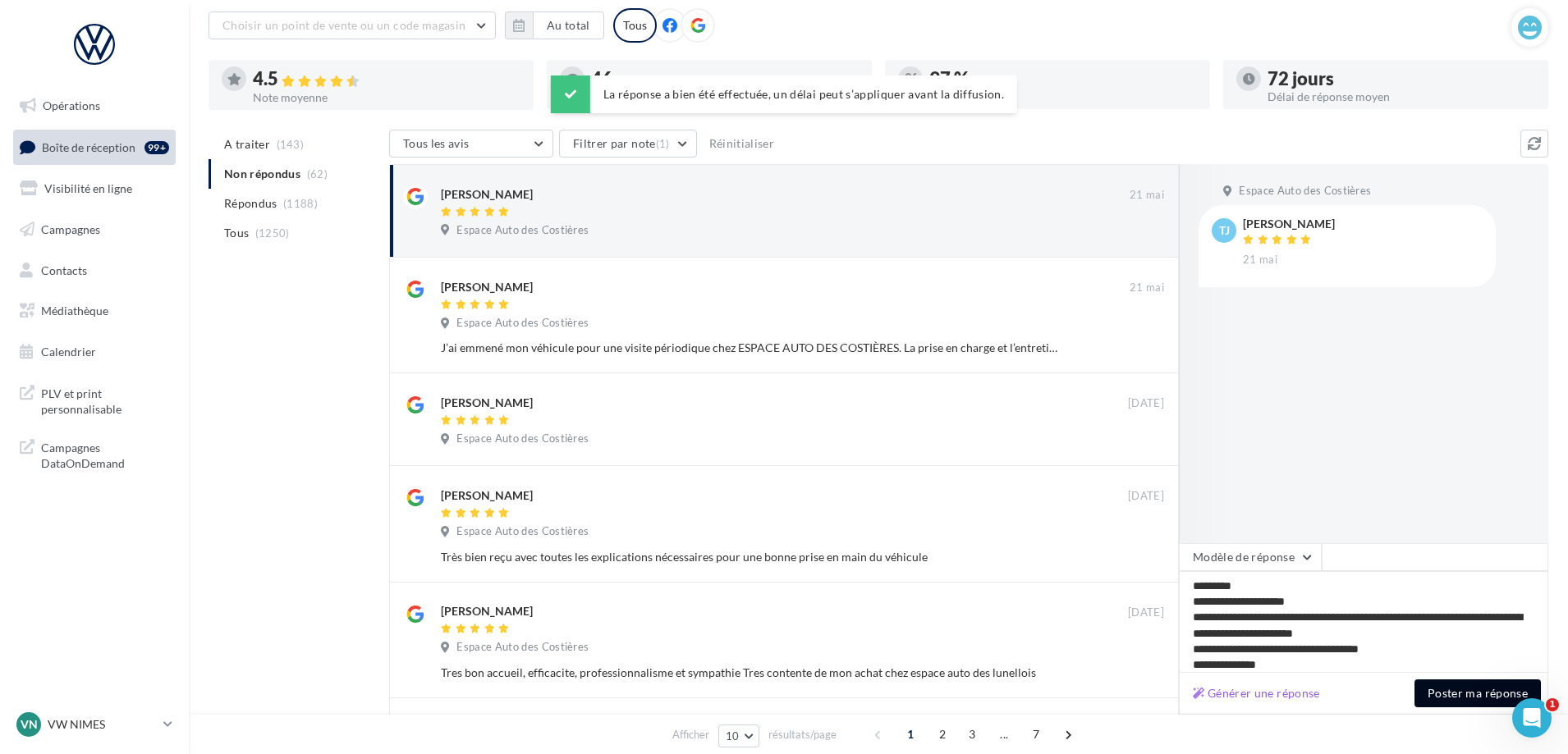
click at [1465, 697] on button "Poster ma réponse" at bounding box center [1477, 693] width 126 height 28
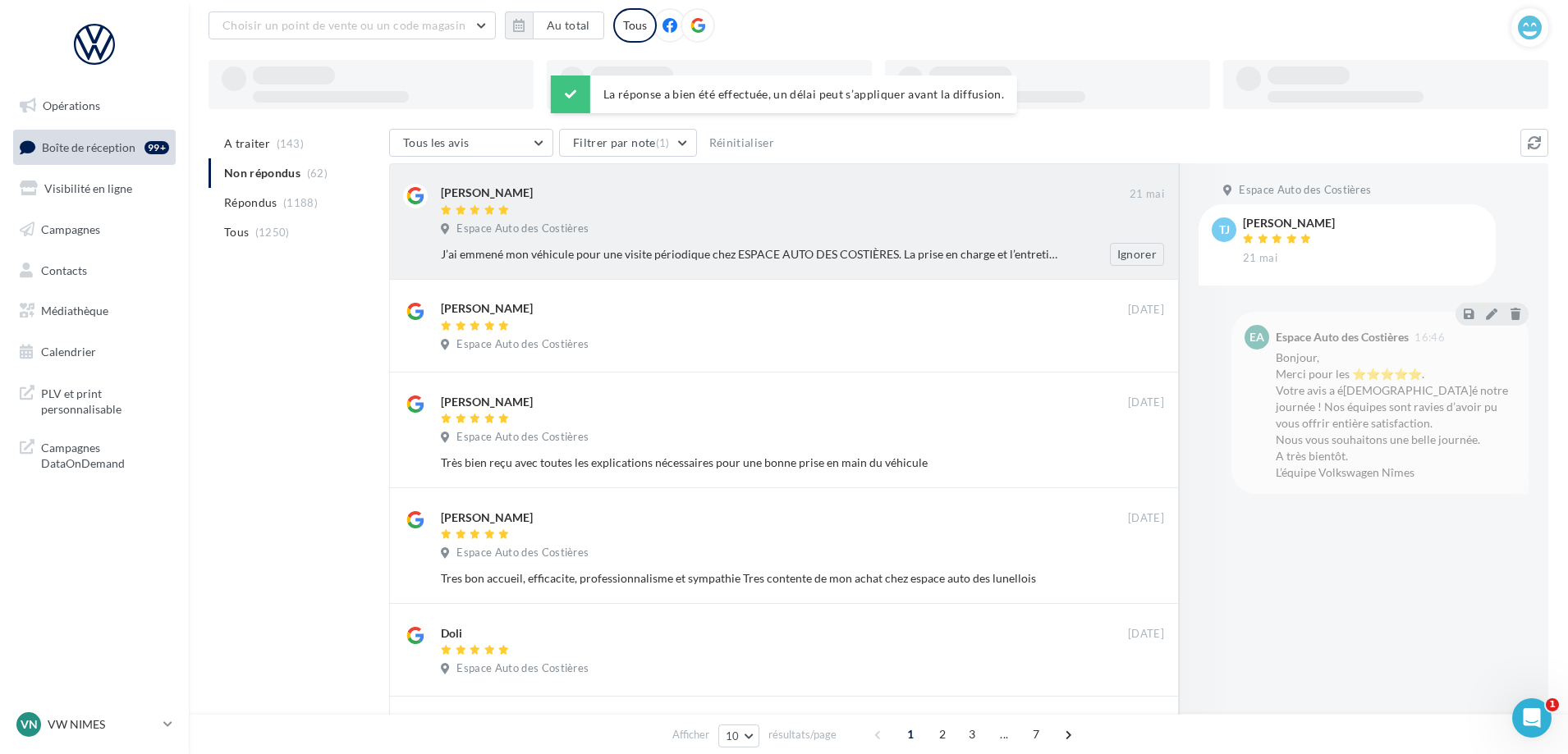
click at [867, 242] on div "[PERSON_NAME] [DATE] Espace Auto des Costières J’ai emmené mon véhicule pour un…" at bounding box center [802, 225] width 723 height 82
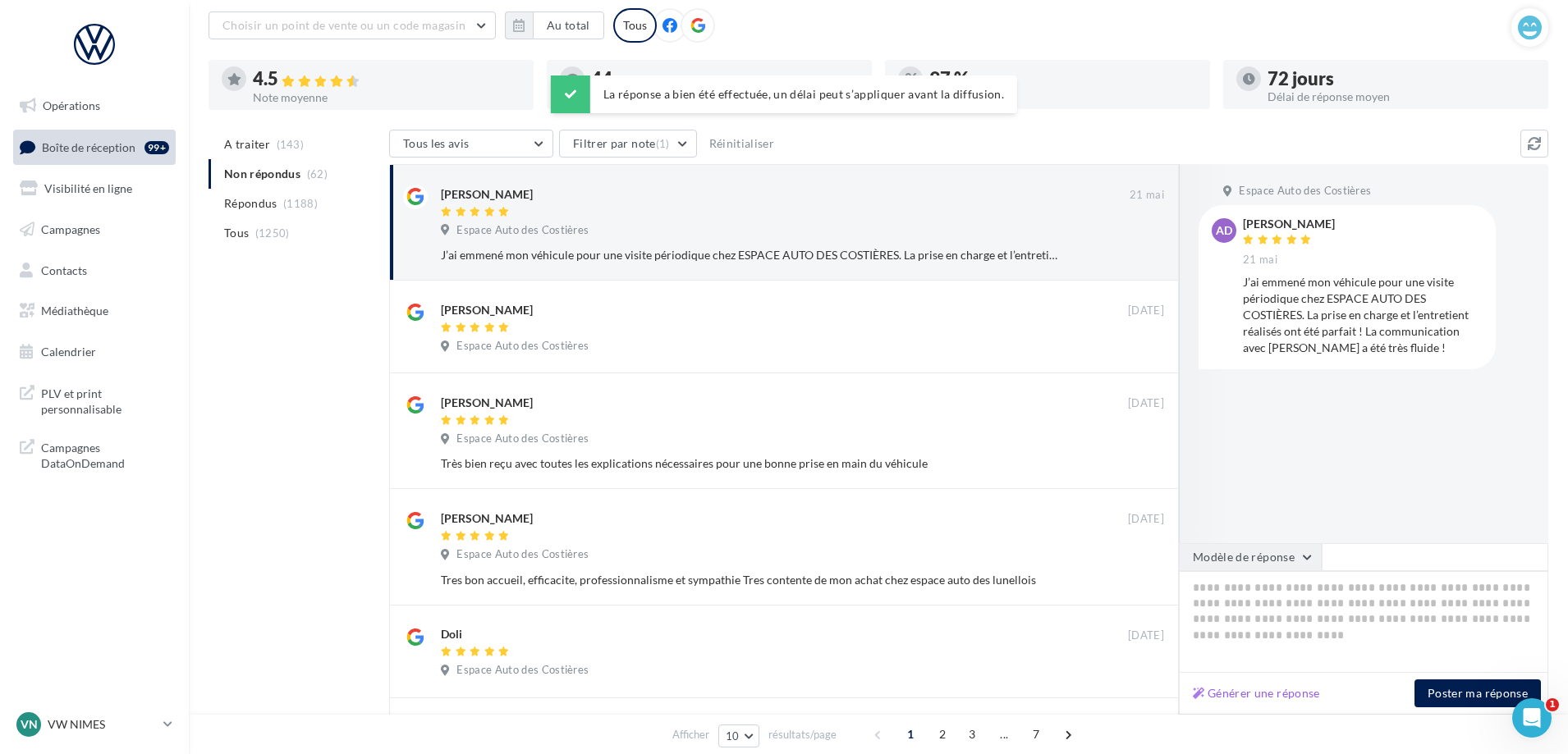
click at [1292, 559] on button "Modèle de réponse" at bounding box center [1250, 557] width 143 height 28
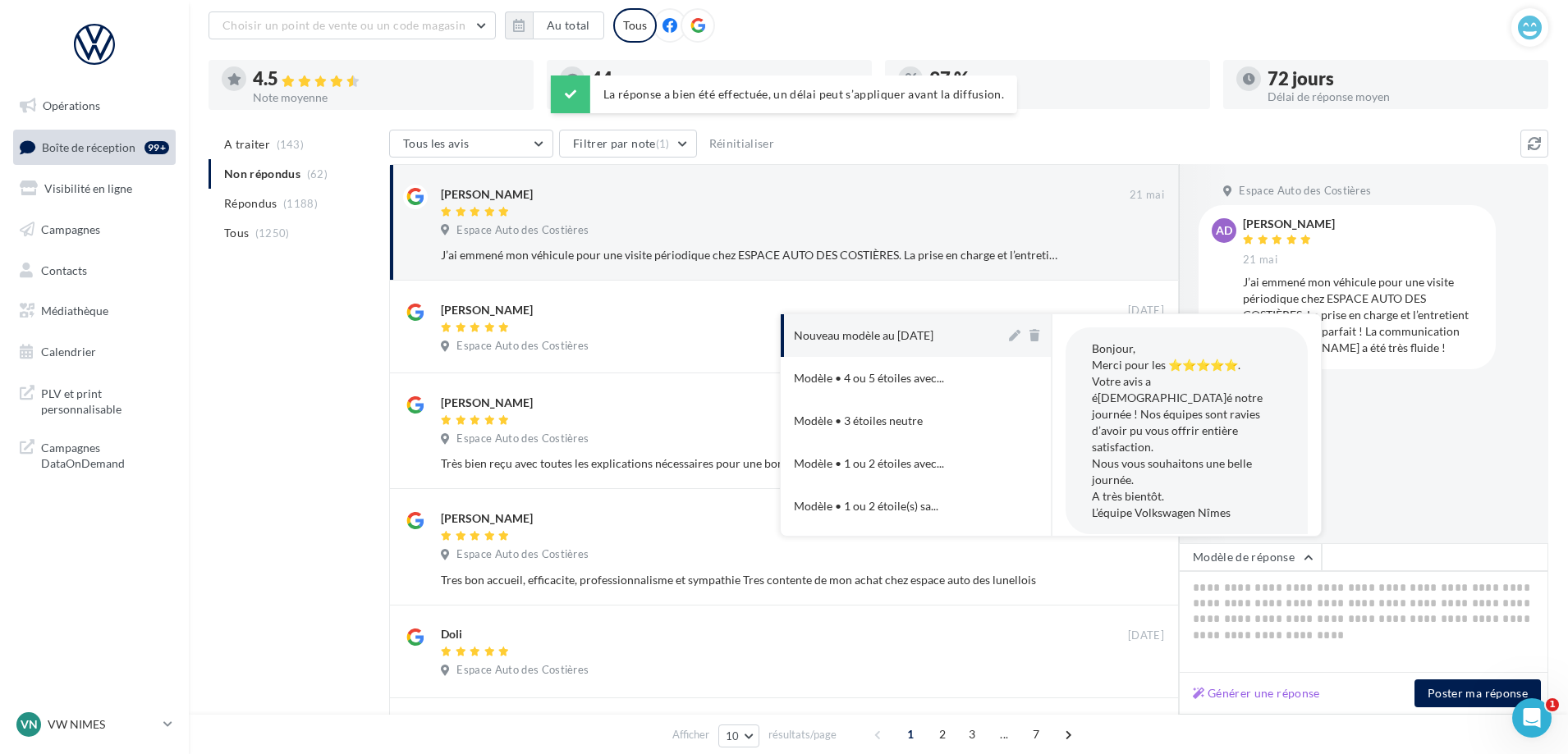
click at [932, 341] on div "Nouveau modèle au [DATE]" at bounding box center [863, 335] width 140 height 17
type textarea "**********"
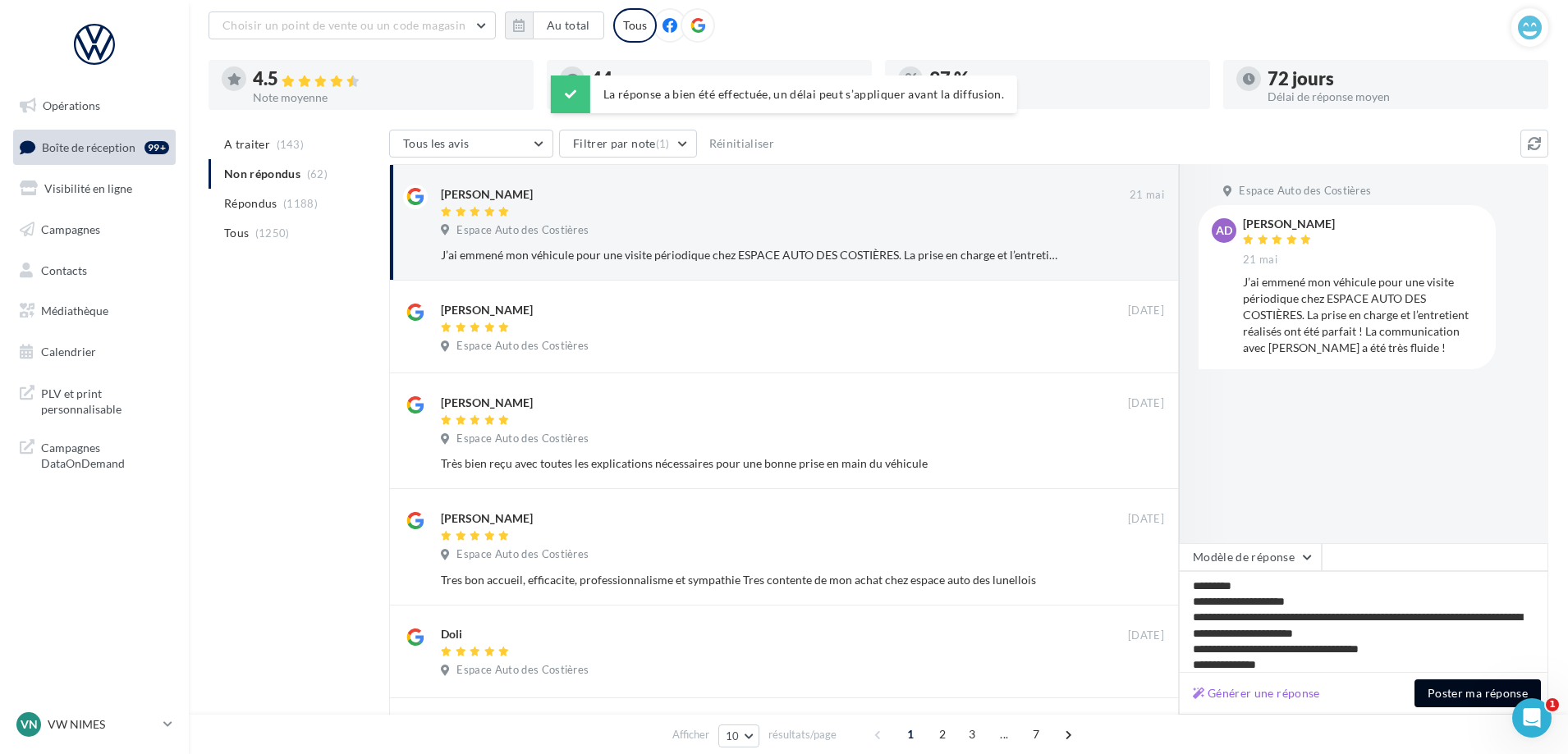
click at [1461, 702] on button "Poster ma réponse" at bounding box center [1477, 693] width 126 height 28
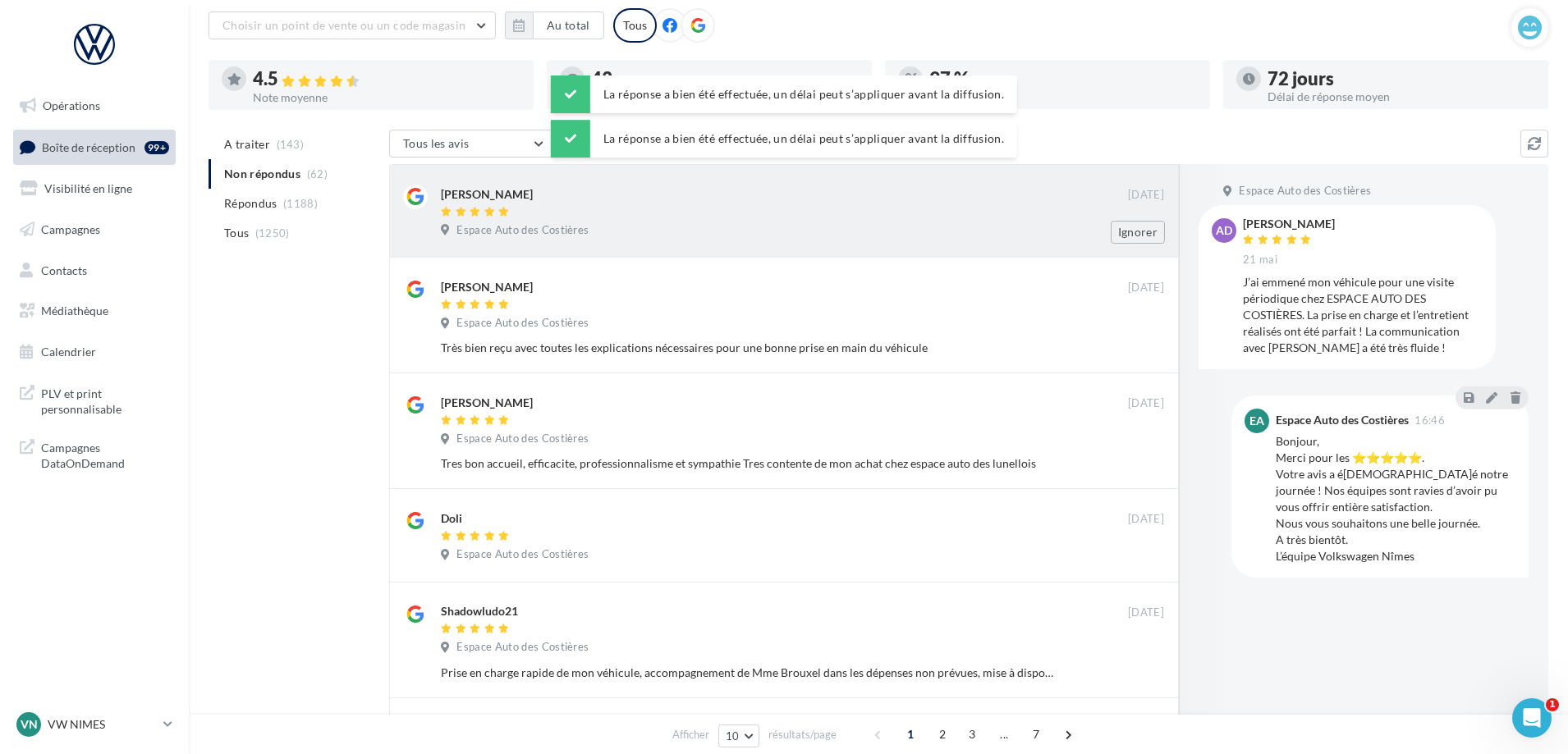
click at [812, 236] on div "Espace Auto des Costières" at bounding box center [802, 232] width 723 height 18
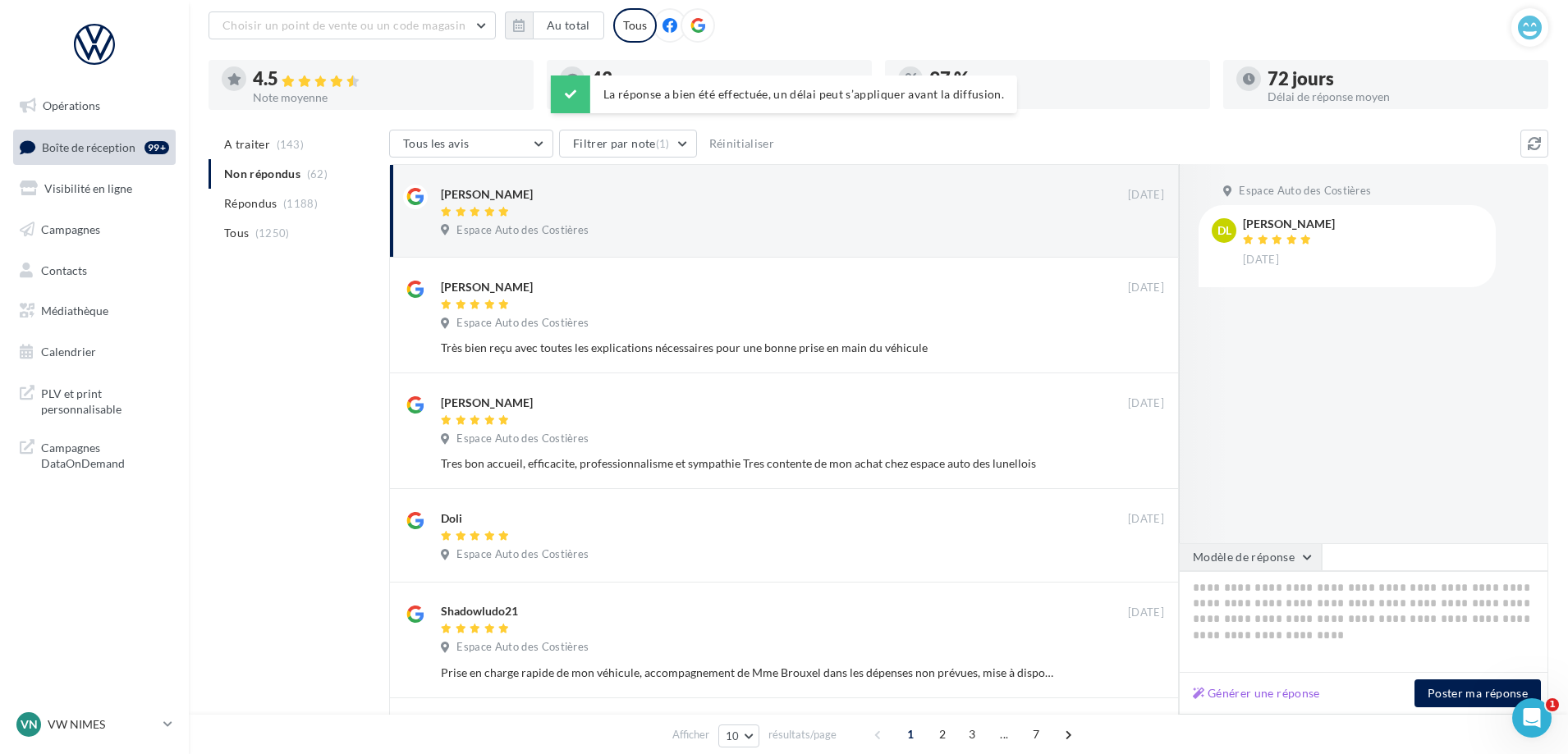
click at [1286, 543] on button "Modèle de réponse" at bounding box center [1250, 557] width 143 height 28
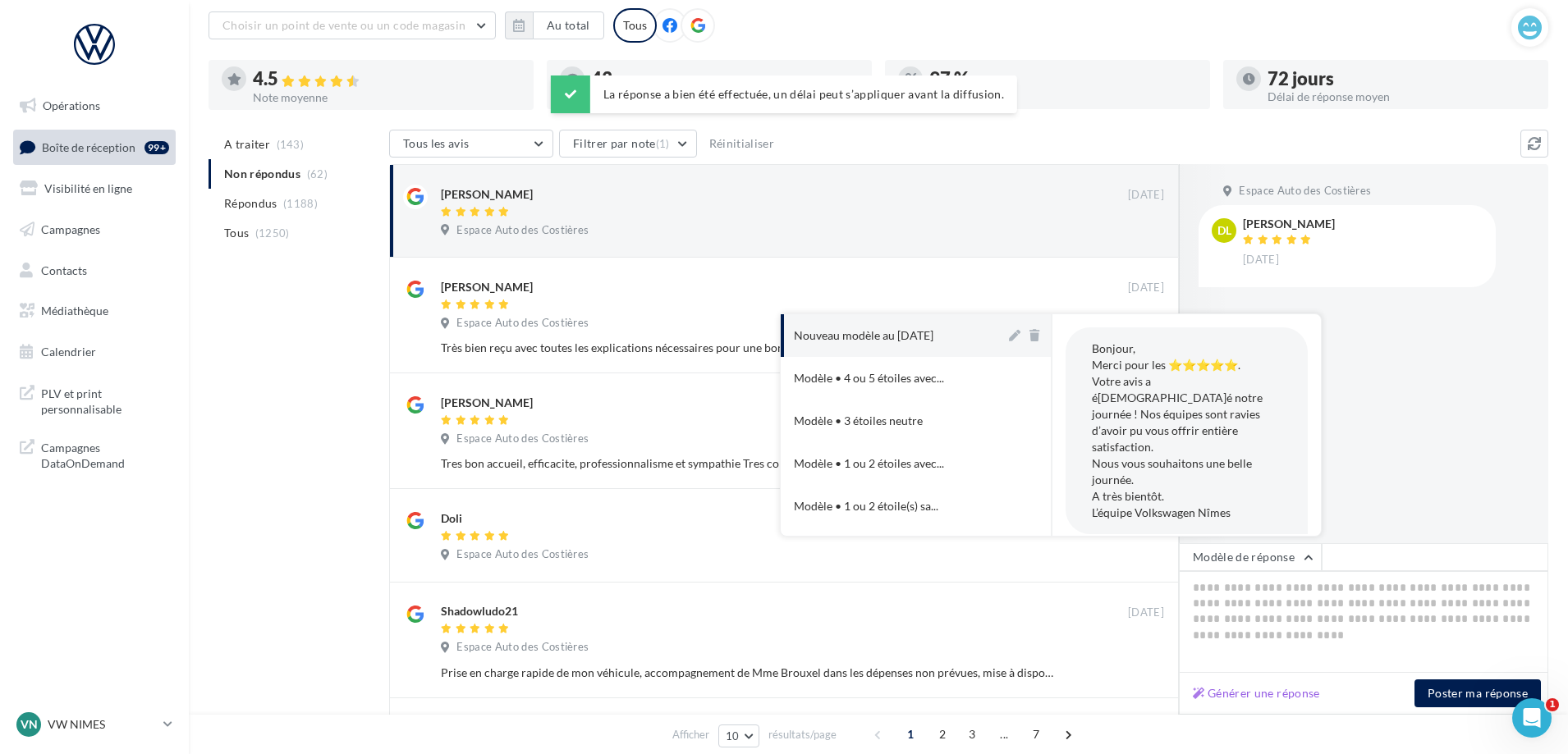
click at [965, 347] on button "Nouveau modèle au [DATE]" at bounding box center [893, 335] width 225 height 43
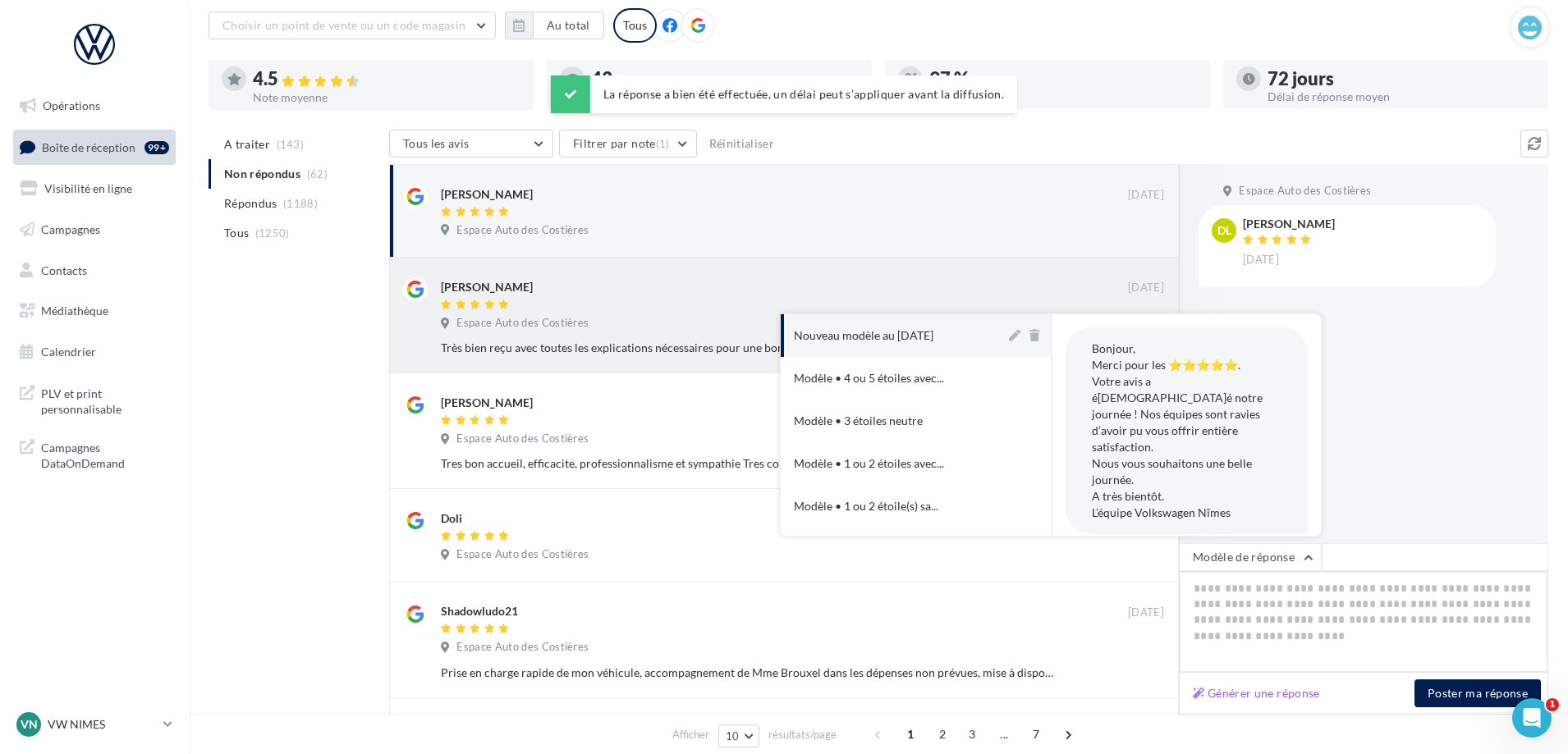
type textarea "**********"
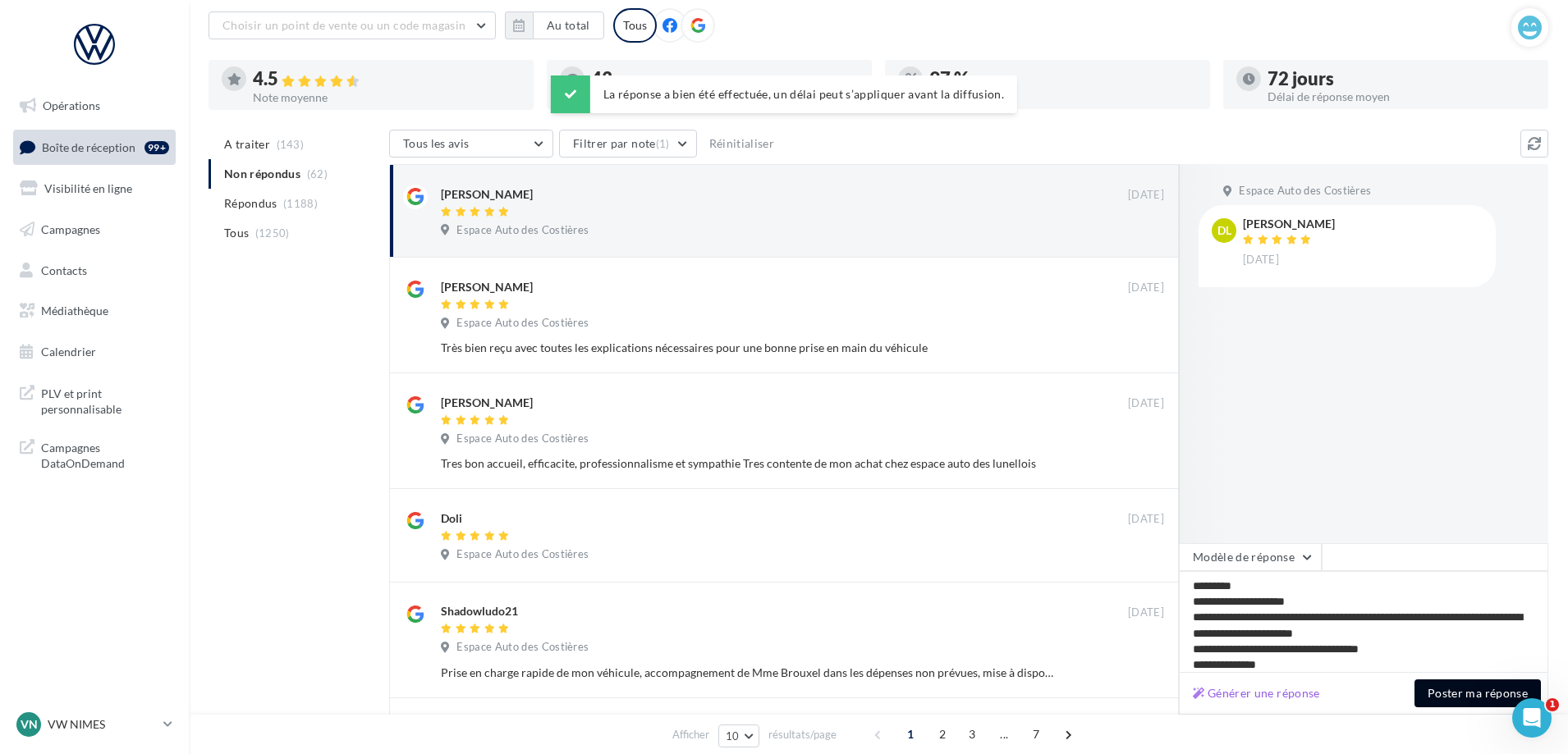
click at [1483, 699] on button "Poster ma réponse" at bounding box center [1477, 693] width 126 height 28
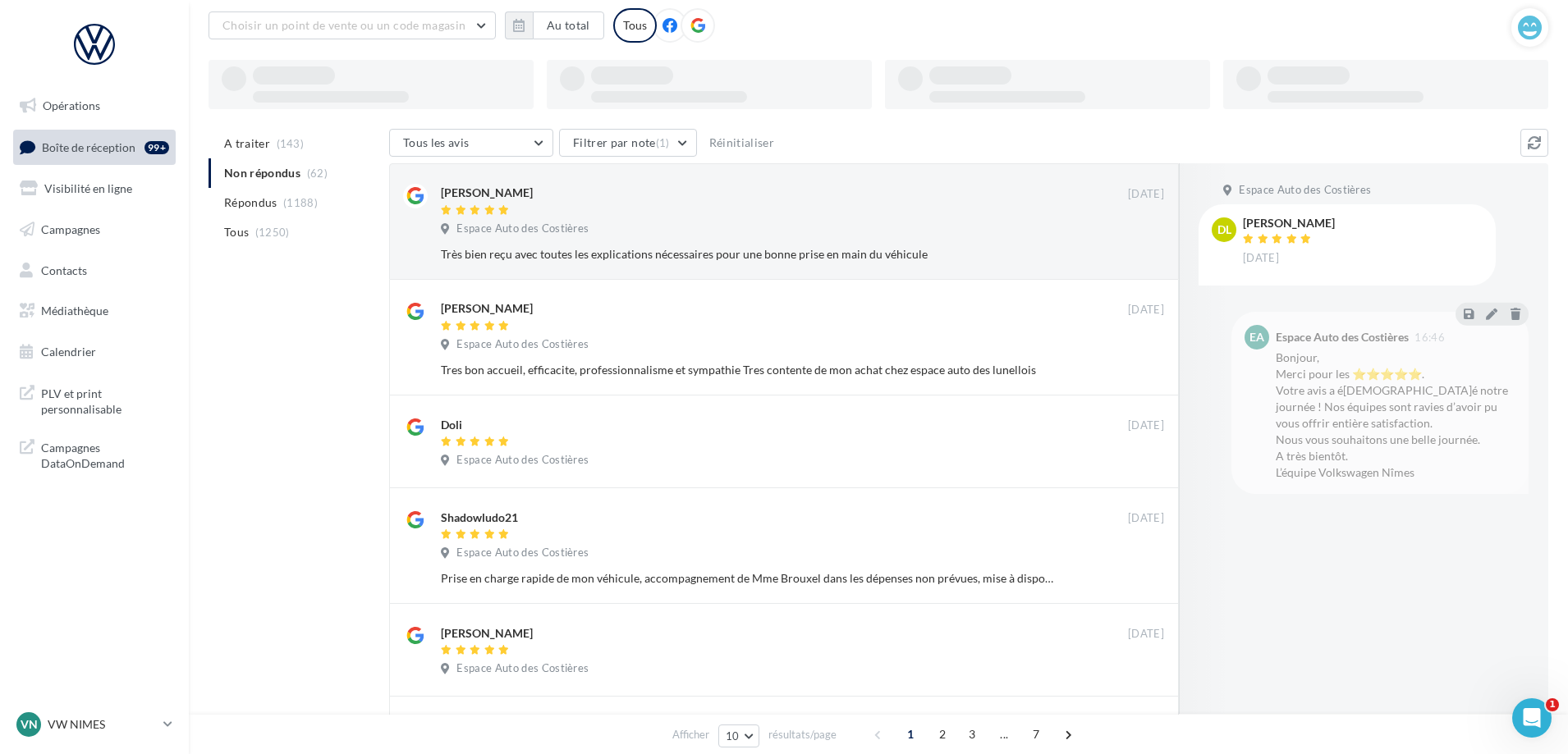
click at [869, 236] on div "Espace Auto des Costières" at bounding box center [802, 230] width 723 height 18
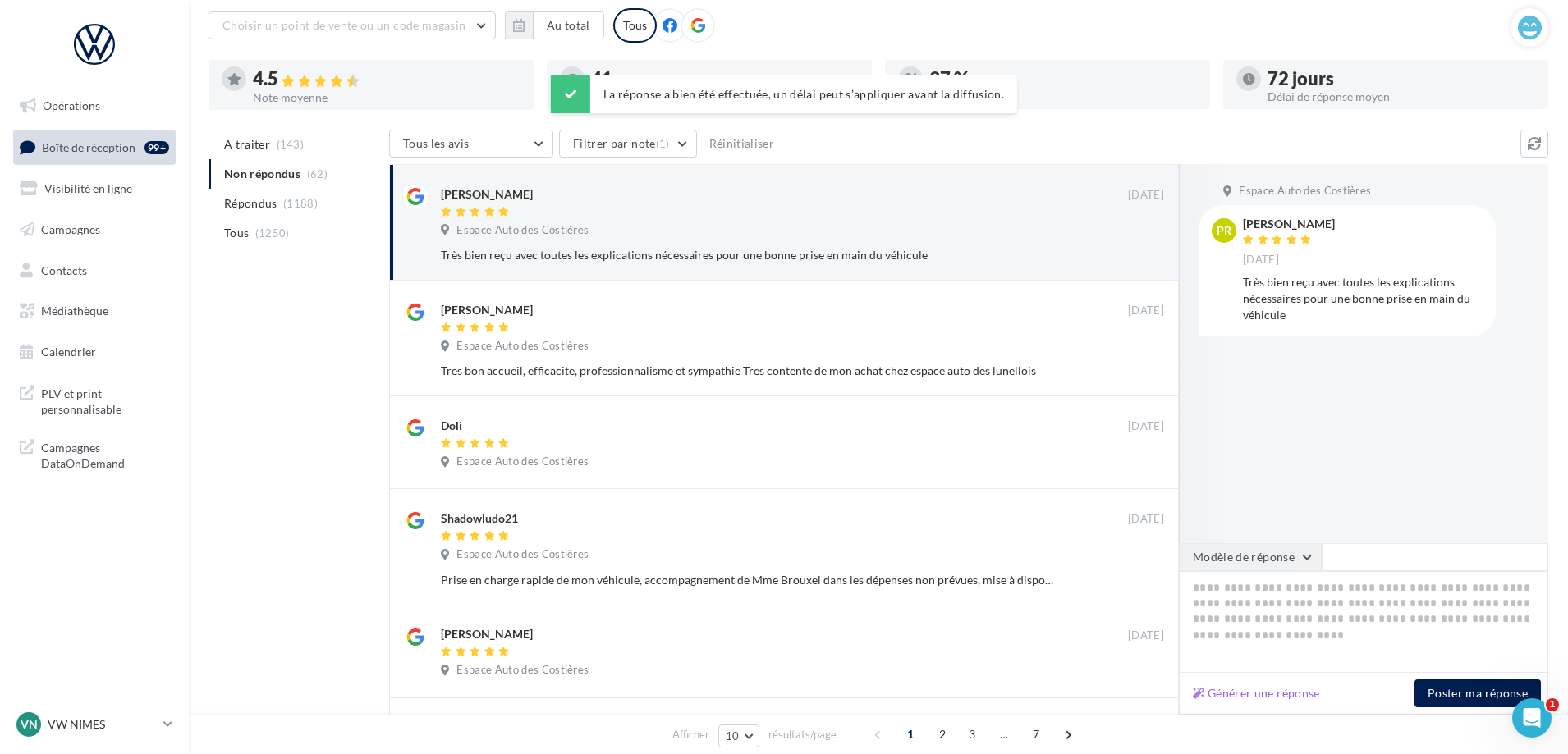
click at [1281, 559] on button "Modèle de réponse" at bounding box center [1250, 557] width 143 height 28
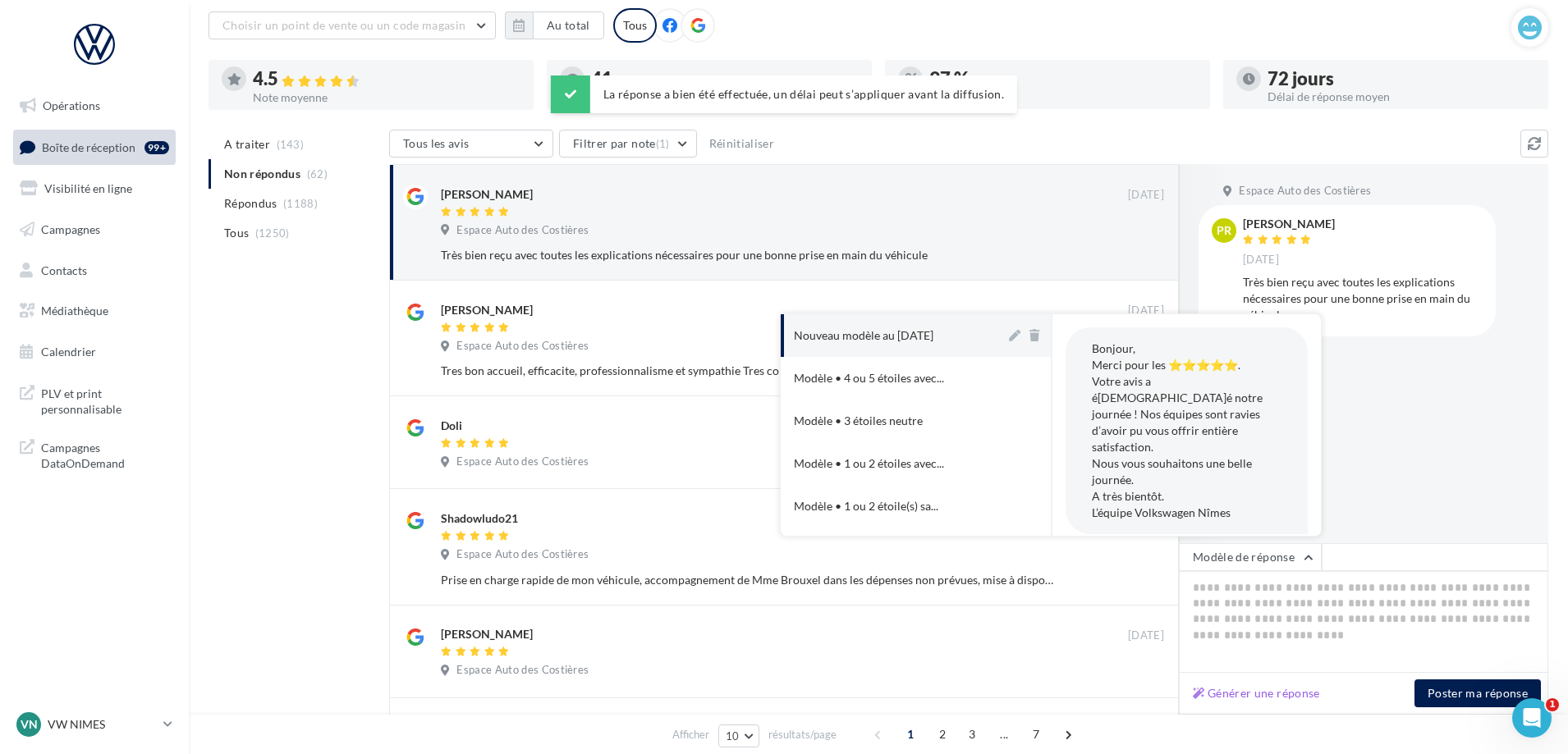
click at [922, 323] on button "Nouveau modèle au [DATE]" at bounding box center [893, 335] width 225 height 43
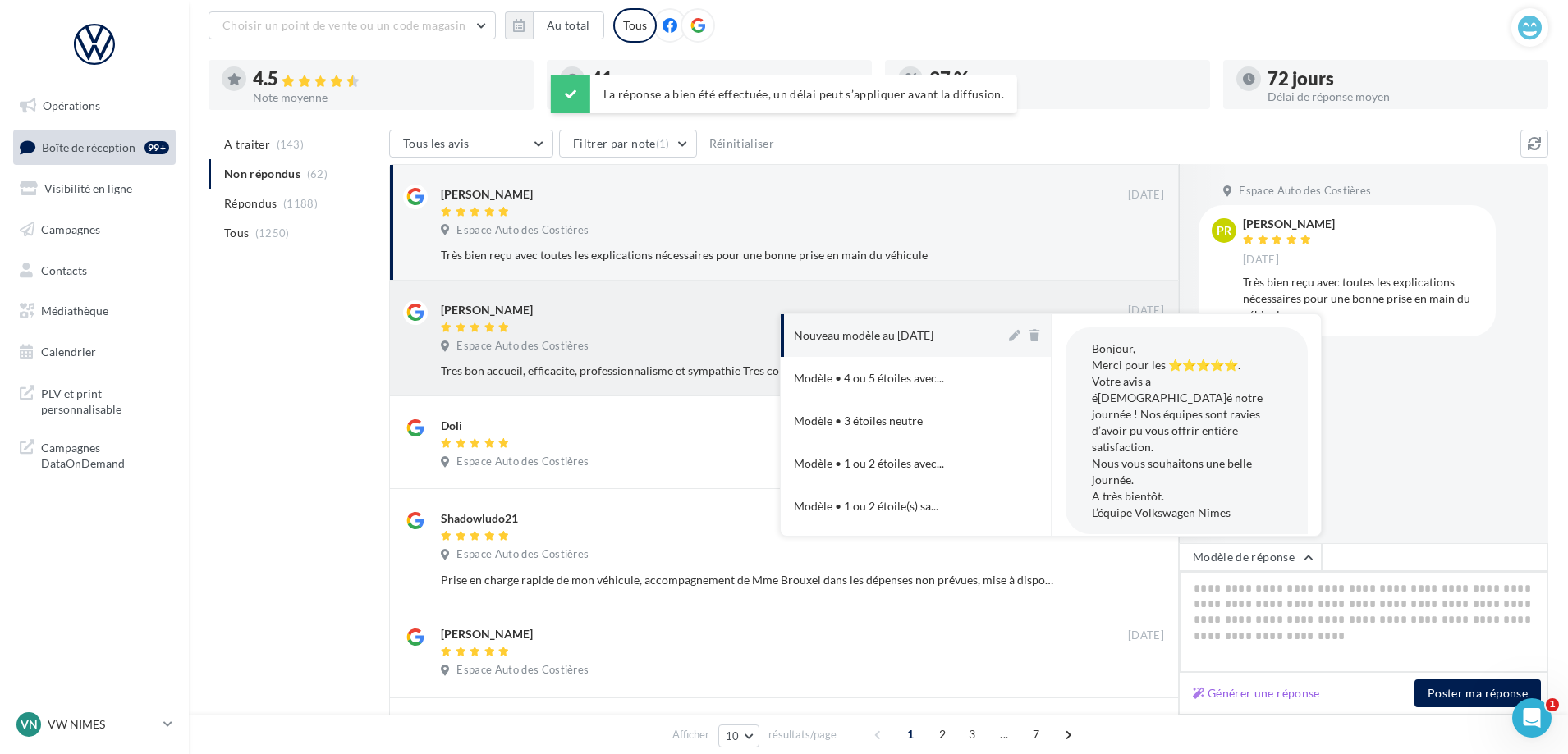
type textarea "**********"
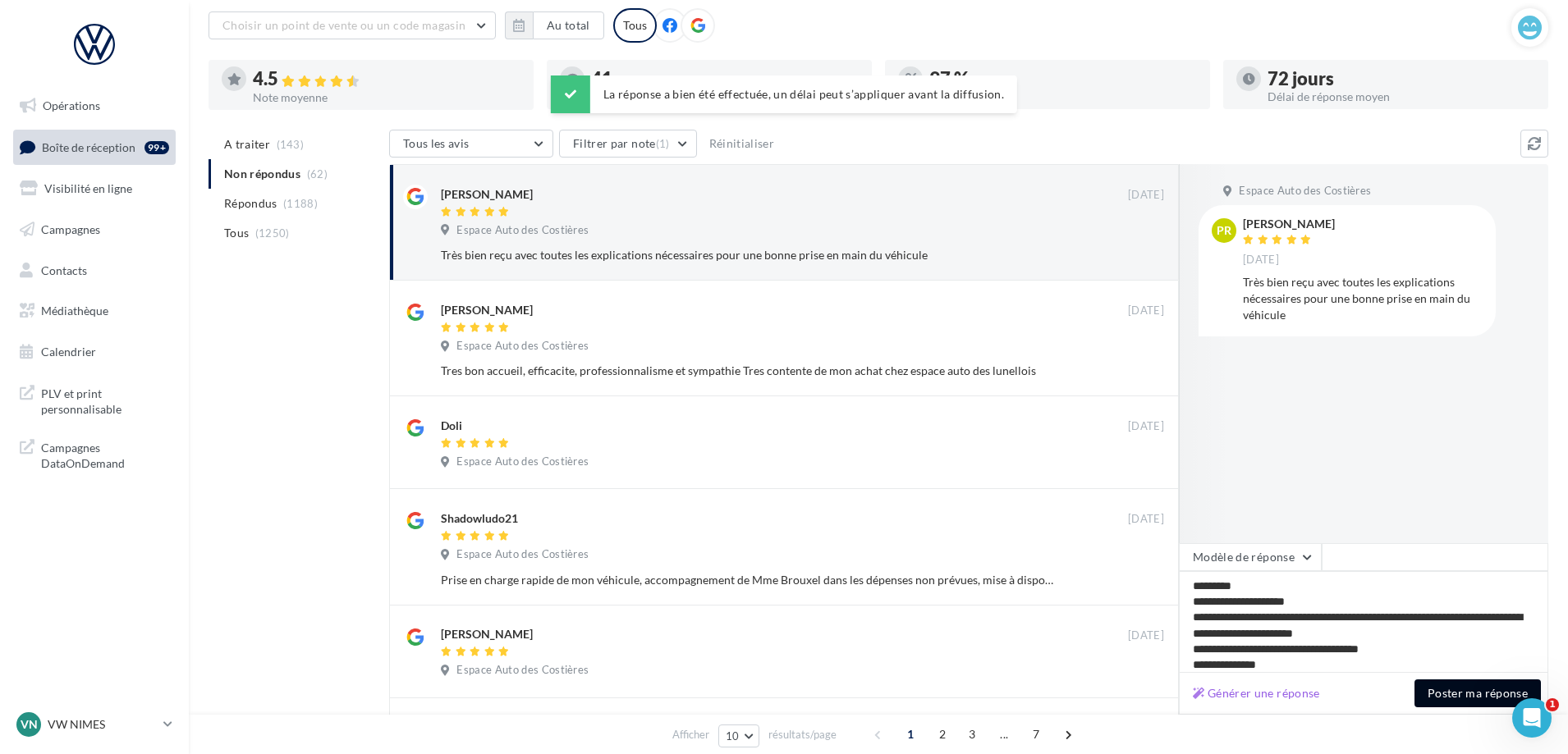
click at [1488, 690] on button "Poster ma réponse" at bounding box center [1477, 693] width 126 height 28
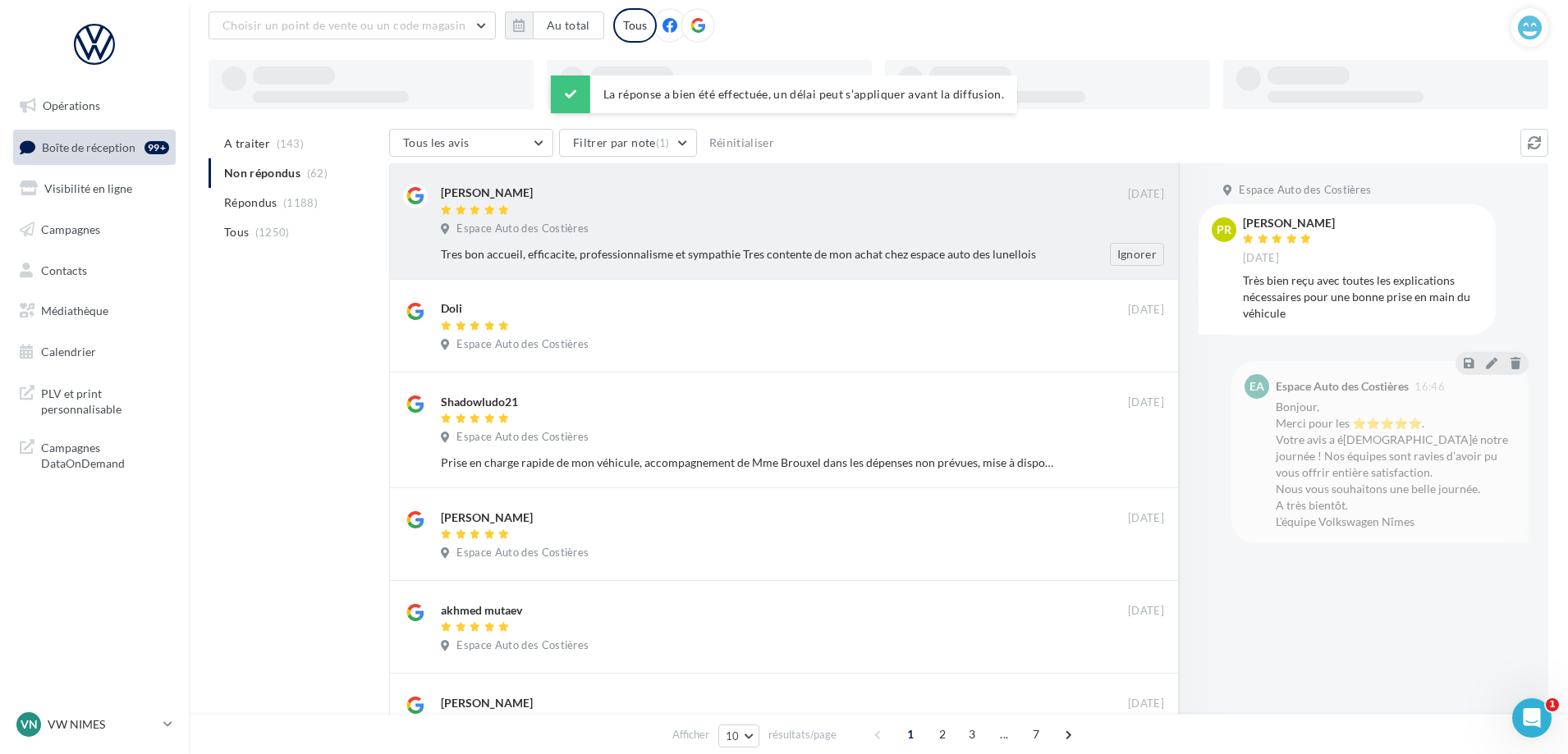
click at [952, 233] on div "Espace Auto des Costières" at bounding box center [802, 230] width 723 height 18
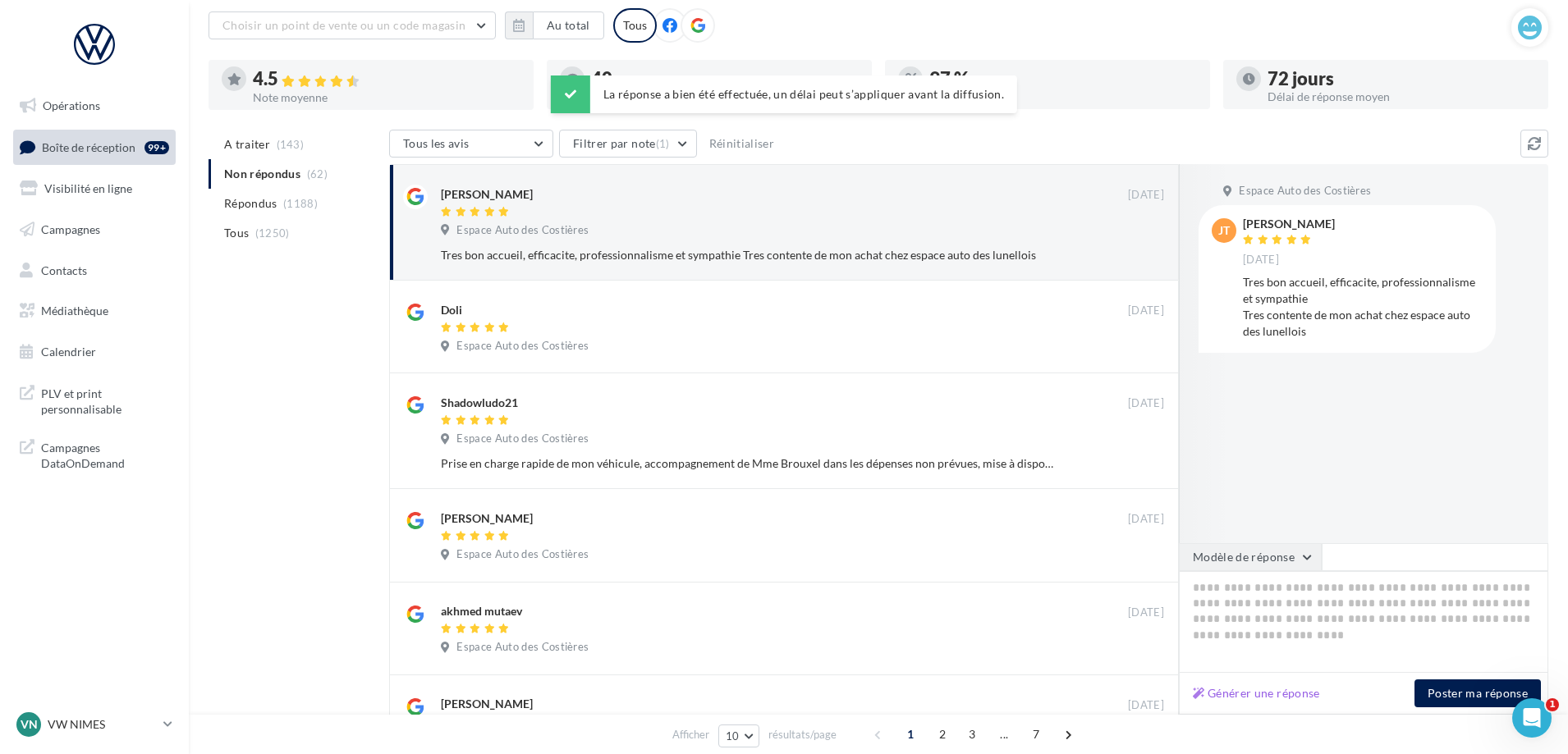
click at [1279, 549] on button "Modèle de réponse" at bounding box center [1250, 557] width 143 height 28
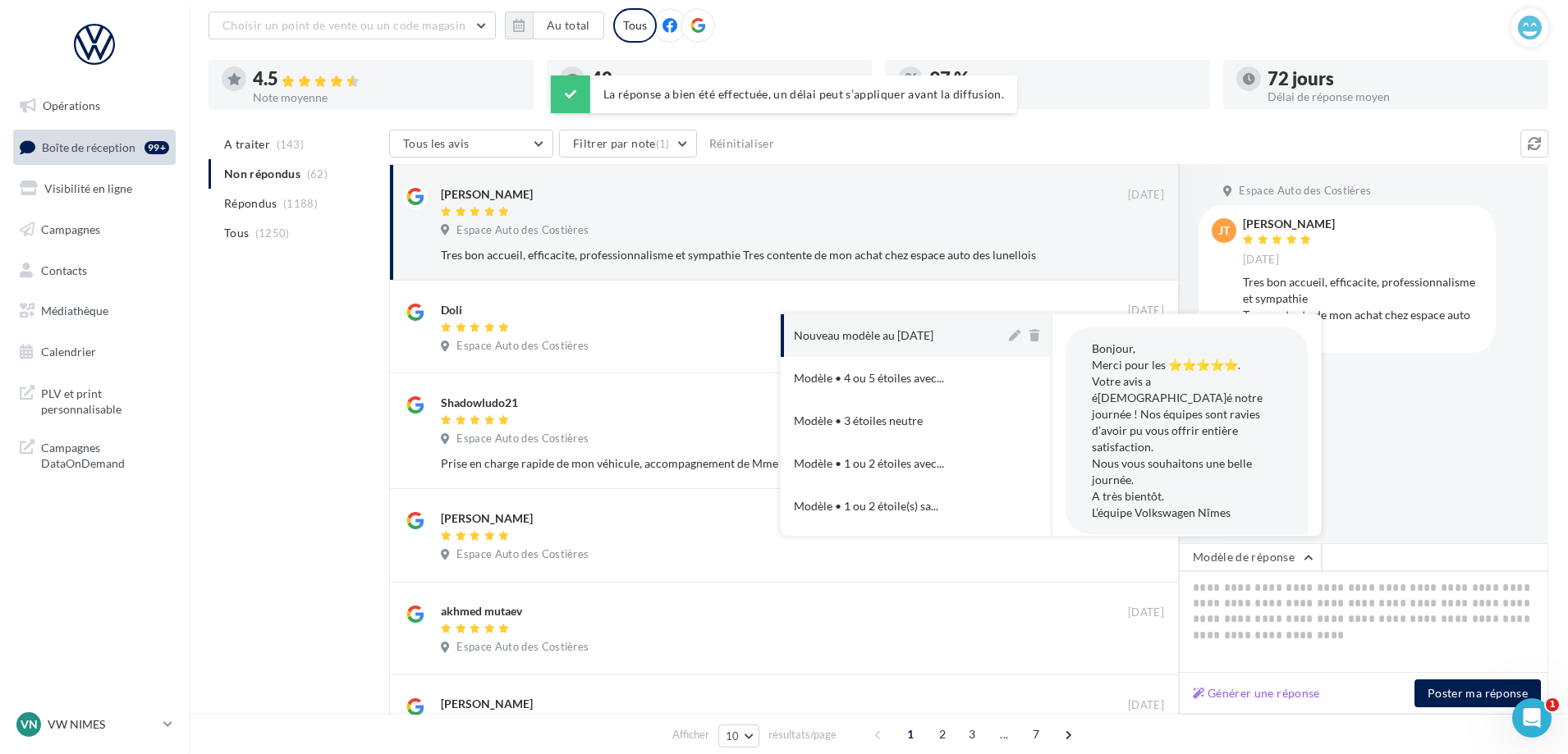
click at [957, 328] on button "Nouveau modèle au [DATE]" at bounding box center [893, 335] width 225 height 43
type textarea "**********"
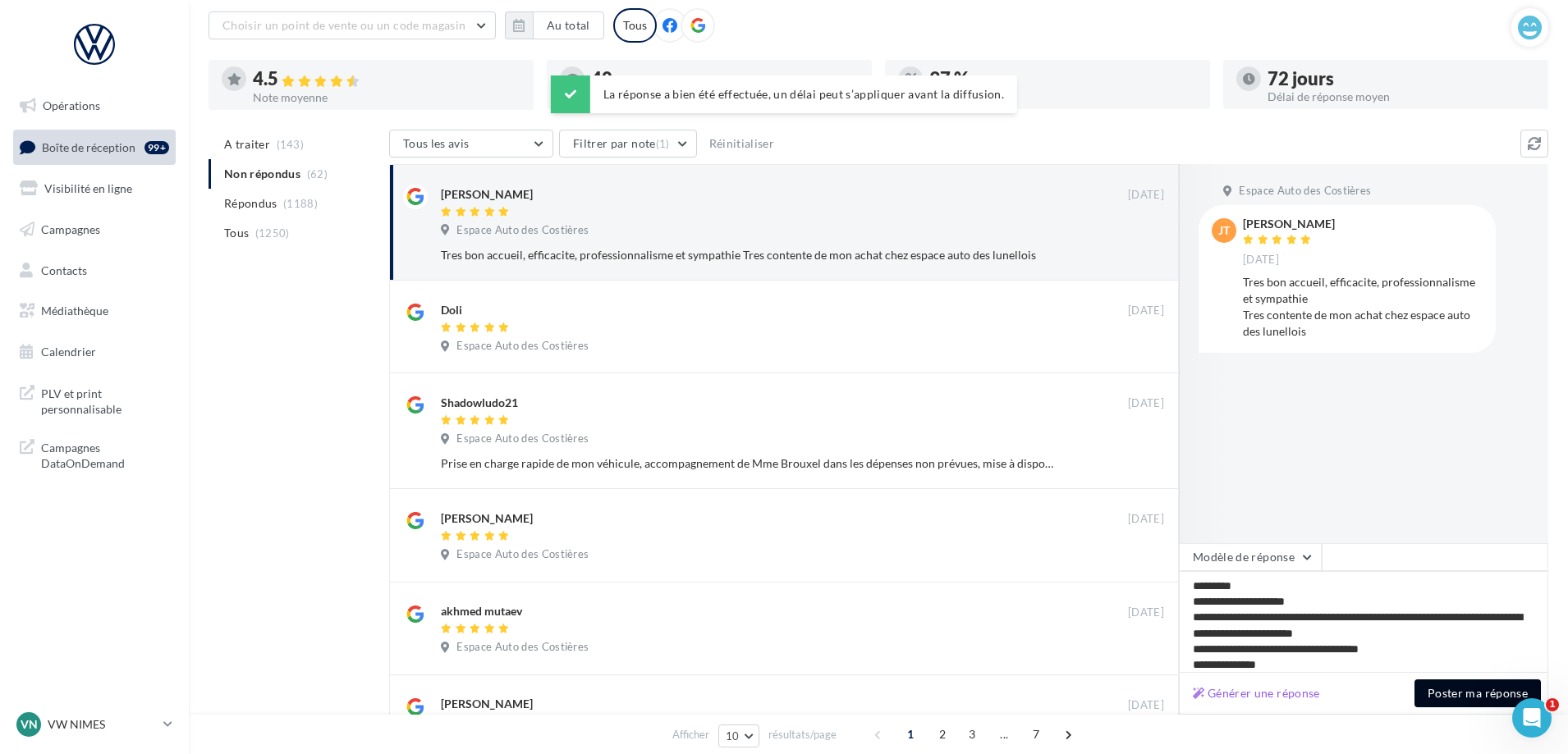
click at [1466, 704] on button "Poster ma réponse" at bounding box center [1477, 693] width 126 height 28
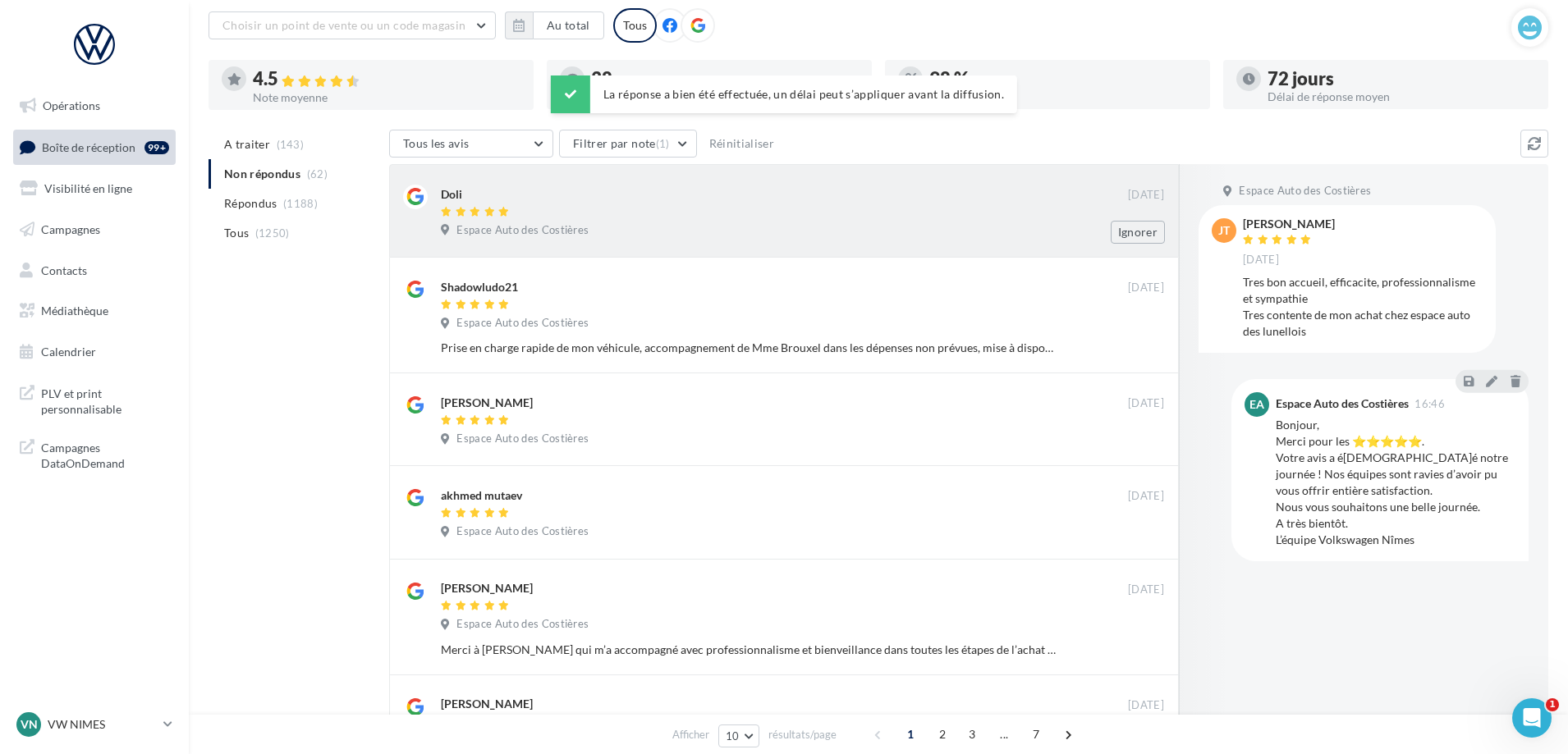
drag, startPoint x: 953, startPoint y: 227, endPoint x: 932, endPoint y: 257, distance: 36.6
click at [953, 228] on div "Espace Auto des Costières" at bounding box center [802, 232] width 723 height 18
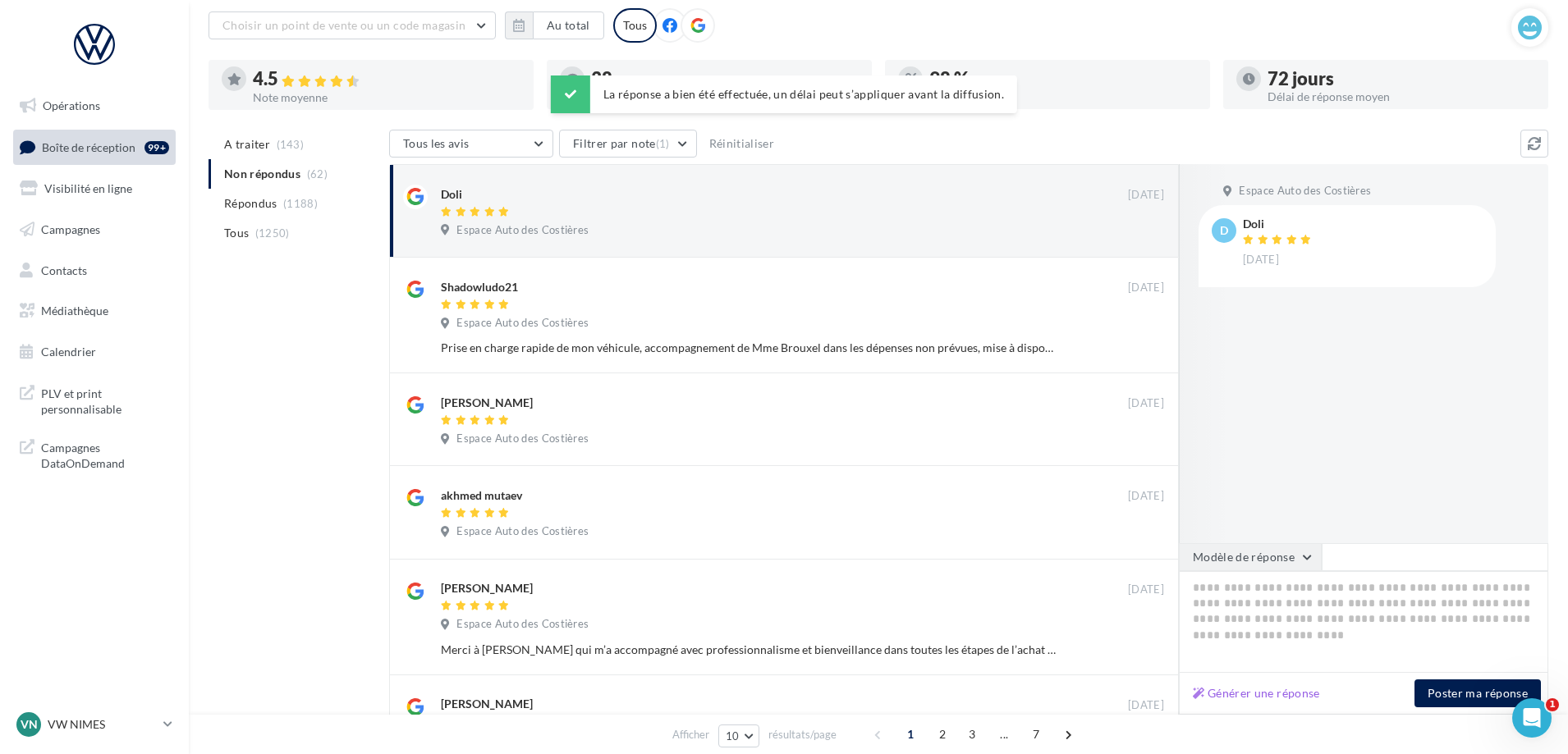
click at [1220, 554] on button "Modèle de réponse" at bounding box center [1250, 557] width 143 height 28
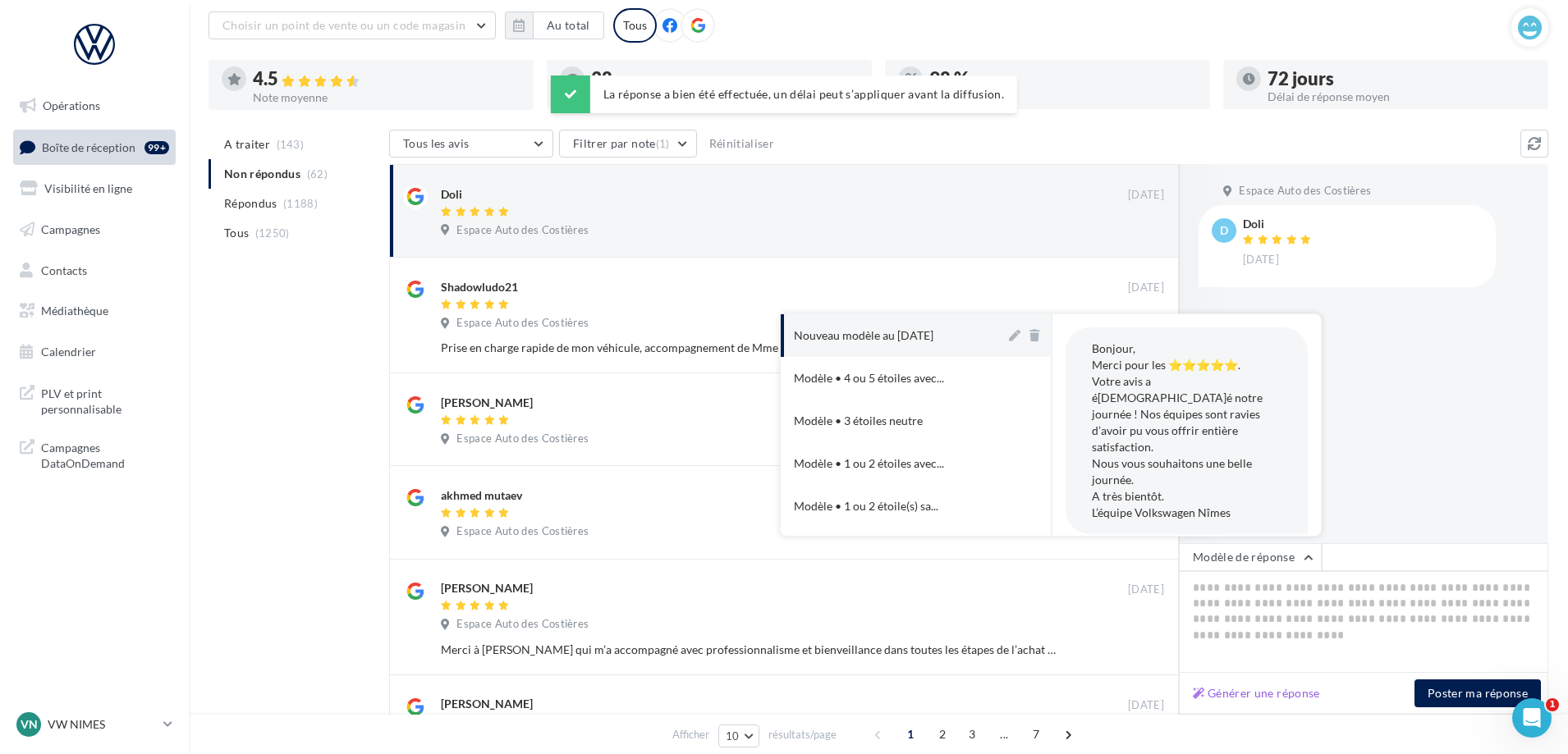
click at [849, 336] on div "Nouveau modèle au [DATE]" at bounding box center [863, 335] width 140 height 17
type textarea "**********"
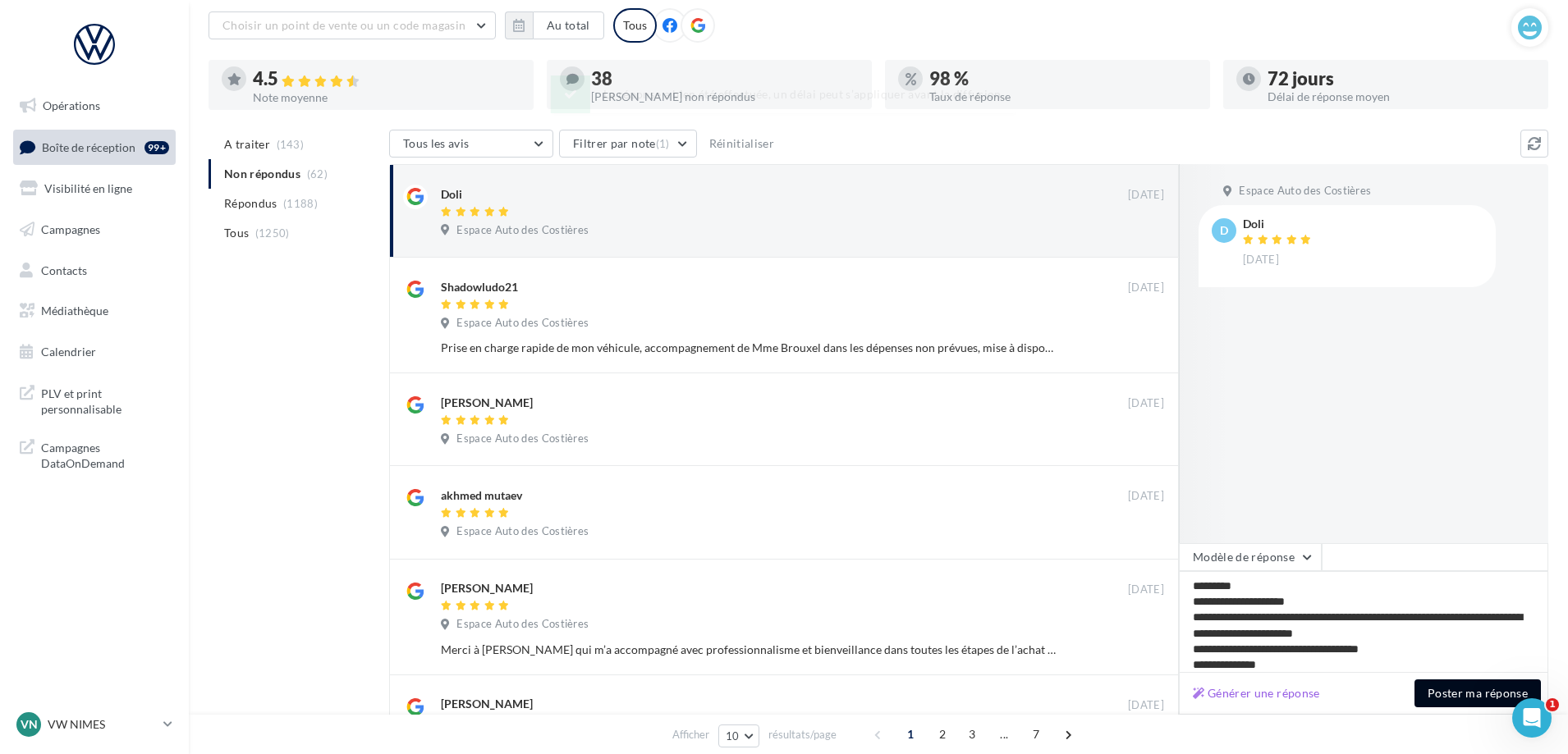
click at [1451, 706] on button "Poster ma réponse" at bounding box center [1477, 693] width 126 height 28
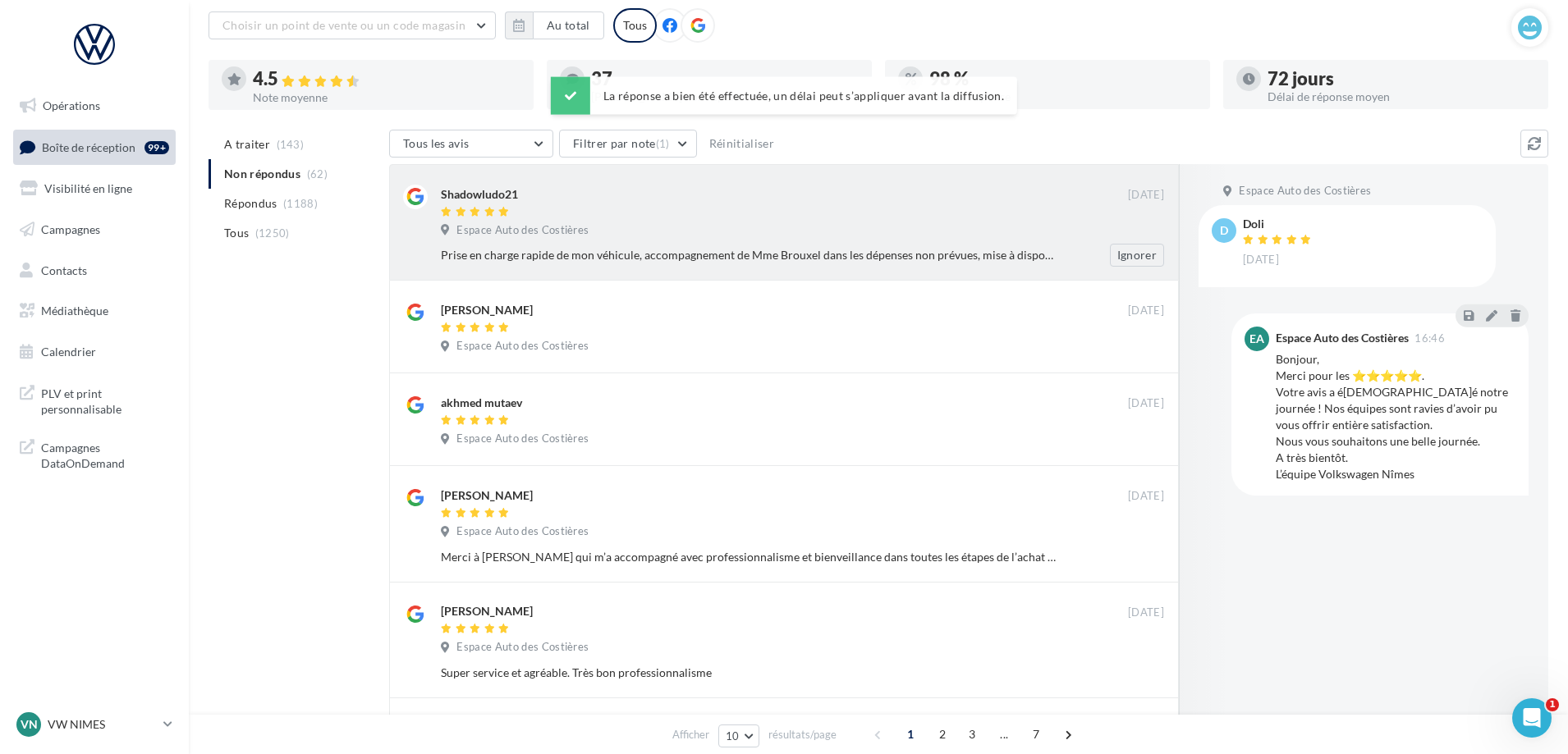
click at [941, 229] on div "Espace Auto des Costières" at bounding box center [802, 232] width 723 height 18
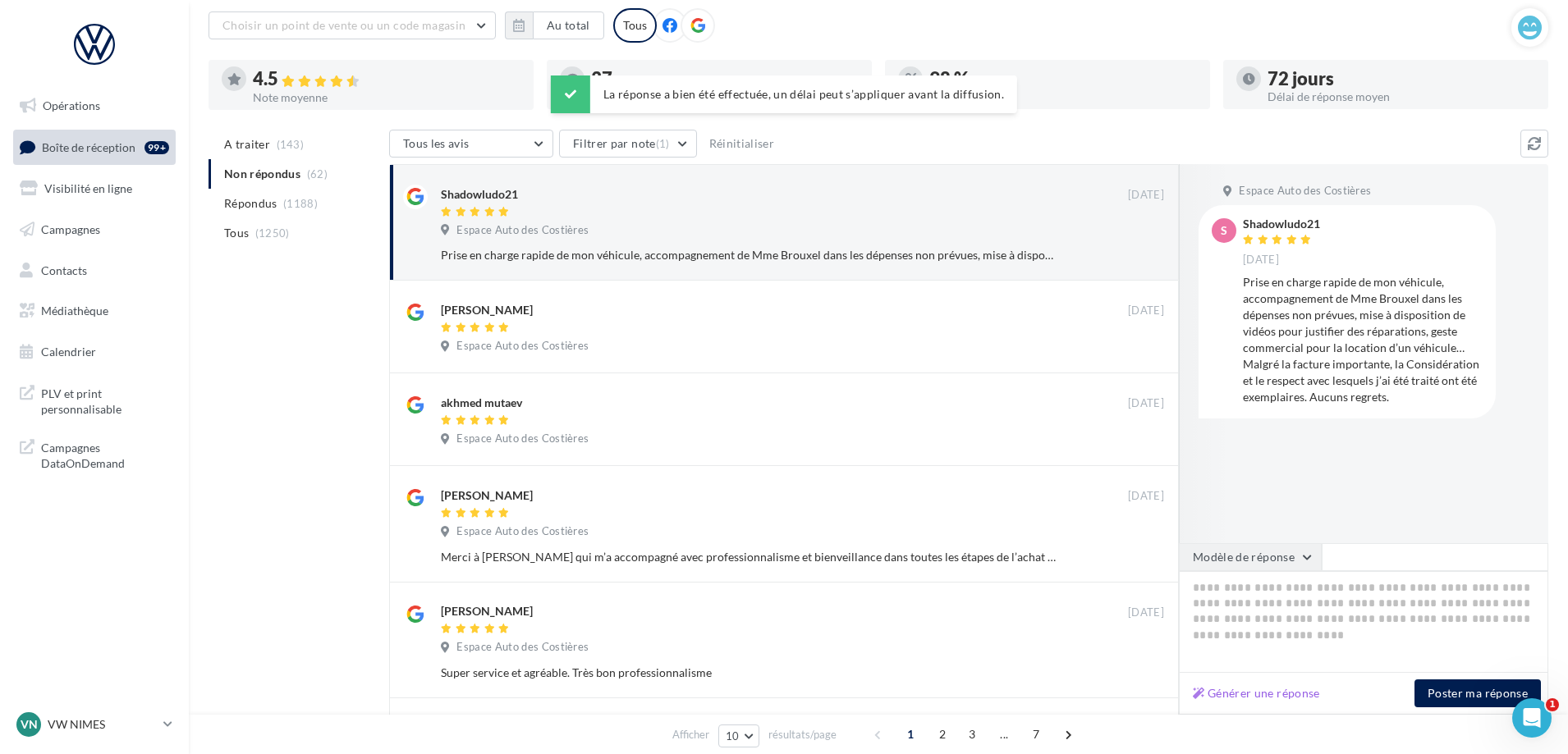
click at [1253, 560] on button "Modèle de réponse" at bounding box center [1250, 557] width 143 height 28
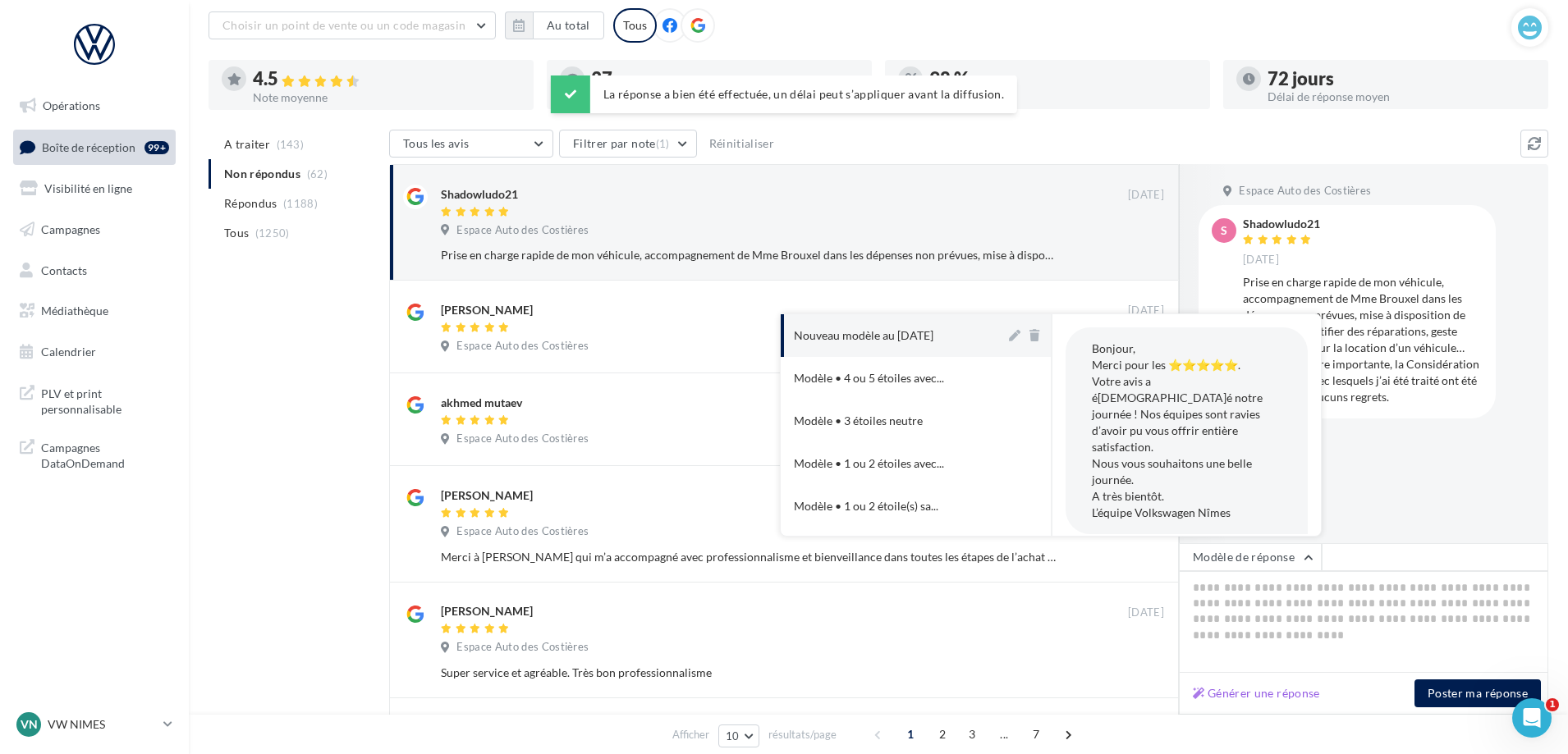
click at [906, 331] on div "Nouveau modèle au [DATE]" at bounding box center [863, 335] width 140 height 17
type textarea "**********"
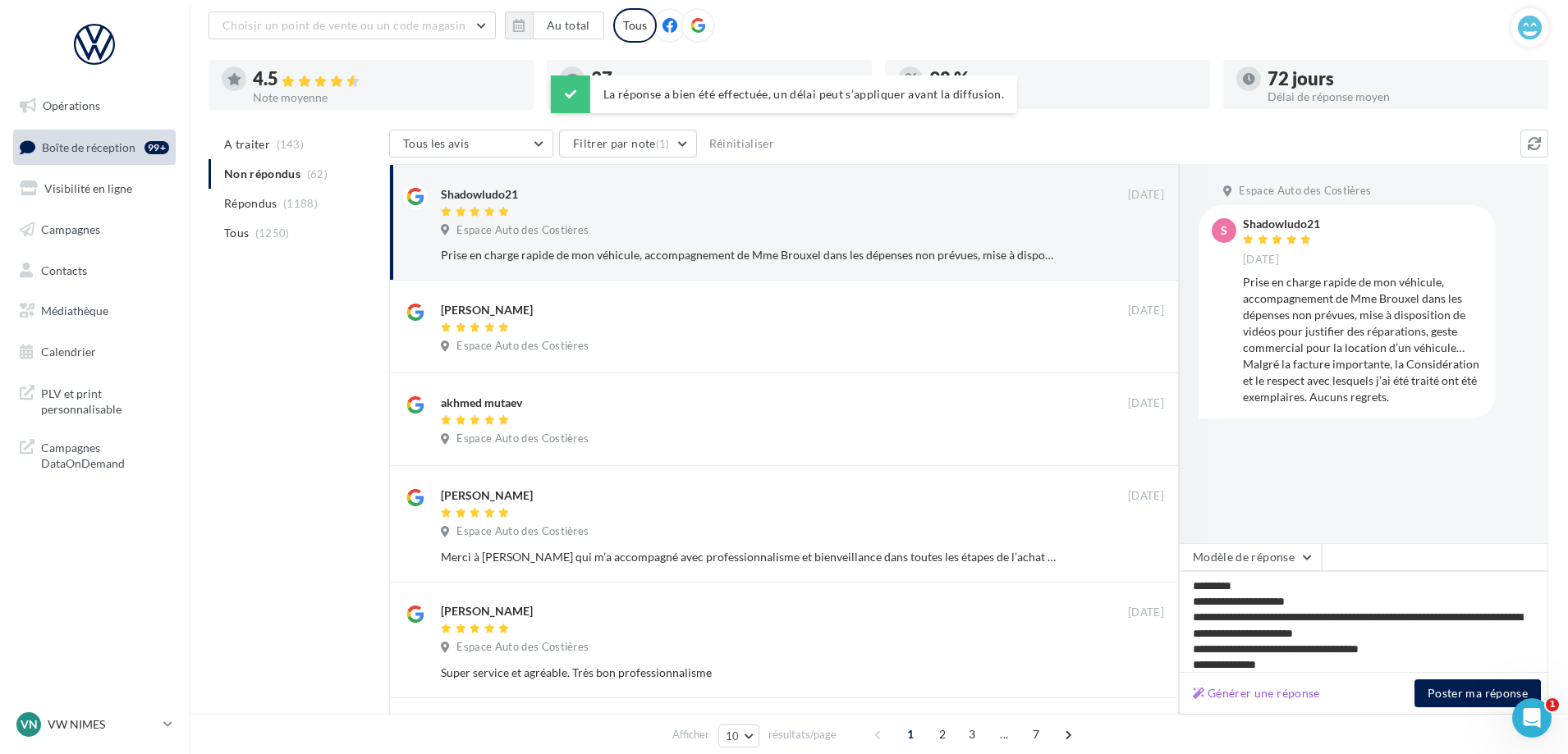
click at [1463, 709] on div "Générer une réponse Poster ma réponse" at bounding box center [1363, 693] width 369 height 42
drag, startPoint x: 1449, startPoint y: 691, endPoint x: 1433, endPoint y: 699, distance: 17.9
click at [1449, 692] on button "Poster ma réponse" at bounding box center [1477, 693] width 126 height 28
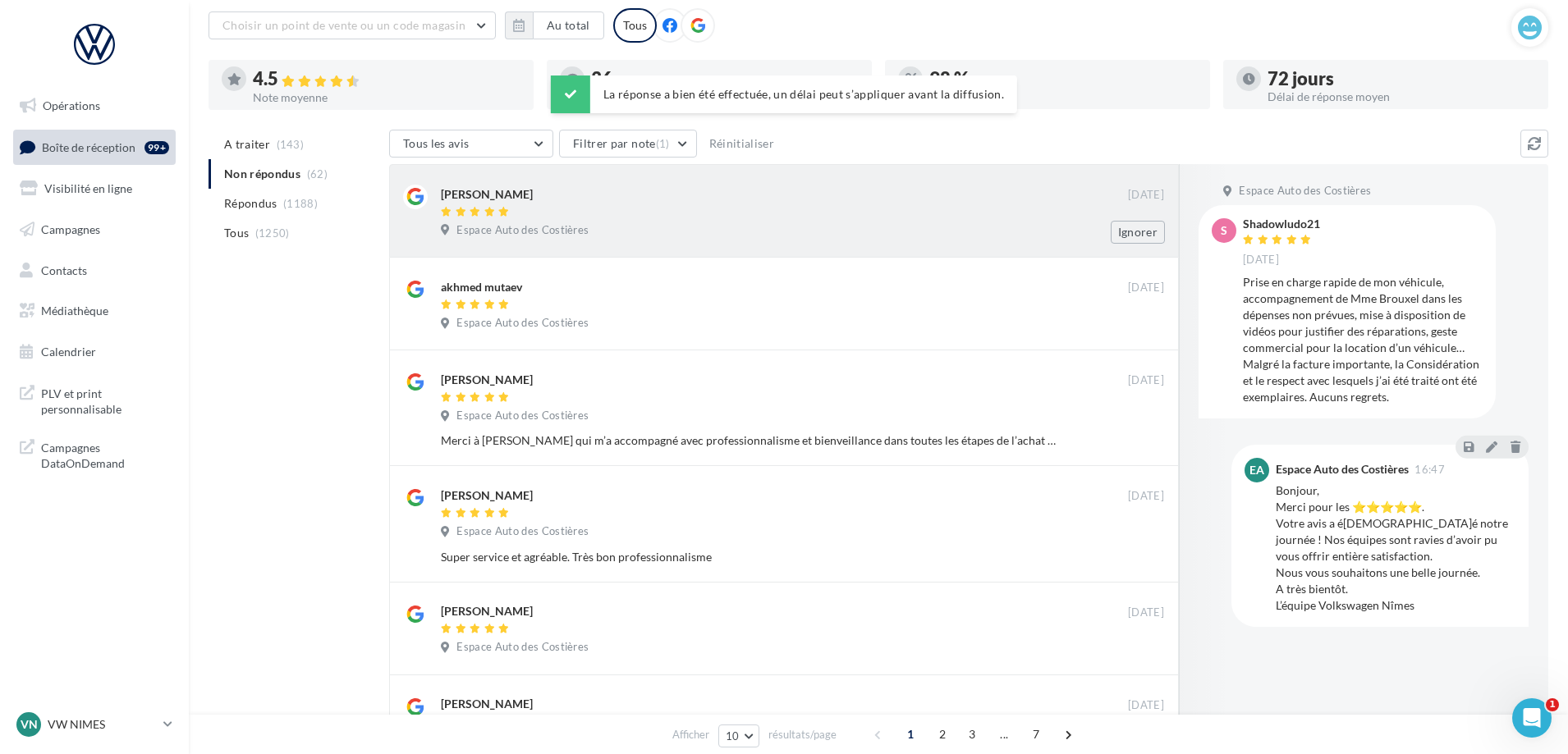
click at [1017, 227] on div "Espace Auto des Costières" at bounding box center [802, 232] width 723 height 18
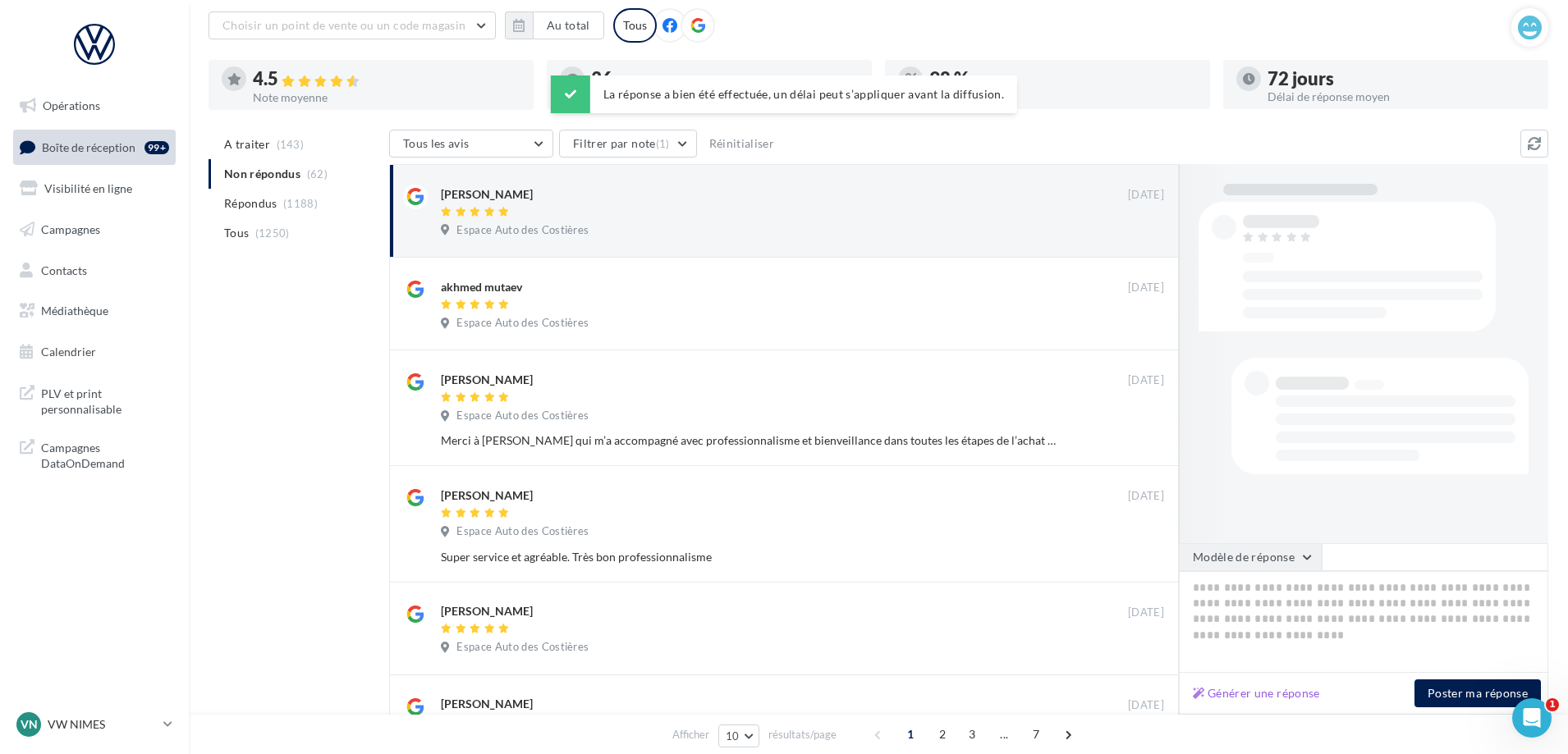
click at [1277, 563] on button "Modèle de réponse" at bounding box center [1250, 557] width 143 height 28
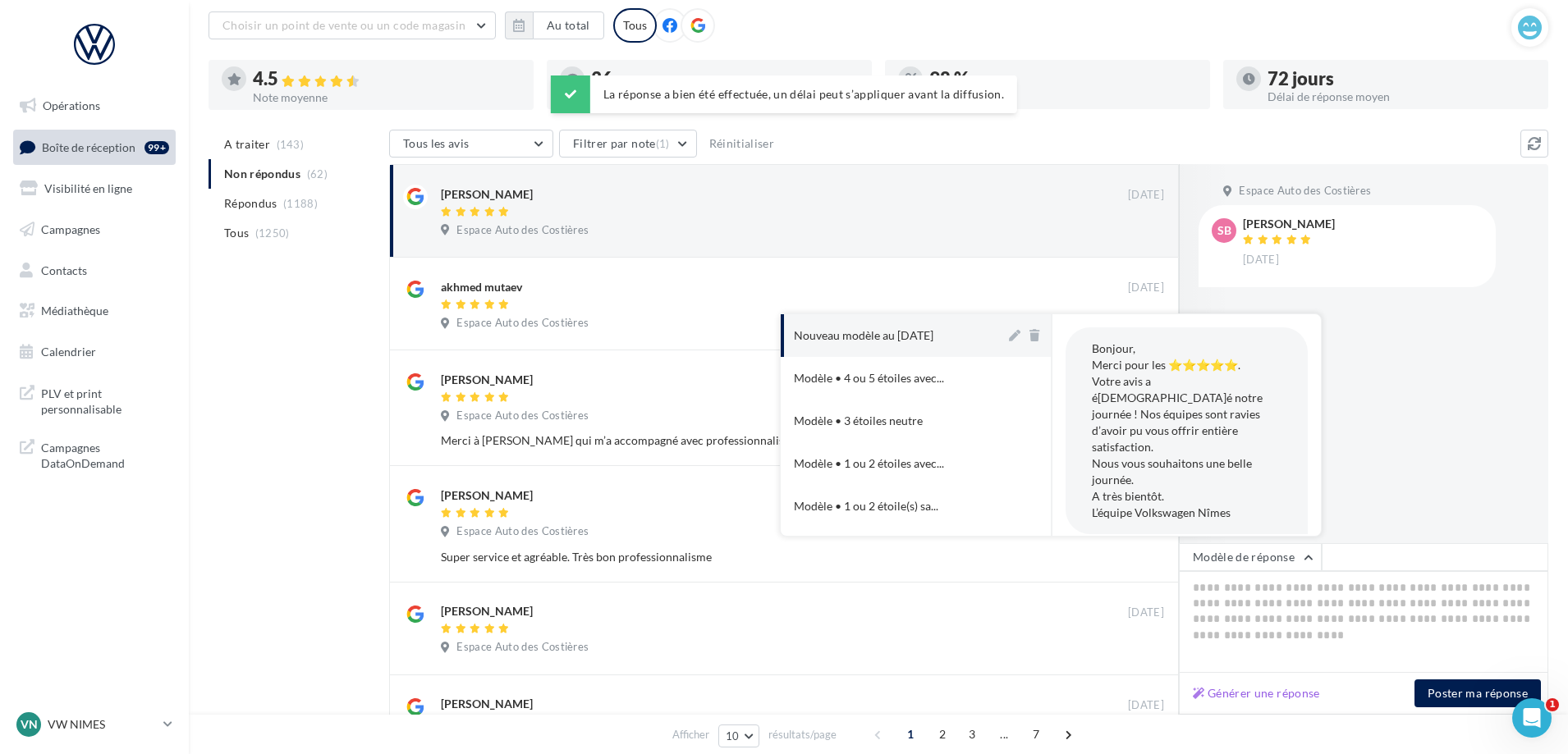
click at [933, 337] on div "Nouveau modèle au [DATE]" at bounding box center [863, 335] width 140 height 17
type textarea "**********"
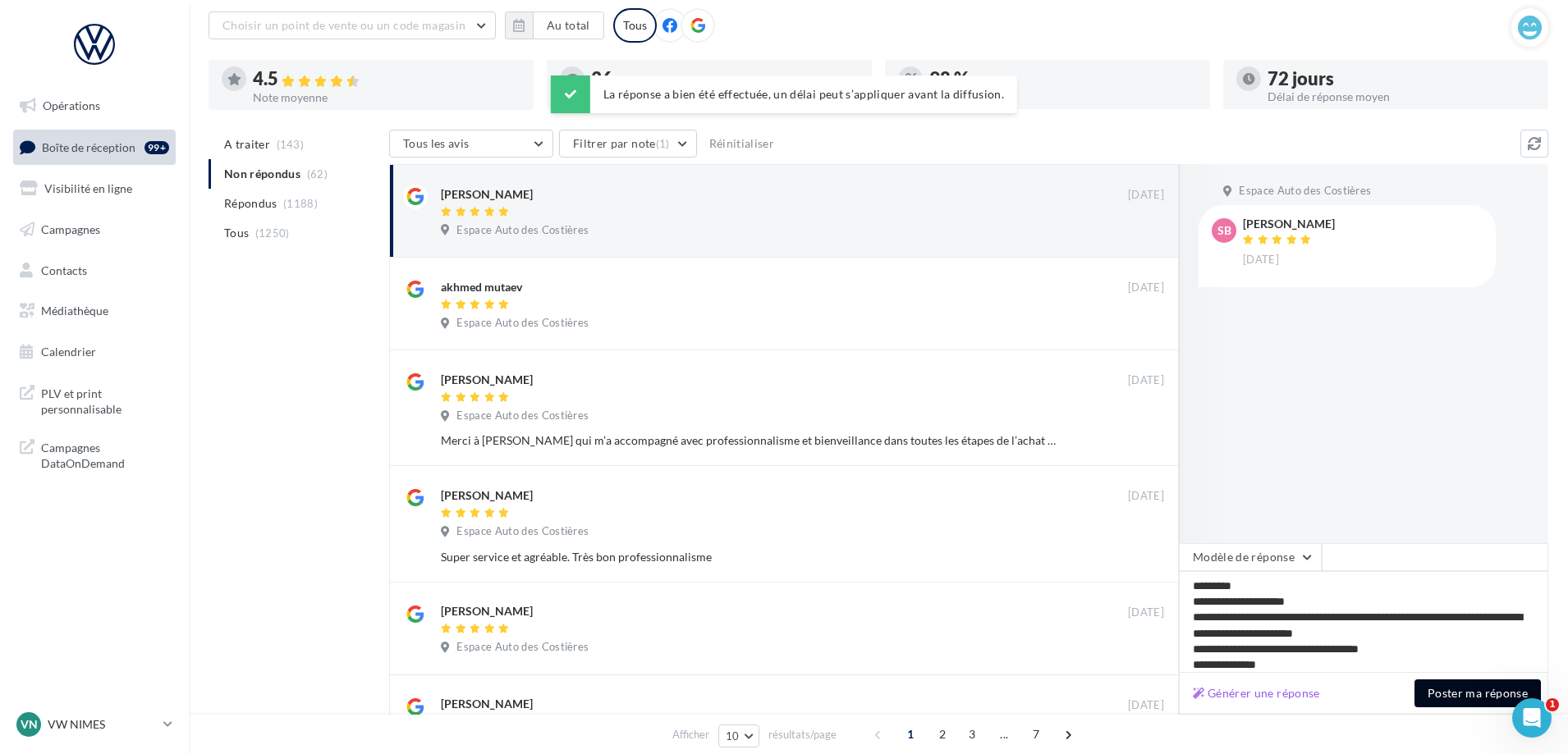
click at [1466, 691] on button "Poster ma réponse" at bounding box center [1477, 693] width 126 height 28
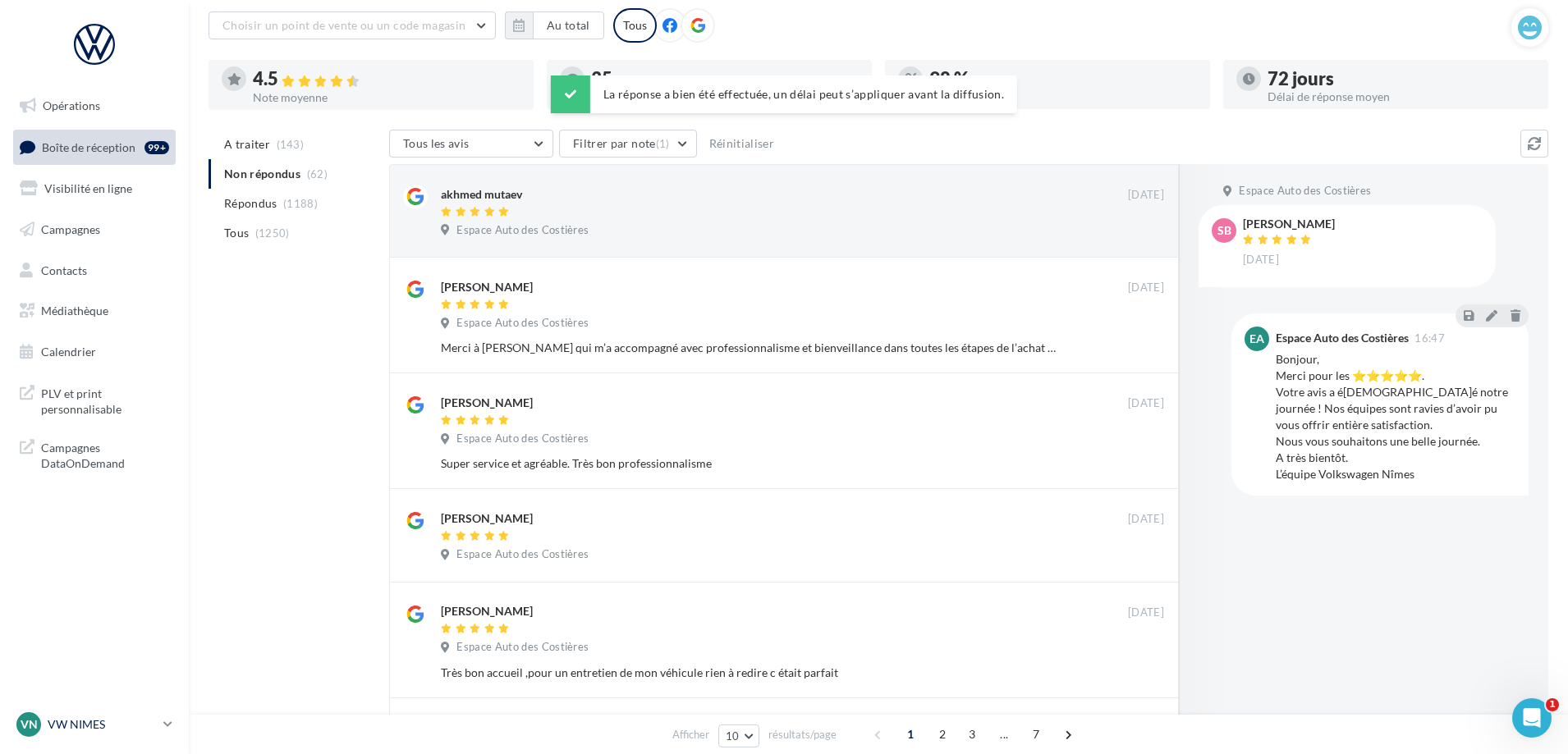
click at [123, 715] on link "VN VW NIMES vw-nim-eli" at bounding box center [94, 724] width 163 height 31
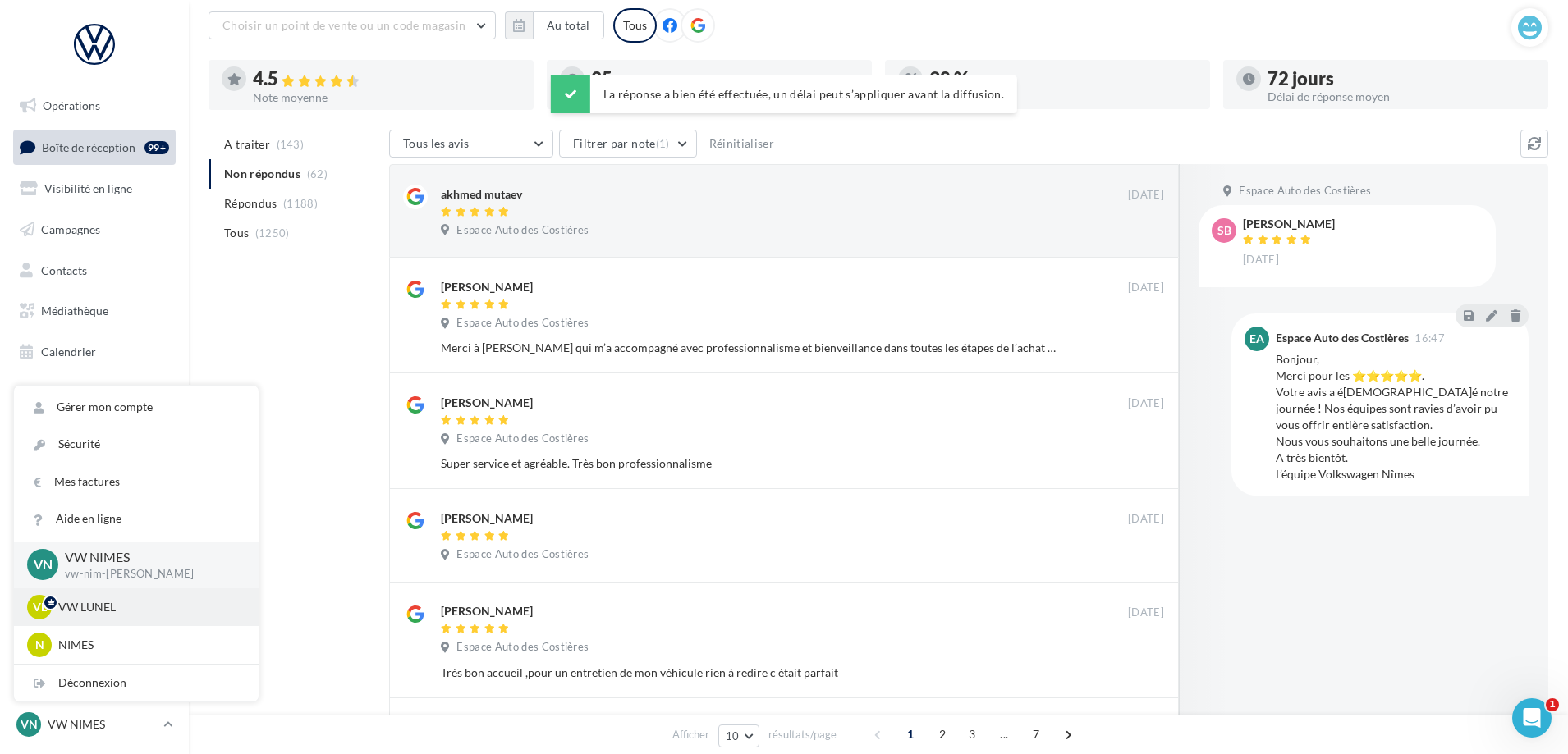
click at [129, 595] on div "VL VW LUNEL vw-lun-eli" at bounding box center [136, 607] width 218 height 24
